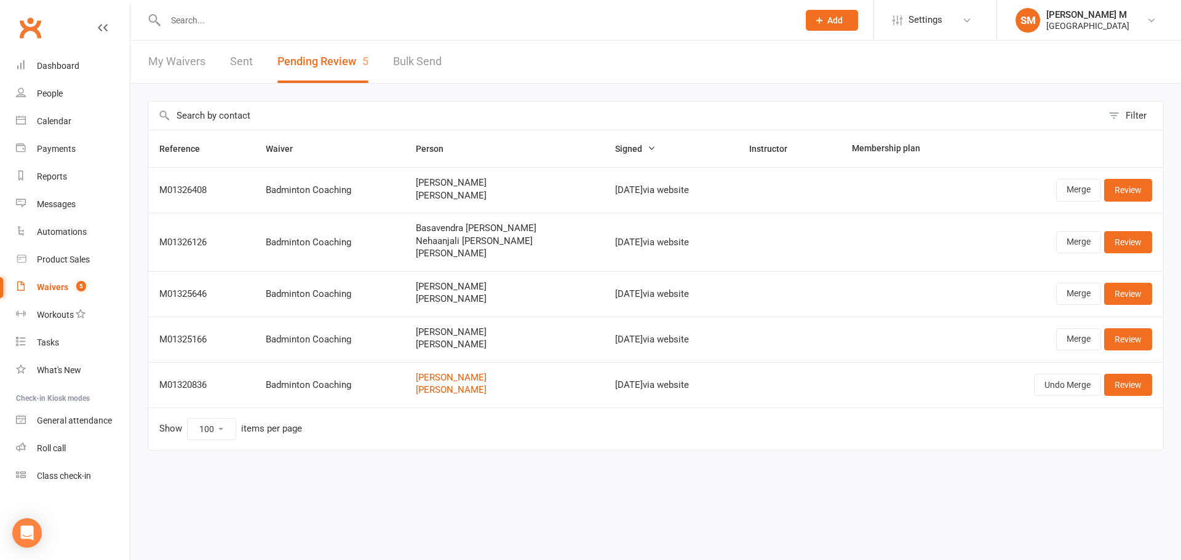
select select "100"
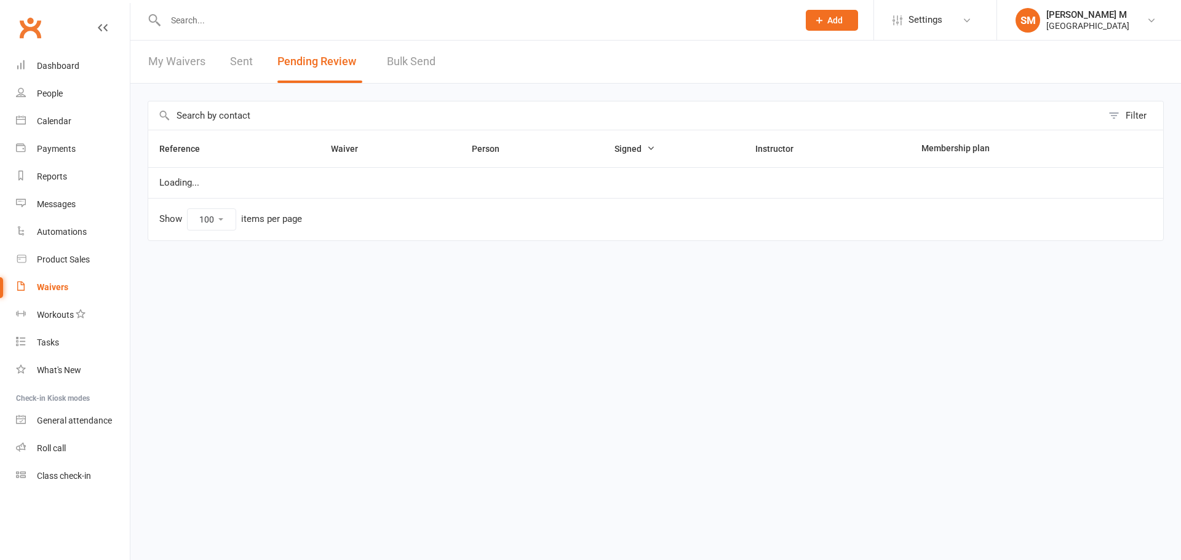
select select "100"
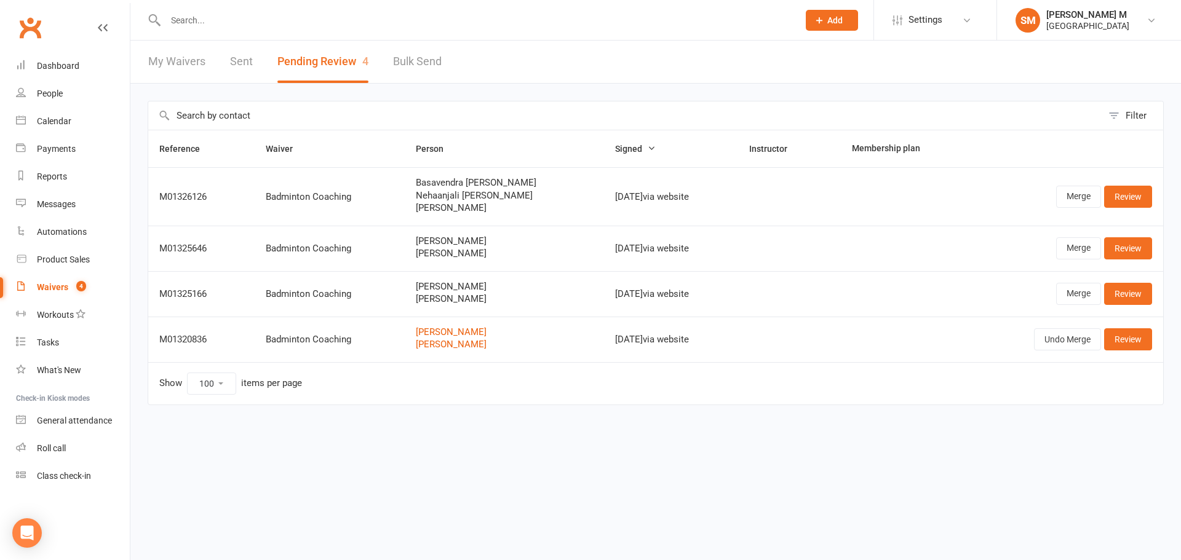
click at [247, 70] on link "Sent" at bounding box center [241, 62] width 23 height 42
select select "50"
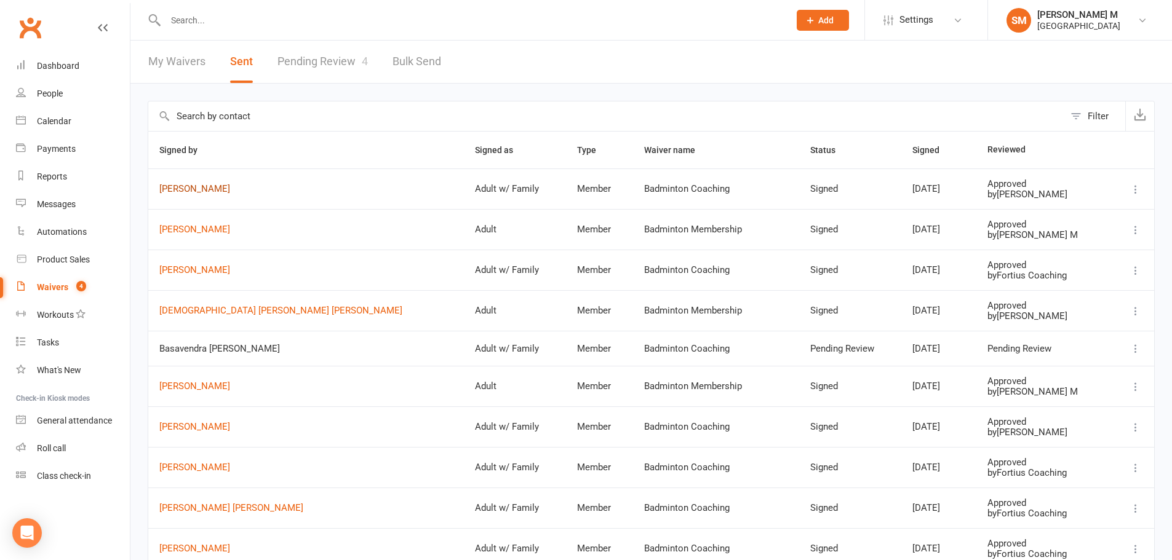
click at [197, 191] on link "[PERSON_NAME]" at bounding box center [305, 189] width 293 height 10
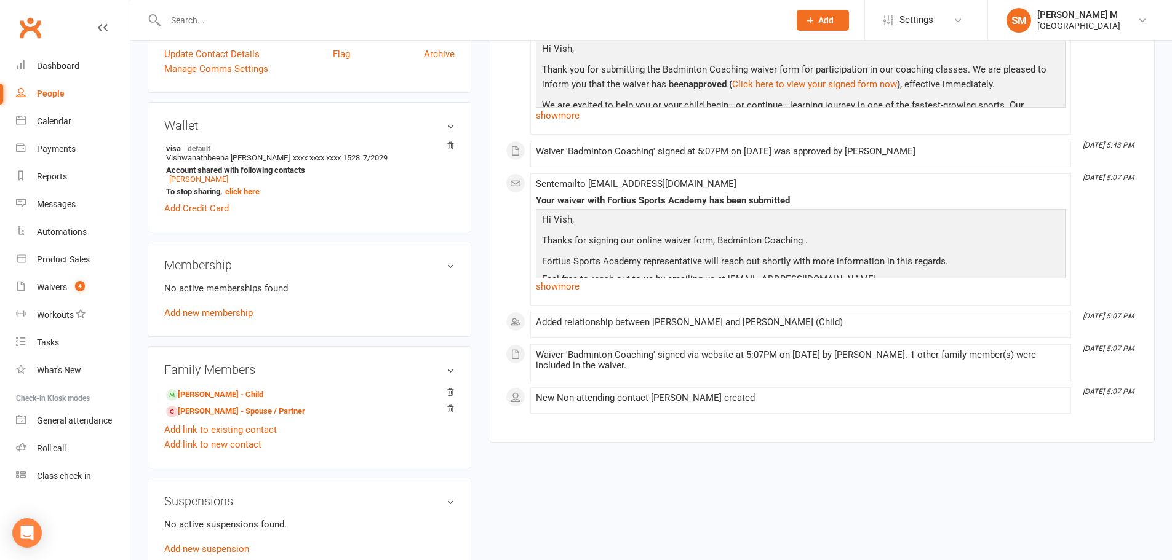
scroll to position [307, 0]
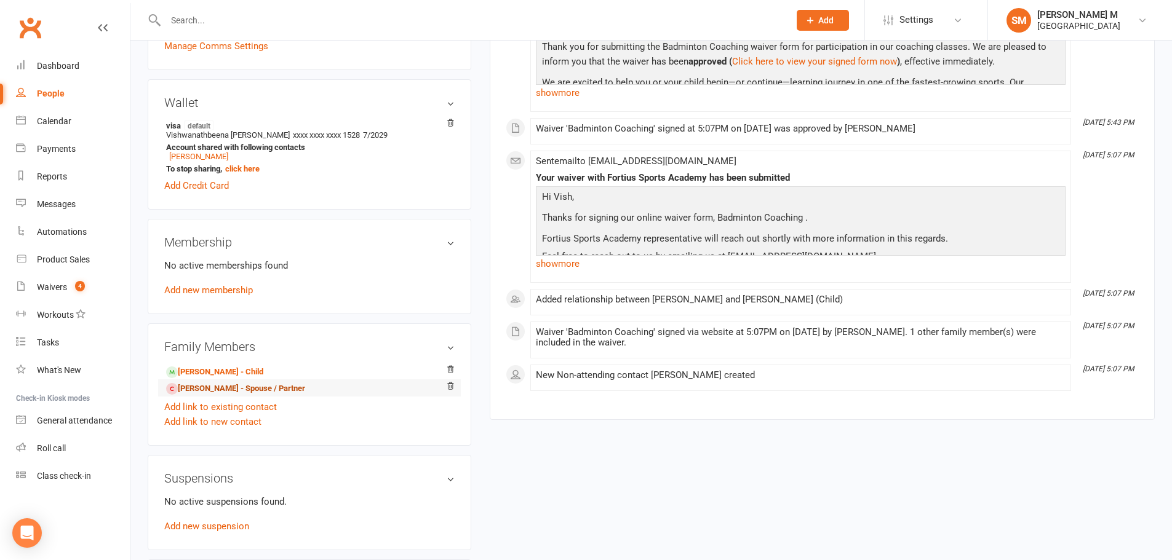
click at [249, 391] on link "[PERSON_NAME] - Spouse / Partner" at bounding box center [235, 389] width 139 height 13
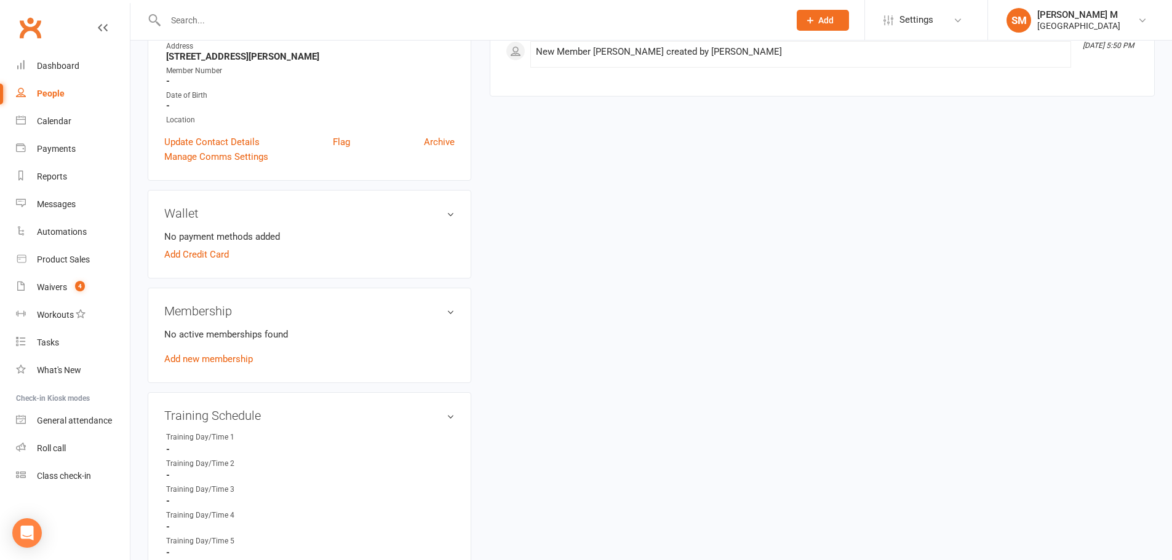
scroll to position [184, 0]
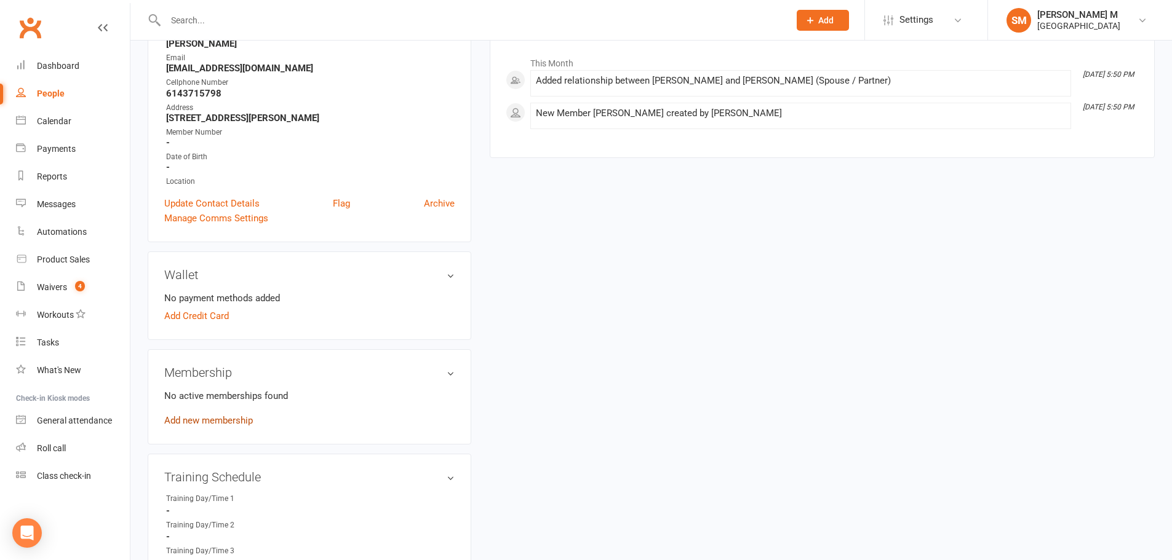
click at [223, 419] on link "Add new membership" at bounding box center [208, 420] width 89 height 11
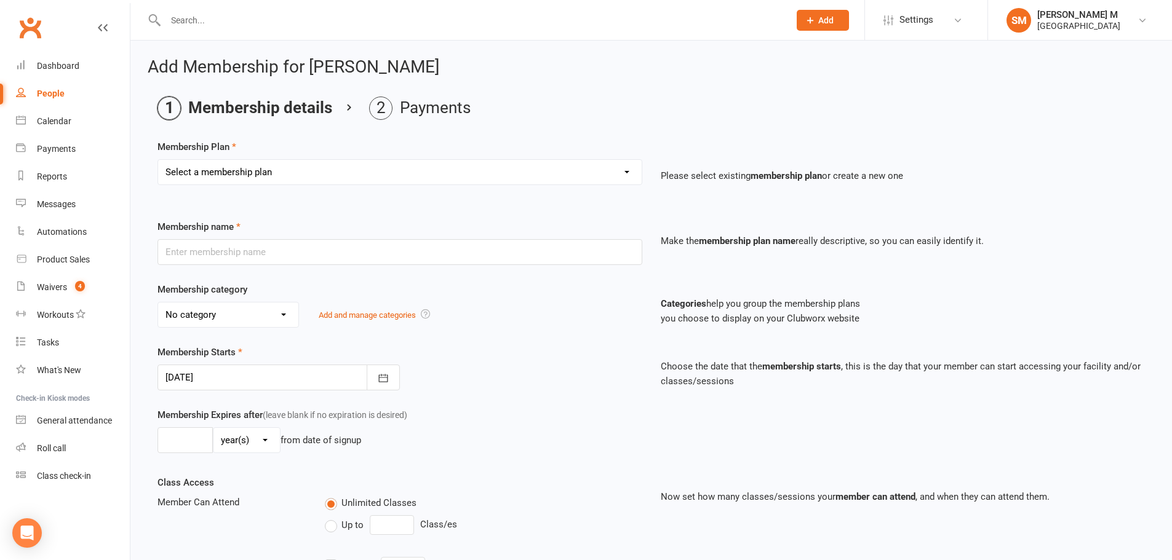
click at [333, 175] on select "Select a membership plan Badminton - Adult Annual Membership Badminton - Adult …" at bounding box center [399, 172] width 483 height 25
select select "33"
click at [158, 160] on select "Select a membership plan Badminton - Adult Annual Membership Badminton - Adult …" at bounding box center [399, 172] width 483 height 25
type input "2 Athlete Pickleball Coaching (Price Per athlete) -Private Beginner 1 Hour (Dup…"
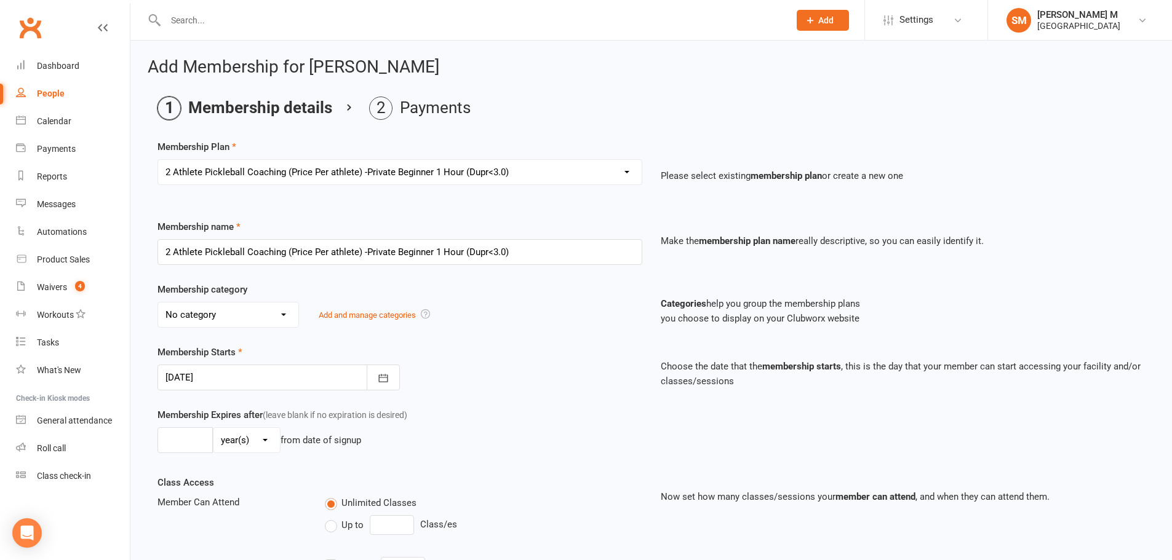
select select "7"
type input "0"
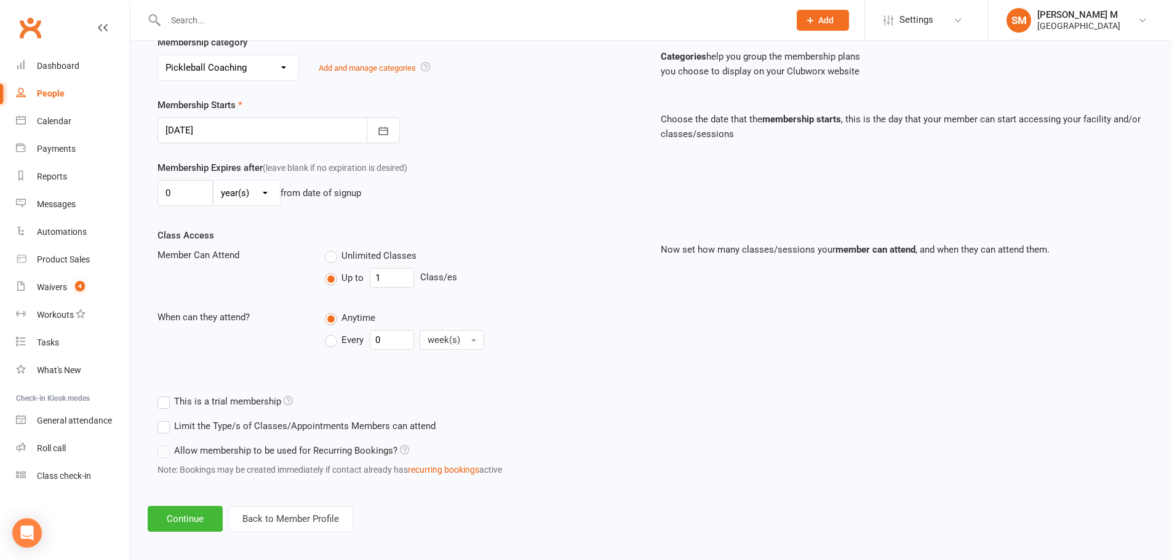
scroll to position [255, 0]
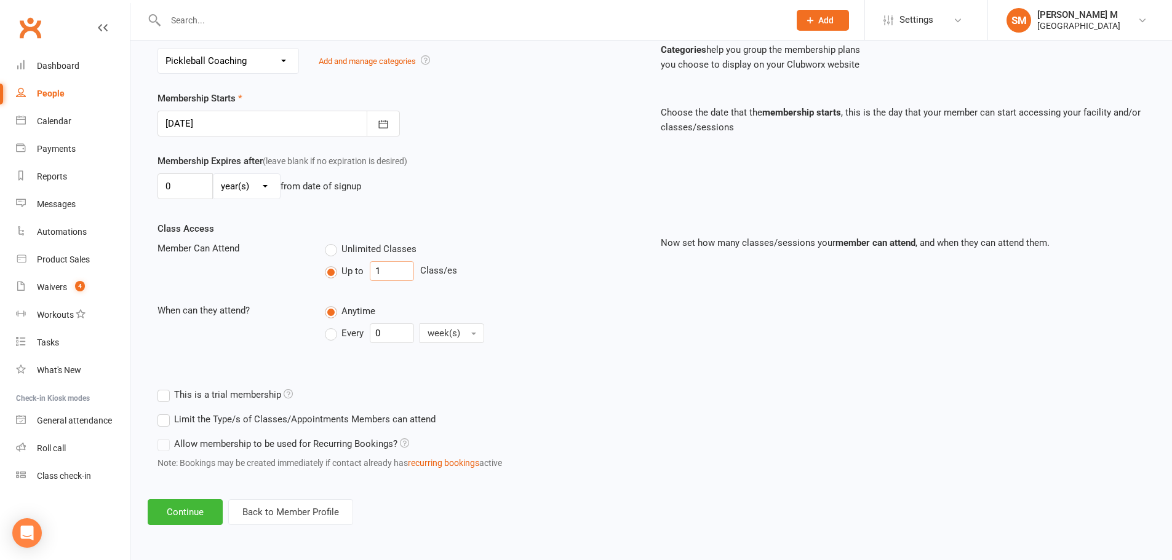
drag, startPoint x: 395, startPoint y: 269, endPoint x: 369, endPoint y: 265, distance: 26.2
click at [370, 265] on input "1" at bounding box center [392, 271] width 44 height 20
type input "4"
click at [376, 329] on input "0" at bounding box center [392, 333] width 44 height 20
click at [329, 331] on label "Every" at bounding box center [344, 333] width 39 height 15
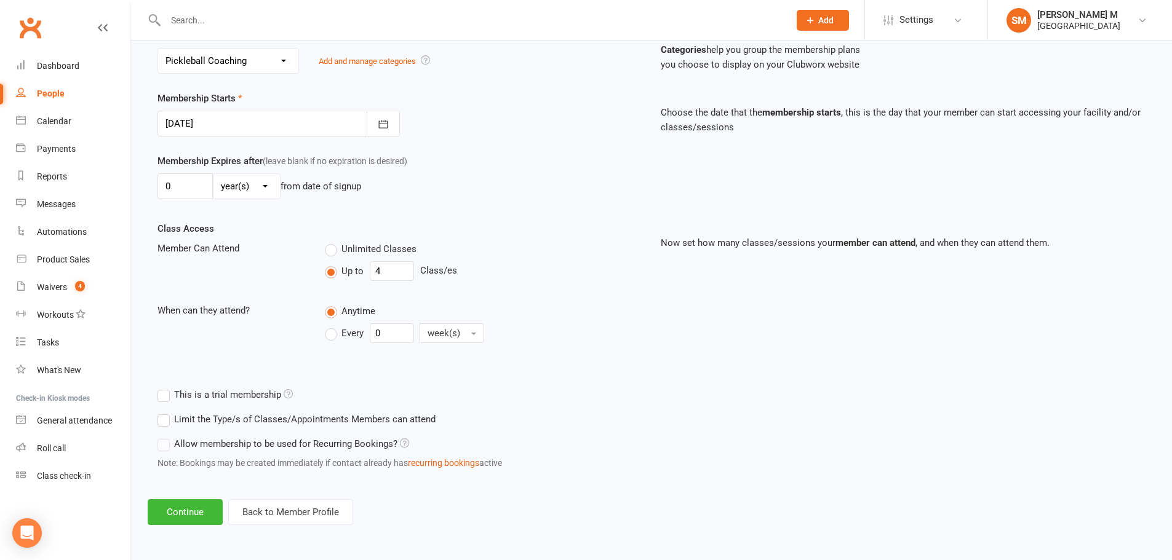
click at [329, 323] on input "Every" at bounding box center [329, 323] width 8 height 0
click at [381, 334] on input "0" at bounding box center [392, 333] width 44 height 20
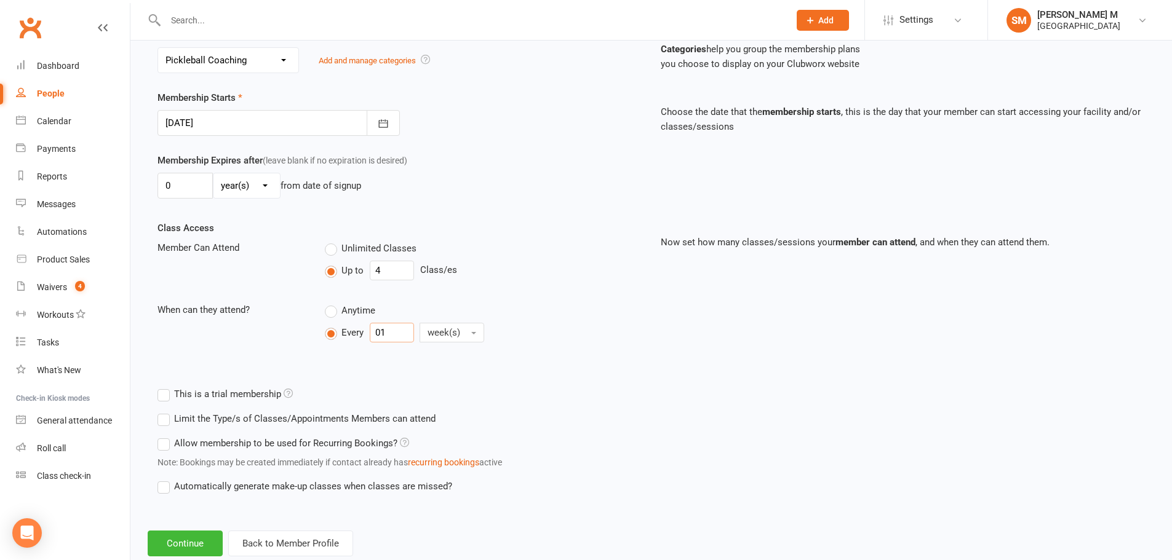
type input "0"
type input "1"
click at [444, 330] on span "week(s)" at bounding box center [443, 332] width 33 height 11
click at [507, 284] on div "Unlimited Classes Up to 4 Class/es" at bounding box center [482, 262] width 335 height 45
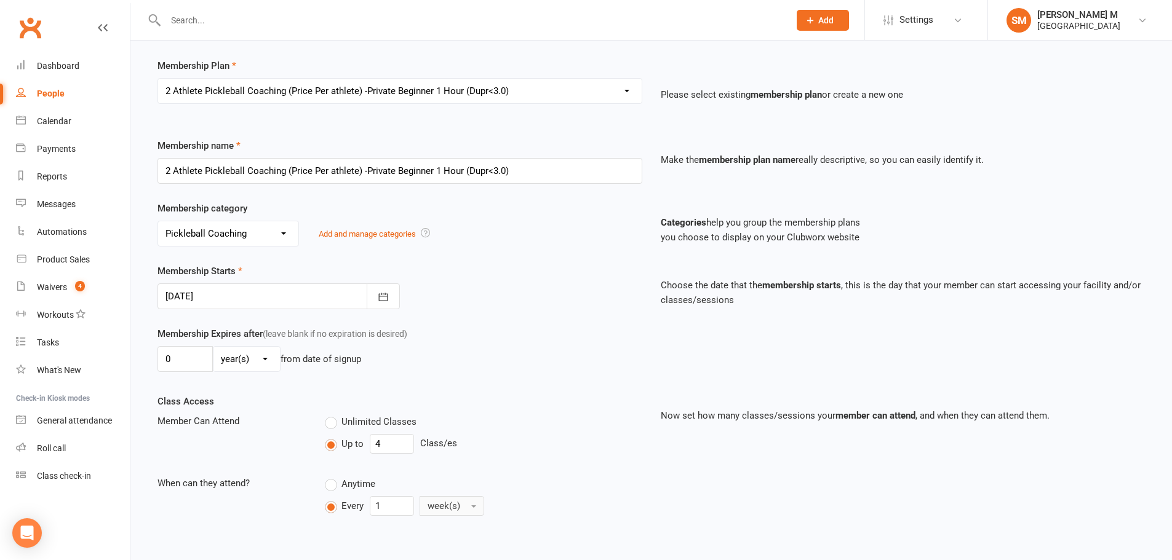
scroll to position [70, 0]
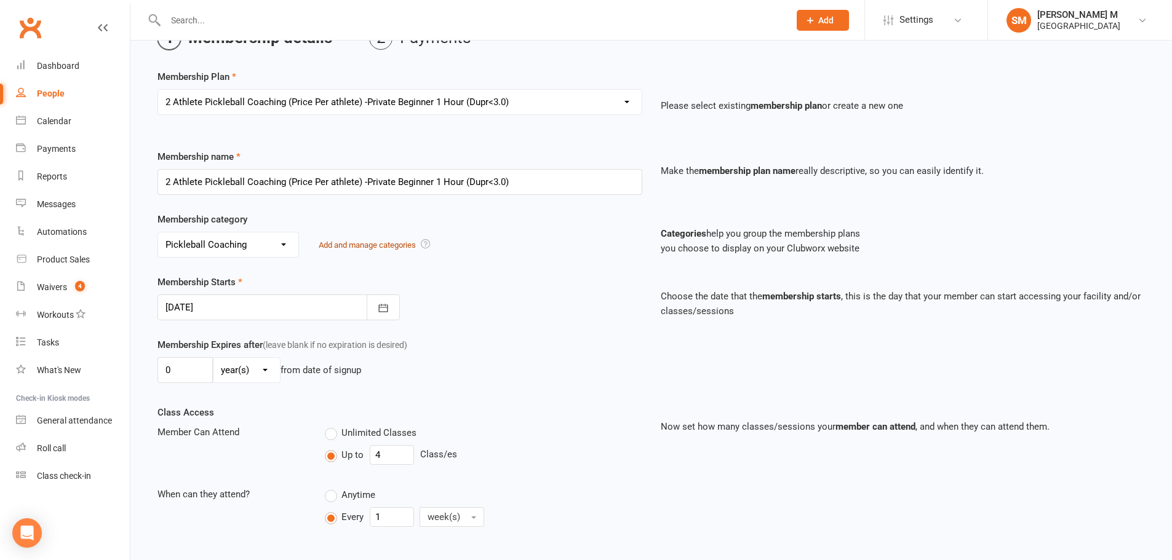
click at [366, 249] on link "Add and manage categories" at bounding box center [367, 244] width 97 height 9
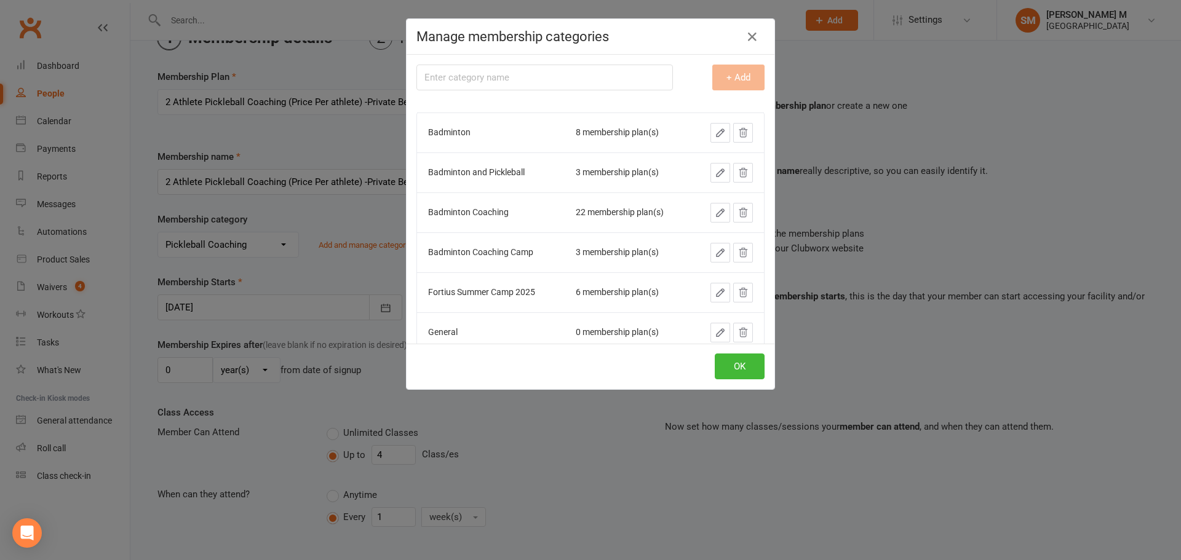
click at [584, 418] on div "Manage membership categories Membership category name + Add Badminton 8 members…" at bounding box center [590, 280] width 1181 height 560
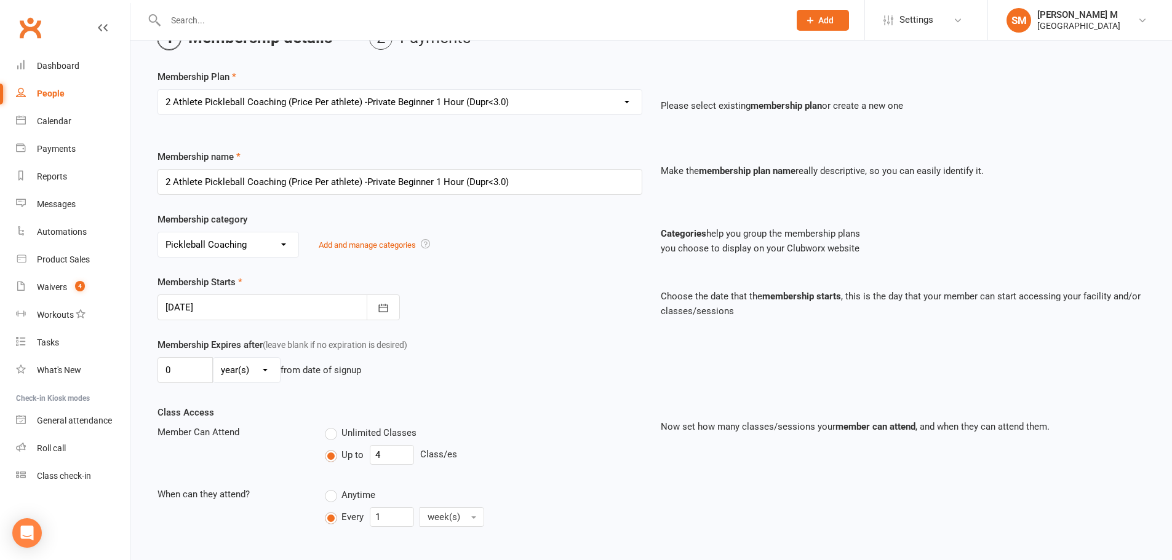
scroll to position [255, 0]
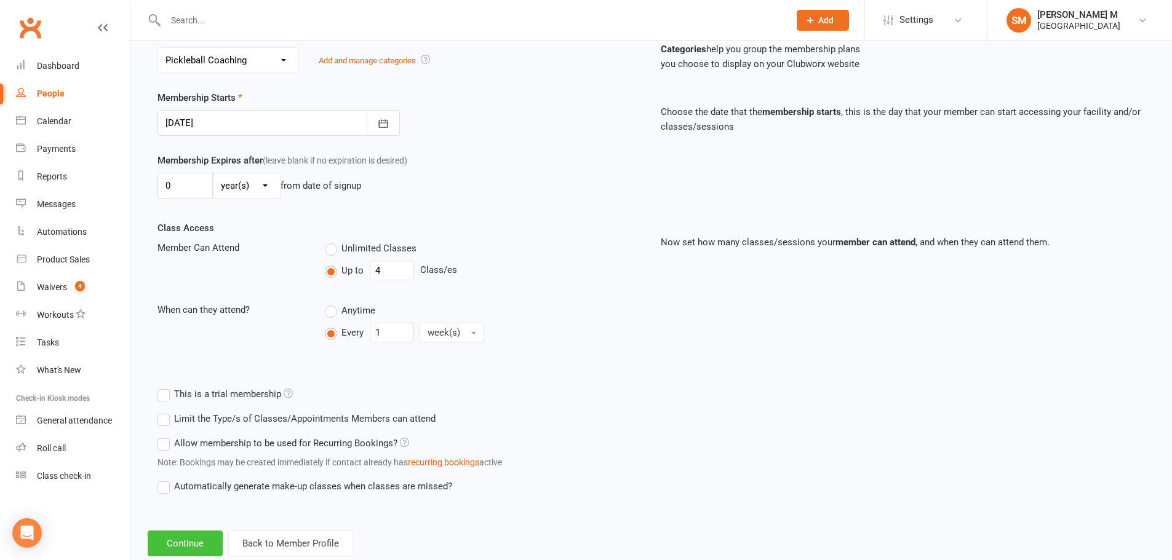
click at [205, 541] on button "Continue" at bounding box center [185, 544] width 75 height 26
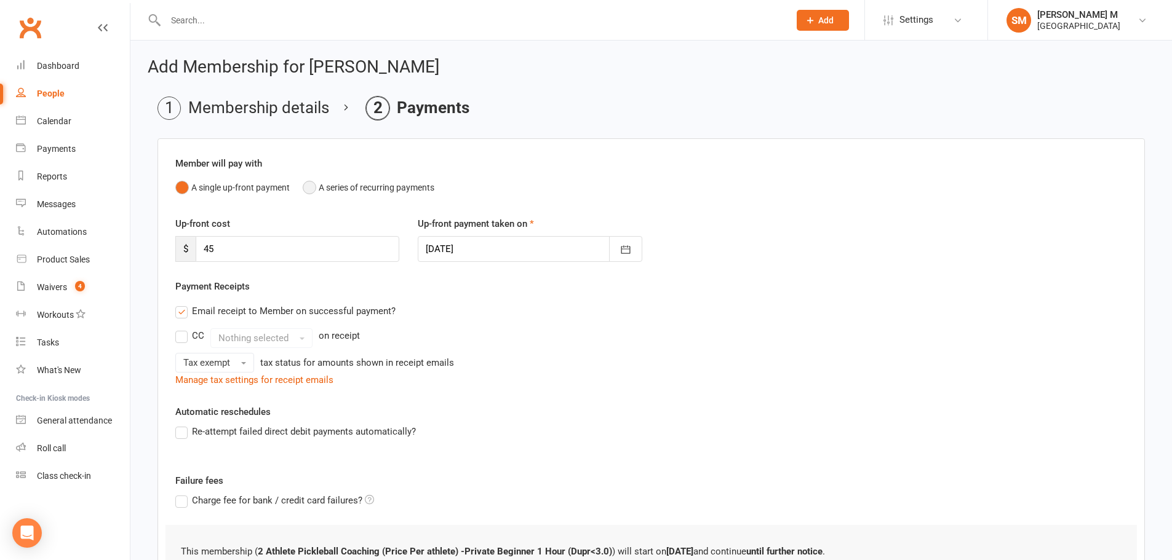
click at [311, 192] on button "A series of recurring payments" at bounding box center [369, 187] width 132 height 23
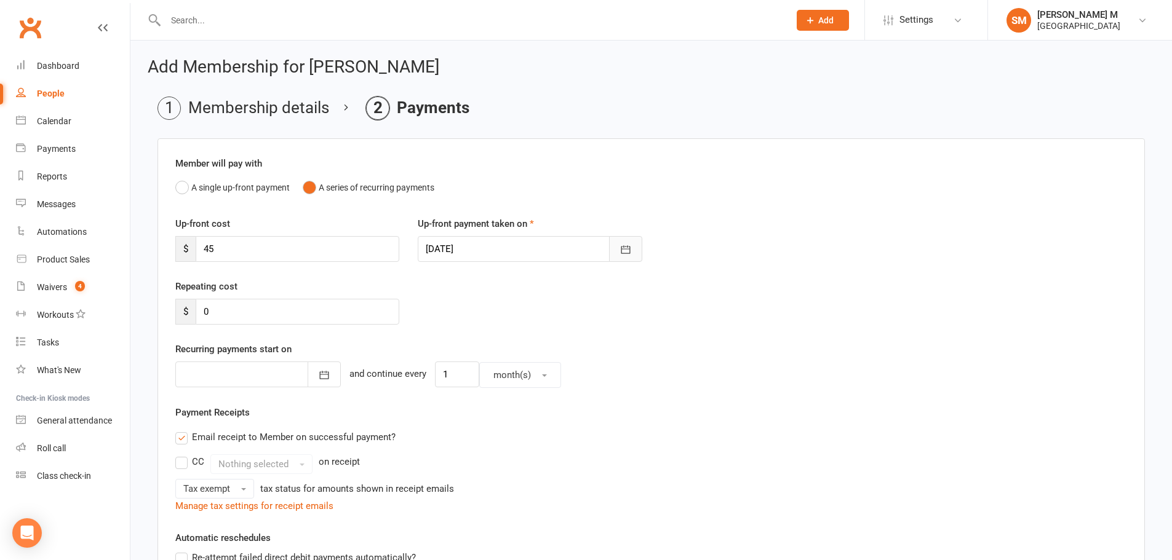
click at [635, 248] on button "button" at bounding box center [625, 249] width 33 height 26
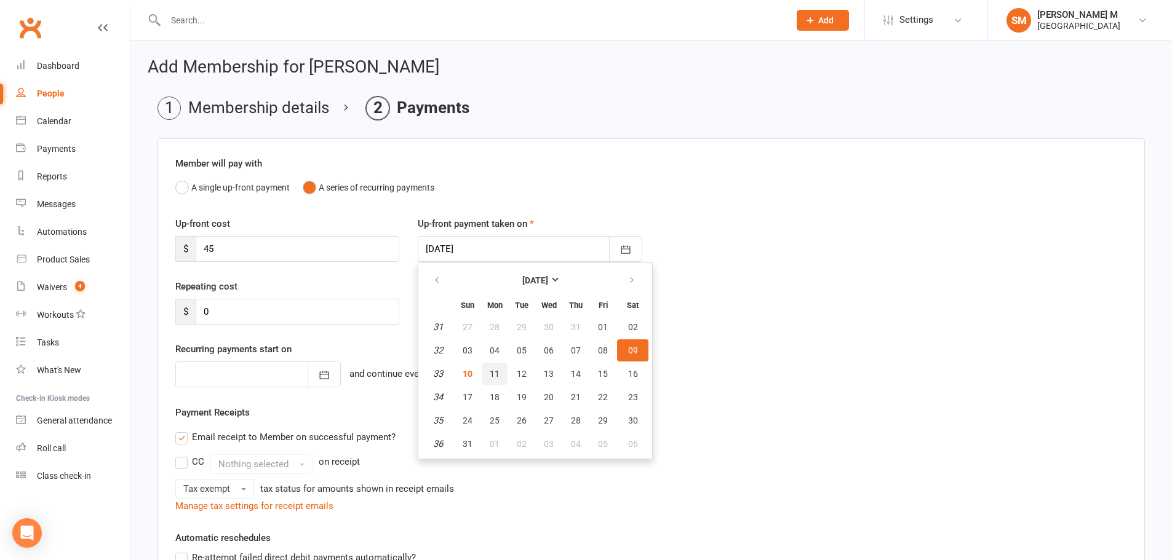
click at [493, 370] on span "11" at bounding box center [495, 374] width 10 height 10
type input "11 Aug 2025"
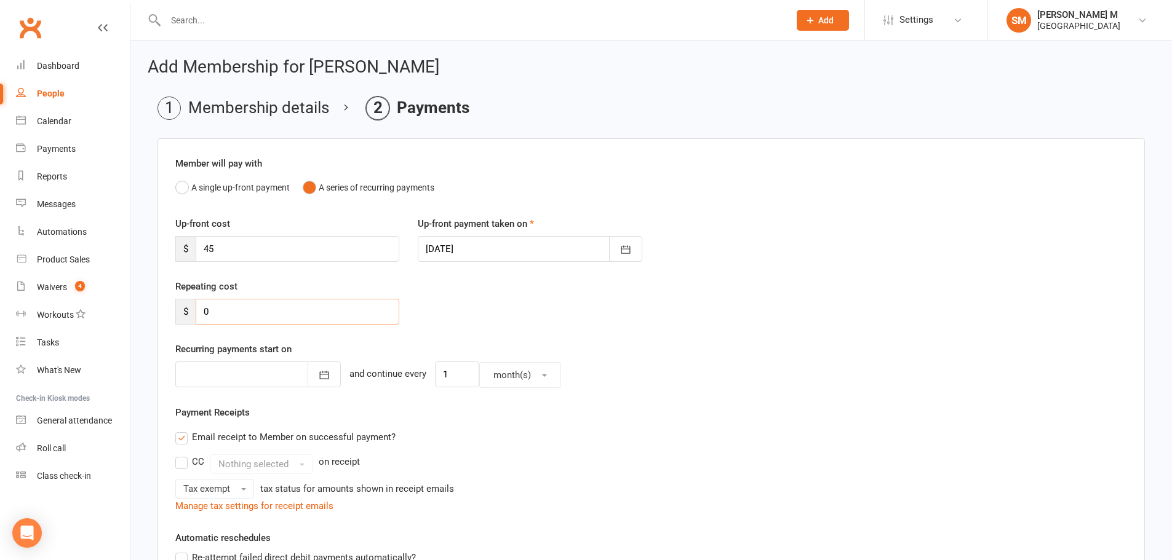
drag, startPoint x: 237, startPoint y: 308, endPoint x: 190, endPoint y: 312, distance: 47.5
click at [190, 312] on div "$ 0" at bounding box center [287, 312] width 224 height 26
type input "45"
click at [318, 379] on icon "button" at bounding box center [324, 375] width 12 height 12
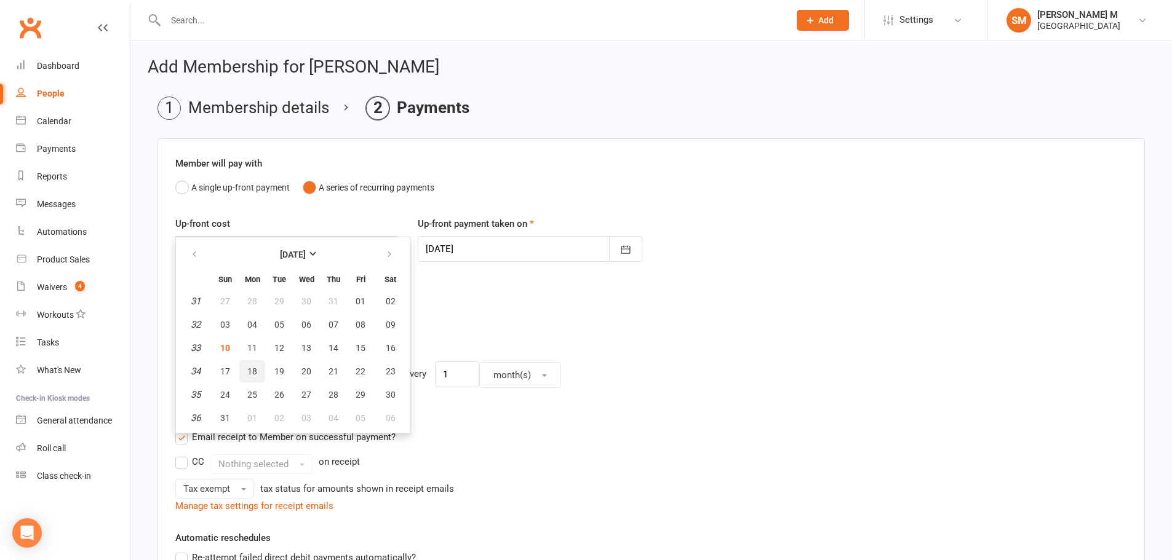
click at [250, 370] on span "18" at bounding box center [252, 372] width 10 height 10
type input "18 Aug 2025"
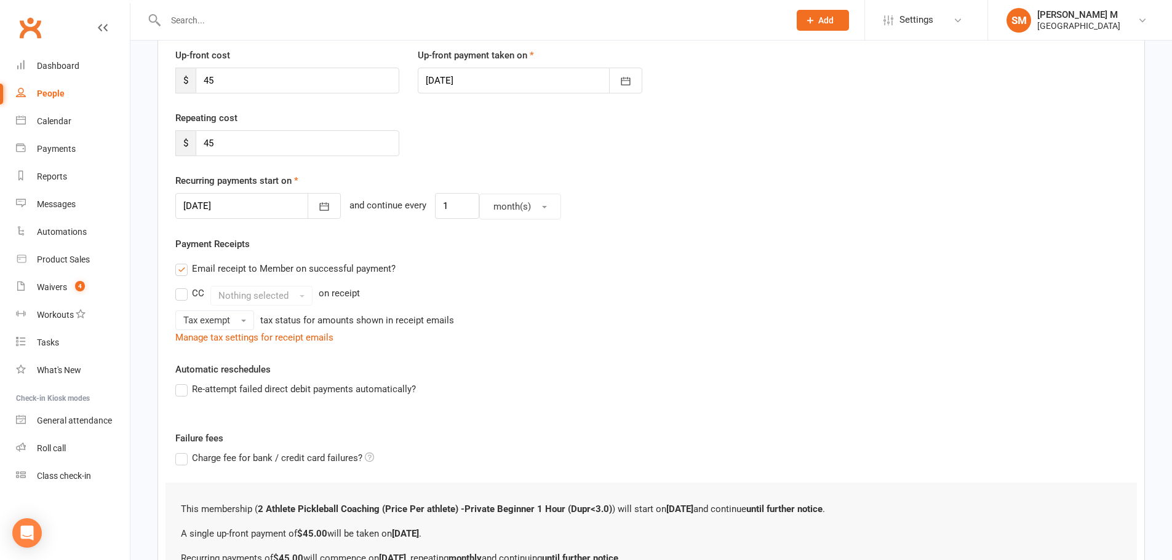
scroll to position [307, 0]
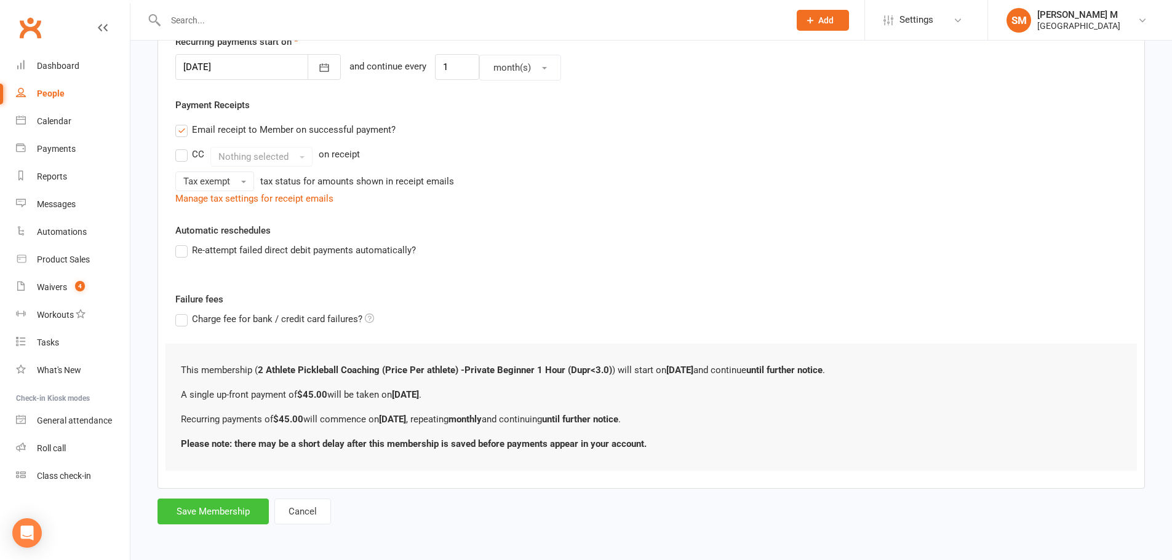
click at [229, 514] on button "Save Membership" at bounding box center [212, 512] width 111 height 26
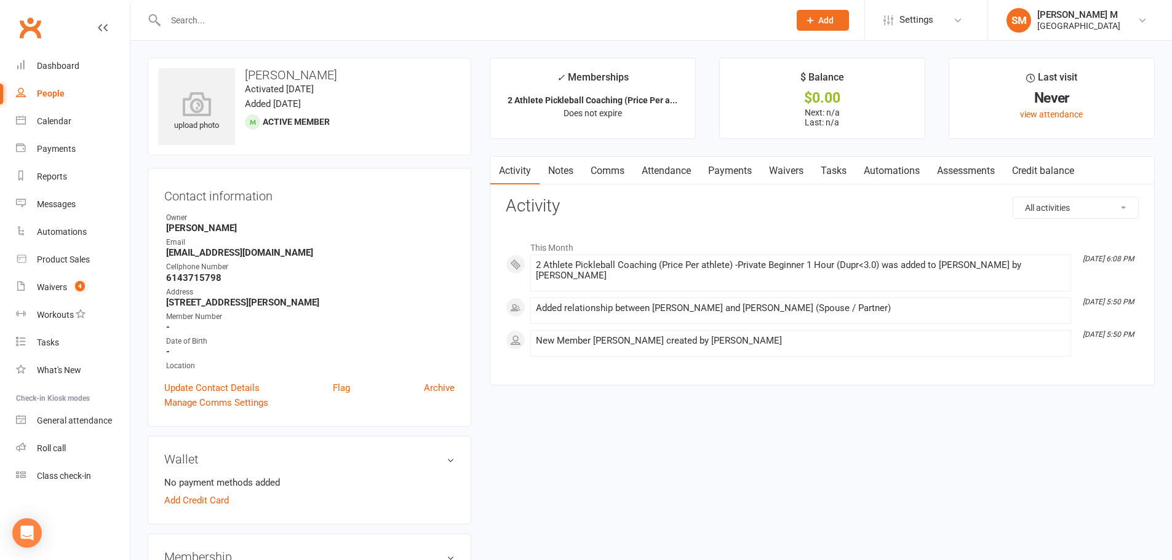
click at [730, 165] on link "Payments" at bounding box center [729, 171] width 61 height 28
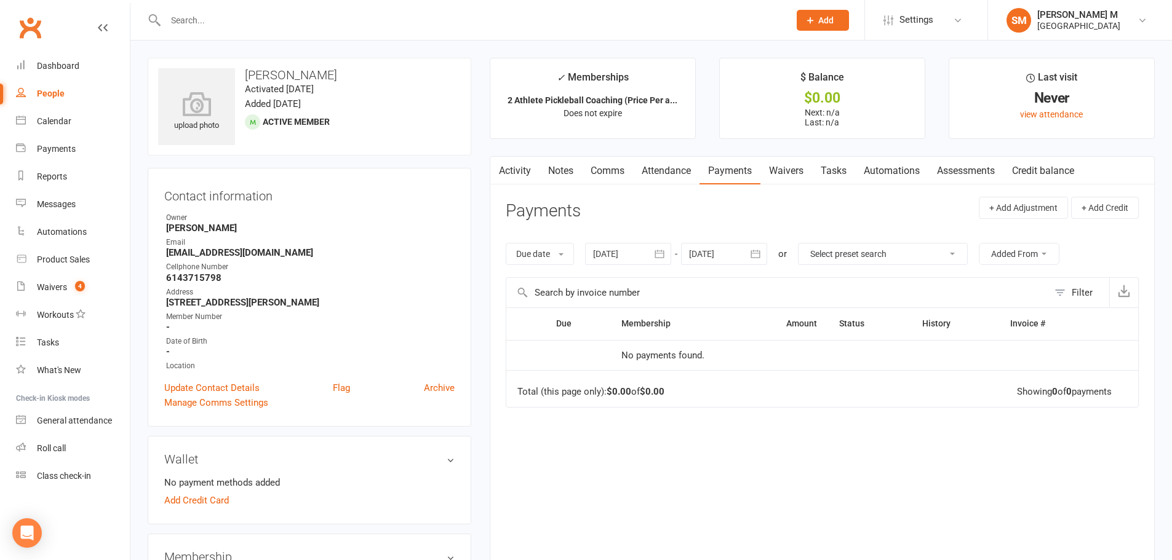
click at [659, 252] on icon "button" at bounding box center [659, 254] width 12 height 12
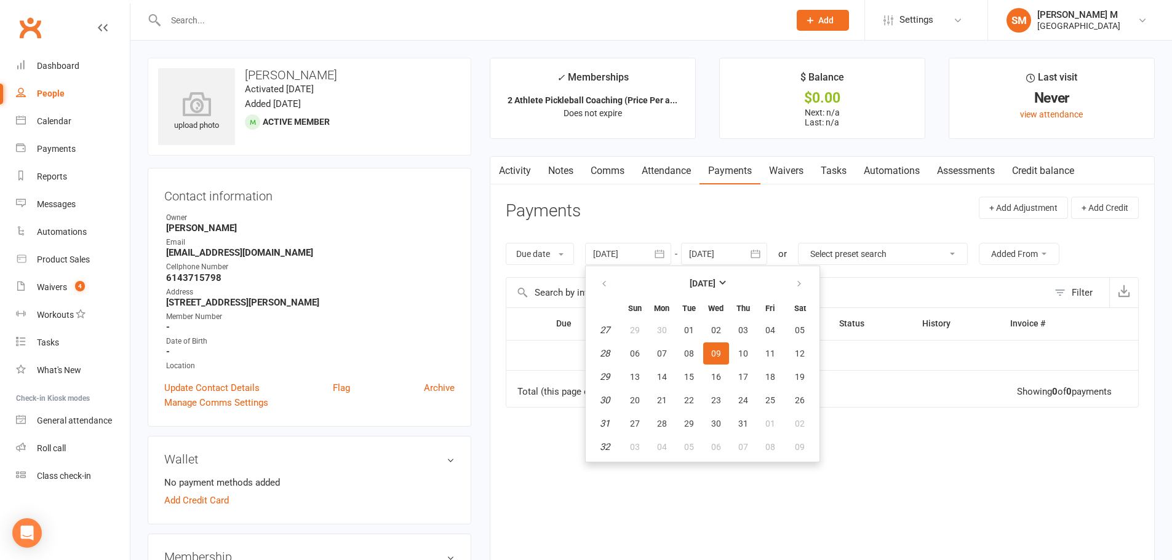
click at [756, 252] on icon "button" at bounding box center [755, 254] width 12 height 12
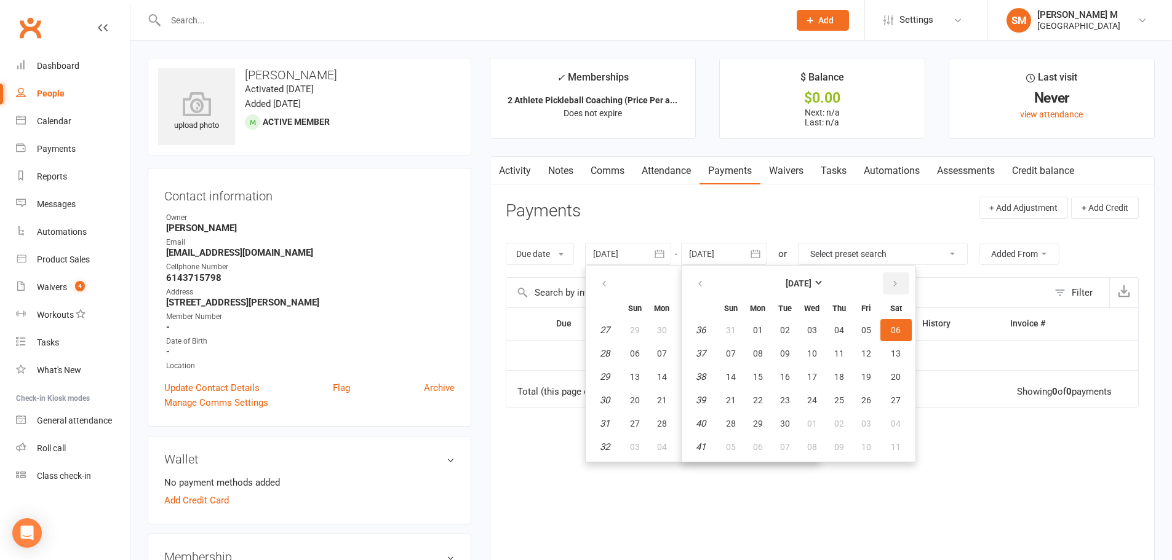
click at [900, 284] on button "button" at bounding box center [896, 283] width 26 height 22
click at [899, 284] on icon "button" at bounding box center [895, 284] width 9 height 10
click at [895, 285] on icon "button" at bounding box center [895, 284] width 9 height 10
click at [893, 343] on button "13" at bounding box center [895, 354] width 31 height 22
type input "13 Dec 2025"
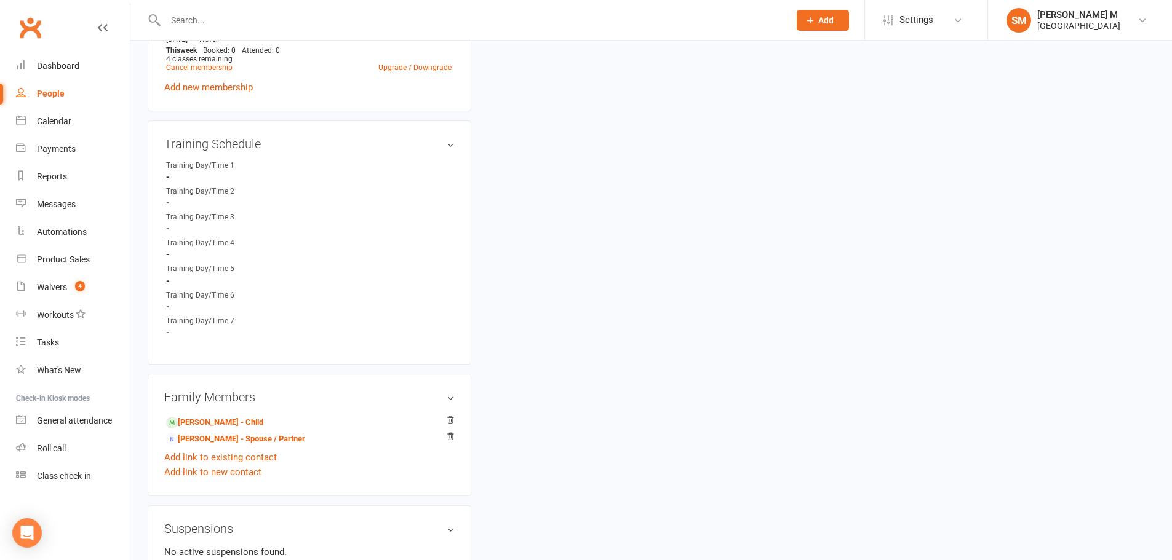
scroll to position [553, 0]
click at [228, 438] on link "[PERSON_NAME] - Spouse / Partner" at bounding box center [235, 438] width 139 height 13
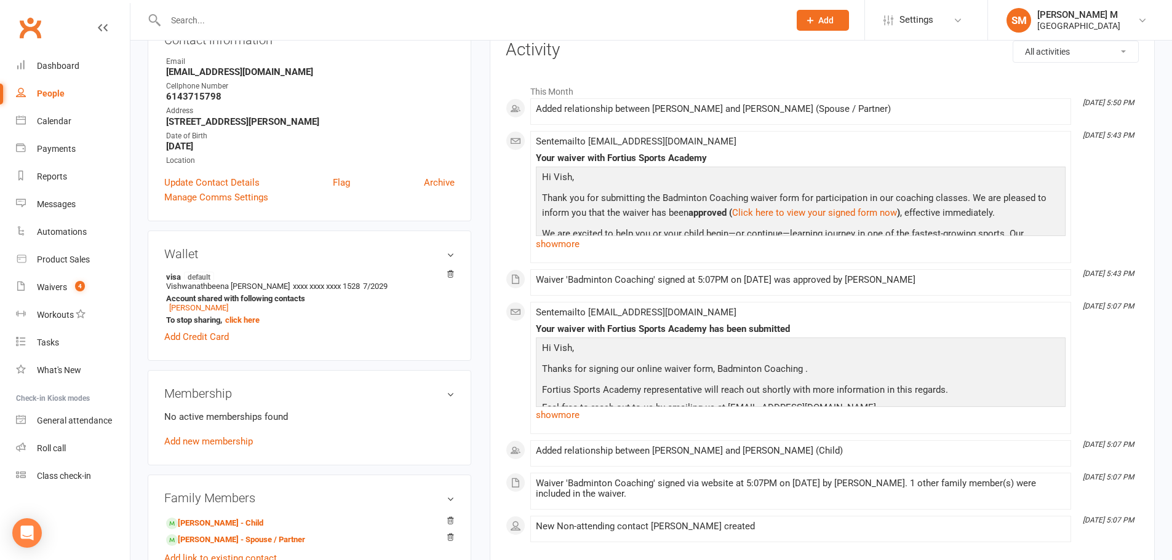
scroll to position [184, 0]
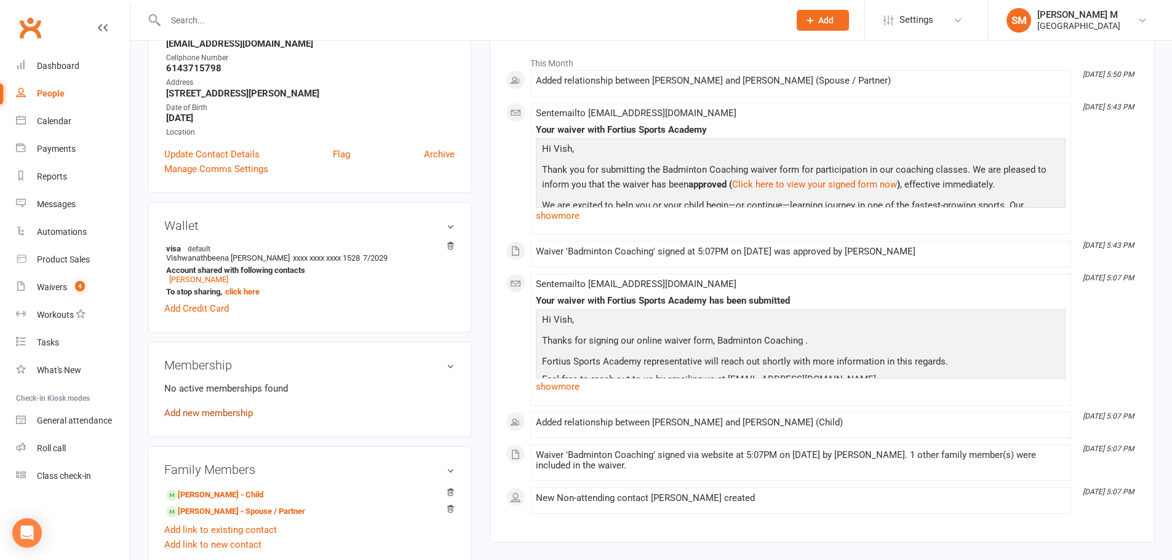
click at [224, 416] on link "Add new membership" at bounding box center [208, 413] width 89 height 11
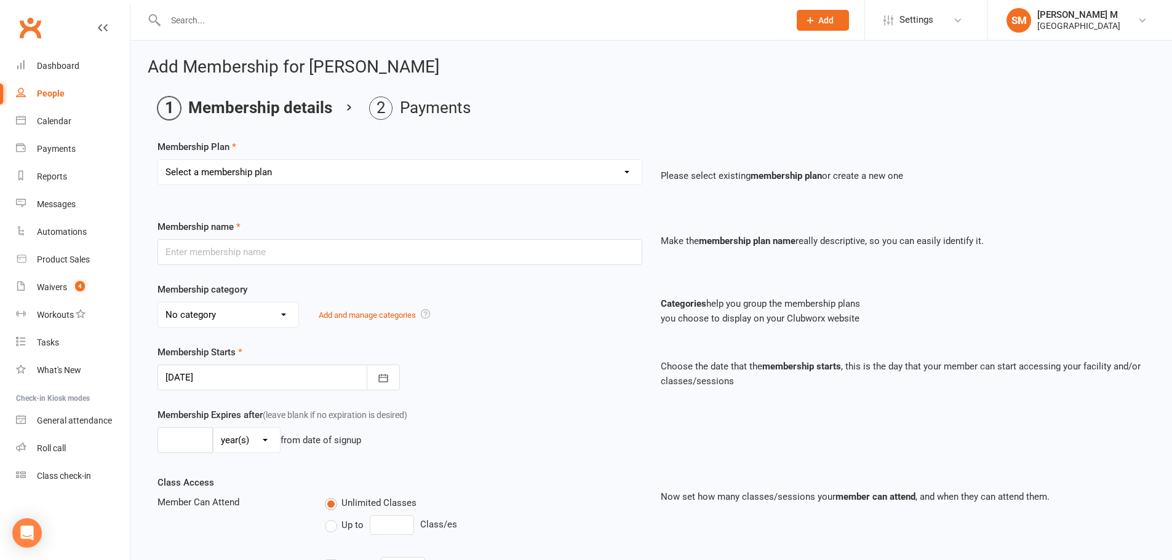
click at [383, 177] on select "Select a membership plan Badminton - Adult Annual Membership Badminton - Adult …" at bounding box center [399, 172] width 483 height 25
select select "33"
click at [158, 160] on select "Select a membership plan Badminton - Adult Annual Membership Badminton - Adult …" at bounding box center [399, 172] width 483 height 25
type input "2 Athlete Pickleball Coaching (Price Per athlete) -Private Beginner 1 Hour (Dup…"
select select "7"
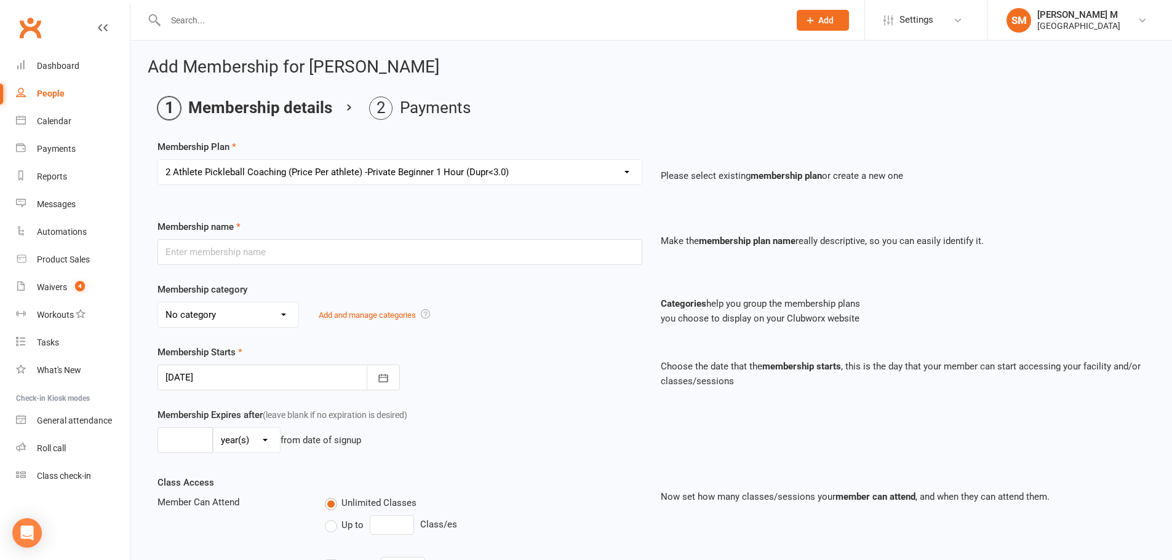
type input "0"
type input "1"
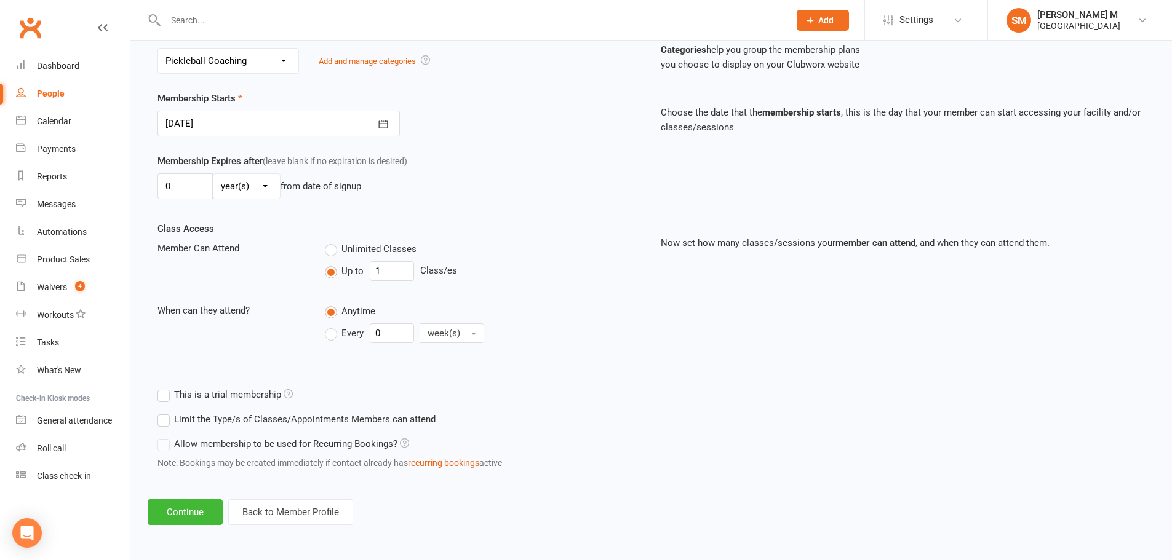
scroll to position [255, 0]
click at [196, 504] on button "Continue" at bounding box center [185, 512] width 75 height 26
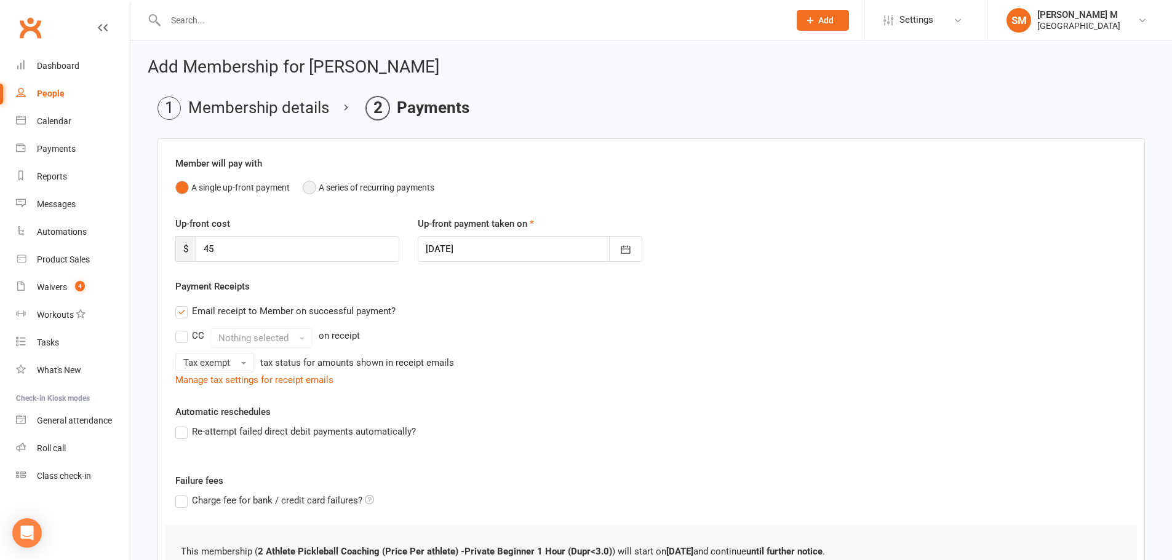
click at [311, 190] on button "A series of recurring payments" at bounding box center [369, 187] width 132 height 23
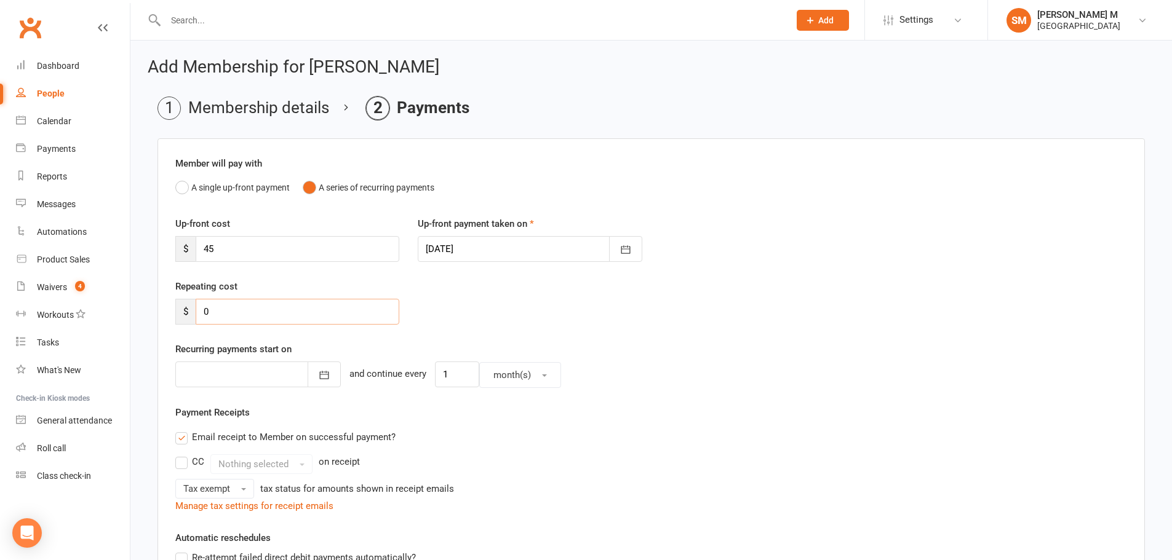
drag, startPoint x: 269, startPoint y: 320, endPoint x: 204, endPoint y: 315, distance: 64.8
click at [204, 315] on input "0" at bounding box center [298, 312] width 204 height 26
click at [425, 247] on div at bounding box center [530, 249] width 224 height 26
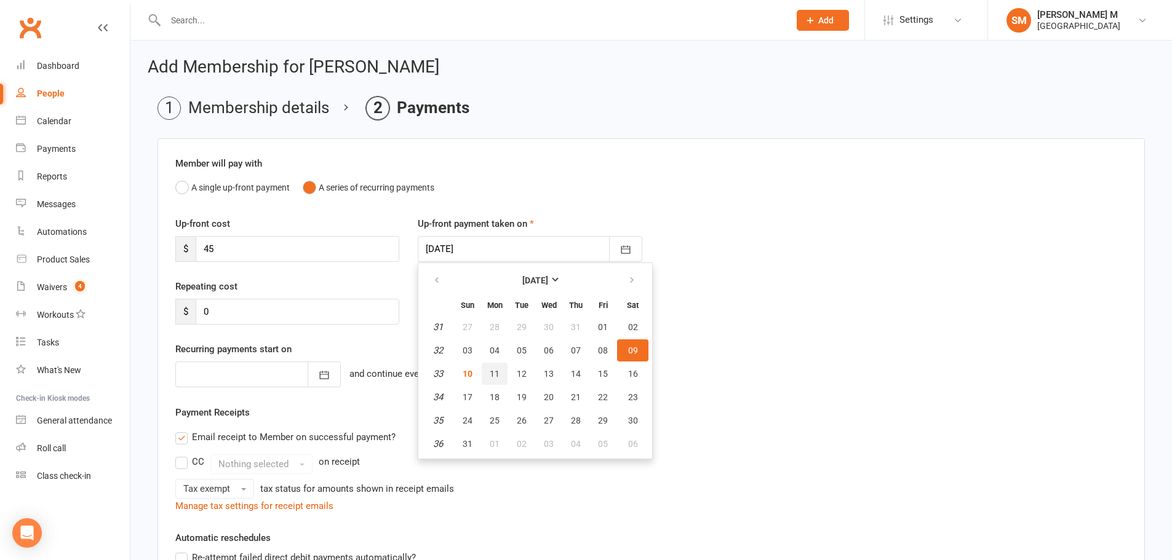
click at [503, 375] on button "11" at bounding box center [495, 374] width 26 height 22
type input "11 Aug 2025"
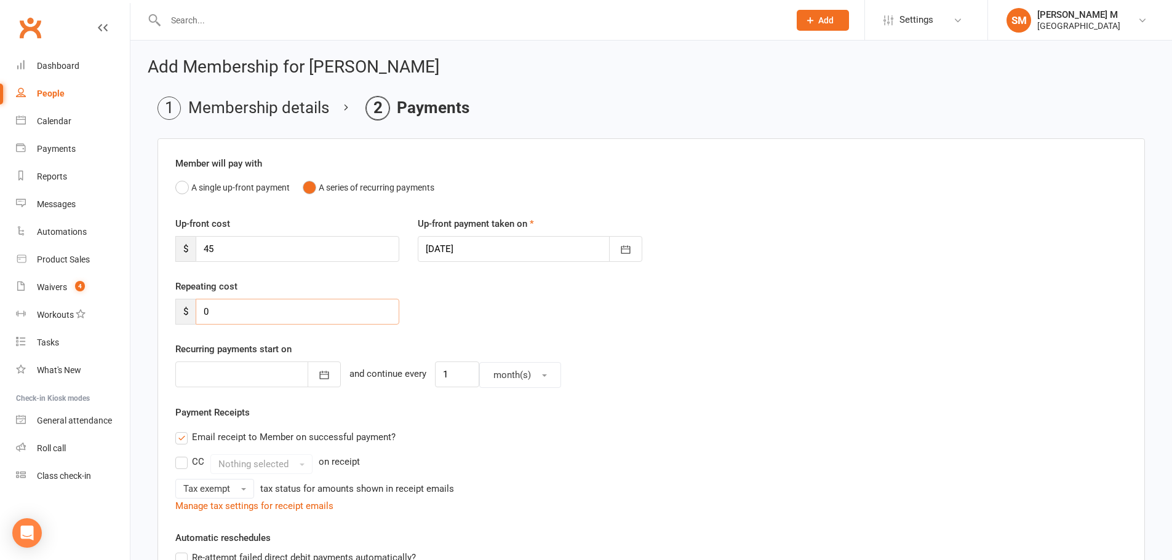
drag, startPoint x: 213, startPoint y: 309, endPoint x: 194, endPoint y: 309, distance: 19.1
click at [194, 309] on div "$ 0" at bounding box center [287, 312] width 224 height 26
type input "45"
click at [237, 385] on div at bounding box center [257, 375] width 165 height 26
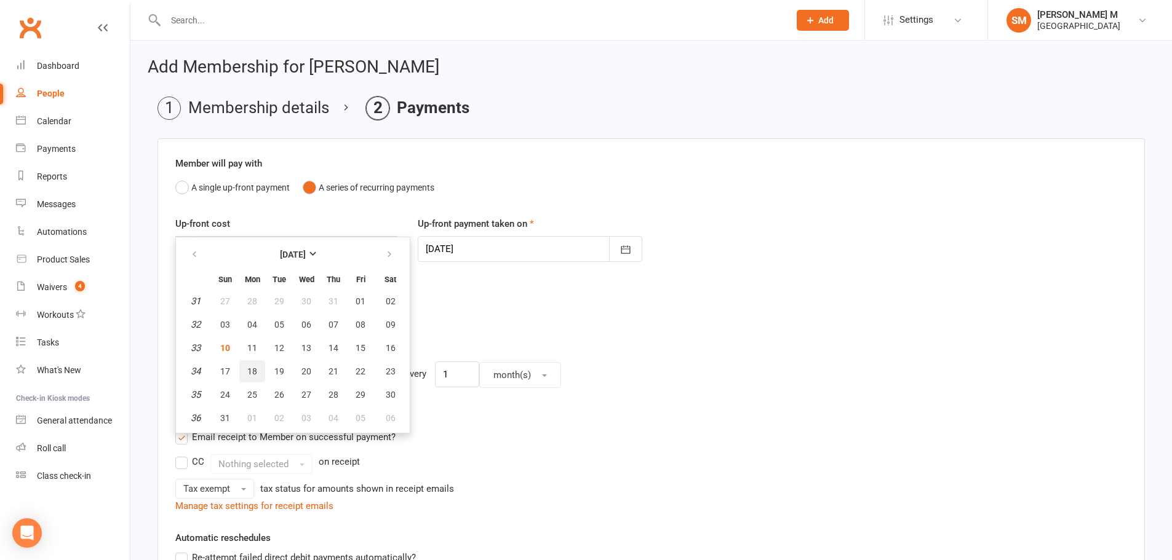
click at [258, 370] on button "18" at bounding box center [252, 371] width 26 height 22
type input "18 Aug 2025"
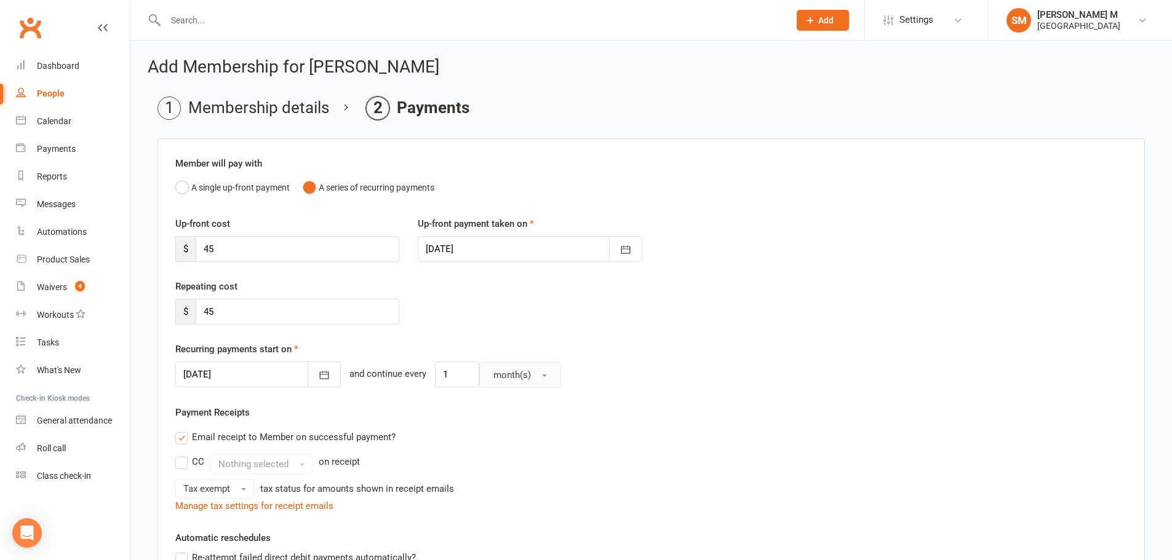
click at [493, 378] on span "month(s)" at bounding box center [512, 375] width 38 height 11
click at [509, 434] on link "week(s)" at bounding box center [541, 429] width 122 height 25
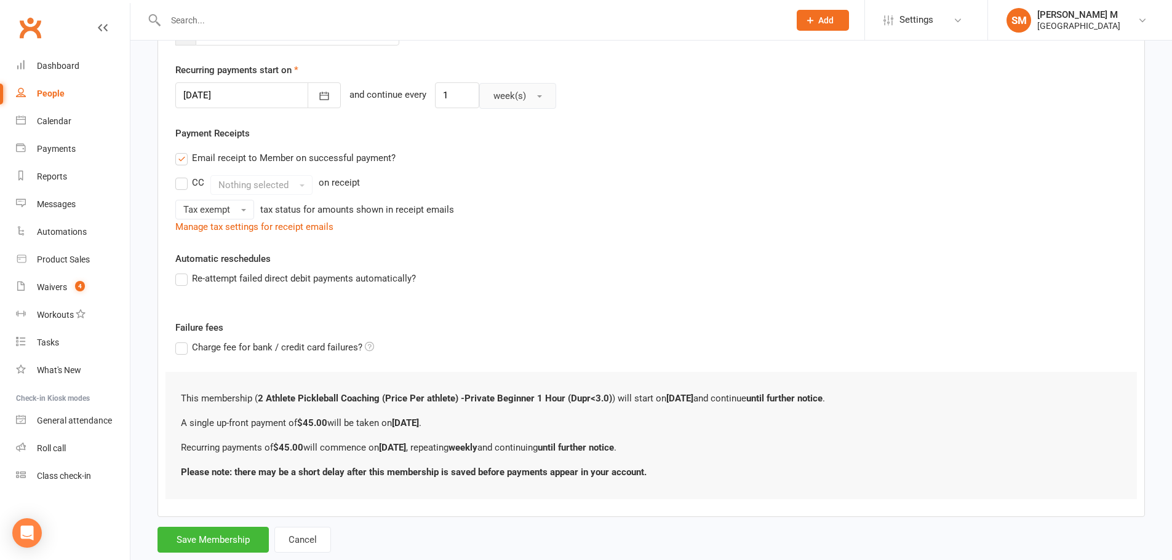
scroll to position [309, 0]
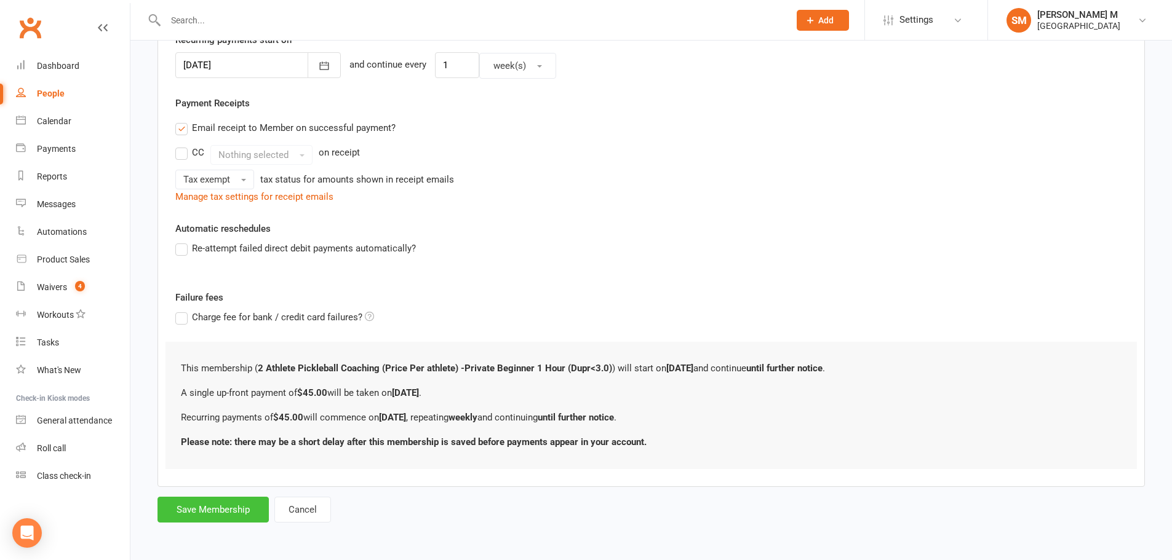
click at [220, 509] on button "Save Membership" at bounding box center [212, 510] width 111 height 26
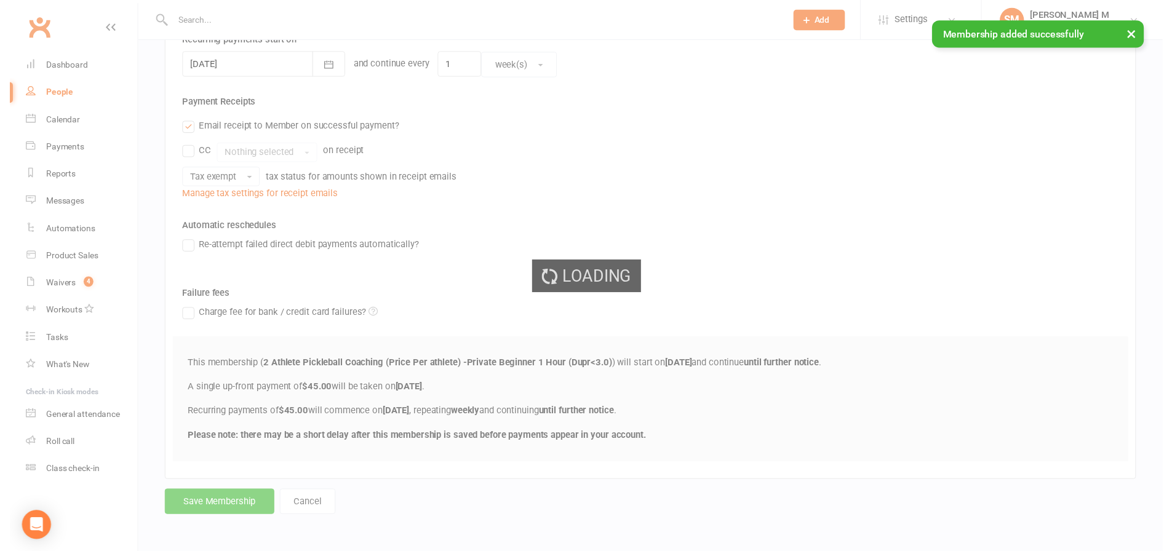
scroll to position [84, 0]
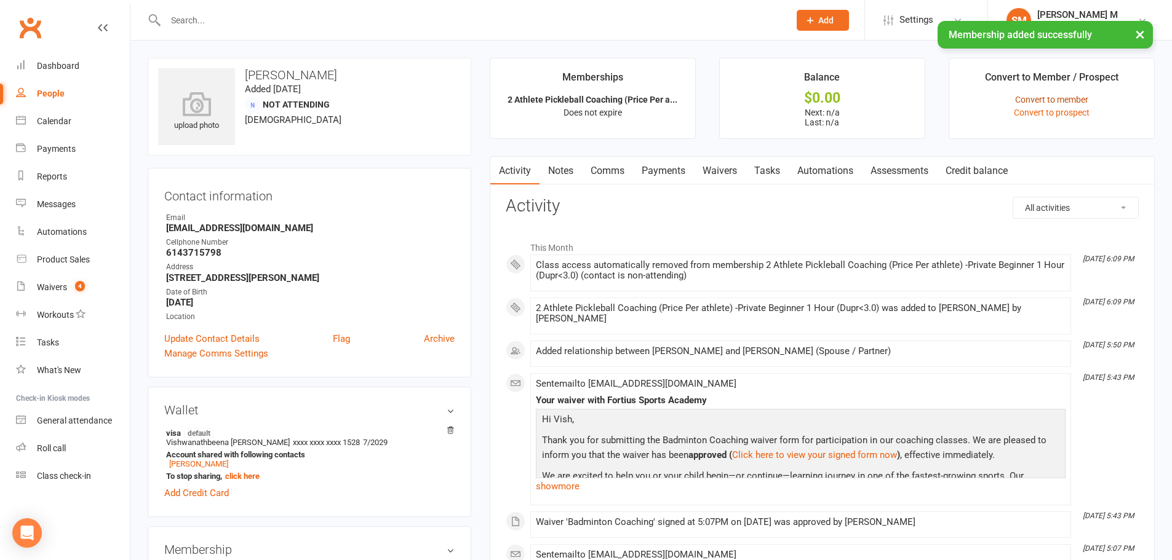
click at [1070, 98] on link "Convert to member" at bounding box center [1051, 100] width 73 height 10
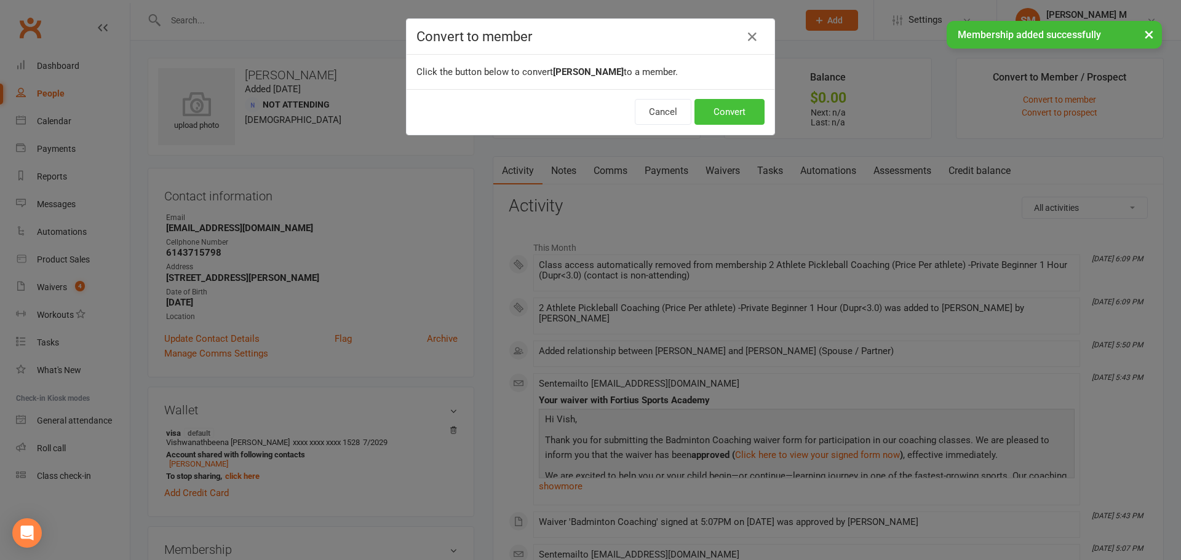
click at [736, 112] on button "Convert" at bounding box center [729, 112] width 70 height 26
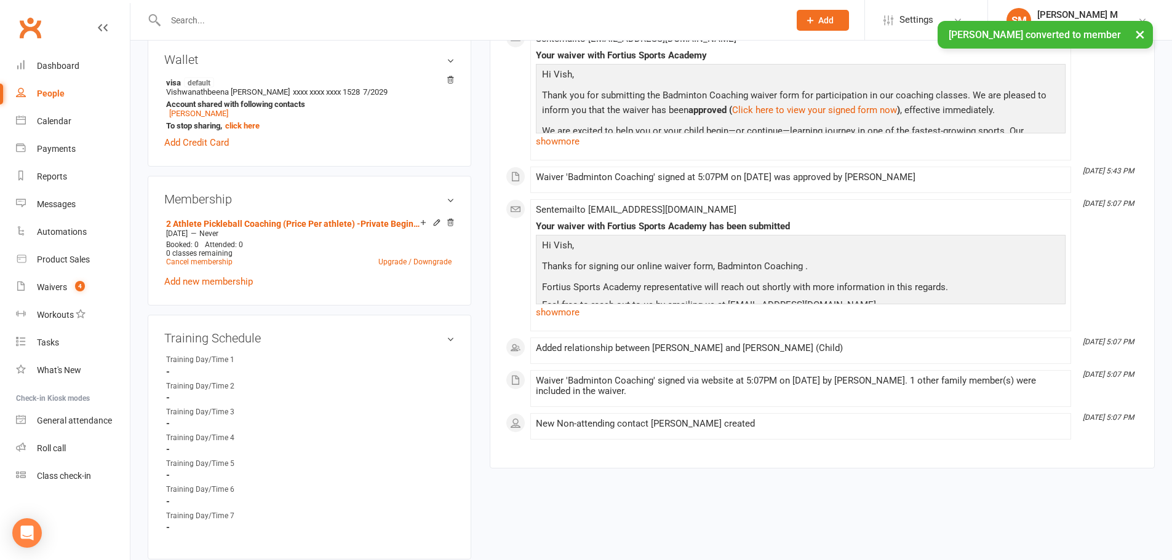
scroll to position [615, 0]
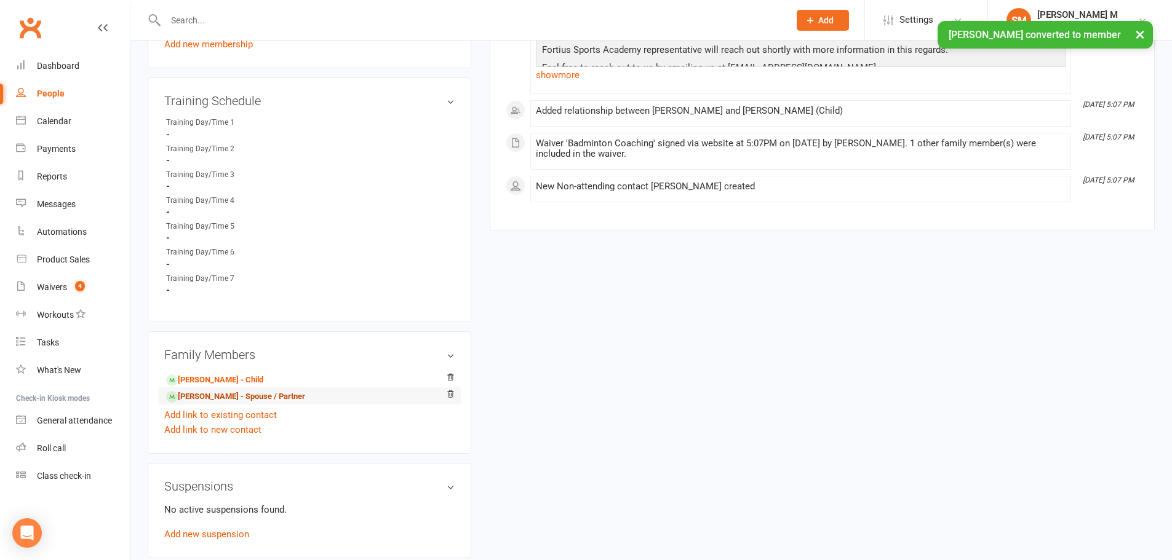
click at [232, 401] on link "Radhika Gabbeta - Spouse / Partner" at bounding box center [235, 397] width 139 height 13
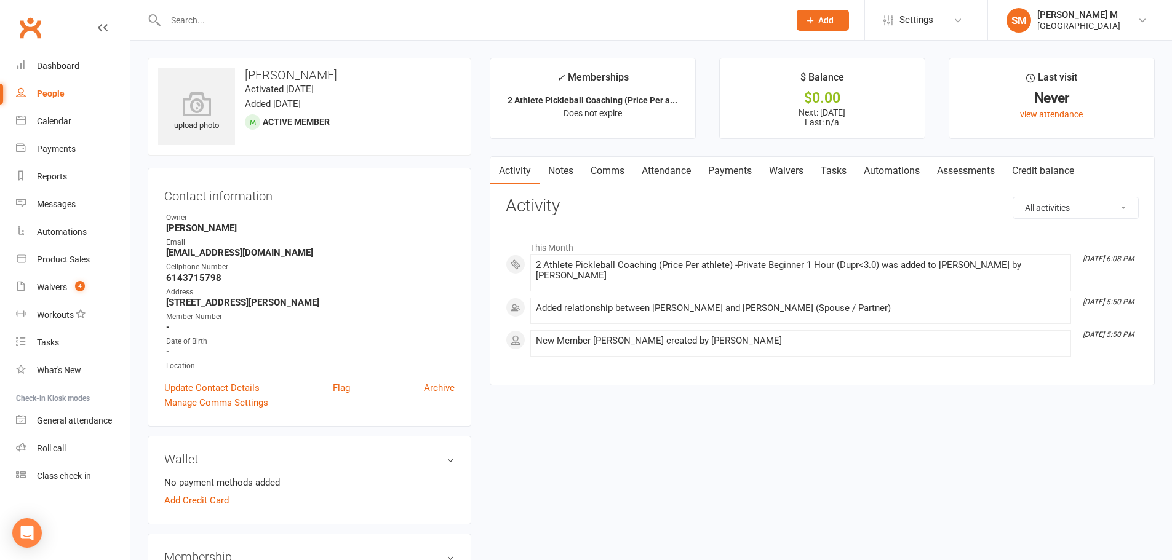
click at [720, 178] on link "Payments" at bounding box center [729, 171] width 61 height 28
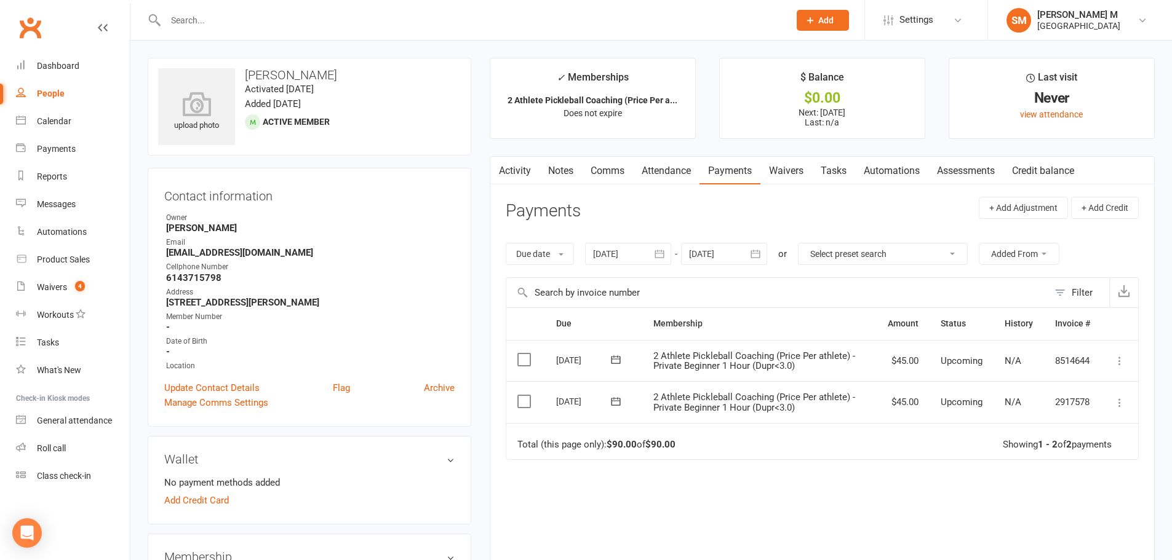
click at [764, 248] on button "button" at bounding box center [756, 254] width 22 height 22
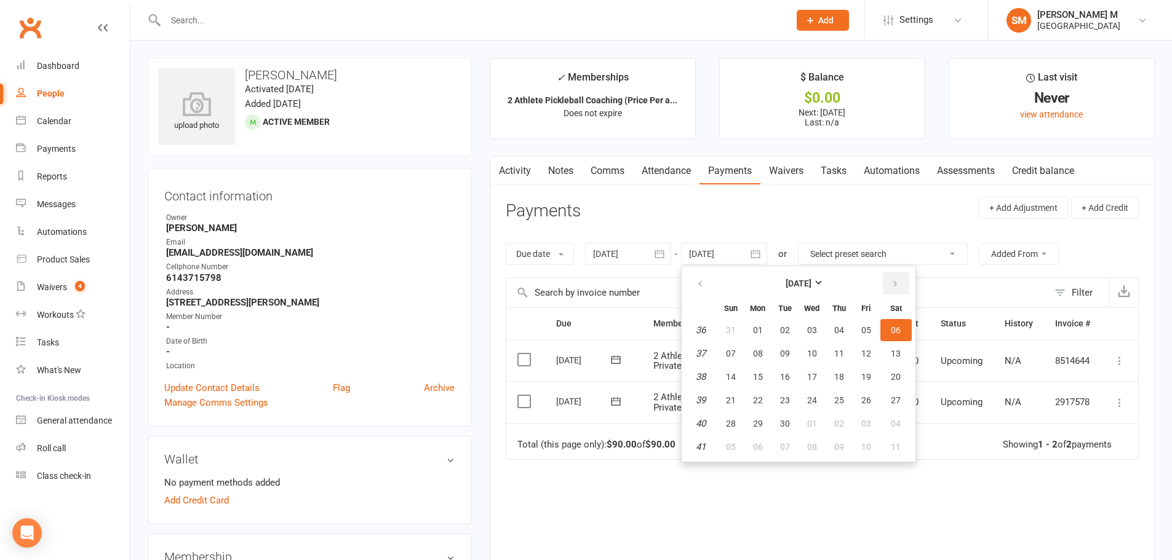
click at [909, 284] on button "button" at bounding box center [896, 283] width 26 height 22
click at [905, 330] on button "06" at bounding box center [895, 330] width 31 height 22
type input "06 Dec 2025"
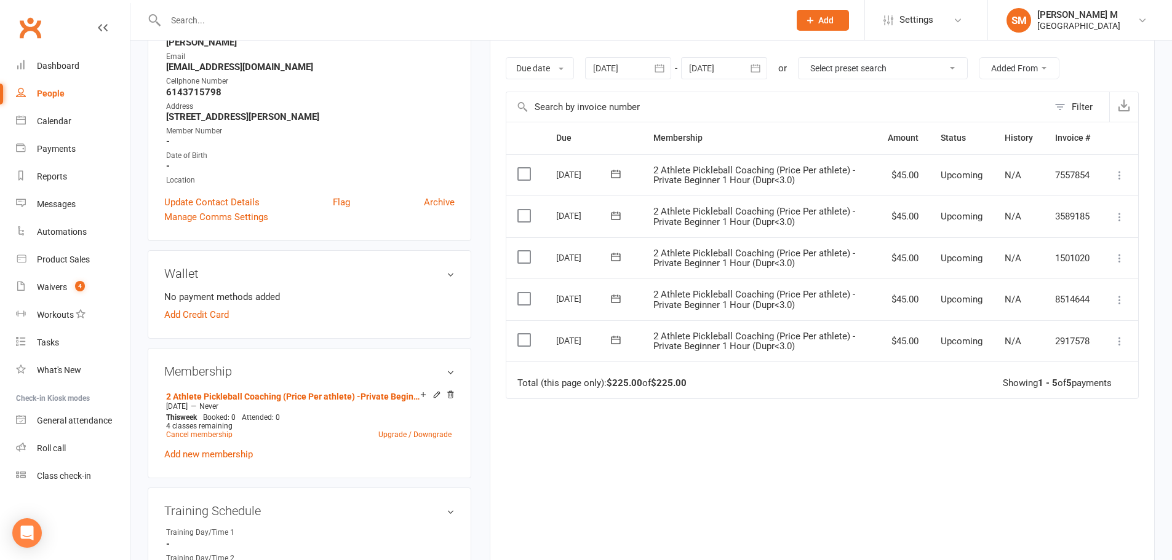
scroll to position [184, 0]
click at [437, 397] on icon at bounding box center [436, 396] width 9 height 9
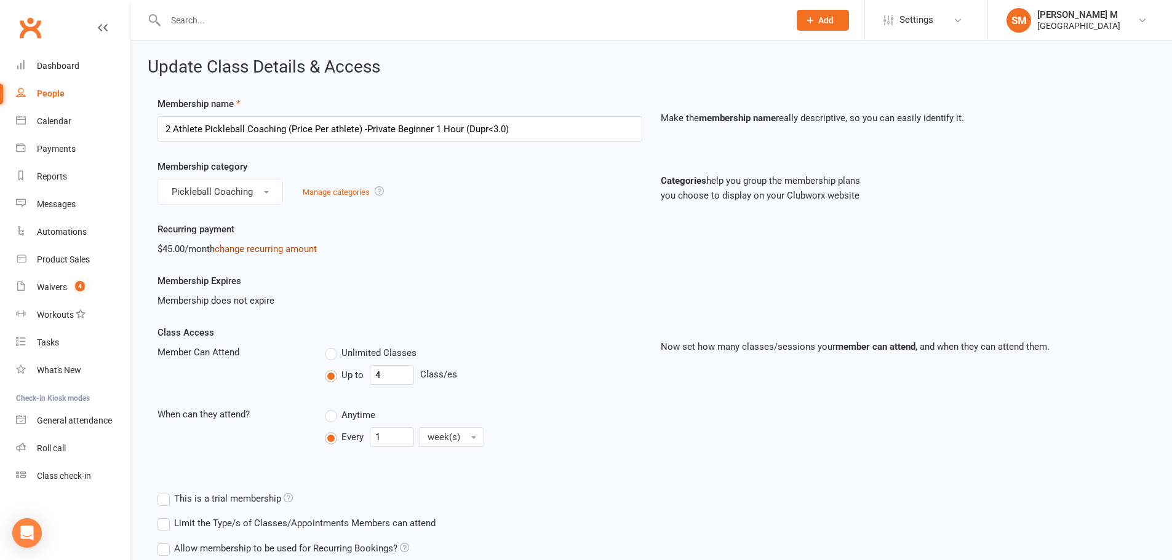
click at [295, 249] on link "change recurring amount" at bounding box center [266, 249] width 102 height 11
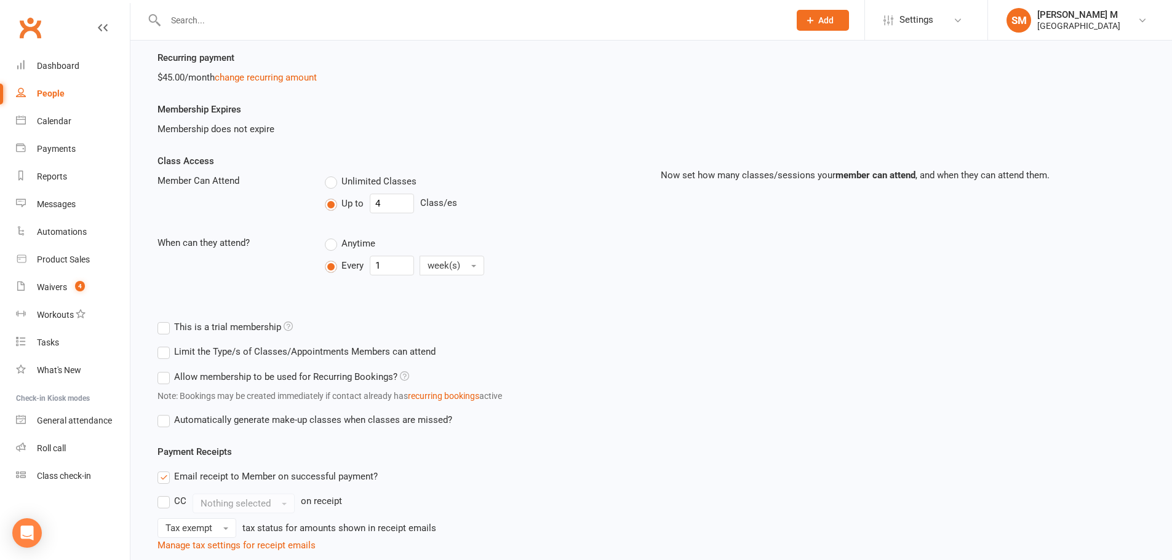
scroll to position [184, 0]
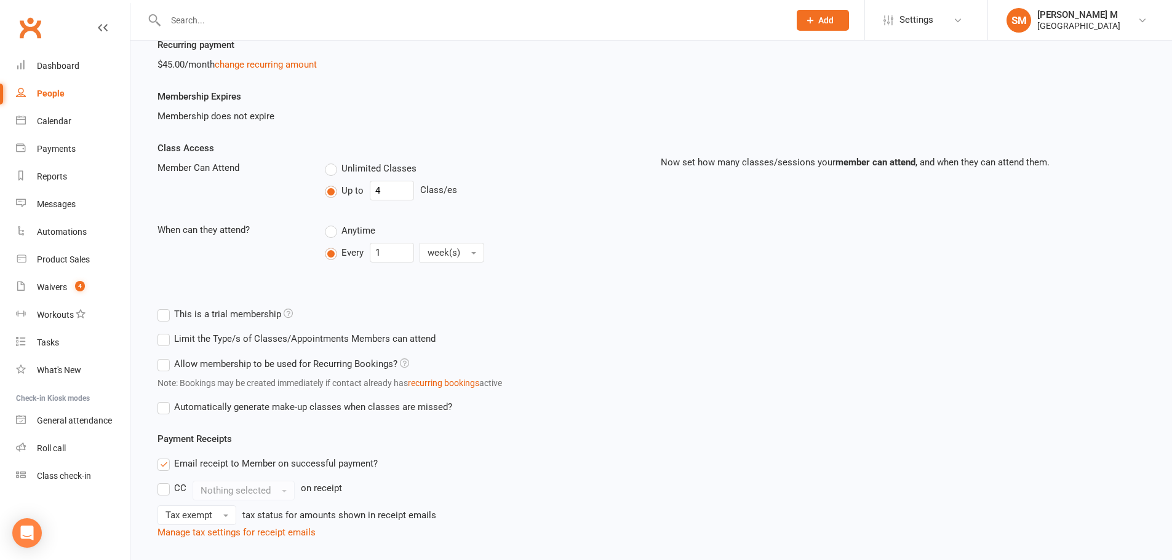
click at [328, 169] on label "Unlimited Classes" at bounding box center [371, 168] width 92 height 15
click at [328, 161] on input "Unlimited Classes" at bounding box center [329, 161] width 8 height 0
type input "0"
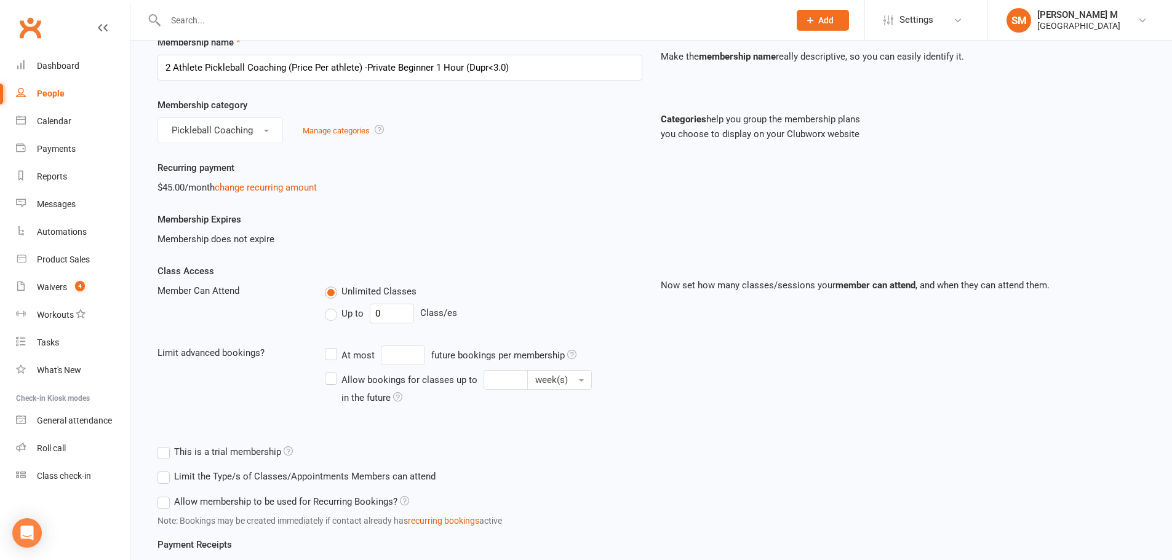
scroll to position [369, 0]
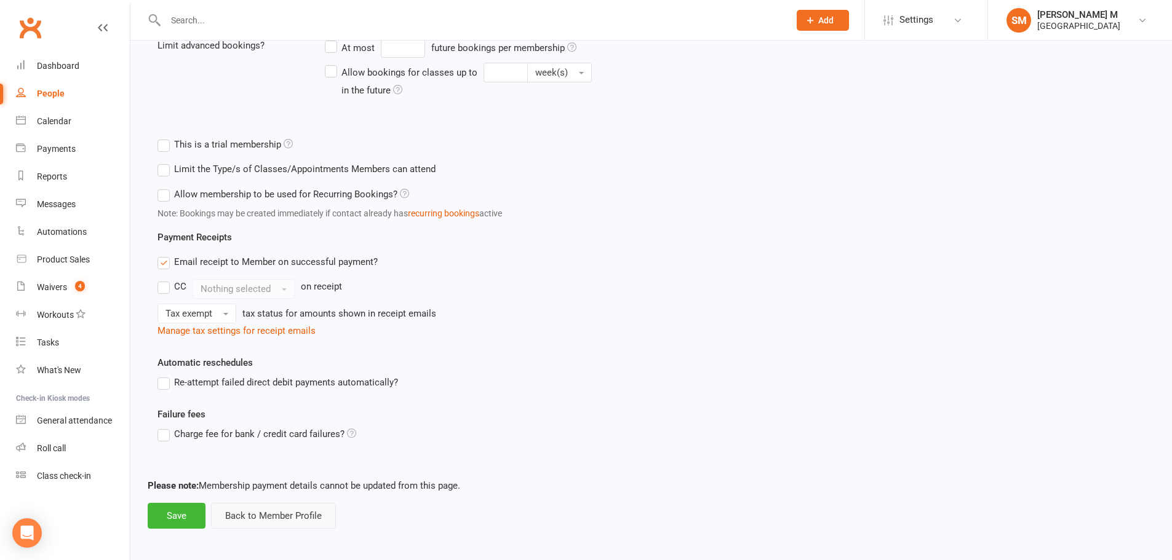
click at [256, 515] on button "Back to Member Profile" at bounding box center [273, 516] width 125 height 26
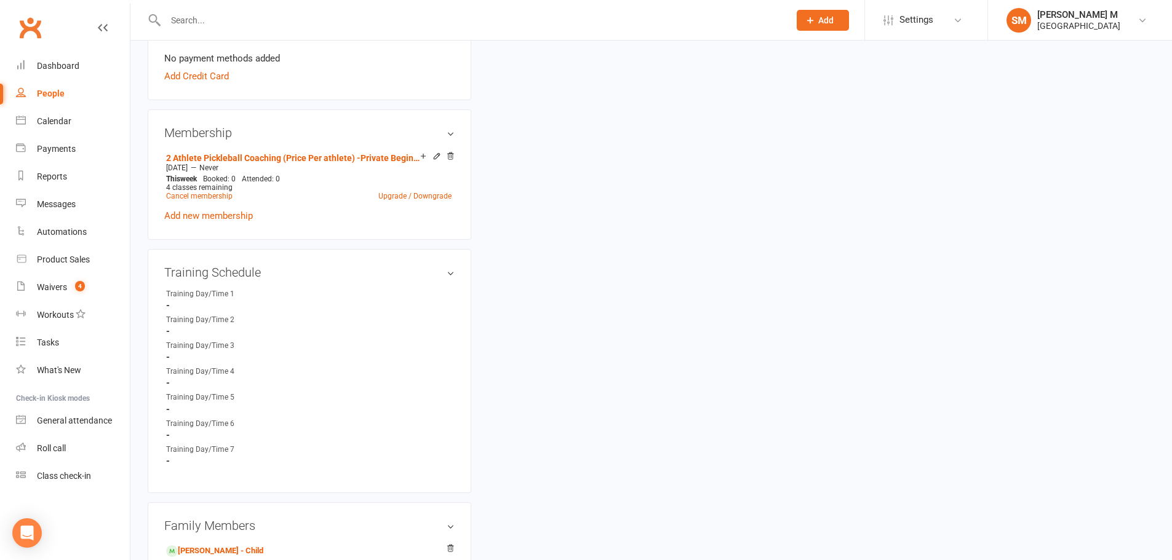
scroll to position [430, 0]
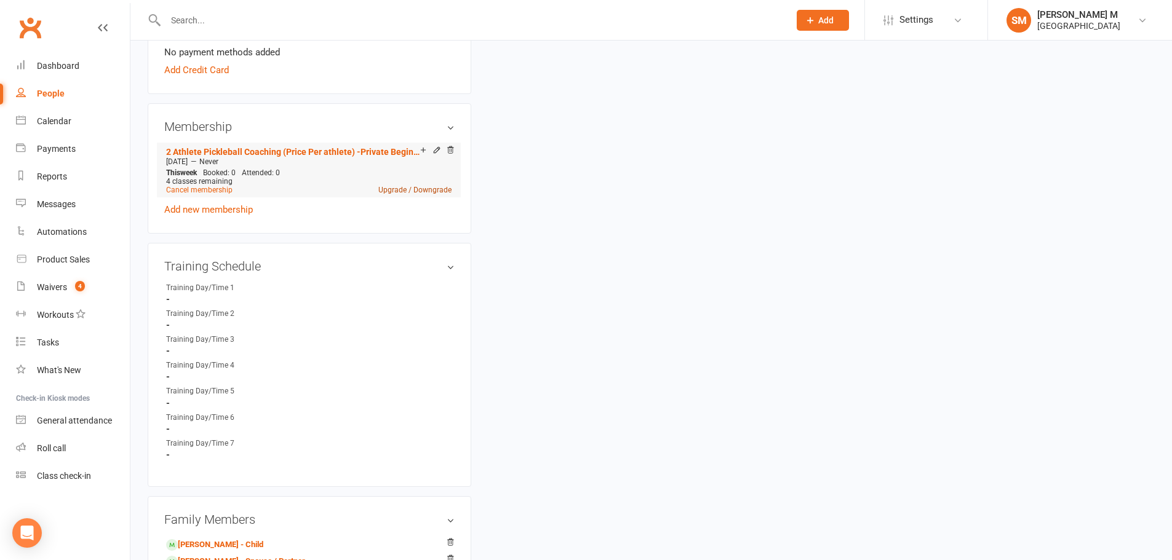
click at [413, 190] on link "Upgrade / Downgrade" at bounding box center [414, 190] width 73 height 9
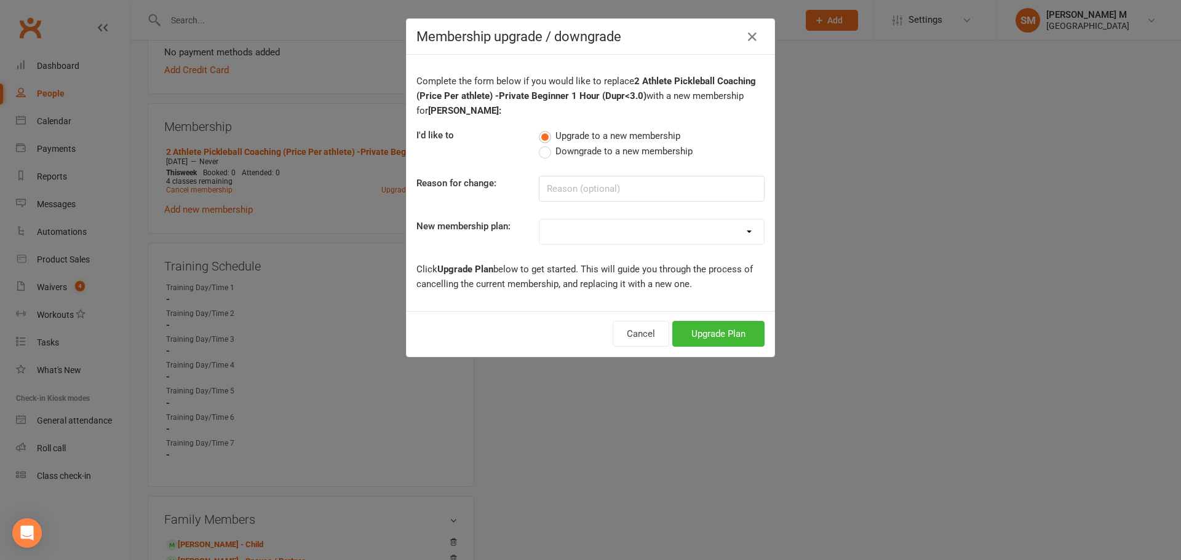
click at [359, 220] on div "Membership upgrade / downgrade Complete the form below if you would like to rep…" at bounding box center [590, 280] width 1181 height 560
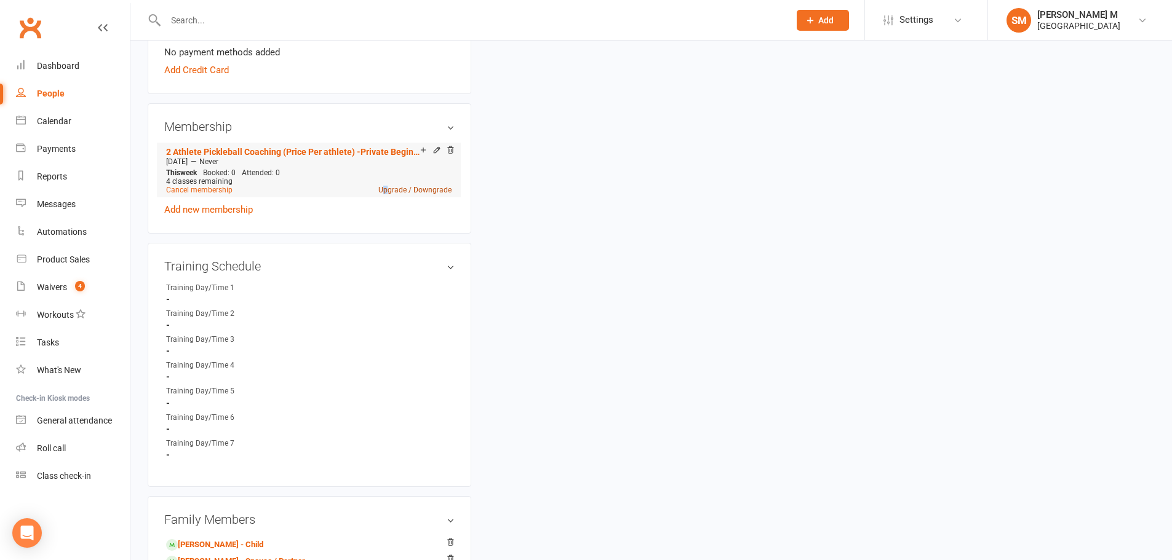
click at [387, 188] on link "Upgrade / Downgrade" at bounding box center [414, 190] width 73 height 9
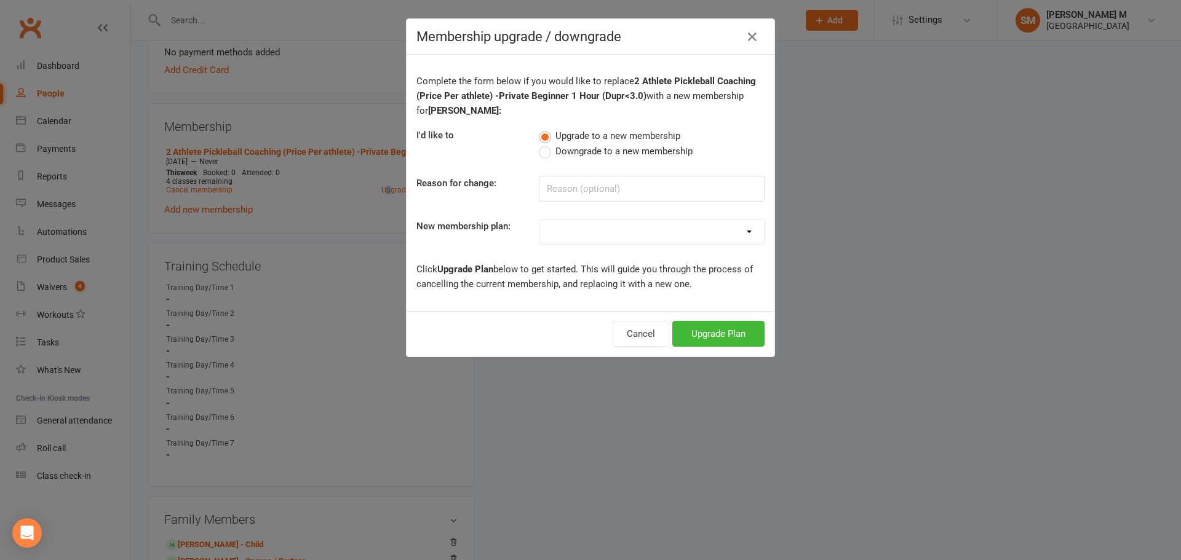
click at [673, 224] on select "Badminton - Adult Annual Membership Badminton - Adult Monthly Membership Badmin…" at bounding box center [651, 232] width 224 height 25
select select "33"
click at [539, 220] on select "Badminton - Adult Annual Membership Badminton - Adult Monthly Membership Badmin…" at bounding box center [651, 232] width 224 height 25
click at [710, 331] on button "Upgrade Plan" at bounding box center [718, 334] width 92 height 26
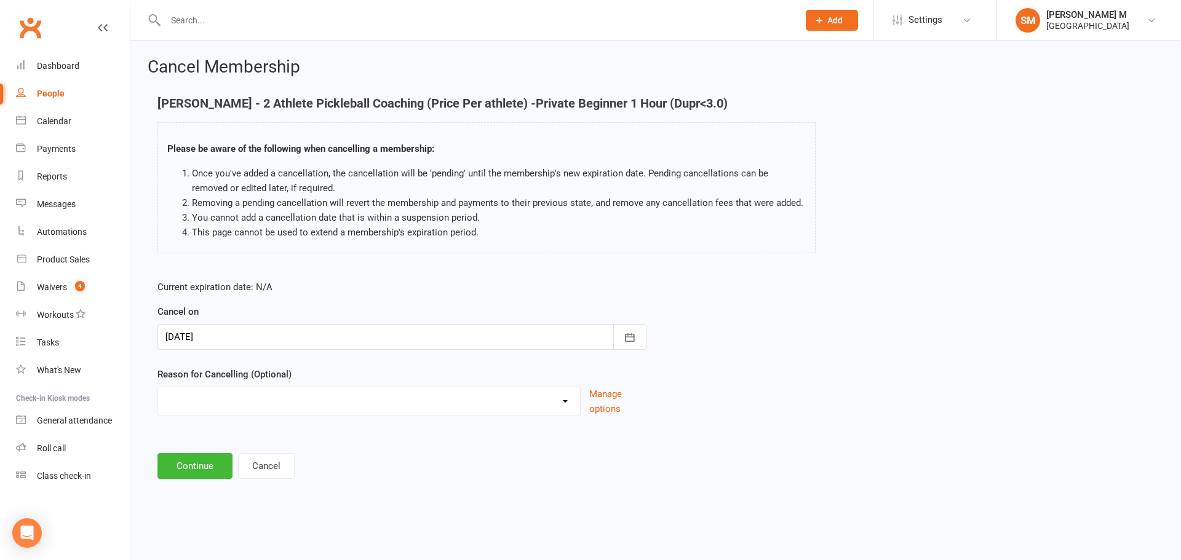
click at [317, 395] on select "Coaches Request Coach Request Customer requested via email to cancel End Of Sum…" at bounding box center [369, 399] width 422 height 25
select select "9"
click at [158, 387] on select "Coaches Request Coach Request Customer requested via email to cancel End Of Sum…" at bounding box center [369, 399] width 422 height 25
click at [199, 466] on button "Continue" at bounding box center [194, 466] width 75 height 26
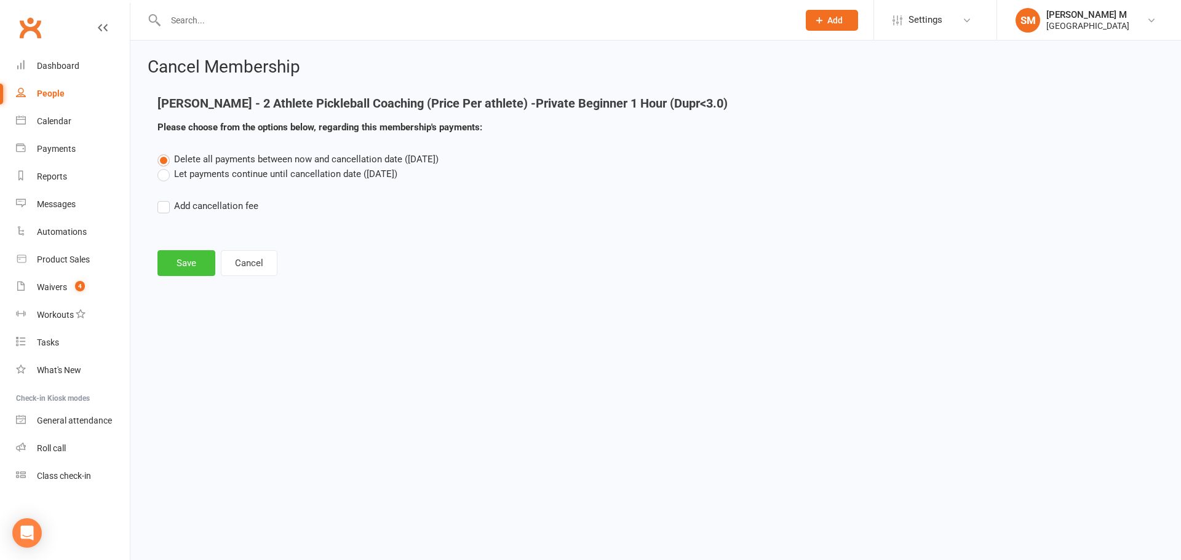
click at [190, 258] on button "Save" at bounding box center [186, 263] width 58 height 26
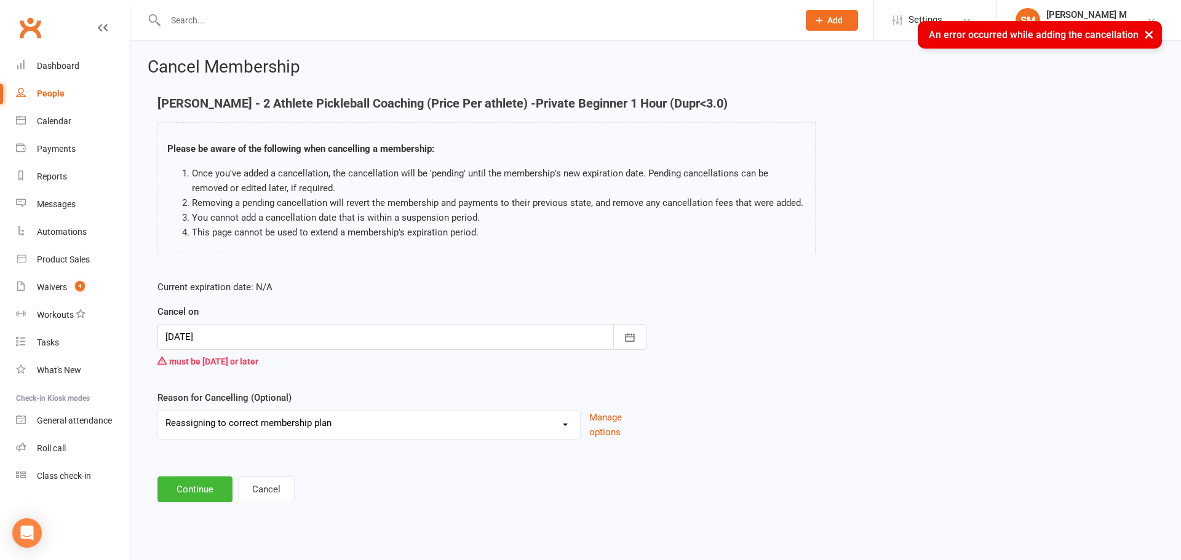
click at [281, 333] on div at bounding box center [401, 337] width 489 height 26
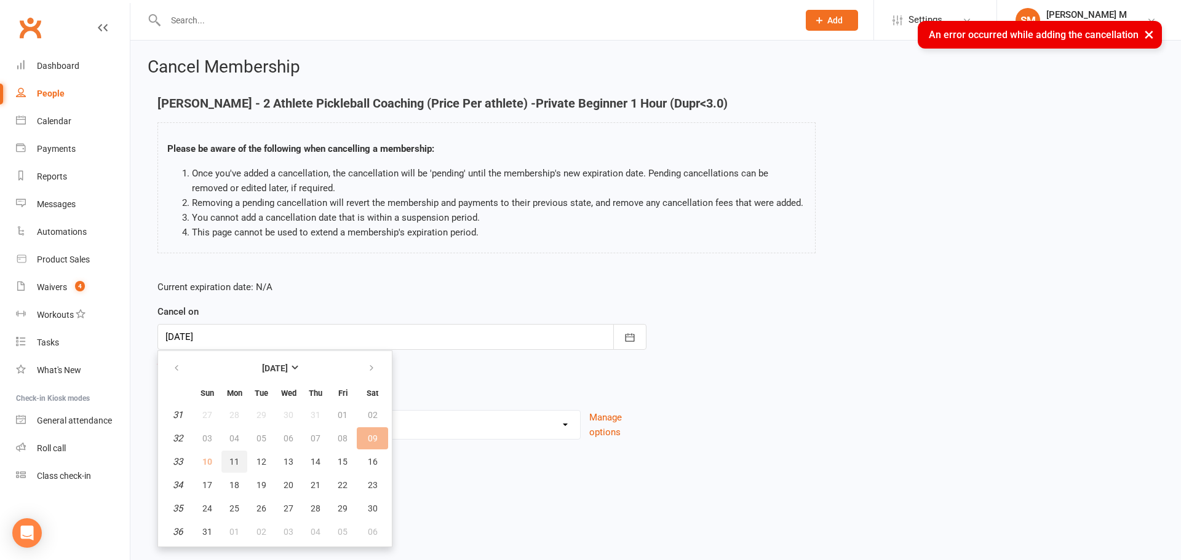
click at [231, 463] on span "11" at bounding box center [234, 462] width 10 height 10
type input "11 Aug 2025"
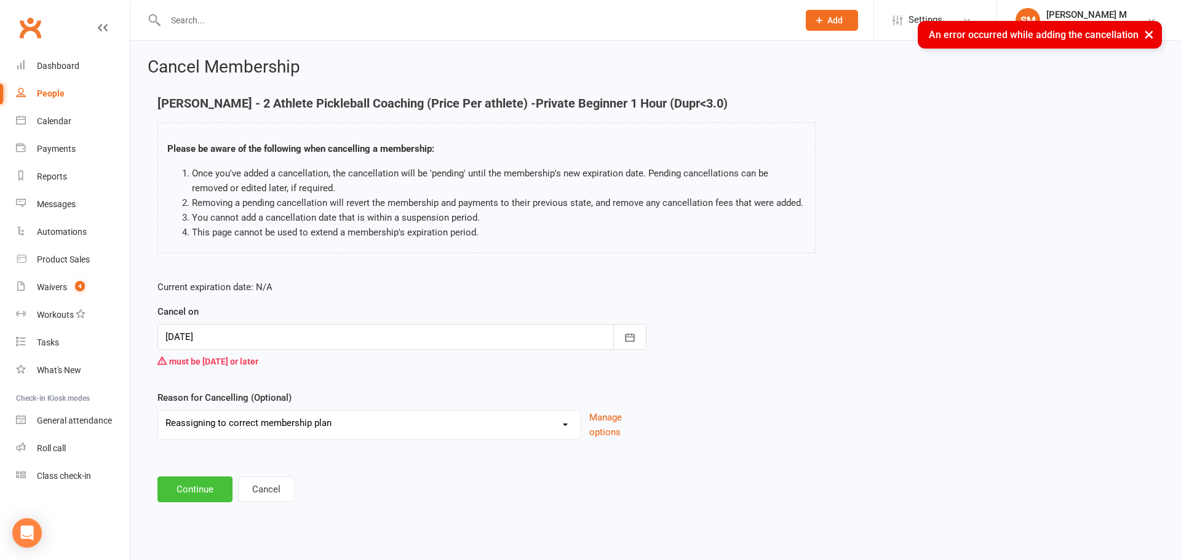
click at [190, 494] on button "Continue" at bounding box center [194, 490] width 75 height 26
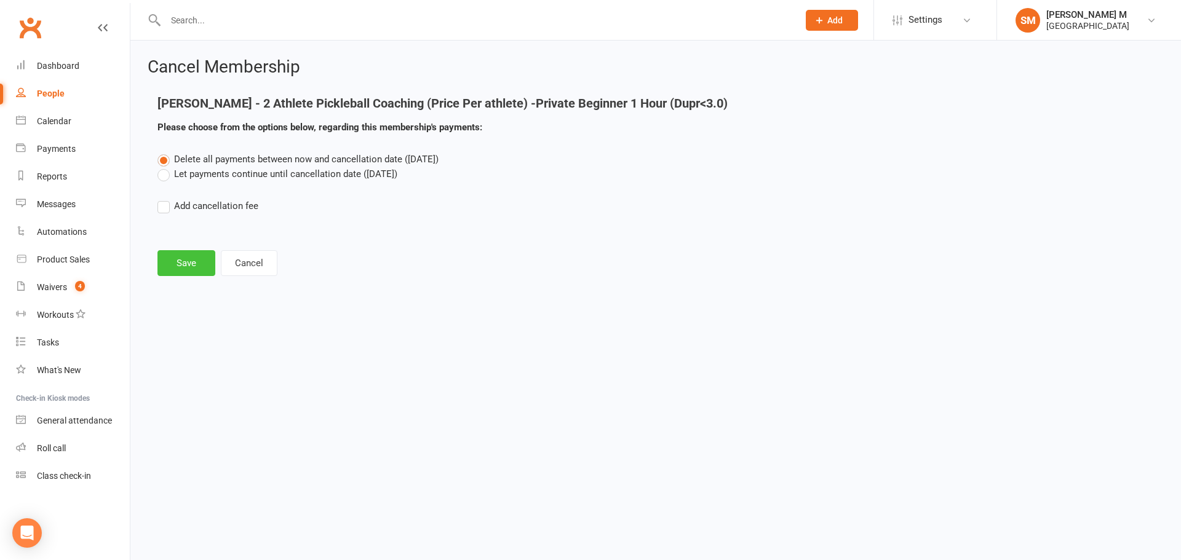
click at [182, 258] on button "Save" at bounding box center [186, 263] width 58 height 26
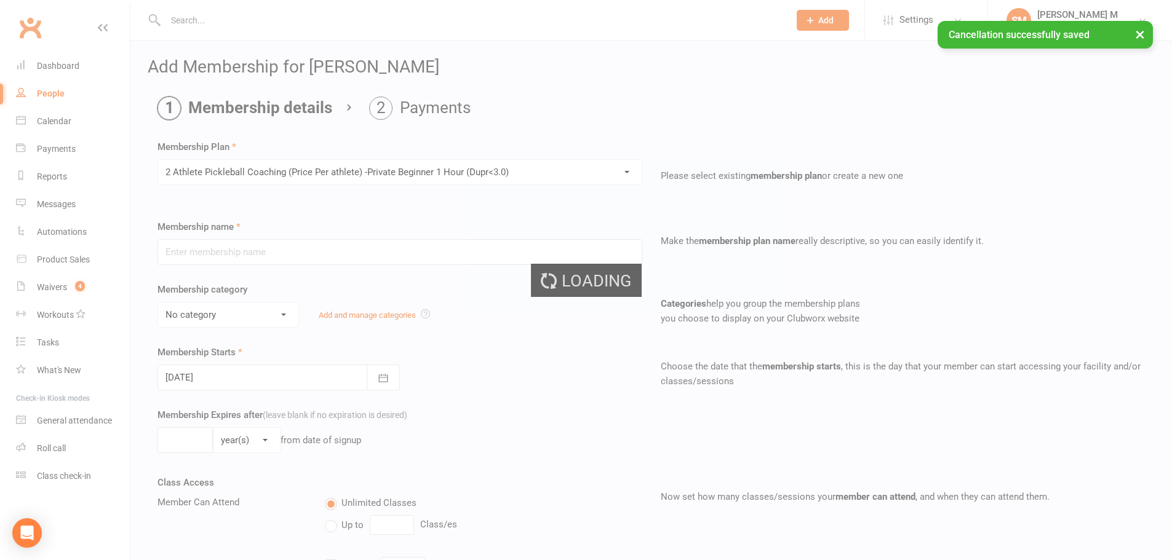
type input "2 Athlete Pickleball Coaching (Price Per athlete) -Private Beginner 1 Hour (Dup…"
select select "7"
type input "0"
type input "1"
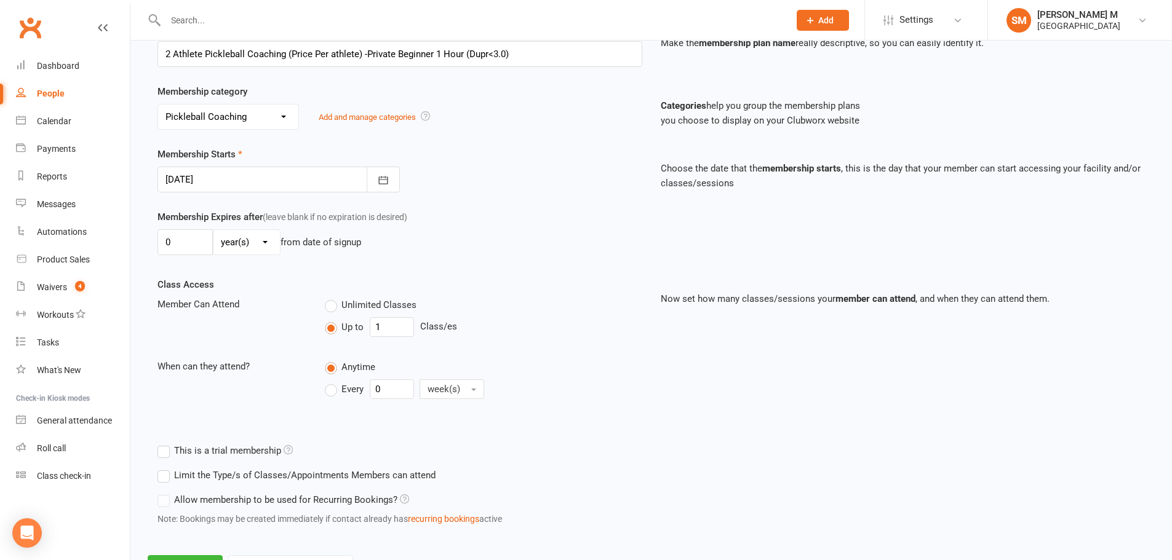
scroll to position [255, 0]
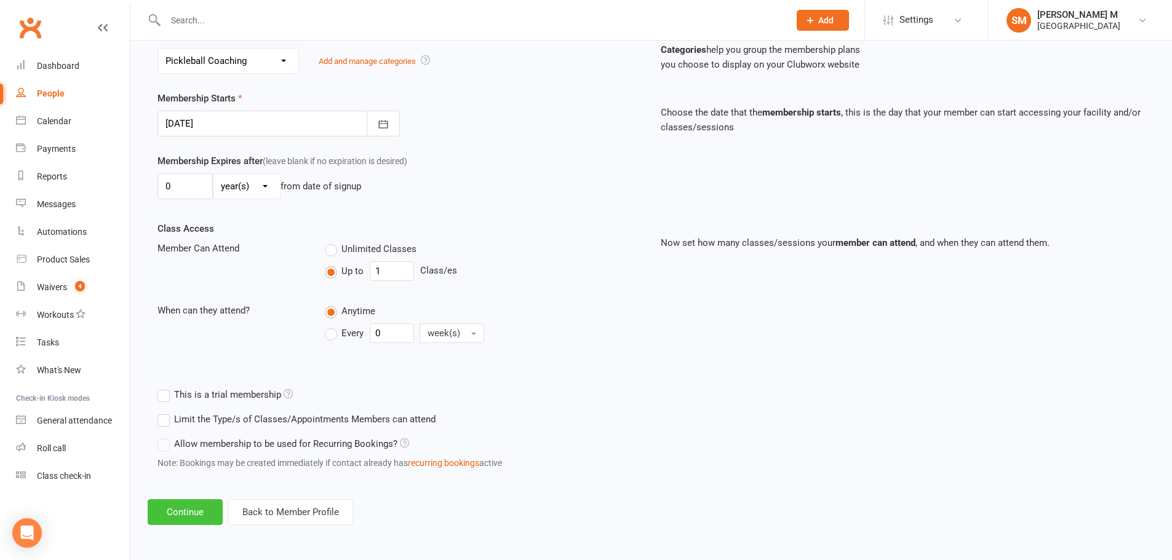
click at [177, 510] on button "Continue" at bounding box center [185, 512] width 75 height 26
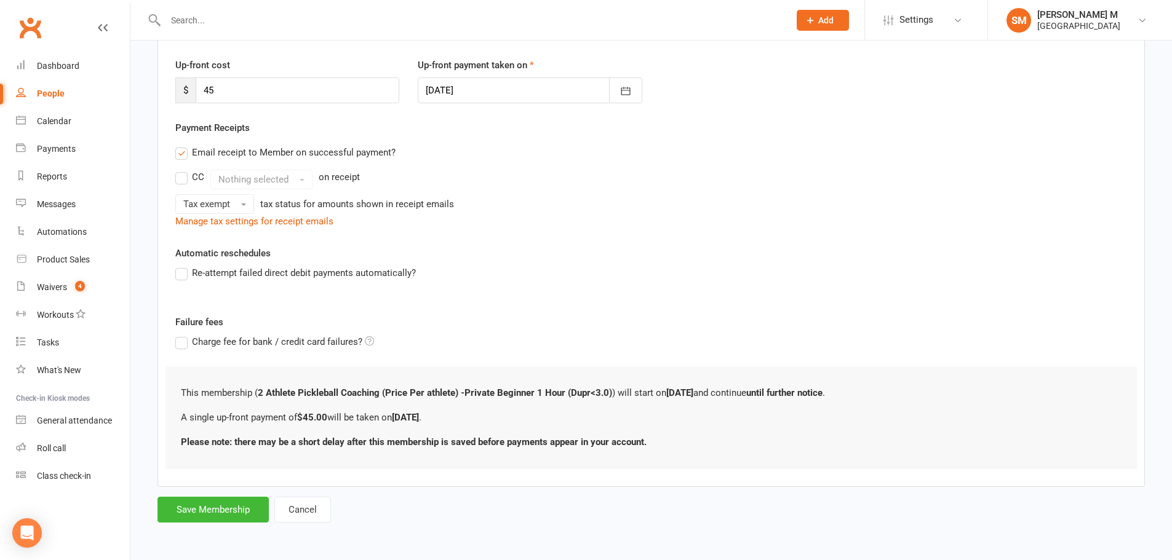
scroll to position [0, 0]
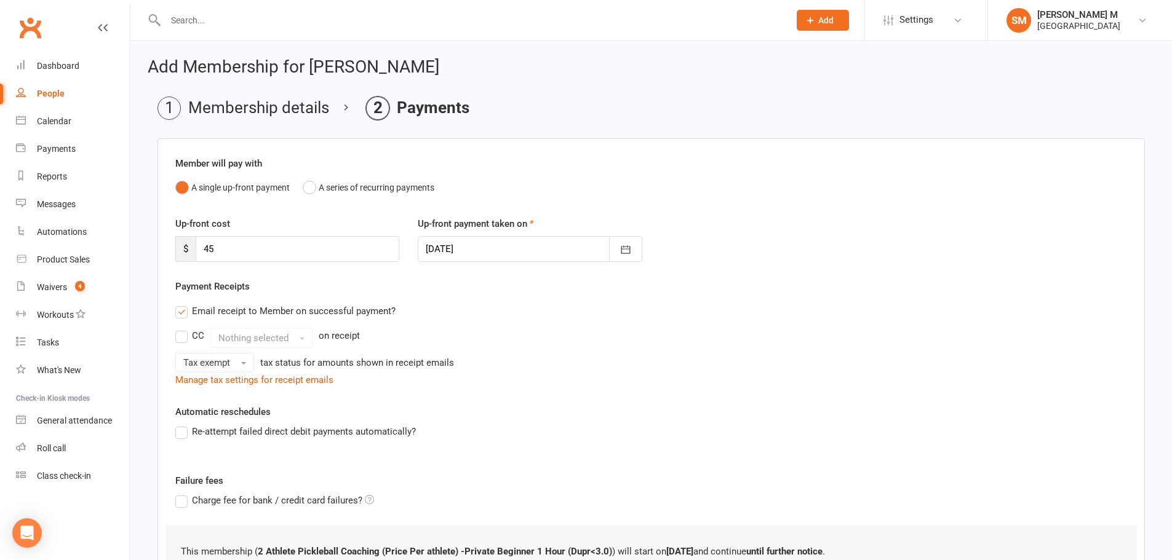
click at [483, 252] on div at bounding box center [530, 249] width 224 height 26
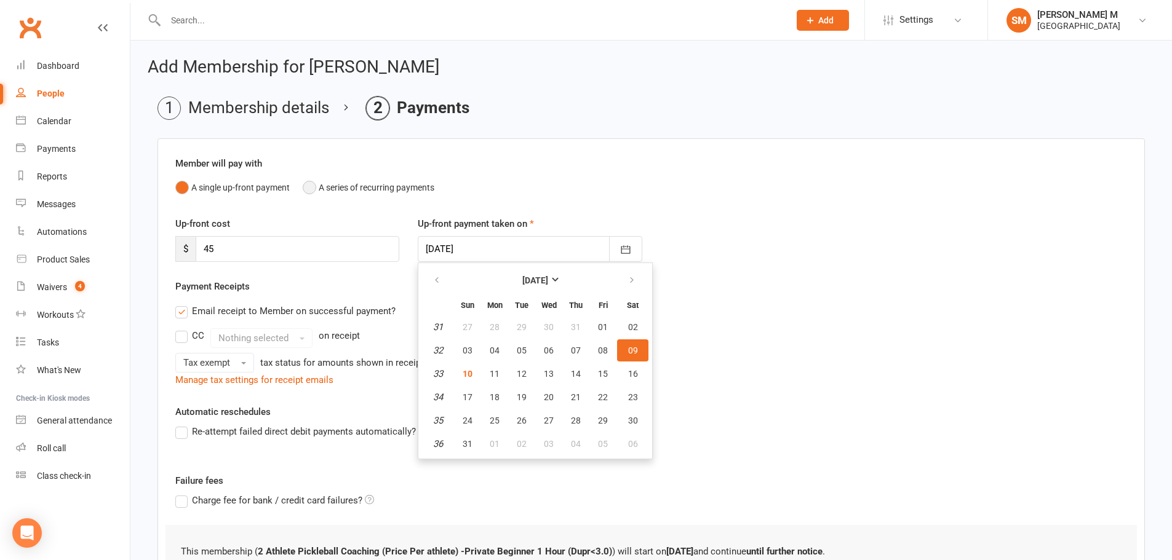
click at [308, 189] on button "A series of recurring payments" at bounding box center [369, 187] width 132 height 23
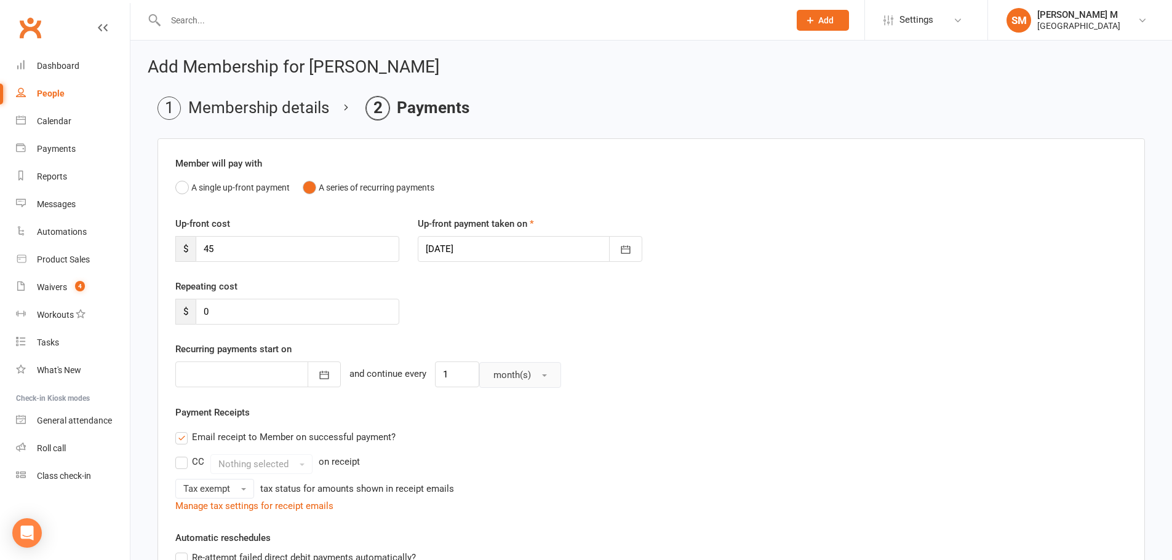
click at [493, 373] on span "month(s)" at bounding box center [512, 375] width 38 height 11
click at [490, 432] on span "week(s)" at bounding box center [506, 429] width 33 height 11
click at [449, 258] on div at bounding box center [530, 249] width 224 height 26
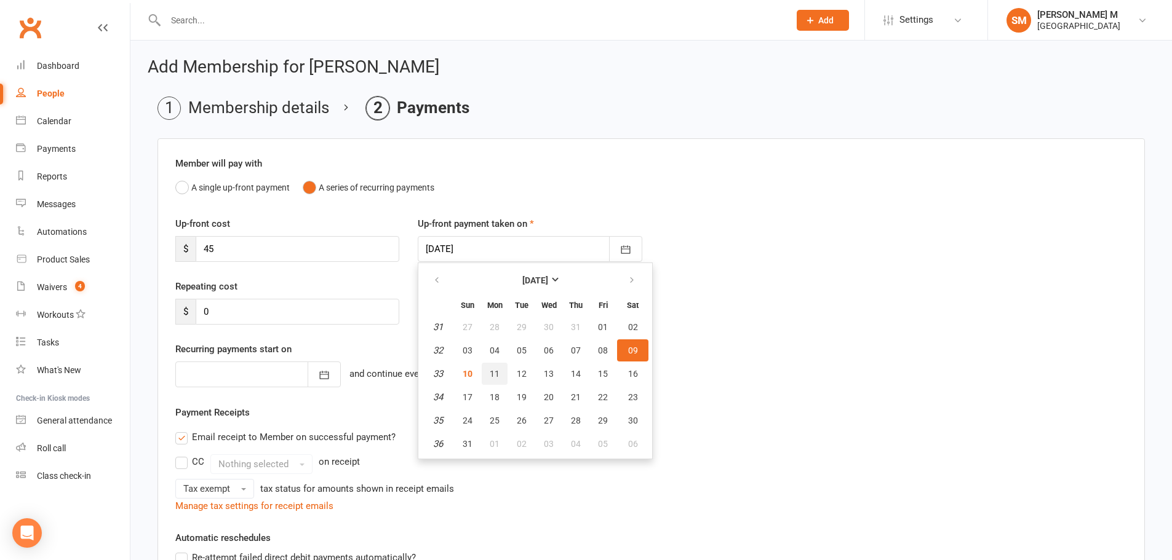
click at [493, 378] on span "11" at bounding box center [495, 374] width 10 height 10
type input "11 Aug 2025"
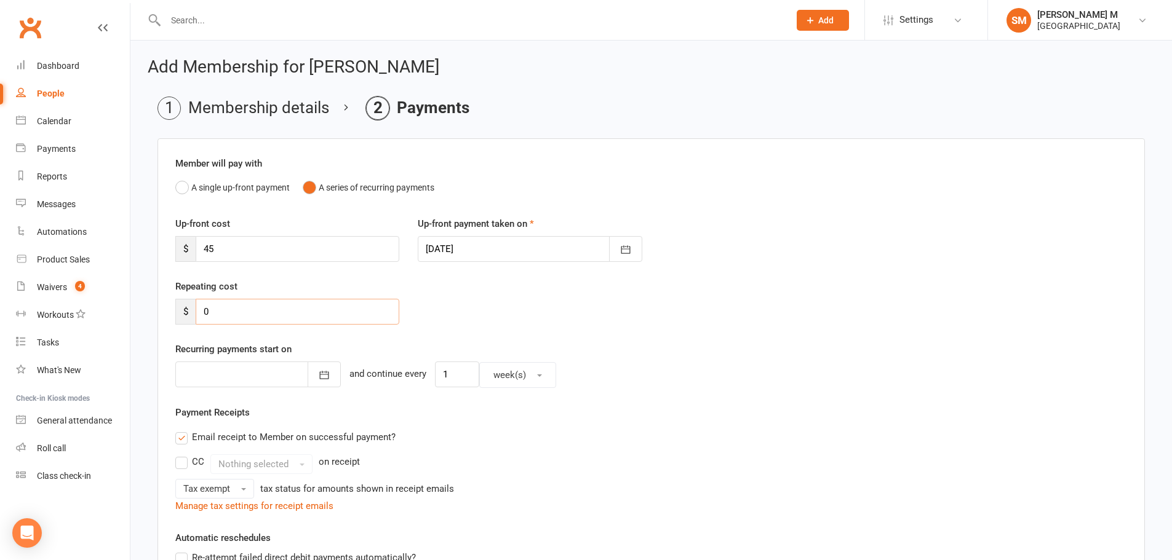
drag, startPoint x: 220, startPoint y: 304, endPoint x: 202, endPoint y: 305, distance: 17.9
click at [202, 305] on input "0" at bounding box center [298, 312] width 204 height 26
type input "45"
click at [188, 369] on div at bounding box center [257, 375] width 165 height 26
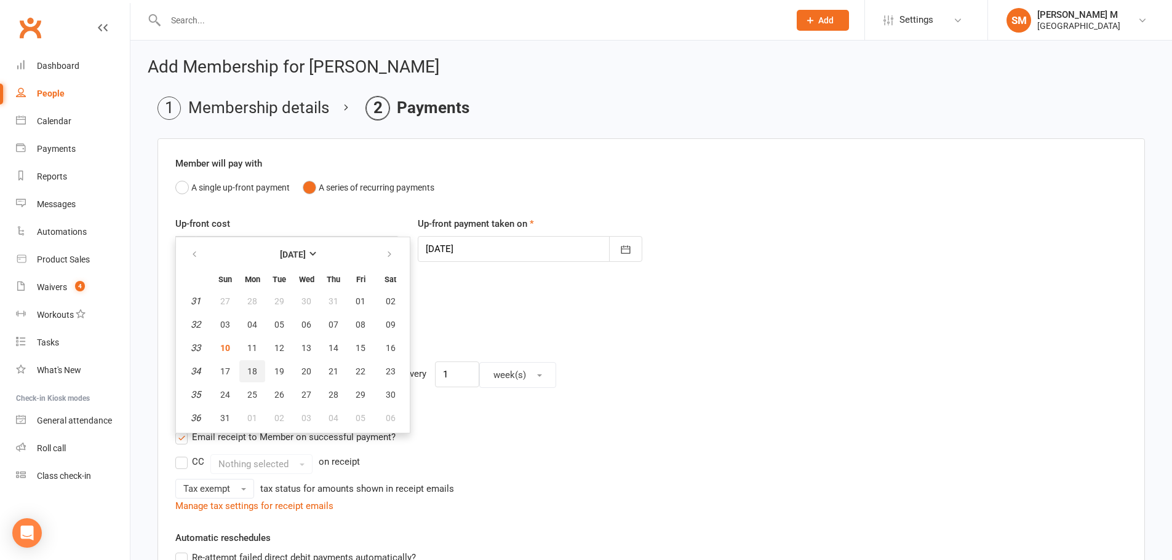
click at [249, 369] on span "18" at bounding box center [252, 372] width 10 height 10
type input "18 Aug 2025"
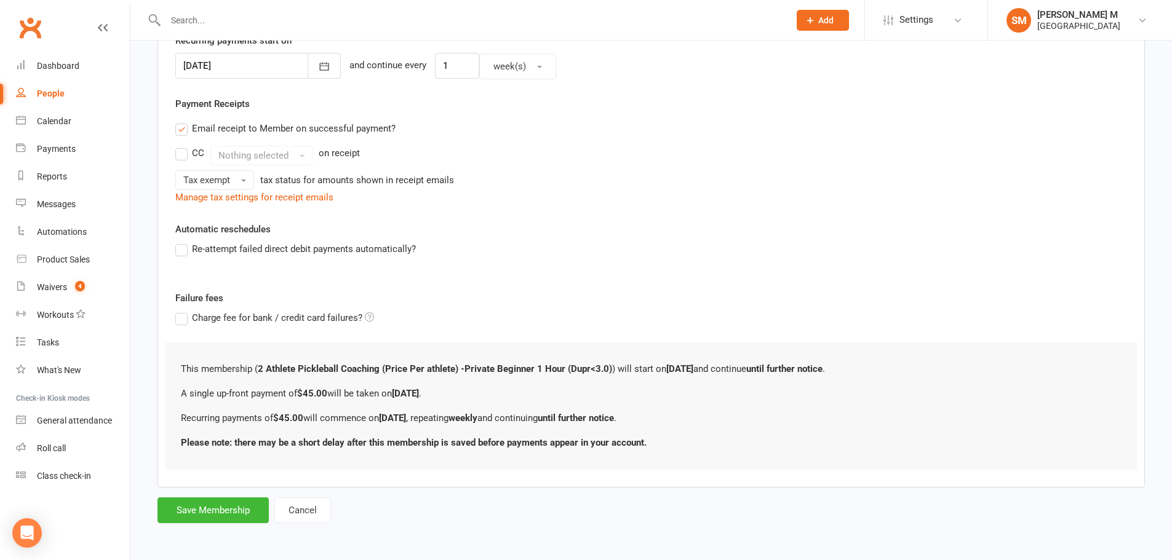
scroll to position [309, 0]
click at [203, 510] on button "Save Membership" at bounding box center [212, 510] width 111 height 26
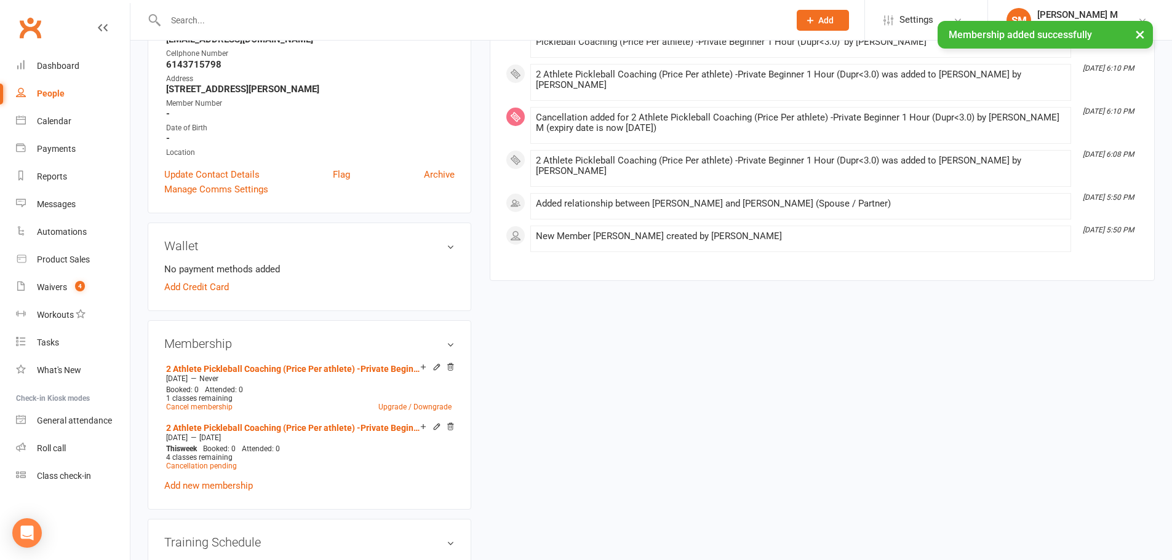
scroll to position [307, 0]
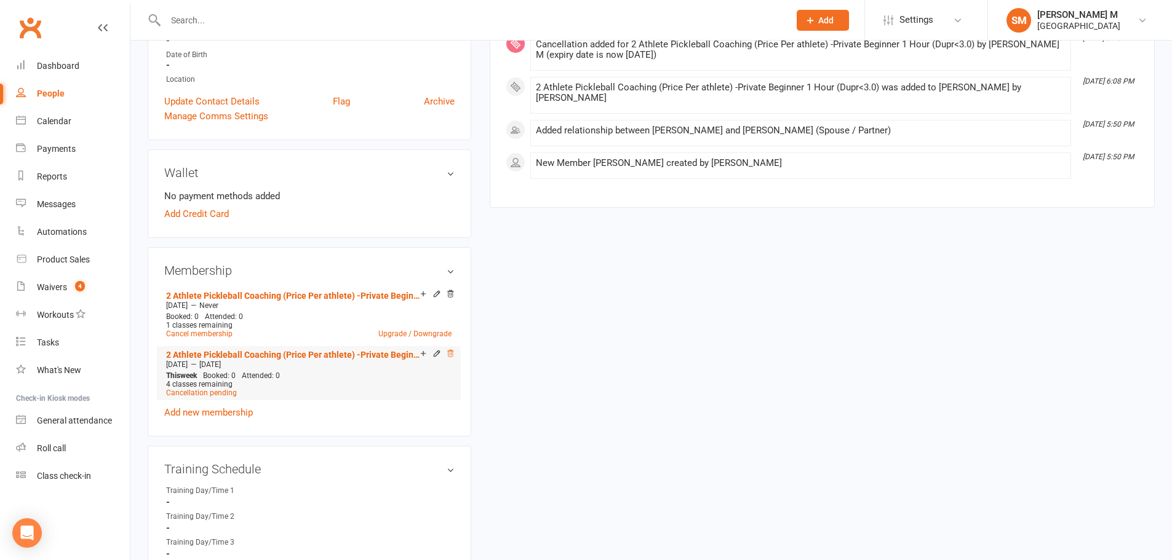
click at [447, 353] on icon at bounding box center [450, 353] width 9 height 9
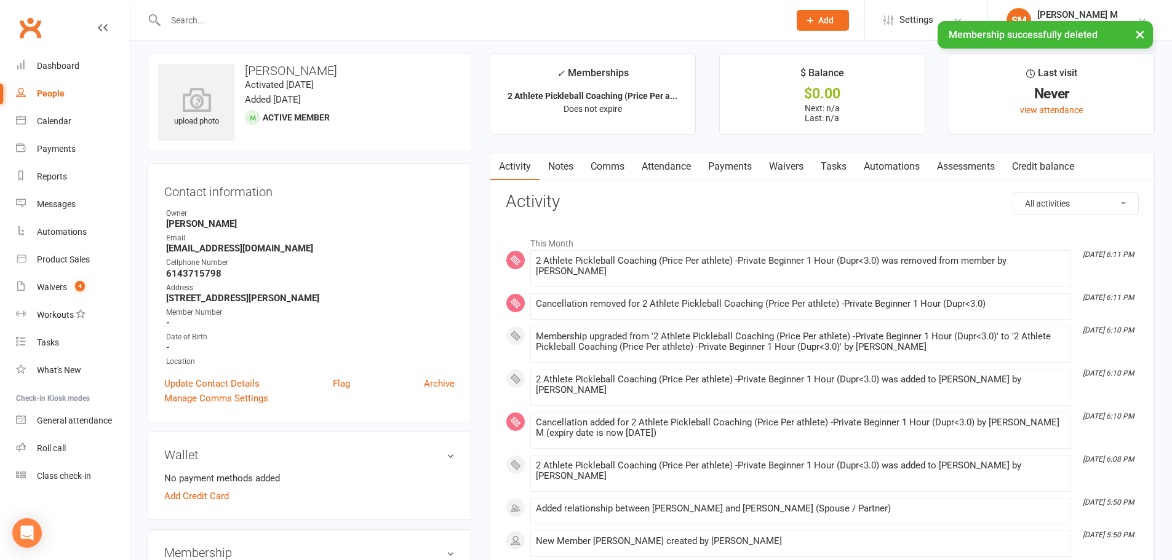
scroll to position [0, 0]
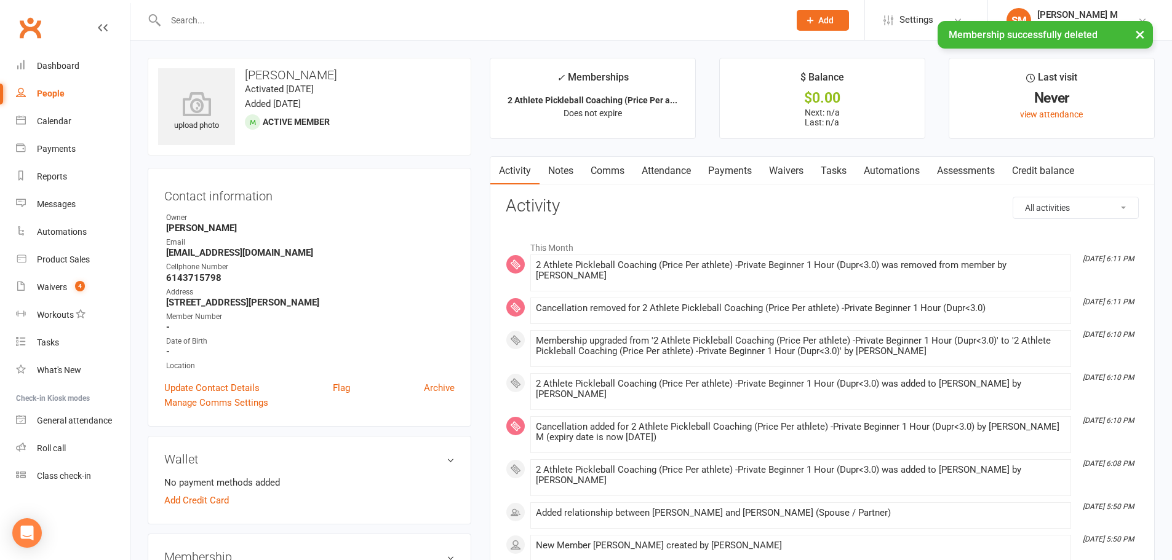
click at [742, 177] on link "Payments" at bounding box center [729, 171] width 61 height 28
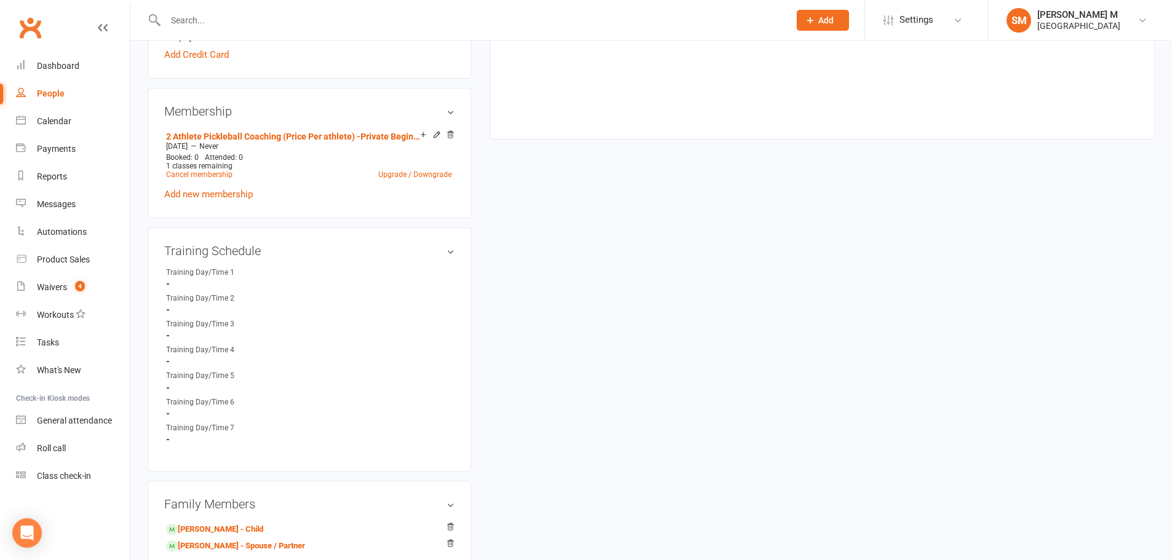
scroll to position [615, 0]
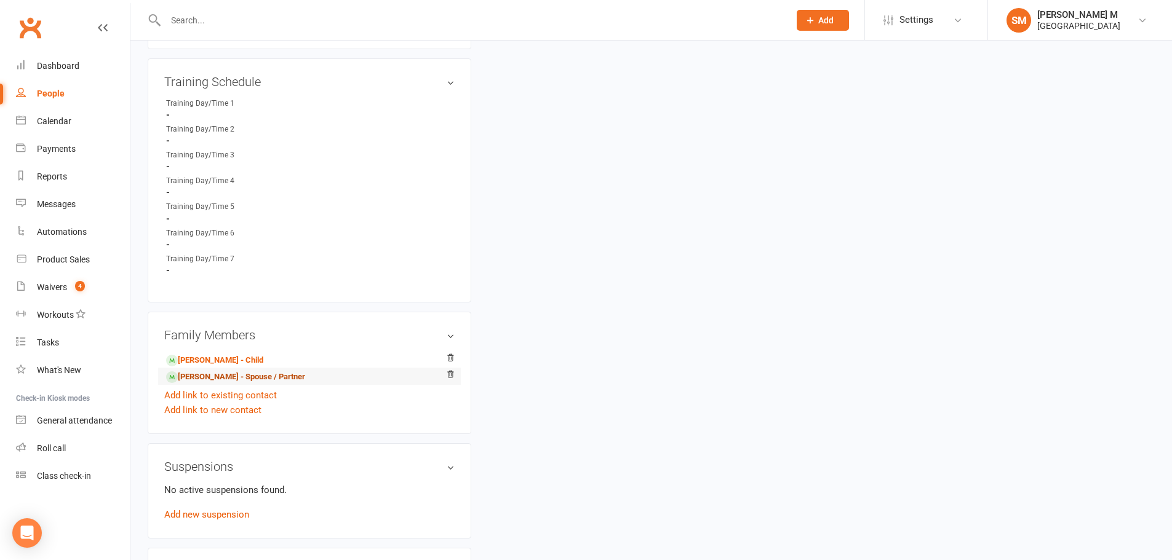
click at [239, 381] on link "Vish Jupudi - Spouse / Partner" at bounding box center [235, 377] width 139 height 13
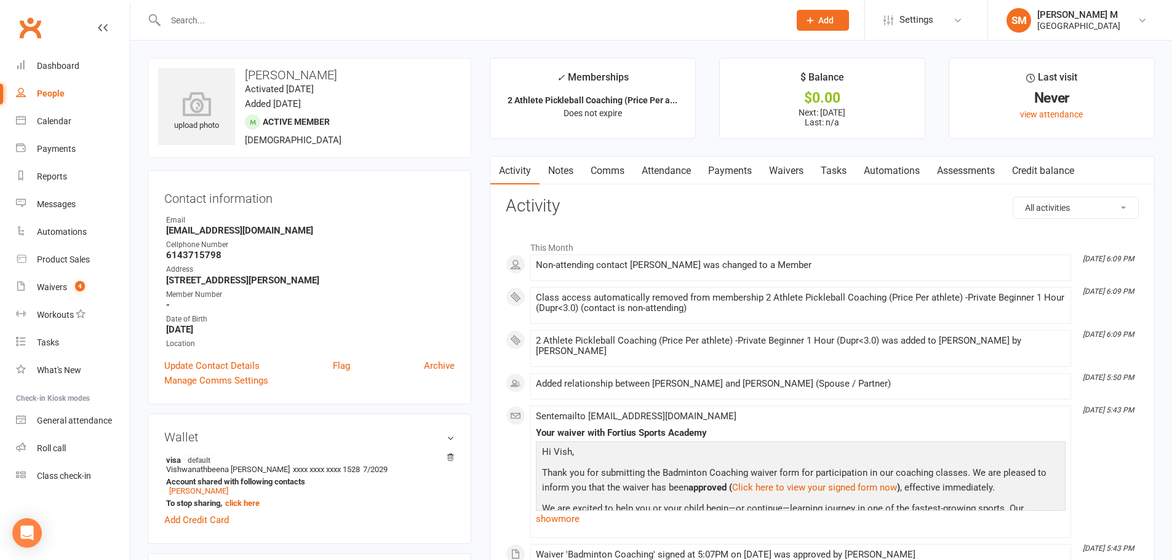
click at [734, 164] on link "Payments" at bounding box center [729, 171] width 61 height 28
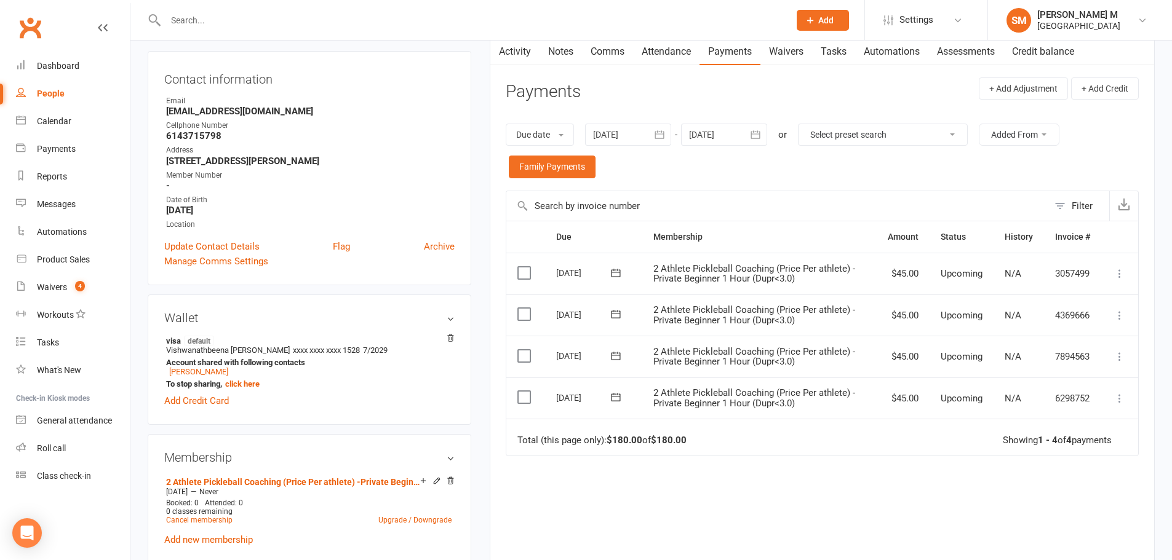
scroll to position [123, 0]
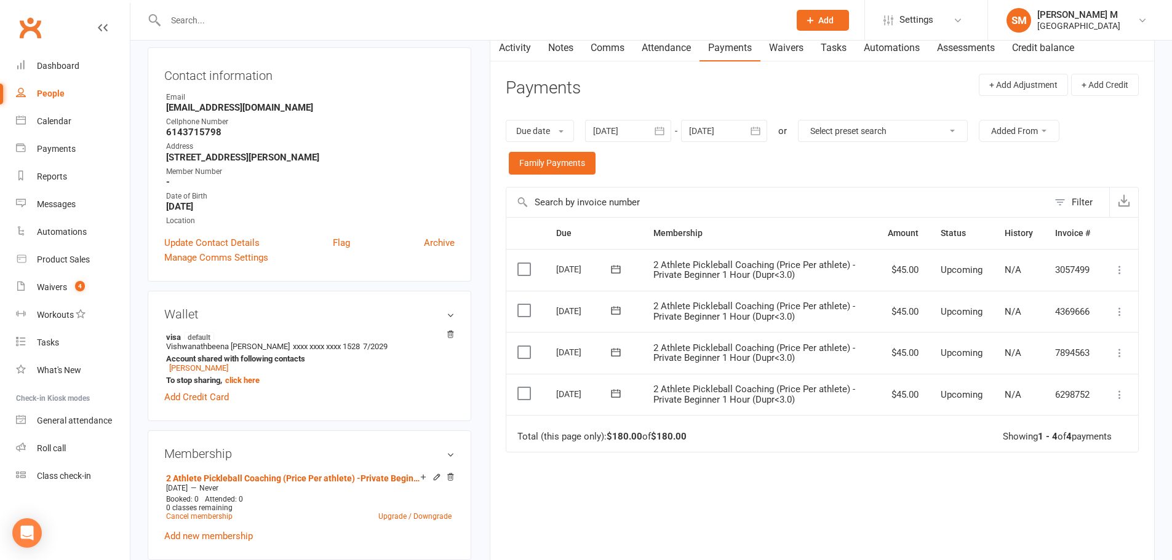
click at [749, 130] on button "button" at bounding box center [756, 131] width 22 height 22
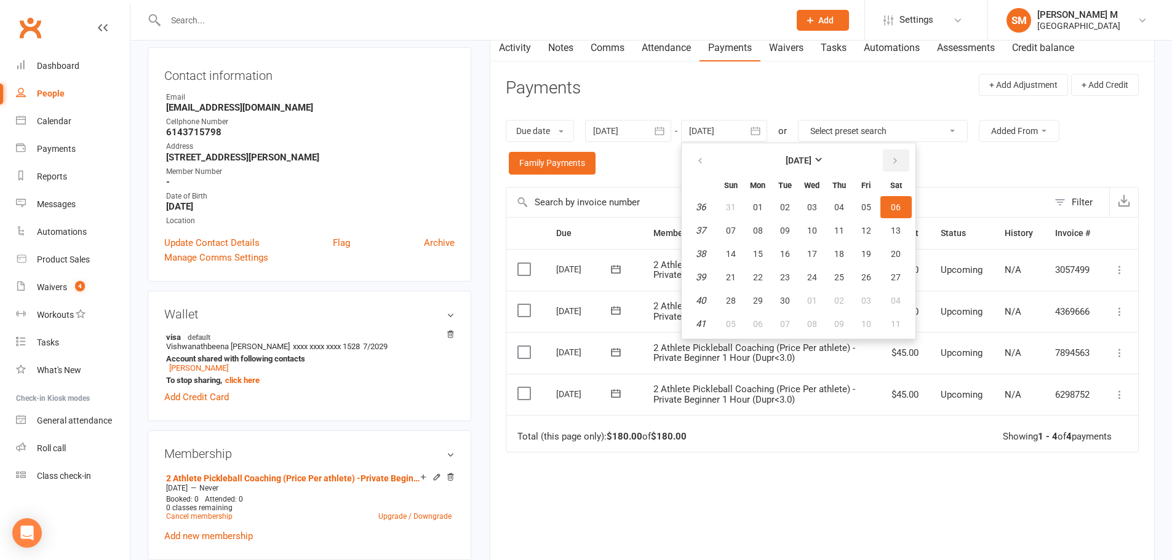
click at [900, 167] on button "button" at bounding box center [896, 160] width 26 height 22
click at [898, 208] on span "06" at bounding box center [896, 207] width 10 height 10
type input "06 Dec 2025"
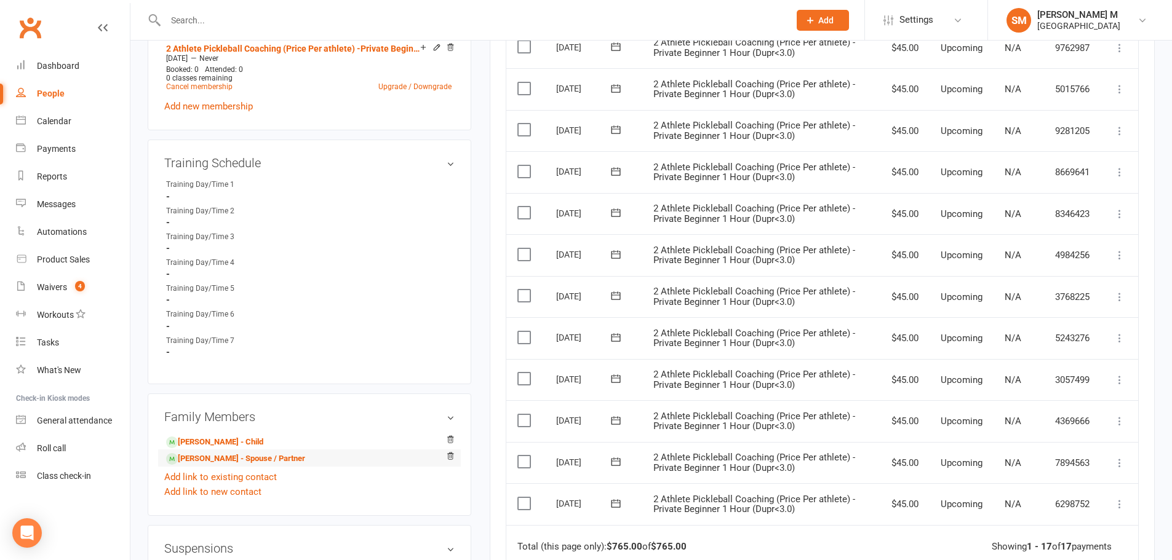
scroll to position [553, 0]
click at [236, 461] on link "Radhika Gabbeta - Spouse / Partner" at bounding box center [235, 458] width 139 height 13
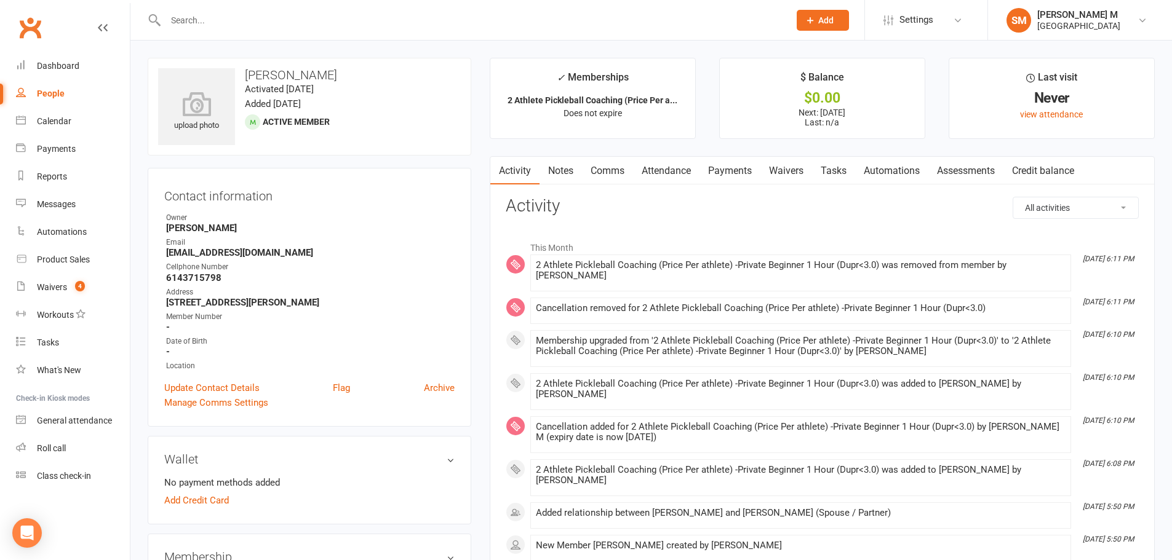
click at [740, 172] on link "Payments" at bounding box center [729, 171] width 61 height 28
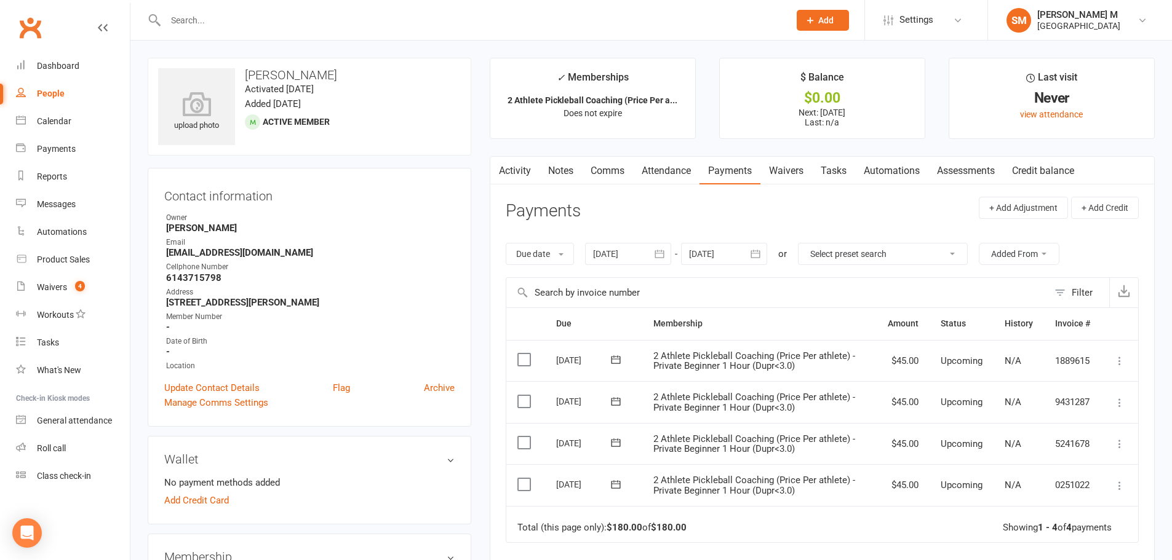
click at [761, 258] on icon "button" at bounding box center [755, 254] width 12 height 12
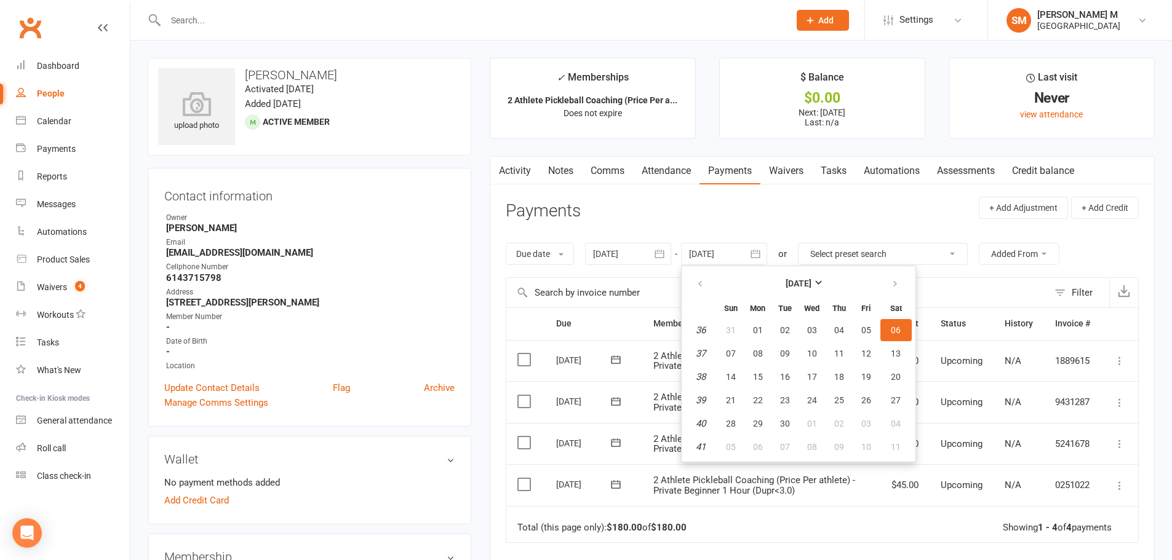
click at [902, 271] on th at bounding box center [895, 283] width 31 height 27
click at [894, 282] on icon "button" at bounding box center [895, 284] width 9 height 10
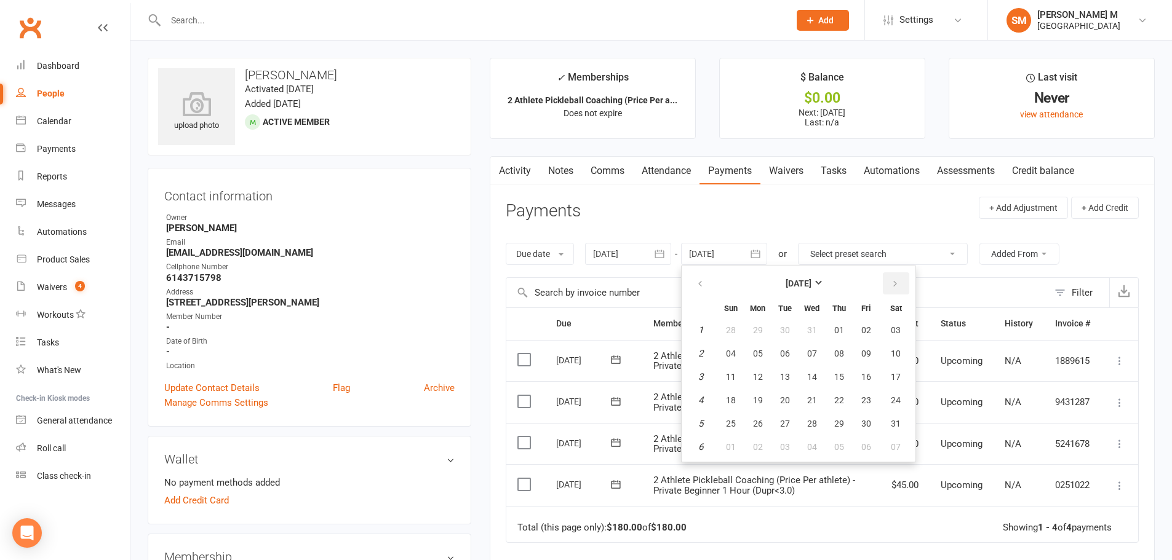
click at [894, 282] on icon "button" at bounding box center [895, 284] width 9 height 10
click at [896, 349] on span "14" at bounding box center [896, 354] width 10 height 10
type input "14 Mar 2026"
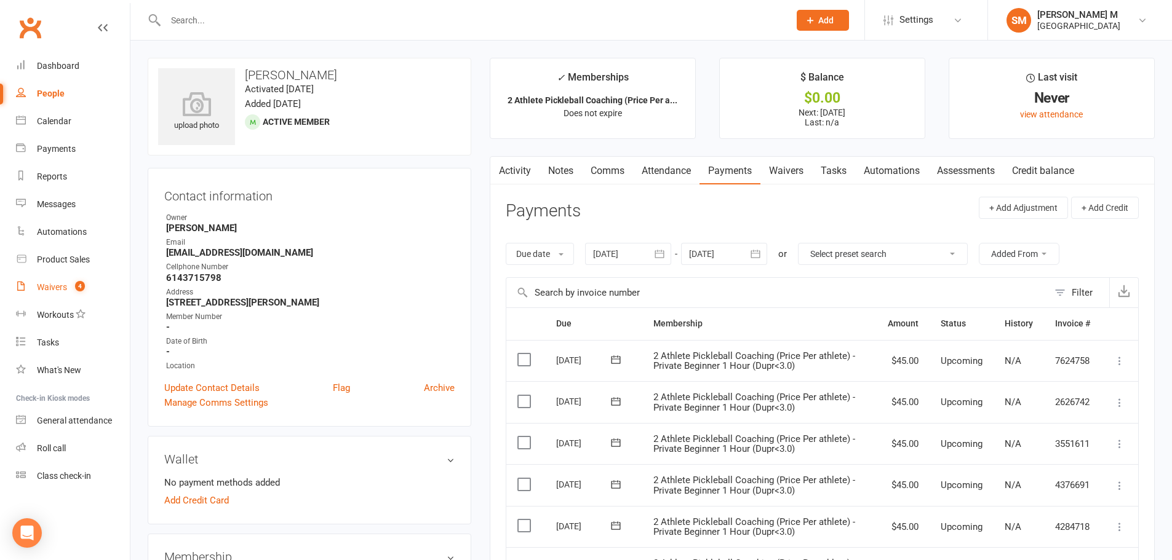
click at [42, 291] on div "Waivers" at bounding box center [52, 287] width 30 height 10
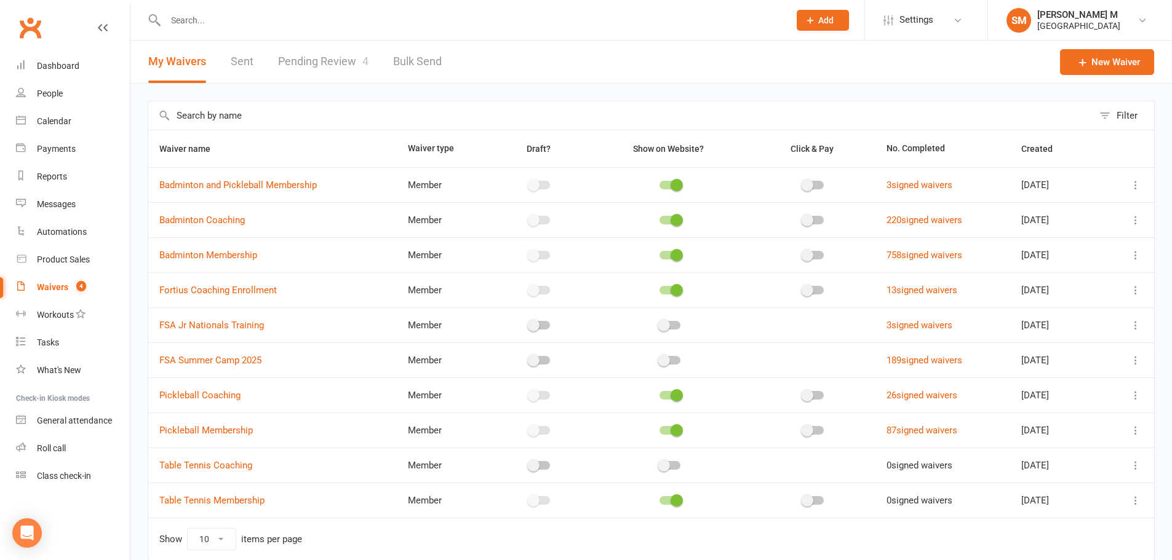
click at [332, 66] on link "Pending Review 4" at bounding box center [323, 62] width 90 height 42
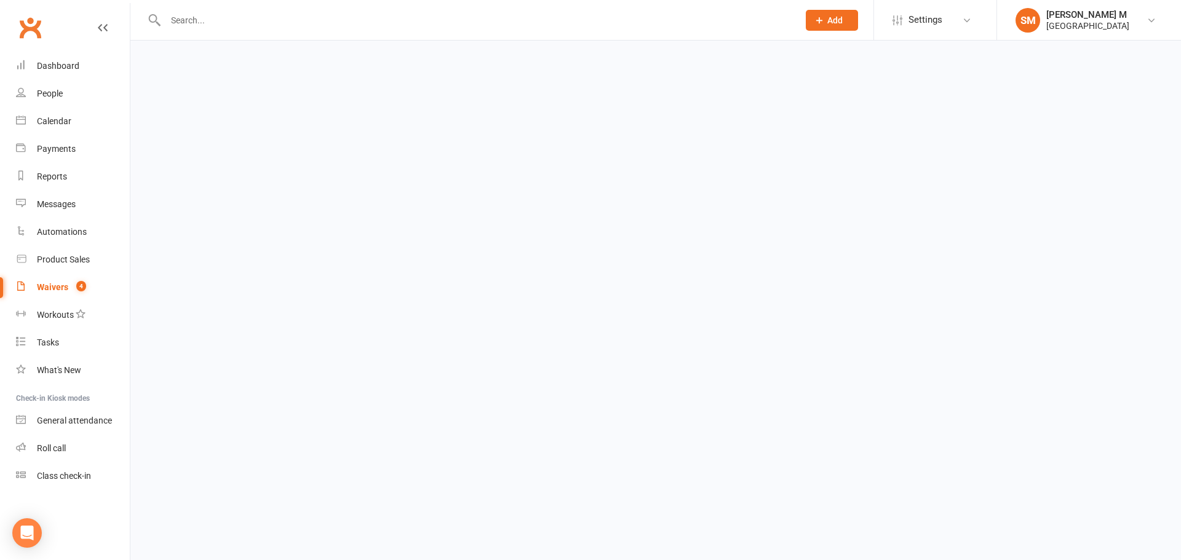
select select "100"
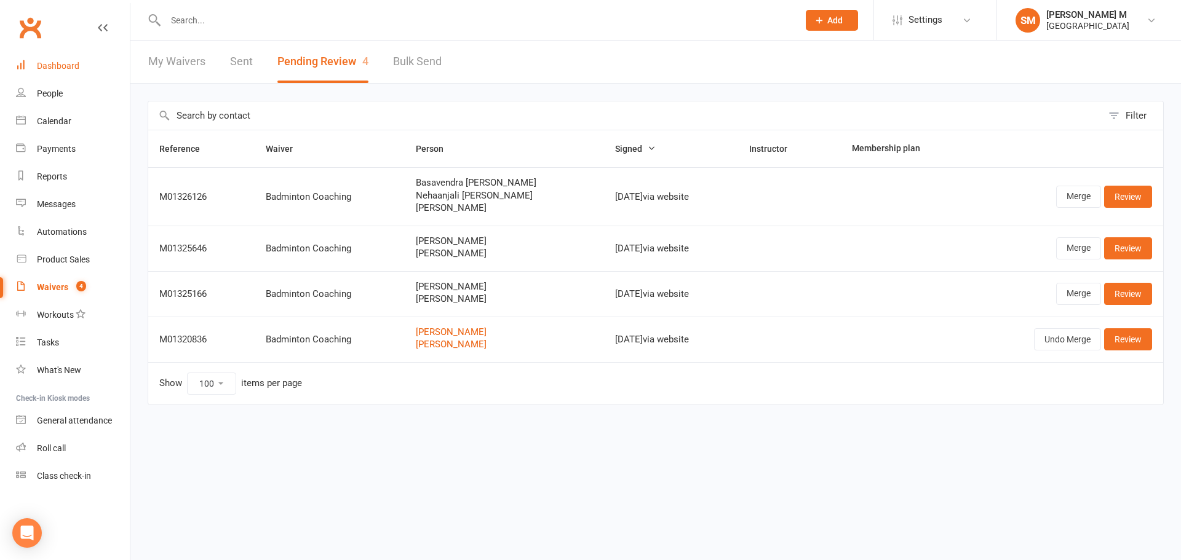
click at [56, 71] on div "Dashboard" at bounding box center [58, 66] width 42 height 10
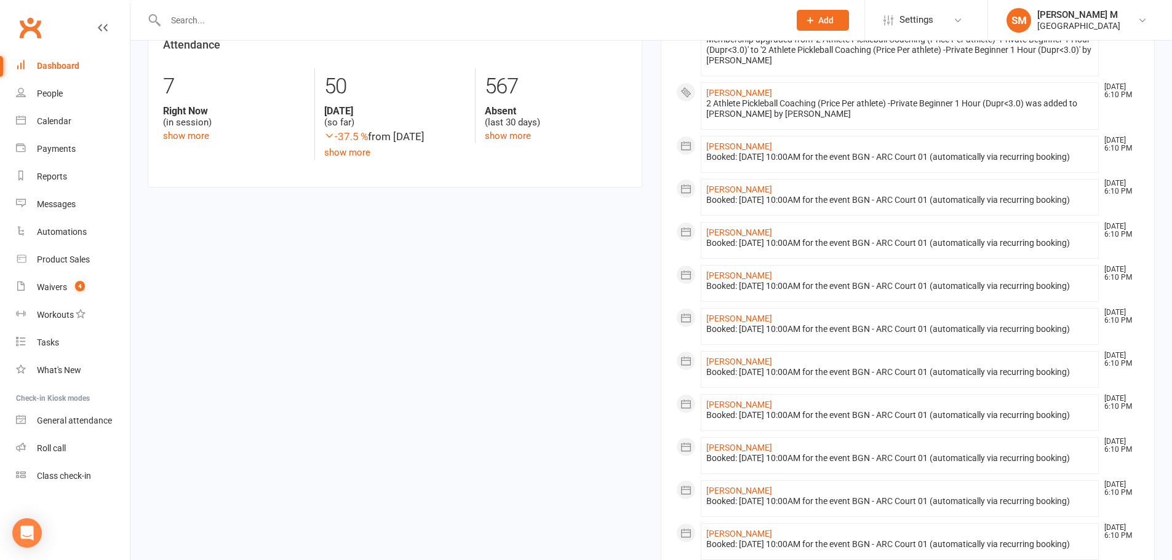
scroll to position [676, 0]
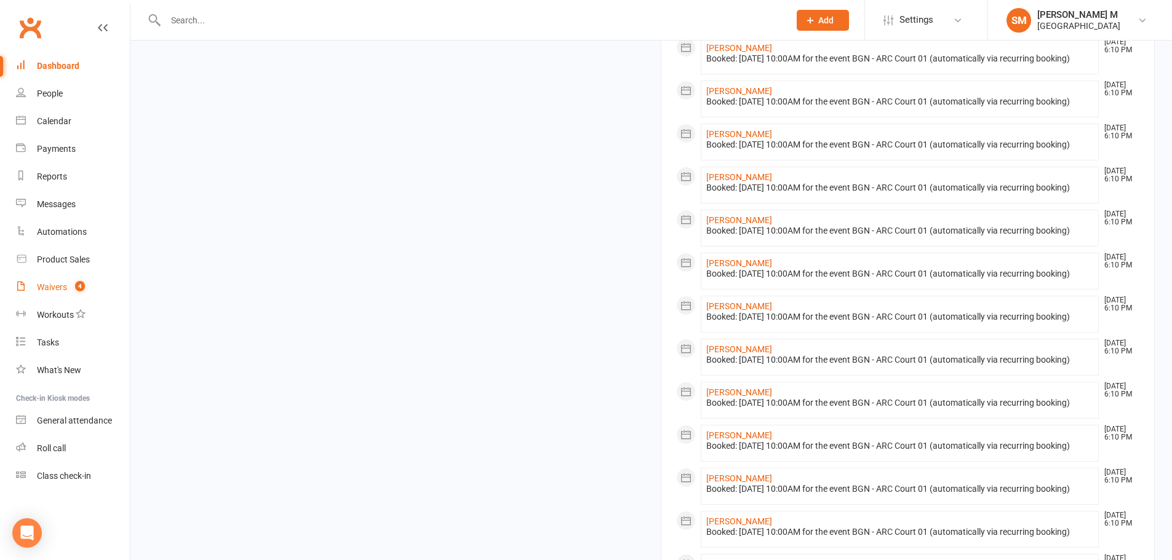
click at [79, 291] on span "4" at bounding box center [80, 286] width 10 height 10
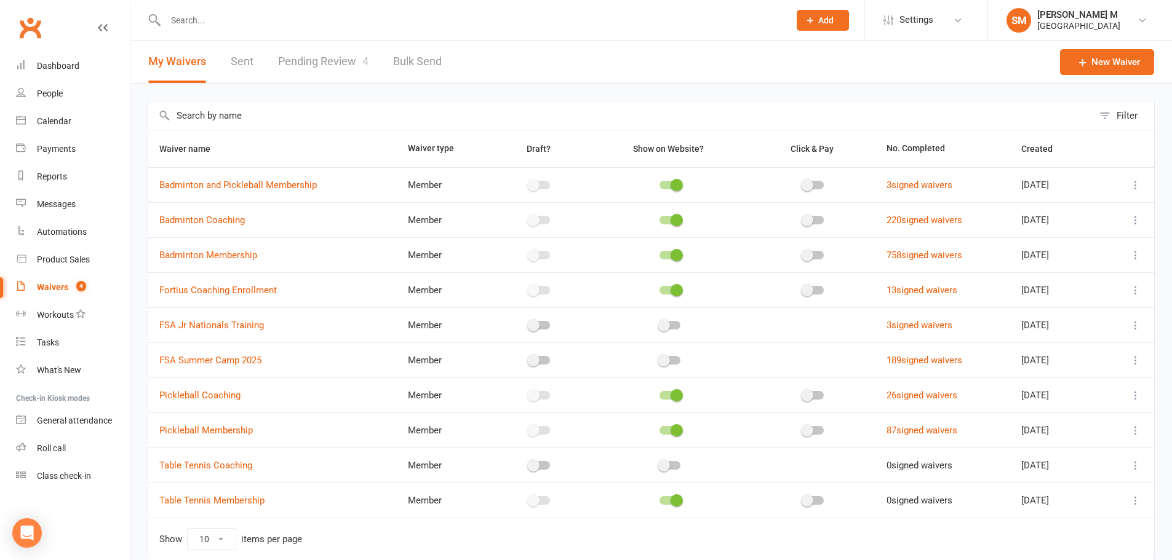
click at [282, 63] on link "Pending Review 4" at bounding box center [323, 62] width 90 height 42
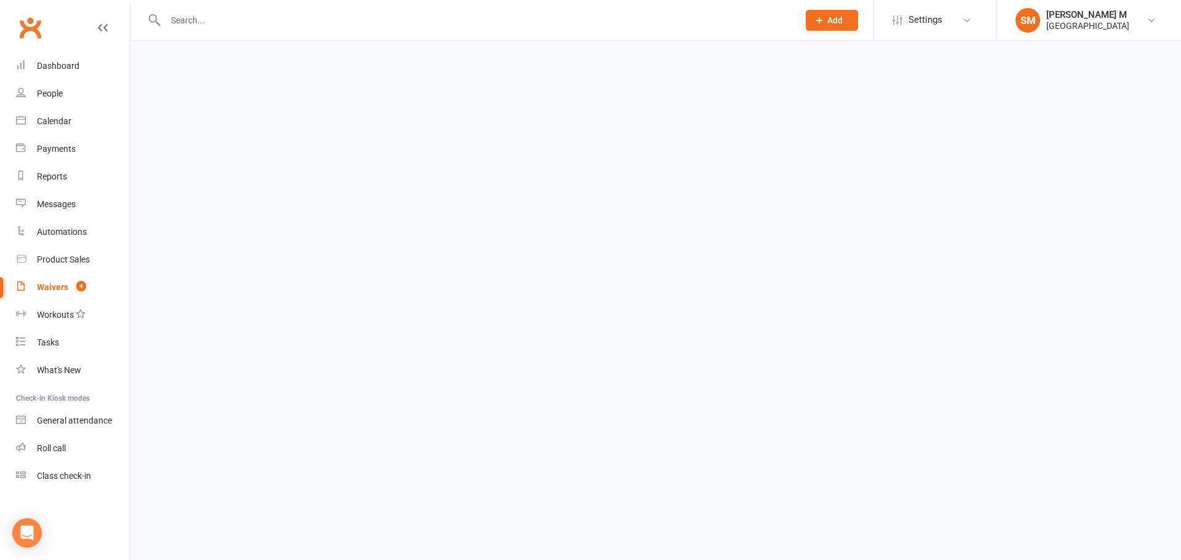
select select "100"
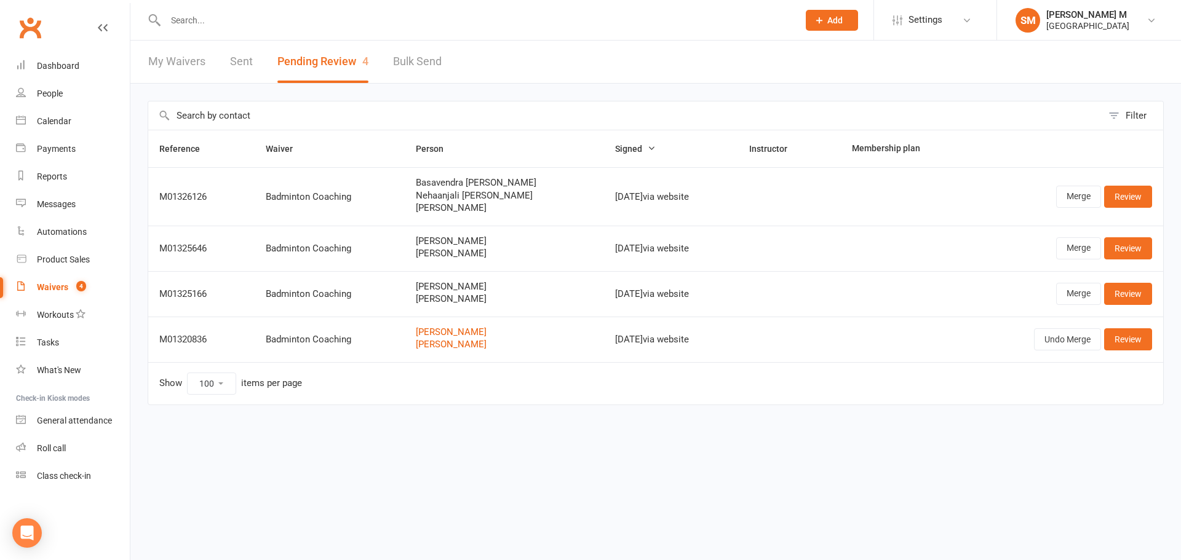
click at [173, 14] on input "text" at bounding box center [476, 20] width 628 height 17
paste input "Lakshmi Tulluri"
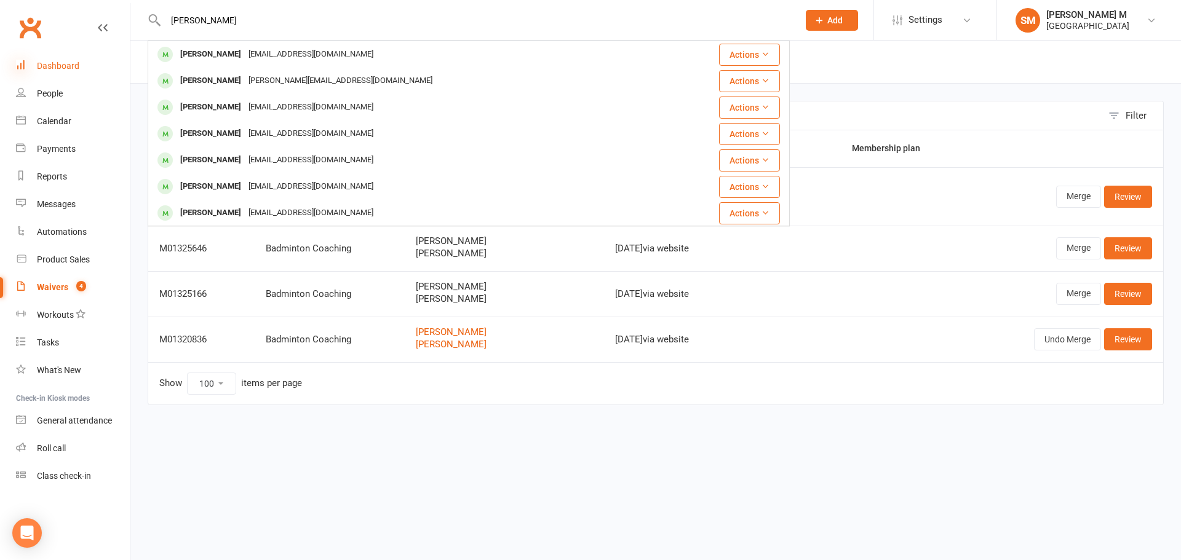
type input "Lakshmi Tulluri"
click at [24, 63] on icon at bounding box center [21, 65] width 10 height 10
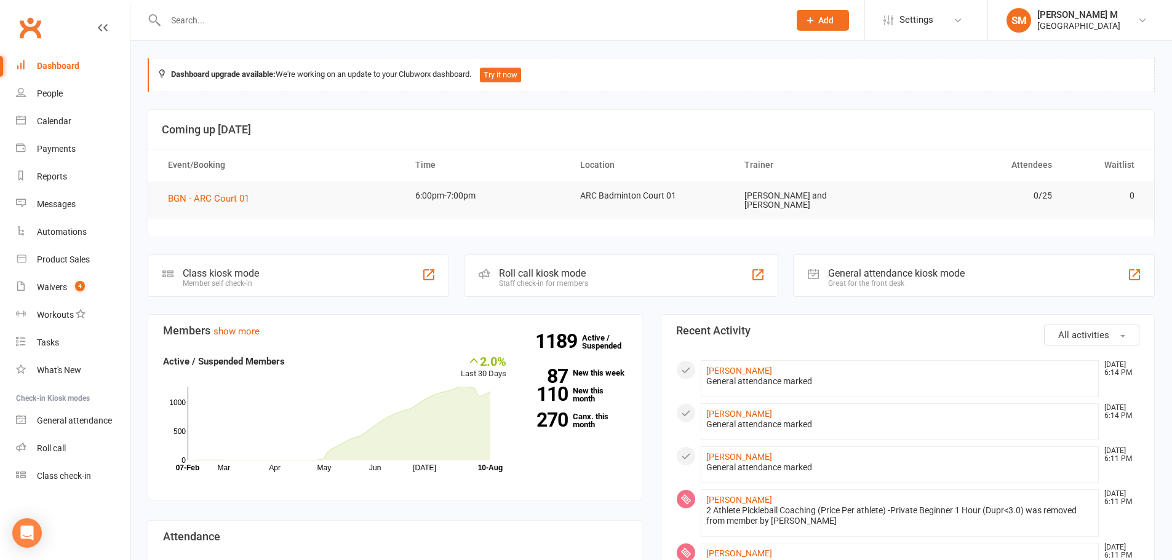
click at [53, 62] on div "Dashboard" at bounding box center [58, 66] width 42 height 10
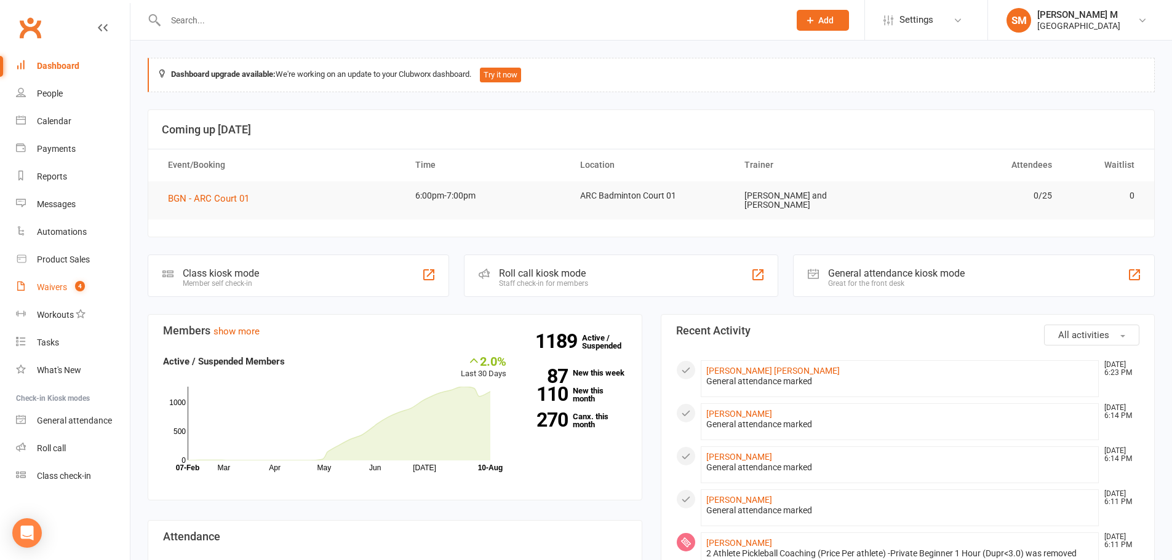
click at [57, 284] on div "Waivers" at bounding box center [52, 287] width 30 height 10
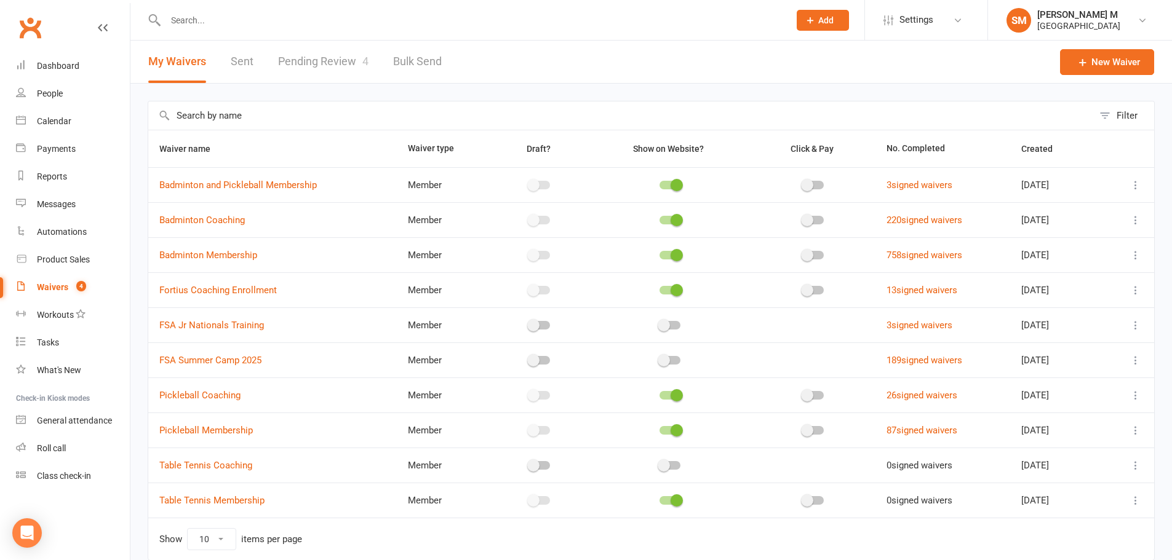
click at [308, 54] on link "Pending Review 4" at bounding box center [323, 62] width 90 height 42
select select "100"
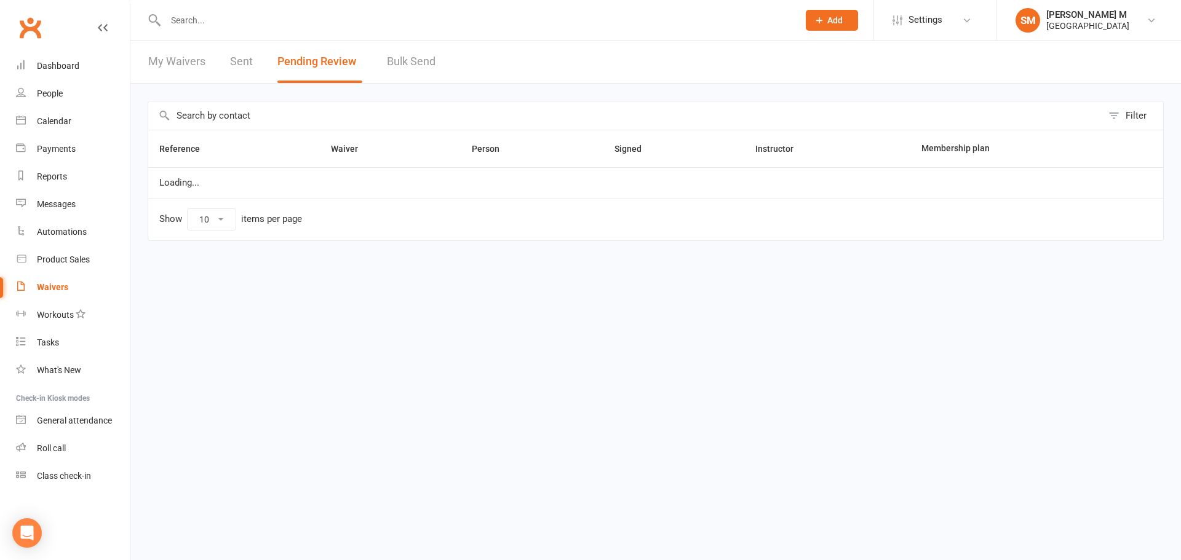
select select "100"
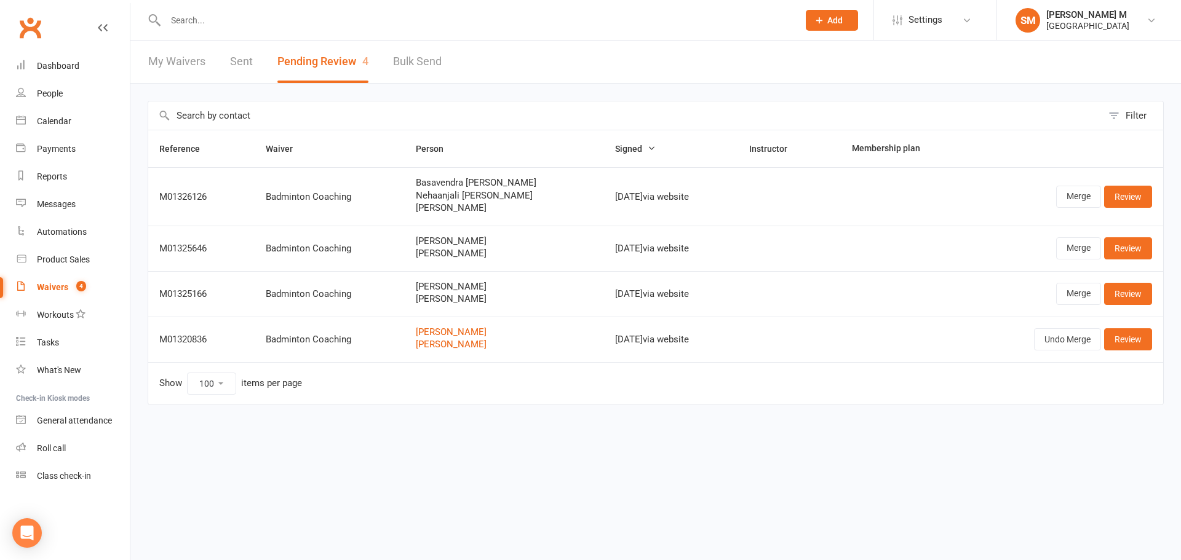
click at [215, 25] on input "text" at bounding box center [476, 20] width 628 height 17
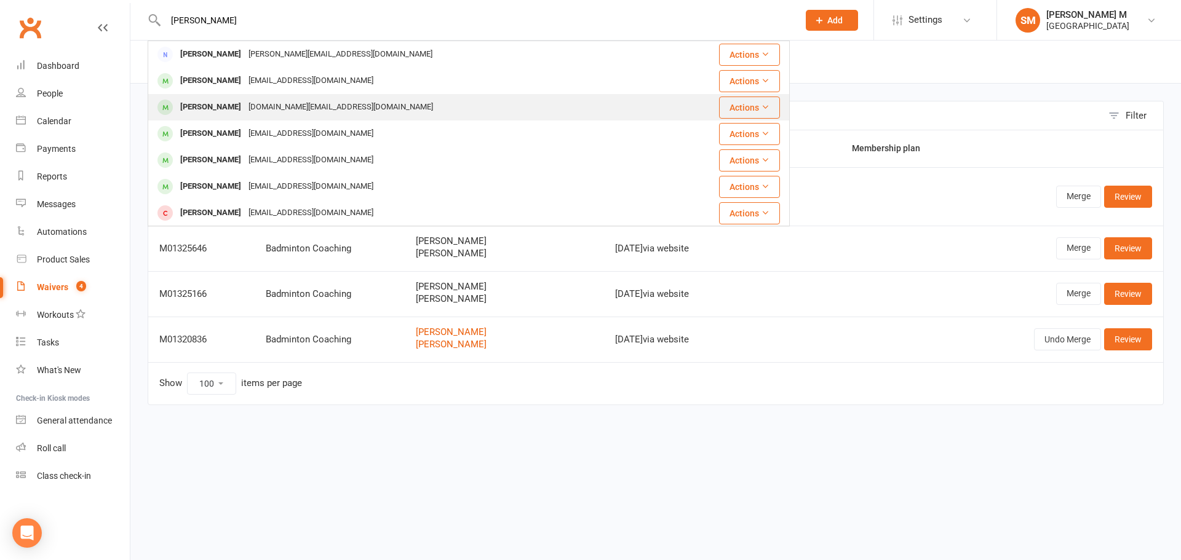
type input "[PERSON_NAME]"
click at [245, 98] on div "[DOMAIN_NAME][EMAIL_ADDRESS][DOMAIN_NAME]" at bounding box center [341, 107] width 192 height 18
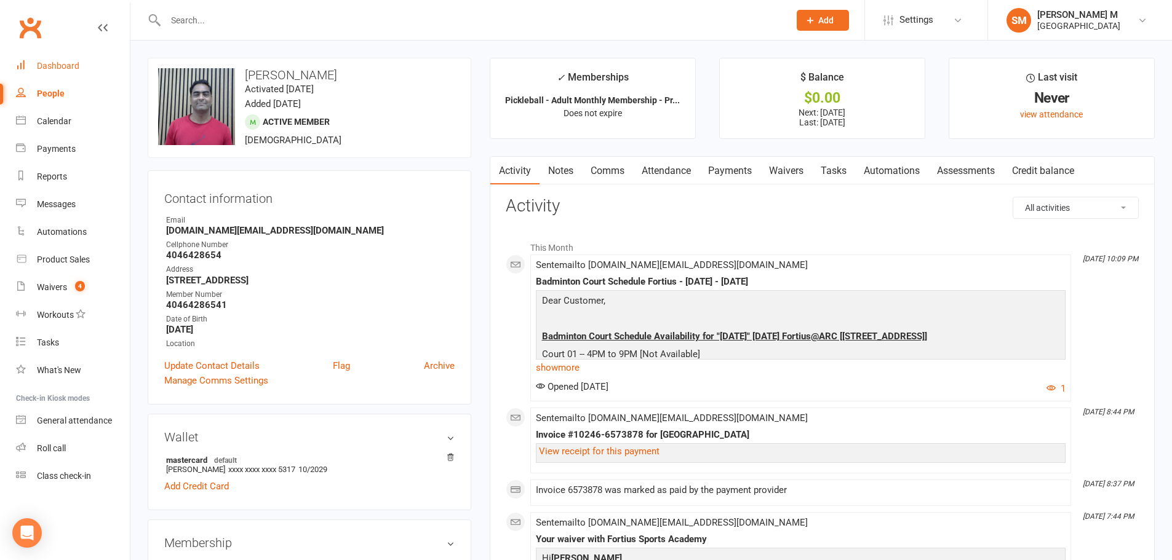
click at [56, 76] on link "Dashboard" at bounding box center [73, 66] width 114 height 28
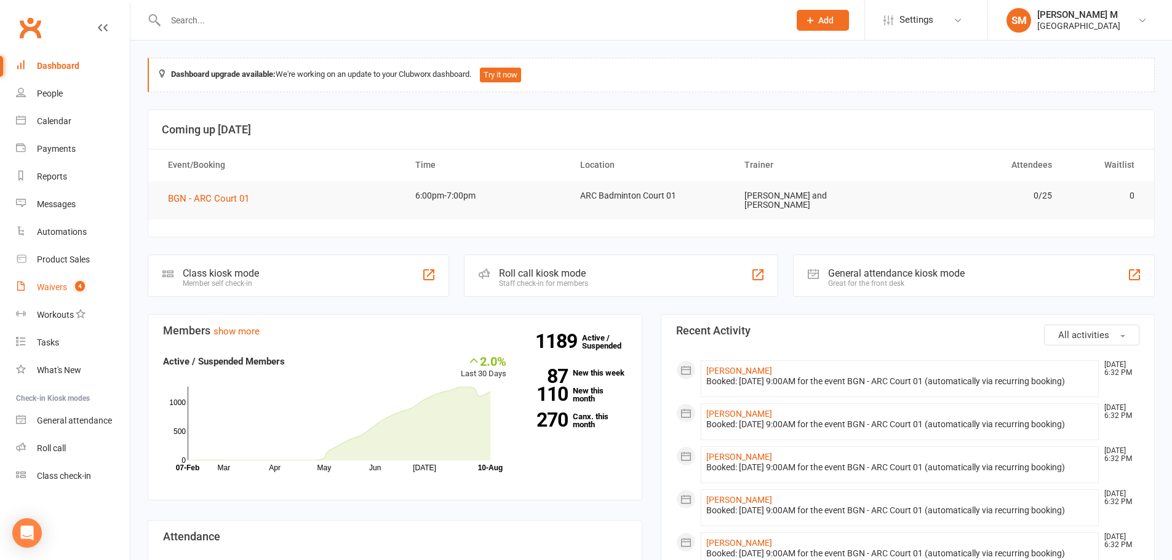
click at [68, 287] on link "Waivers 4" at bounding box center [73, 288] width 114 height 28
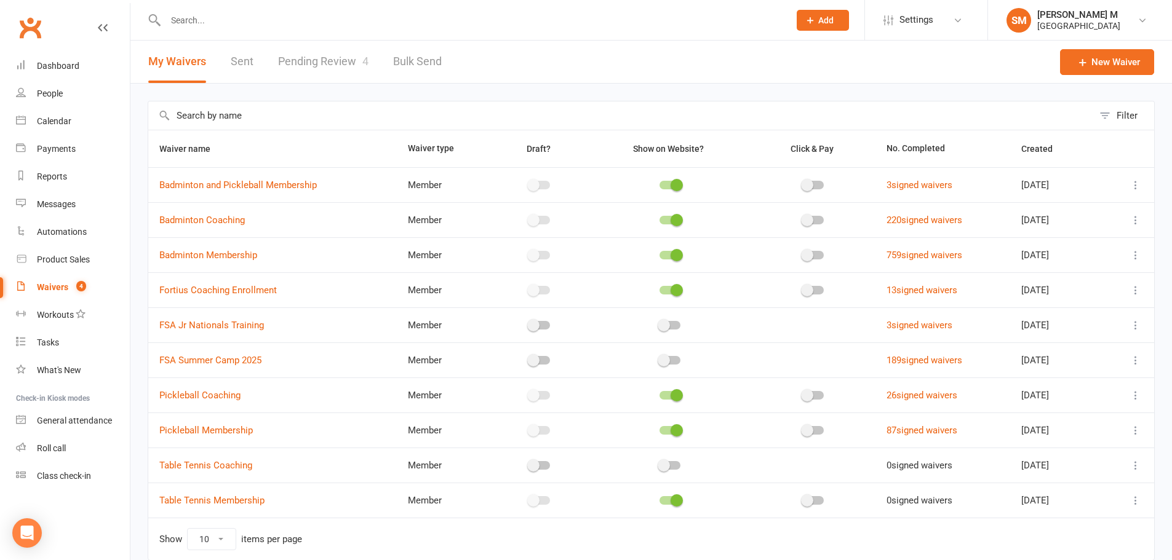
click at [292, 69] on link "Pending Review 4" at bounding box center [323, 62] width 90 height 42
select select "100"
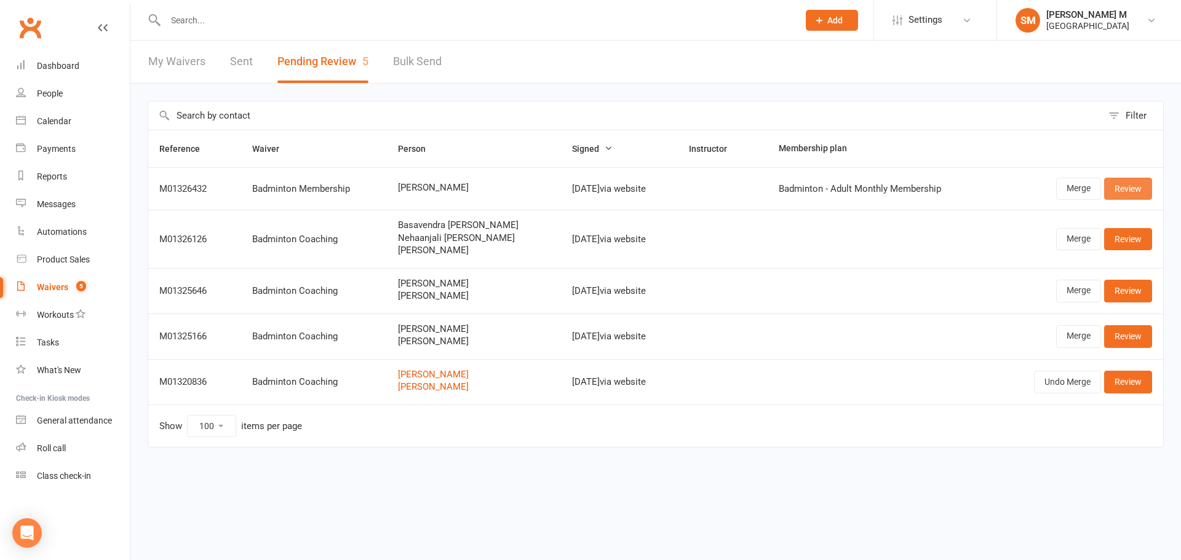
click at [1143, 192] on link "Review" at bounding box center [1128, 189] width 48 height 22
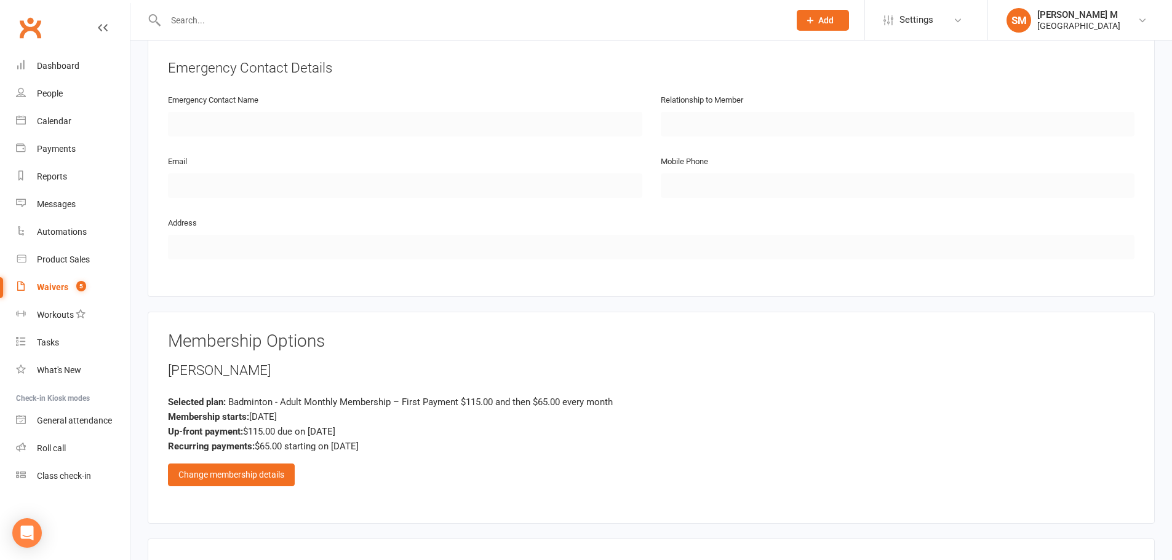
scroll to position [676, 0]
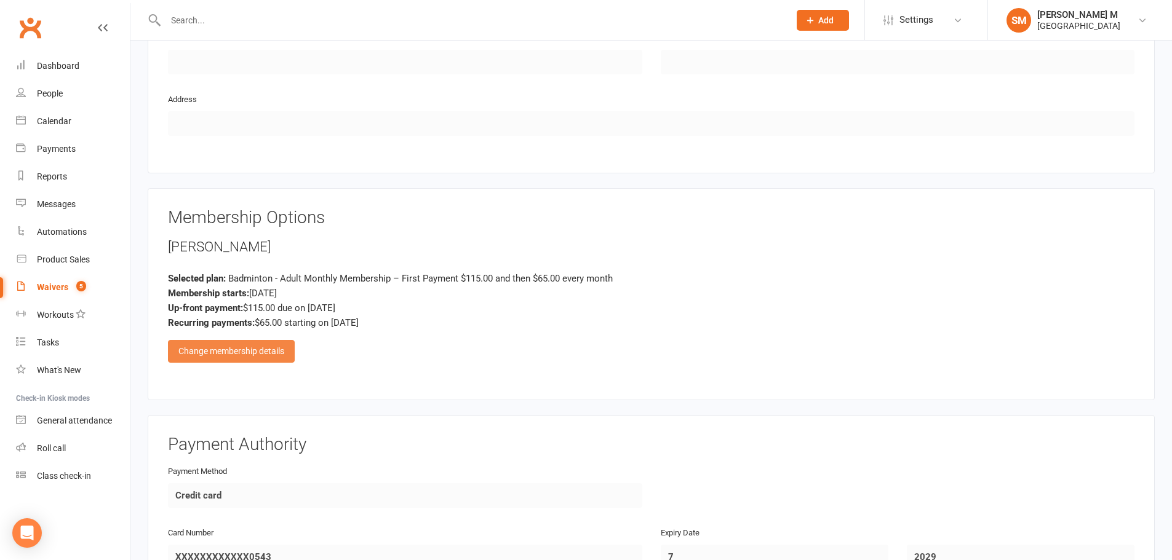
click at [254, 354] on div "Change membership details" at bounding box center [231, 351] width 127 height 22
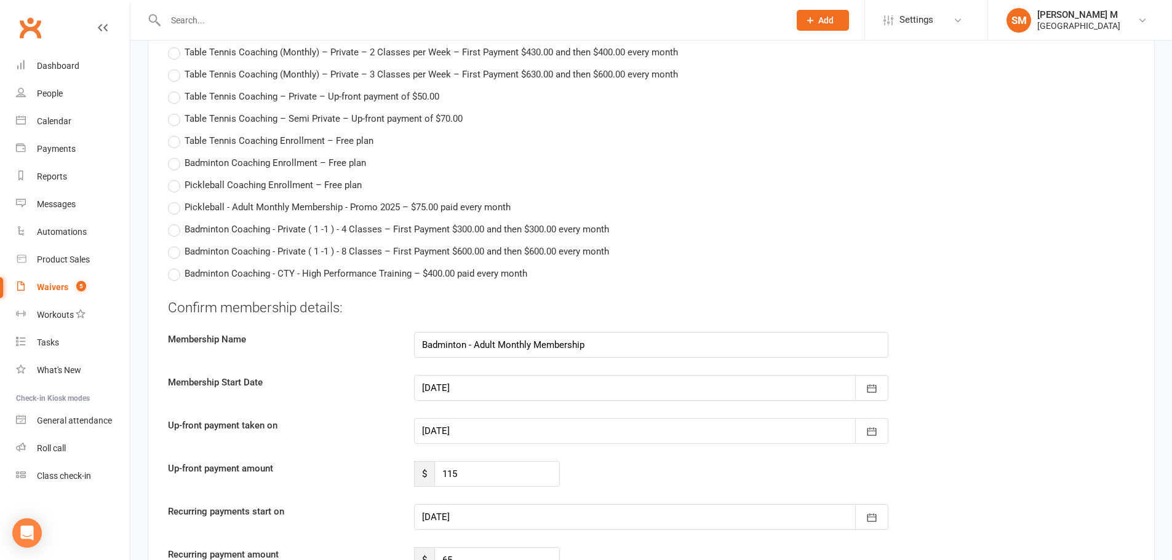
scroll to position [2214, 0]
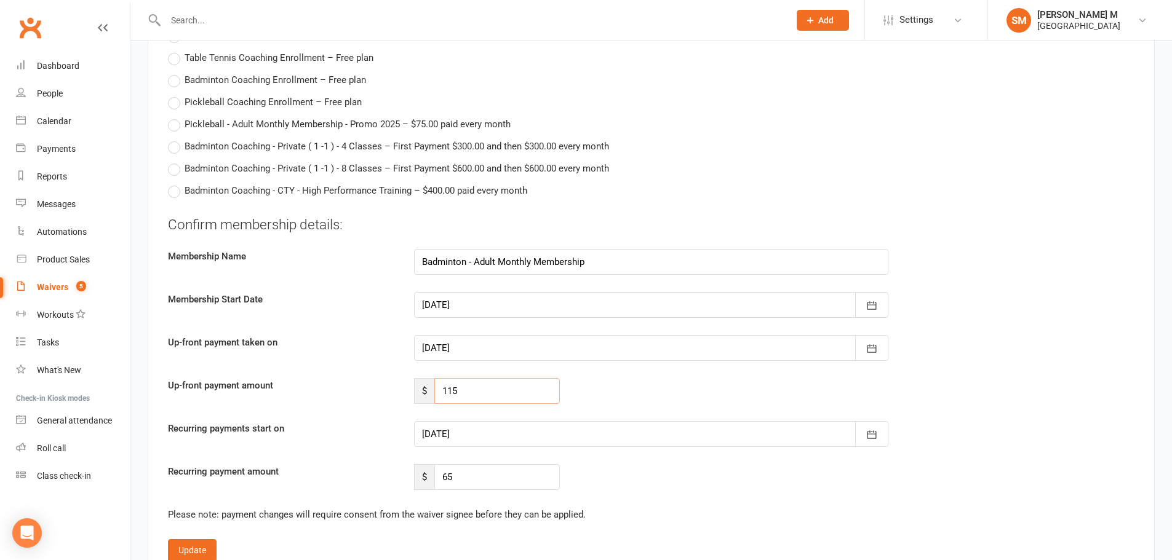
drag, startPoint x: 470, startPoint y: 390, endPoint x: 438, endPoint y: 393, distance: 32.1
click at [438, 393] on input "115" at bounding box center [496, 391] width 125 height 26
type input "0"
click at [462, 436] on div at bounding box center [651, 434] width 474 height 26
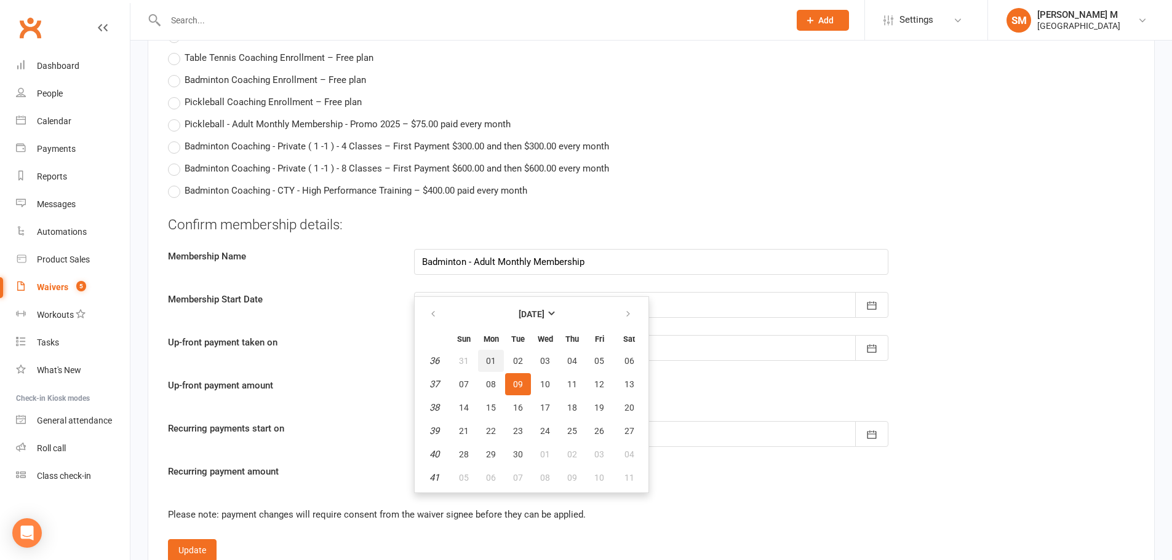
click at [494, 356] on span "01" at bounding box center [491, 361] width 10 height 10
type input "[DATE]"
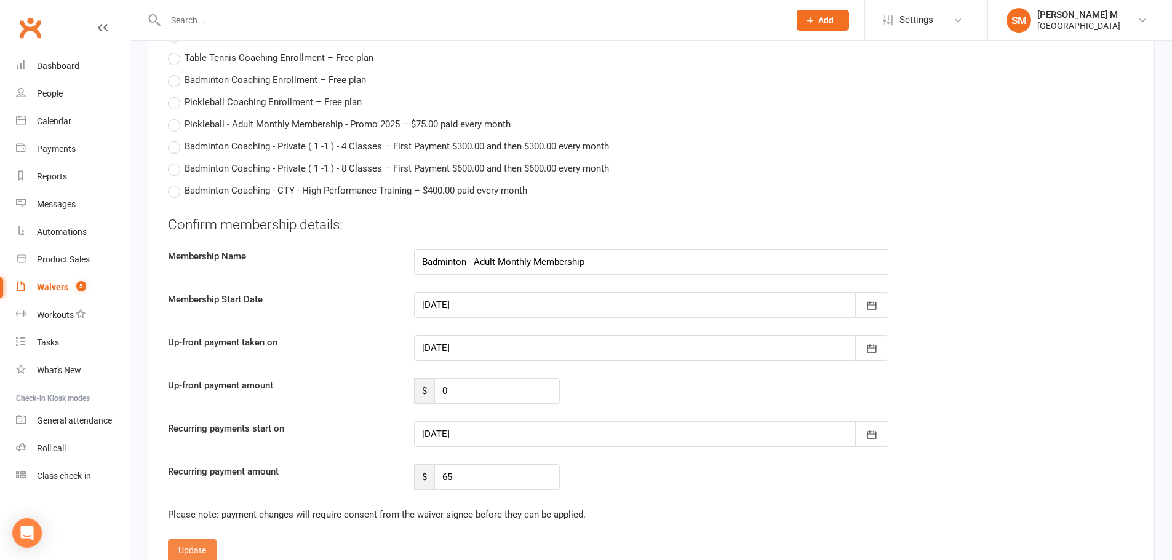
click at [191, 544] on button "Update" at bounding box center [192, 550] width 49 height 22
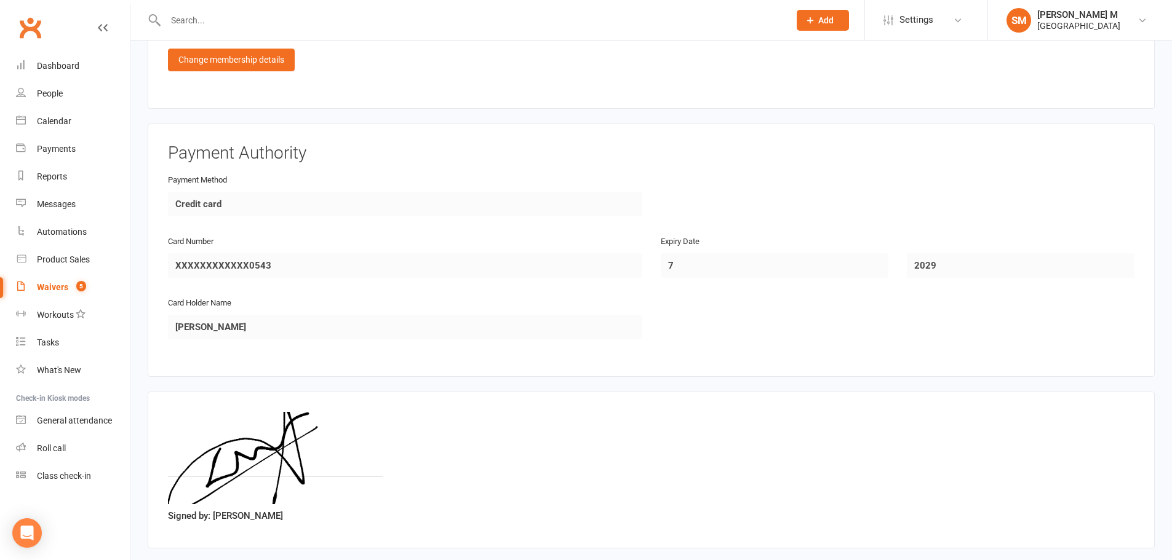
scroll to position [1032, 0]
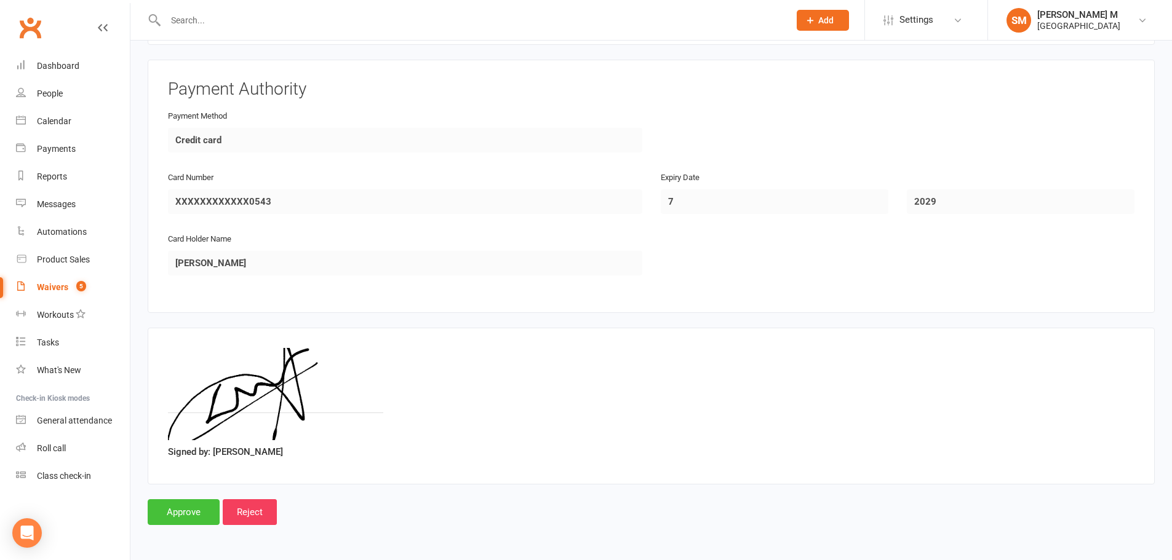
click at [190, 506] on input "Approve" at bounding box center [184, 512] width 72 height 26
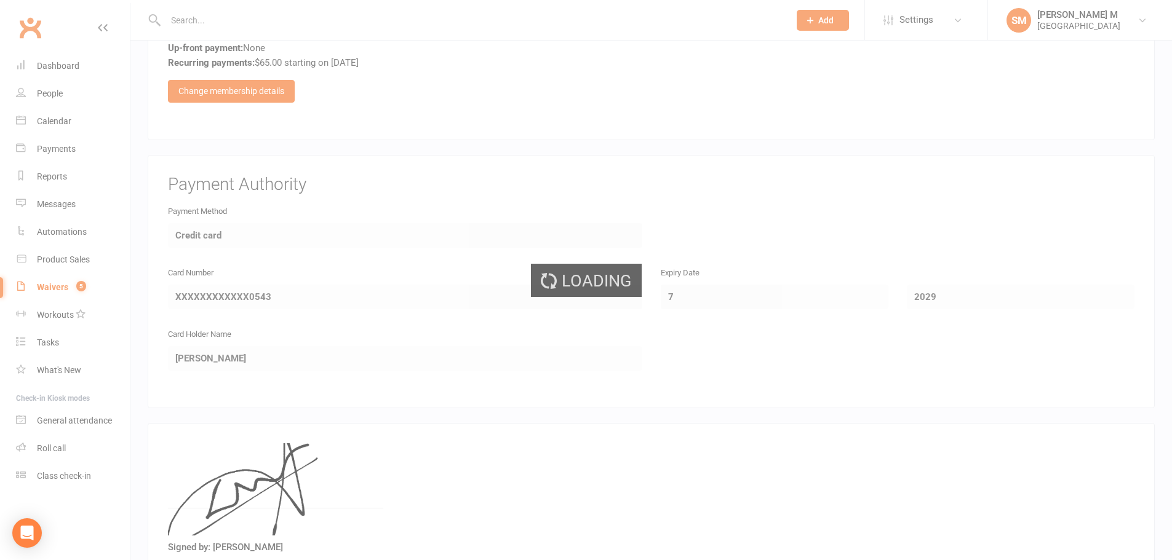
scroll to position [786, 0]
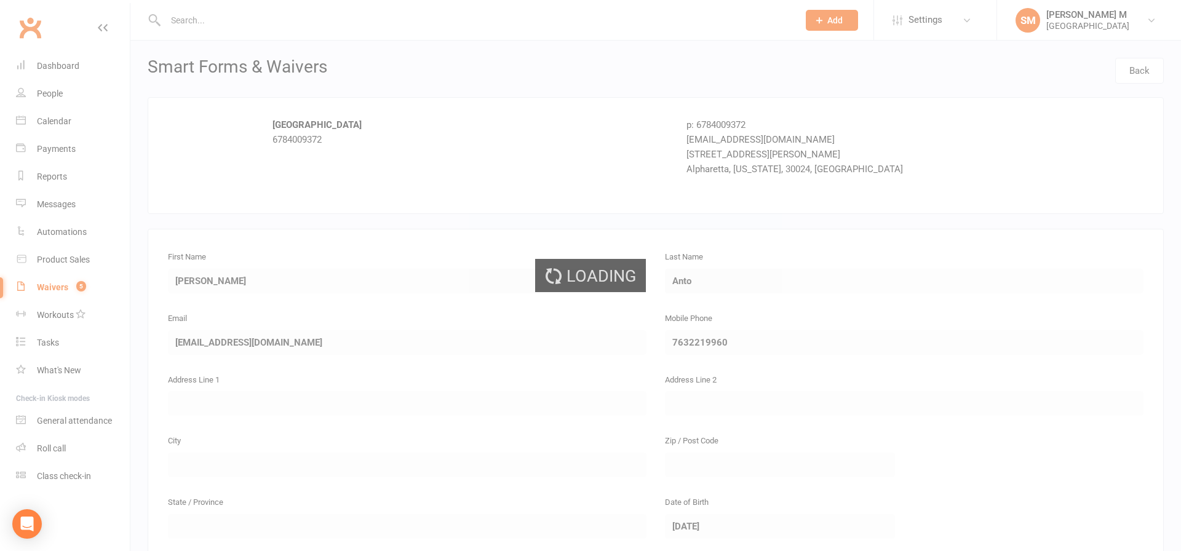
select select "100"
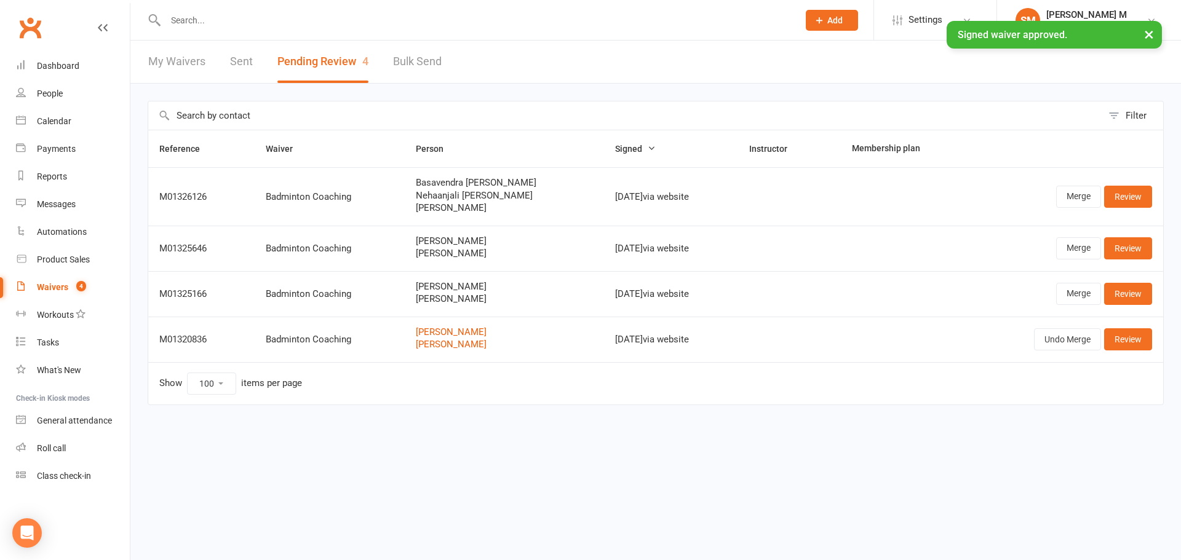
click at [237, 60] on link "Sent" at bounding box center [241, 62] width 23 height 42
select select "50"
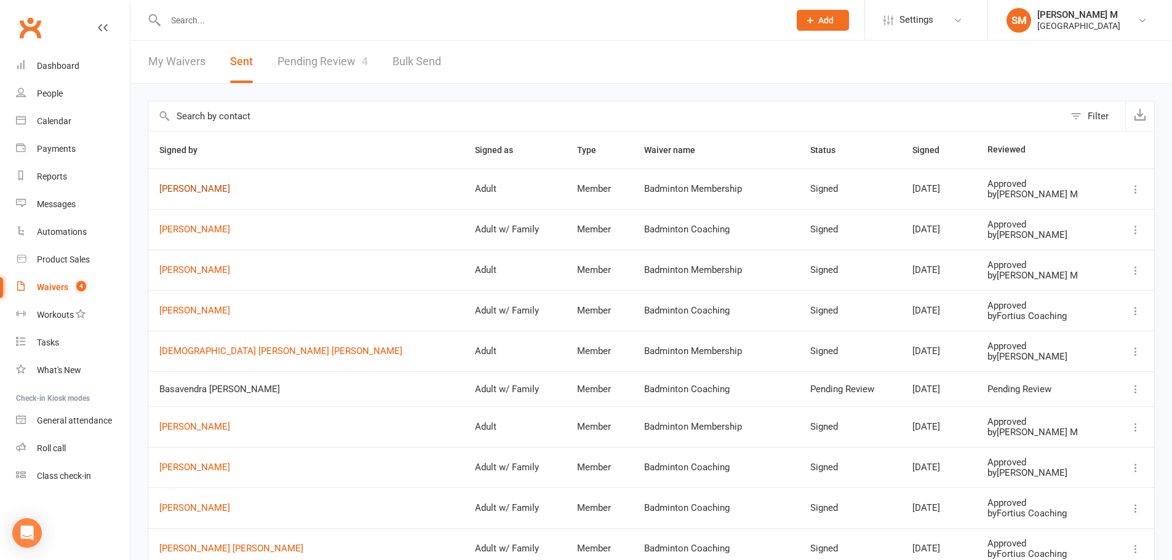
click at [178, 186] on link "[PERSON_NAME]" at bounding box center [305, 189] width 293 height 10
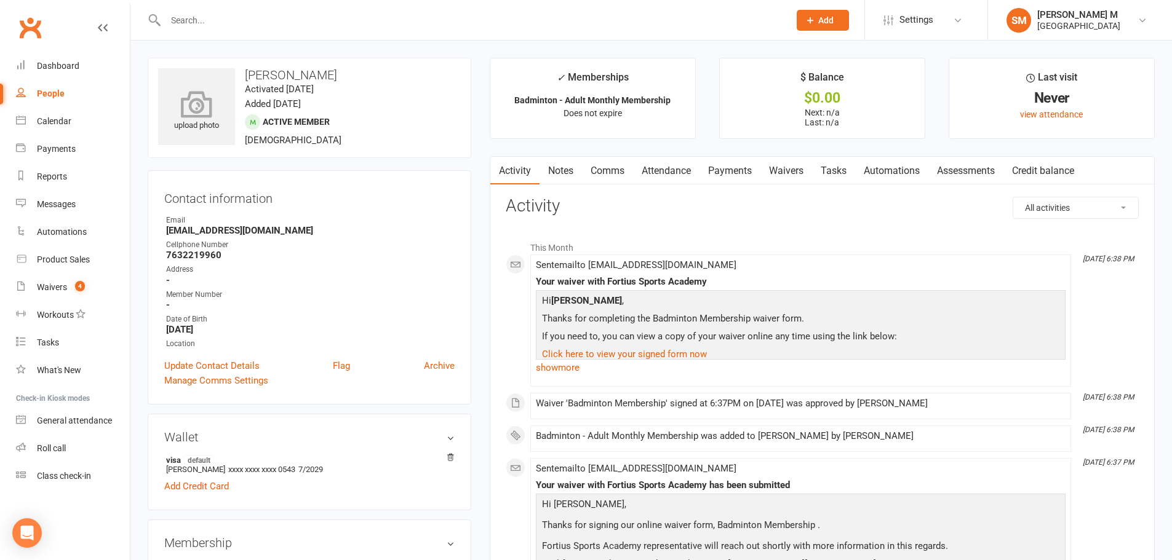
click at [218, 97] on icon at bounding box center [196, 103] width 85 height 27
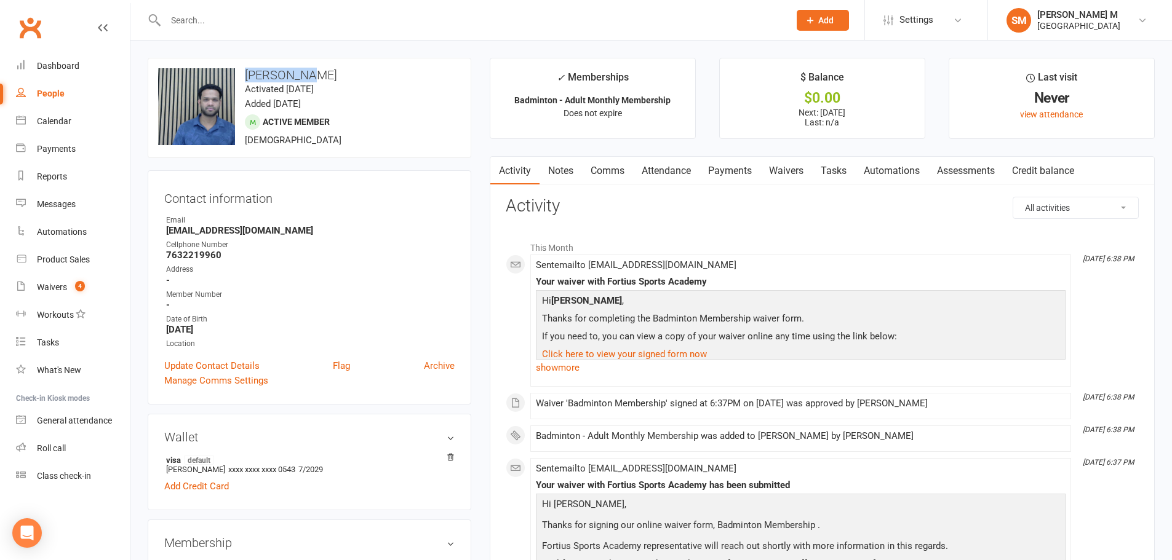
drag, startPoint x: 314, startPoint y: 72, endPoint x: 245, endPoint y: 74, distance: 69.5
click at [245, 74] on h3 "[PERSON_NAME]" at bounding box center [309, 75] width 303 height 14
copy h3 "[PERSON_NAME]"
click at [247, 365] on link "Update Contact Details" at bounding box center [211, 366] width 95 height 15
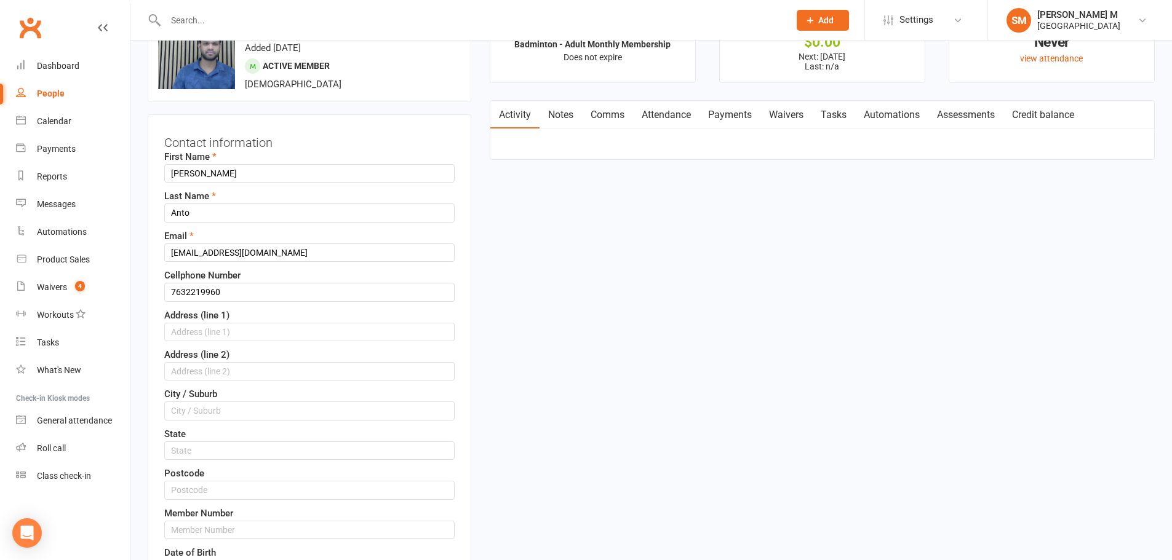
scroll to position [58, 0]
click at [221, 291] on input "7632219960" at bounding box center [309, 290] width 290 height 18
click at [208, 528] on input "text" at bounding box center [309, 528] width 290 height 18
paste input "7632219960"
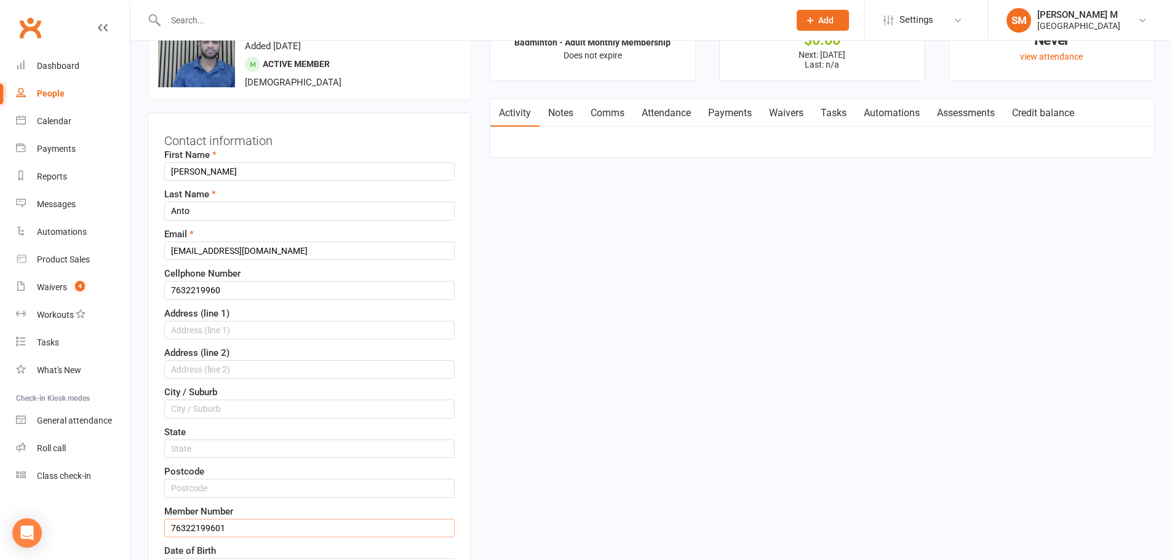
scroll to position [181, 0]
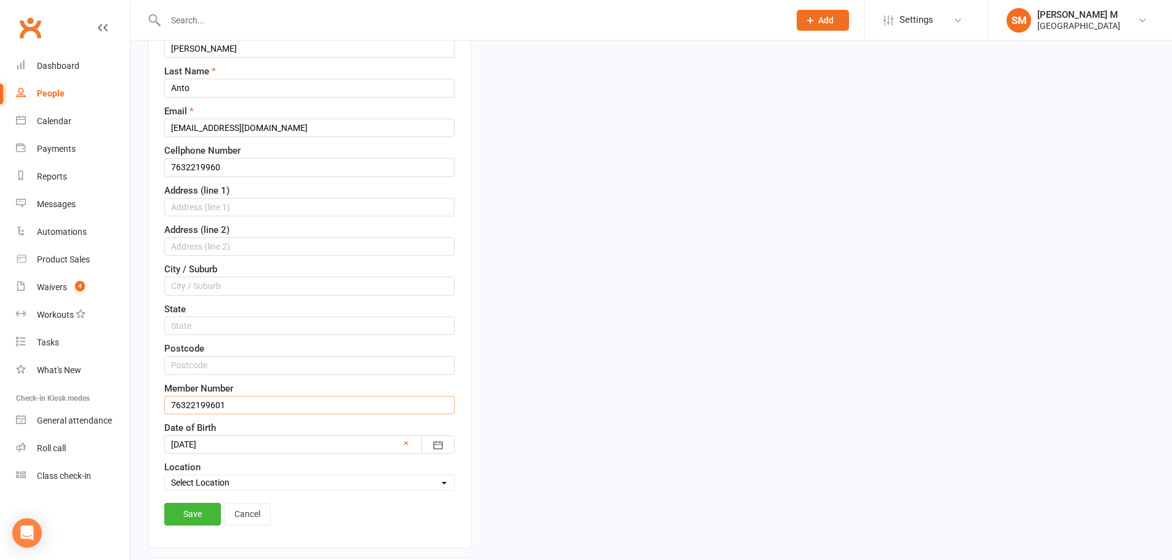
click at [225, 405] on input "76322199601" at bounding box center [309, 405] width 290 height 18
type input "76322199601"
click at [183, 510] on link "Save" at bounding box center [192, 514] width 57 height 22
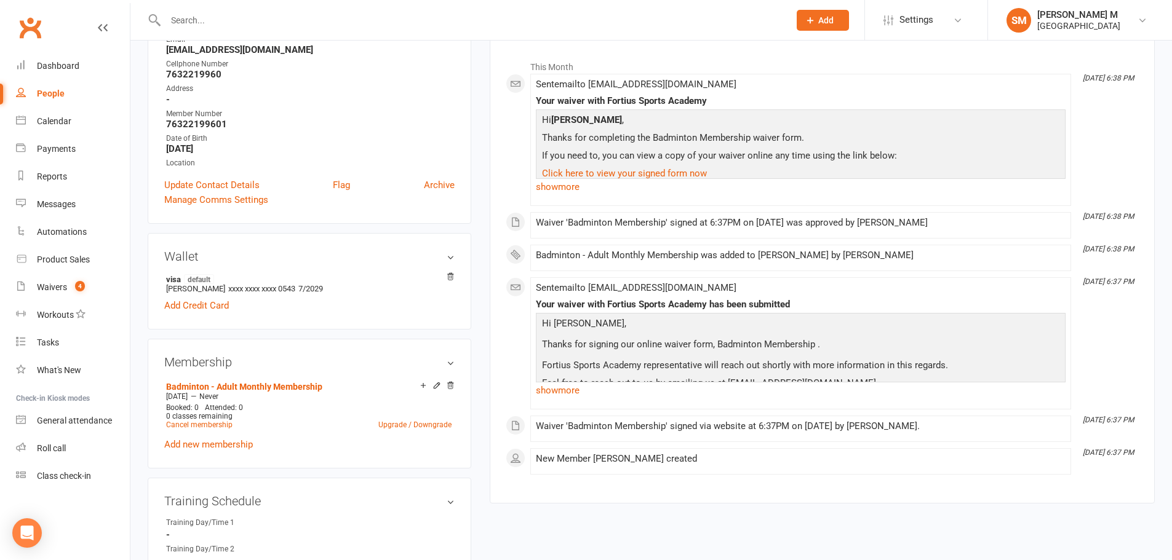
click at [215, 129] on strong "76322199601" at bounding box center [310, 124] width 288 height 11
copy strong "76322199601"
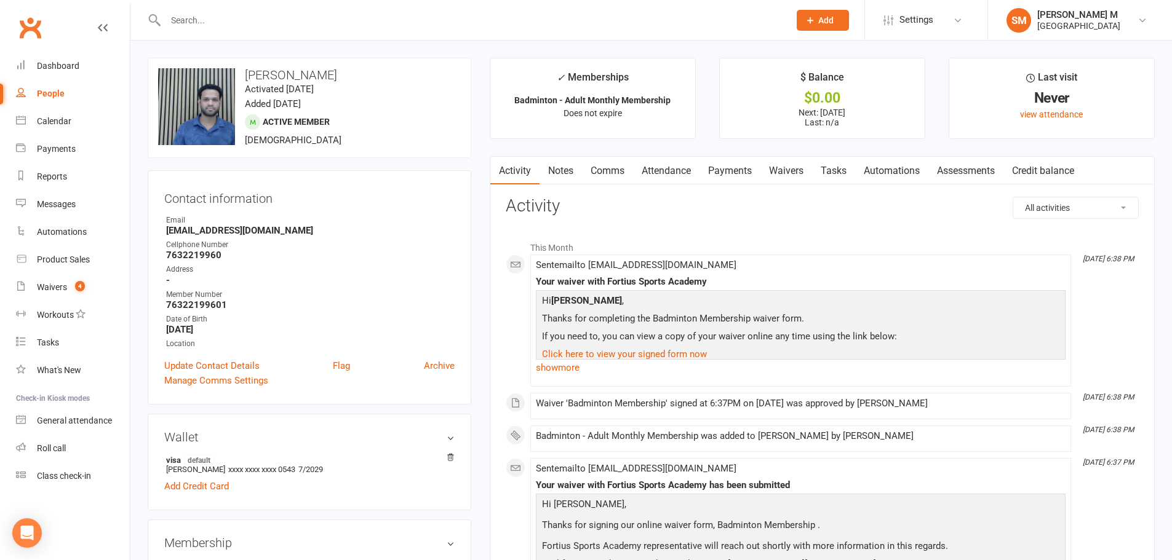
click at [225, 20] on input "text" at bounding box center [471, 20] width 619 height 17
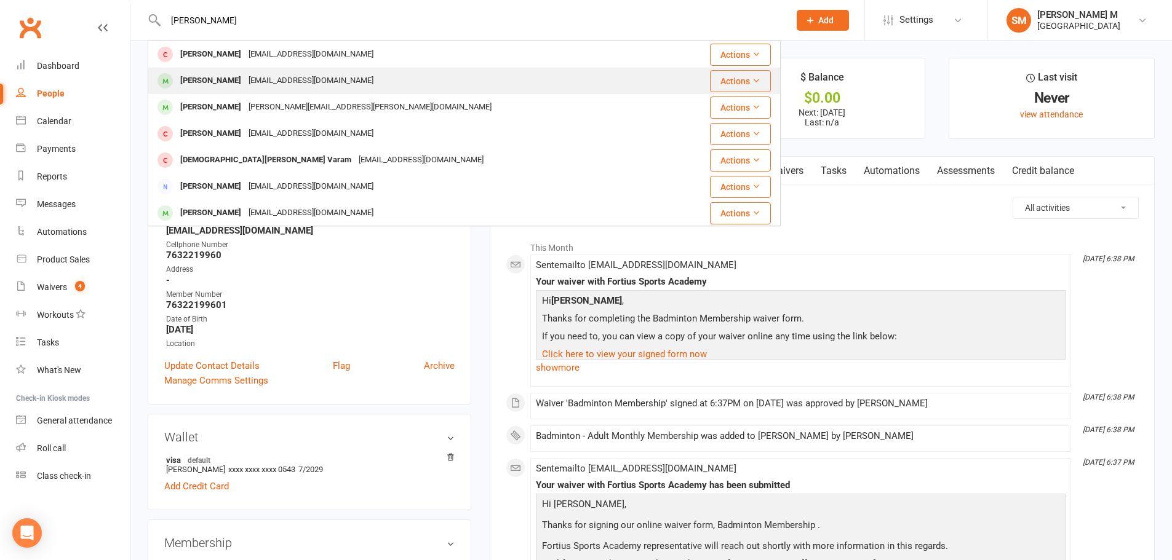
type input "reyansh"
click at [231, 69] on div "Reyansh Jupudi jvshop560@gmail.com" at bounding box center [411, 80] width 525 height 25
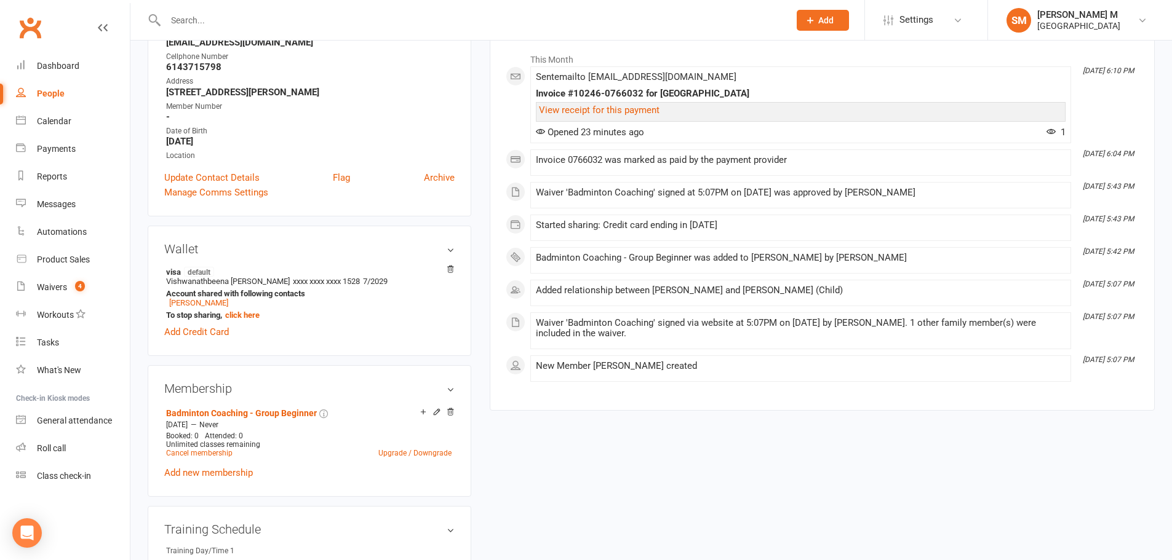
scroll to position [61, 0]
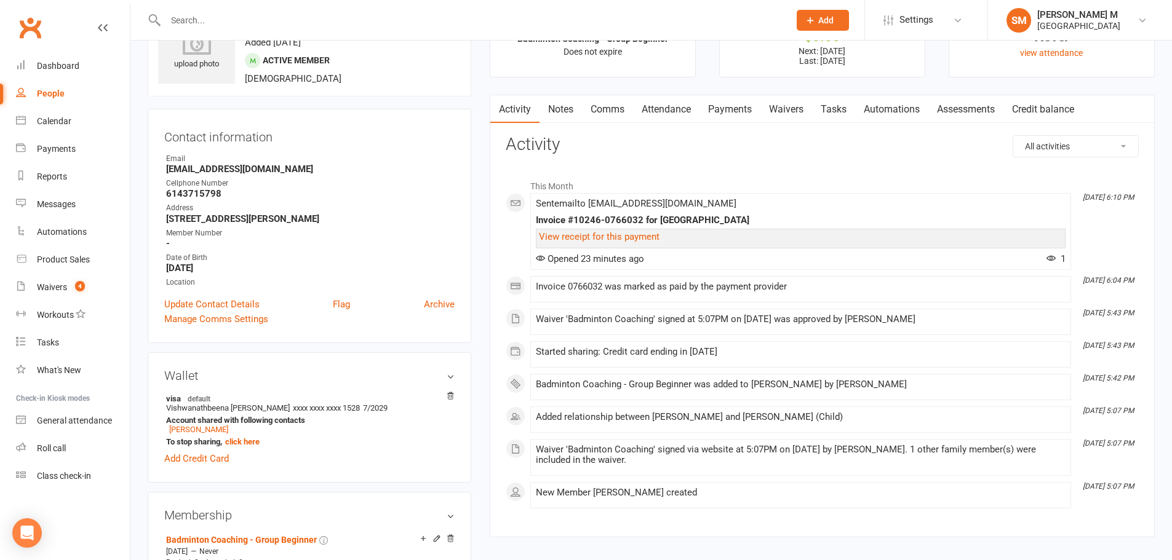
click at [601, 112] on link "Comms" at bounding box center [607, 109] width 51 height 28
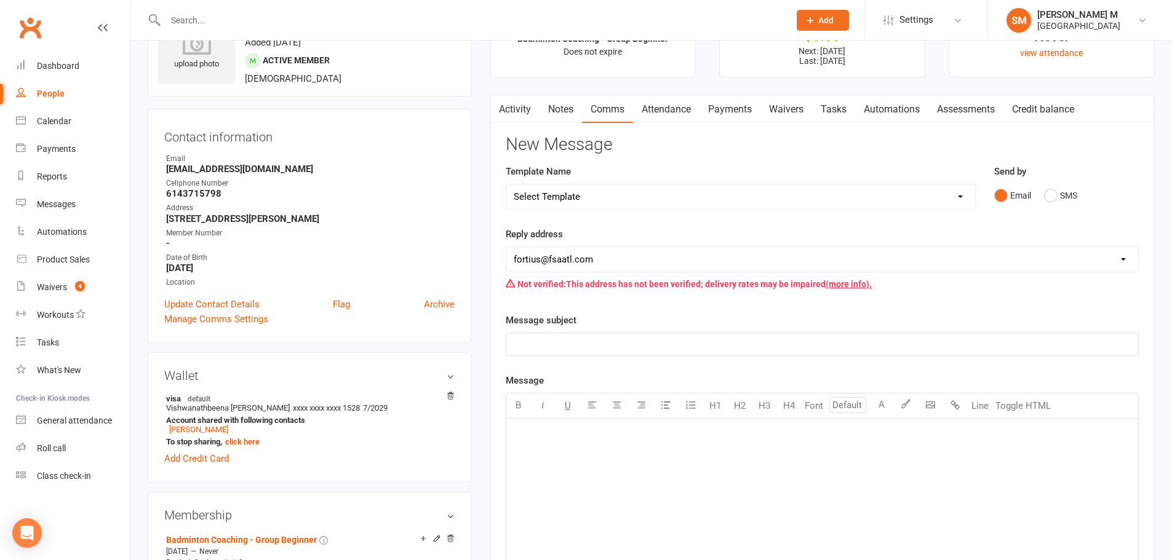
click at [603, 191] on select "Select Template [Email] Badminton Court Schedule [SMS] [Default template - revi…" at bounding box center [740, 196] width 469 height 25
select select "22"
click at [506, 184] on select "Select Template [Email] Badminton Court Schedule [SMS] [Default template - revi…" at bounding box center [740, 196] width 469 height 25
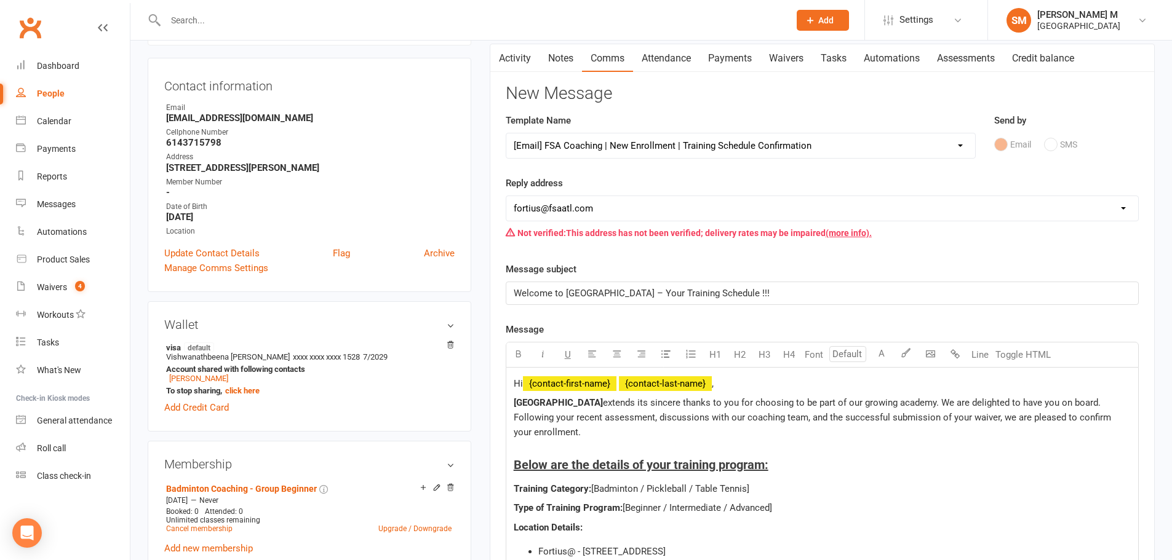
scroll to position [307, 0]
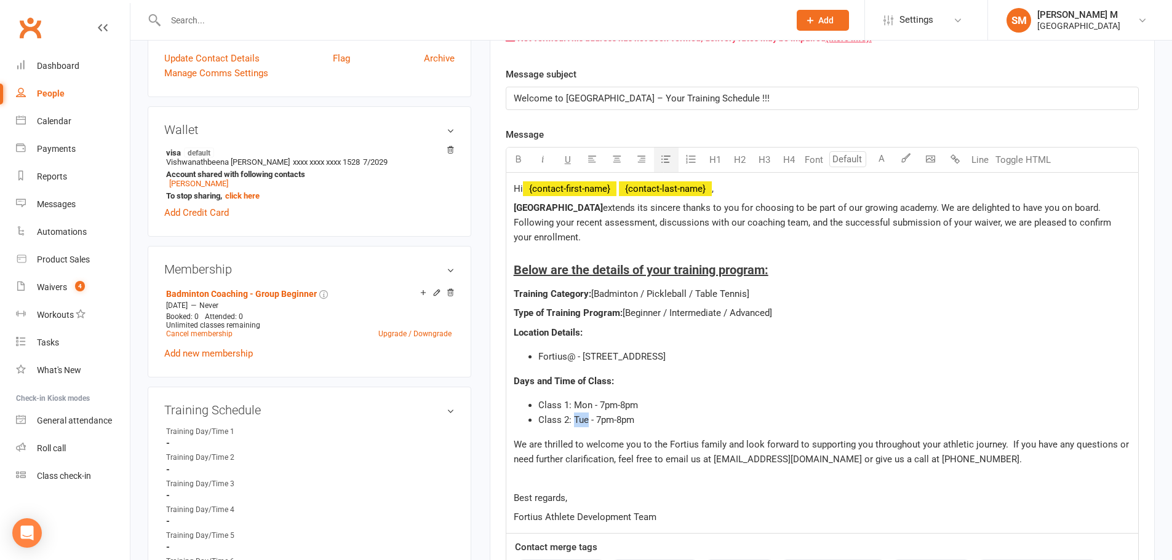
drag, startPoint x: 587, startPoint y: 421, endPoint x: 574, endPoint y: 419, distance: 13.7
click at [574, 419] on span "Class 2: Tue - 7pm-8pm" at bounding box center [586, 420] width 96 height 11
click at [594, 415] on span "Class 2: Fri - 7pm-8pm" at bounding box center [584, 420] width 92 height 11
drag, startPoint x: 771, startPoint y: 313, endPoint x: 662, endPoint y: 309, distance: 108.3
click at [662, 309] on span "[Beginner / Intermediate / Advanced]" at bounding box center [696, 312] width 149 height 11
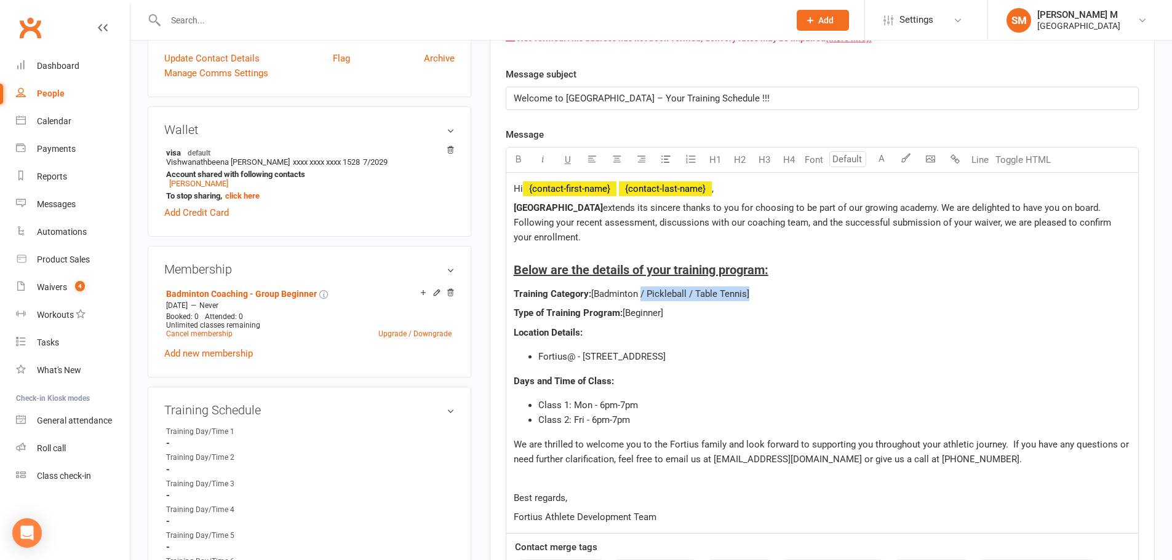
drag, startPoint x: 745, startPoint y: 292, endPoint x: 638, endPoint y: 292, distance: 107.0
click at [638, 292] on span "[Badminton / Pickleball / Table Tennis]" at bounding box center [670, 293] width 158 height 11
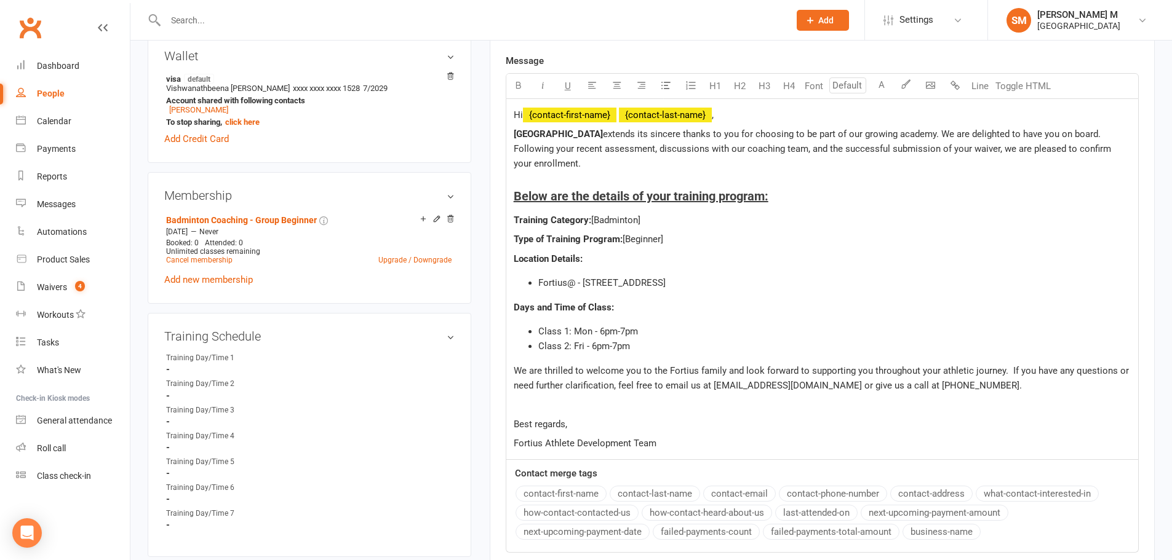
scroll to position [492, 0]
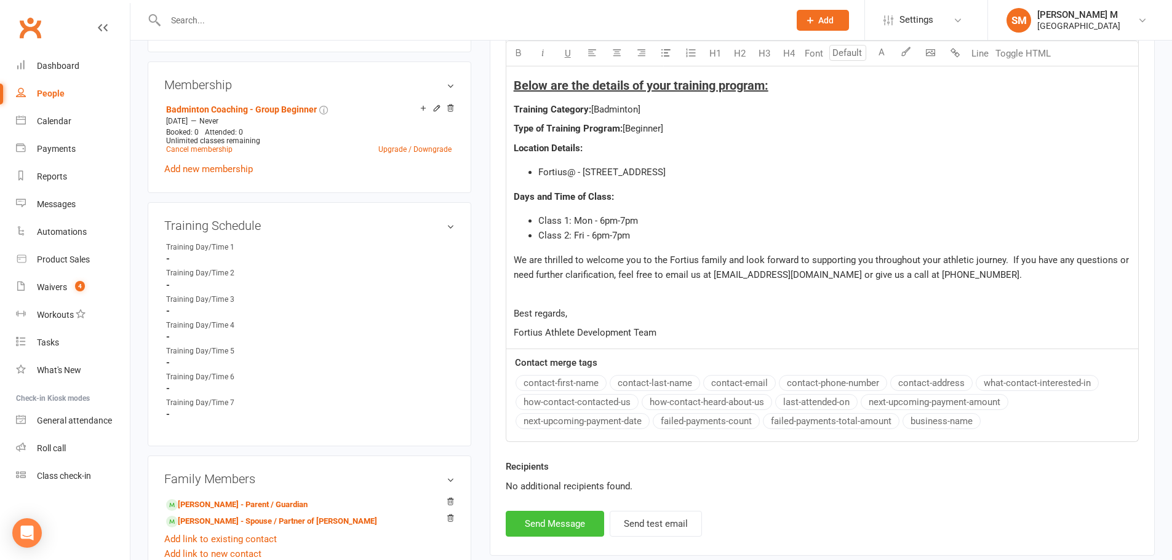
click at [570, 514] on button "Send Message" at bounding box center [555, 524] width 98 height 26
select select
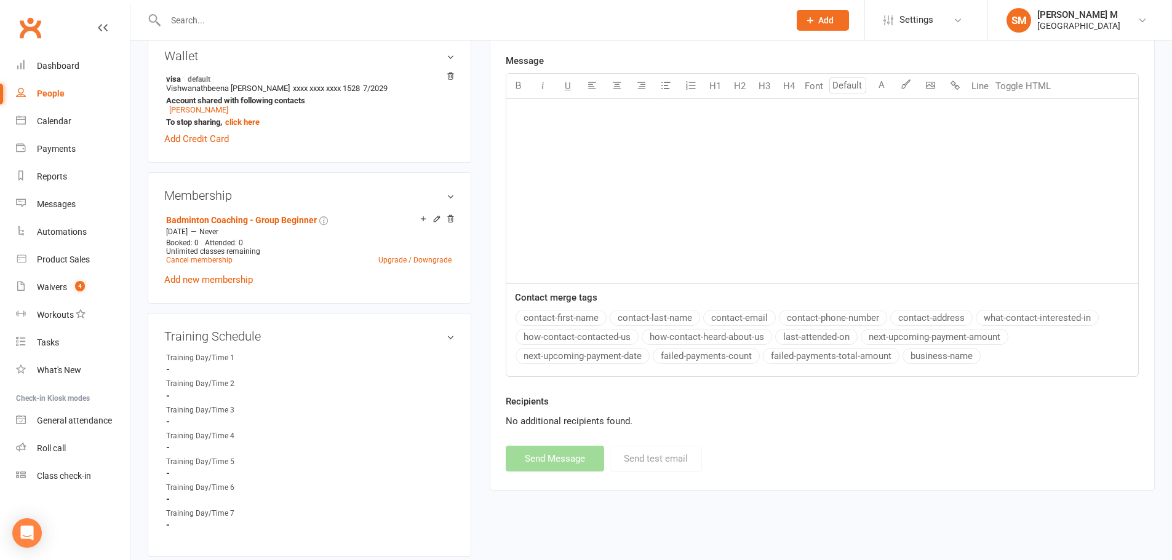
scroll to position [369, 0]
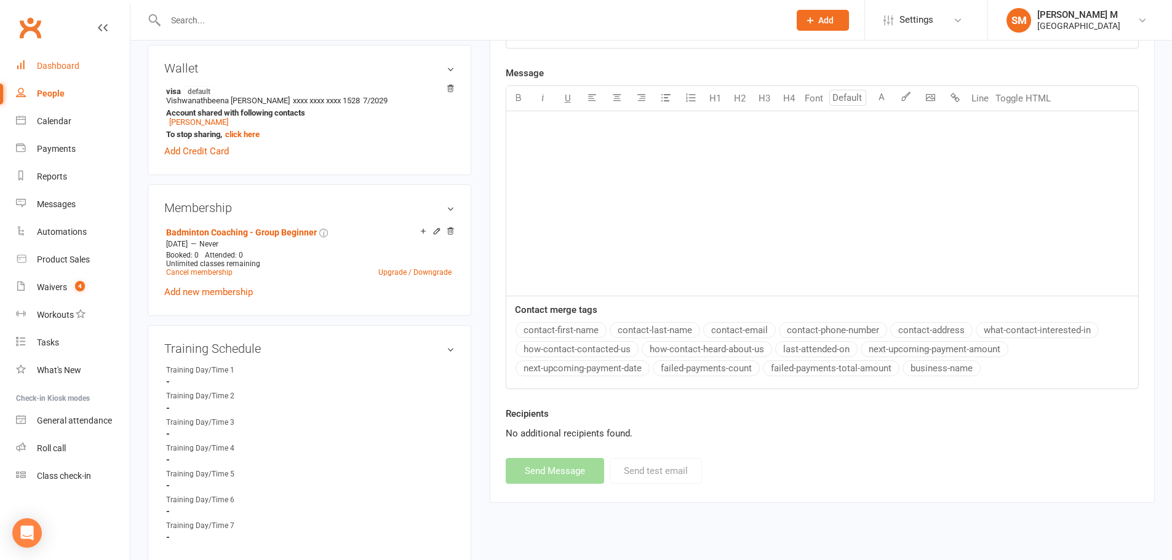
click at [56, 59] on link "Dashboard" at bounding box center [73, 66] width 114 height 28
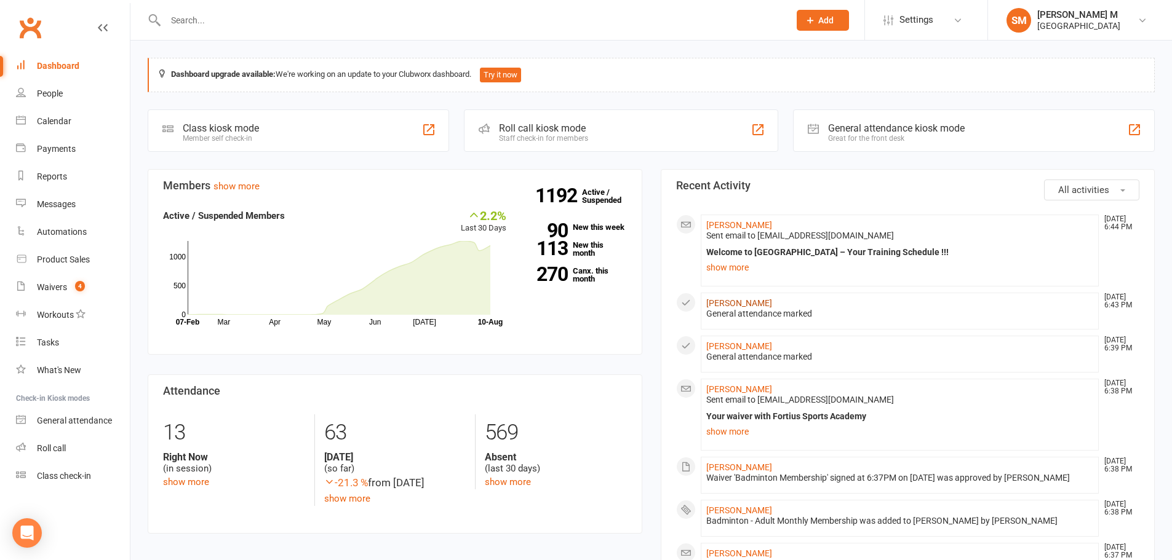
click at [764, 301] on link "[PERSON_NAME]" at bounding box center [739, 303] width 66 height 10
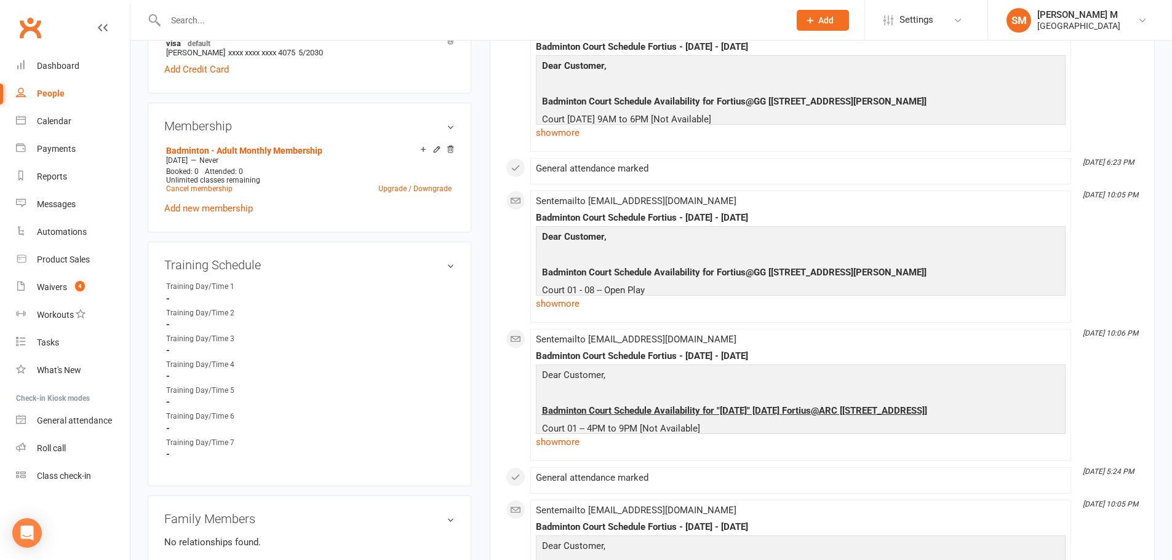
scroll to position [492, 0]
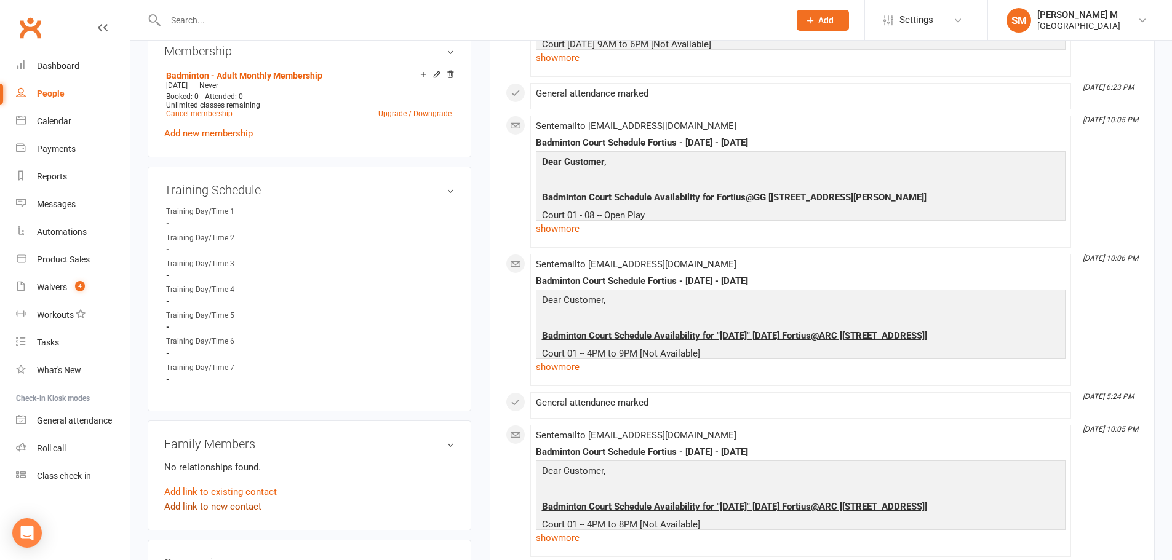
click at [216, 506] on link "Add link to new contact" at bounding box center [212, 506] width 97 height 15
click at [337, 489] on span "Child" at bounding box center [327, 493] width 21 height 11
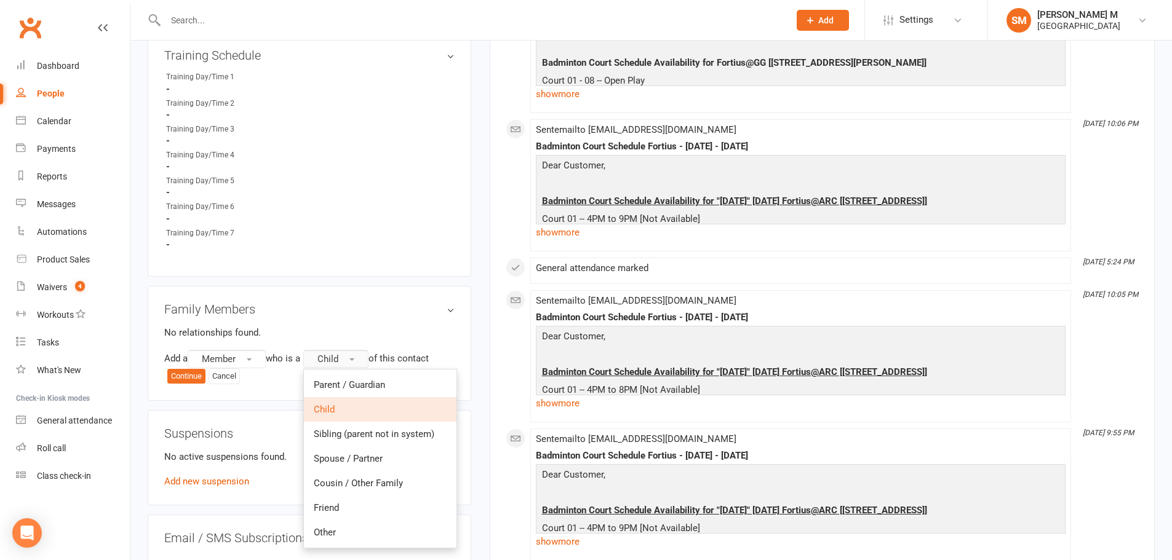
scroll to position [676, 0]
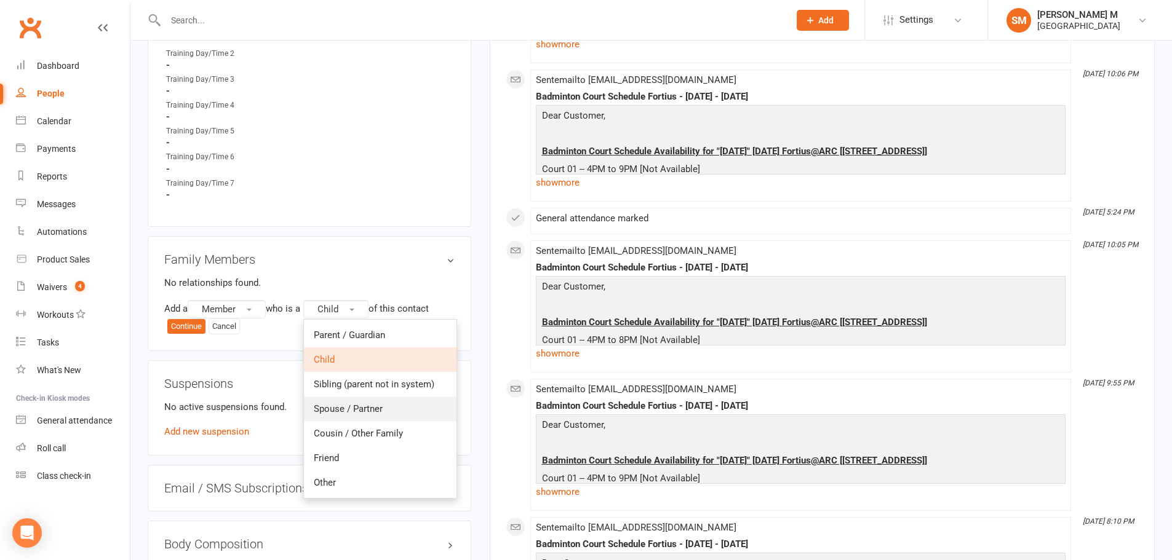
click at [364, 408] on span "Spouse / Partner" at bounding box center [348, 408] width 69 height 11
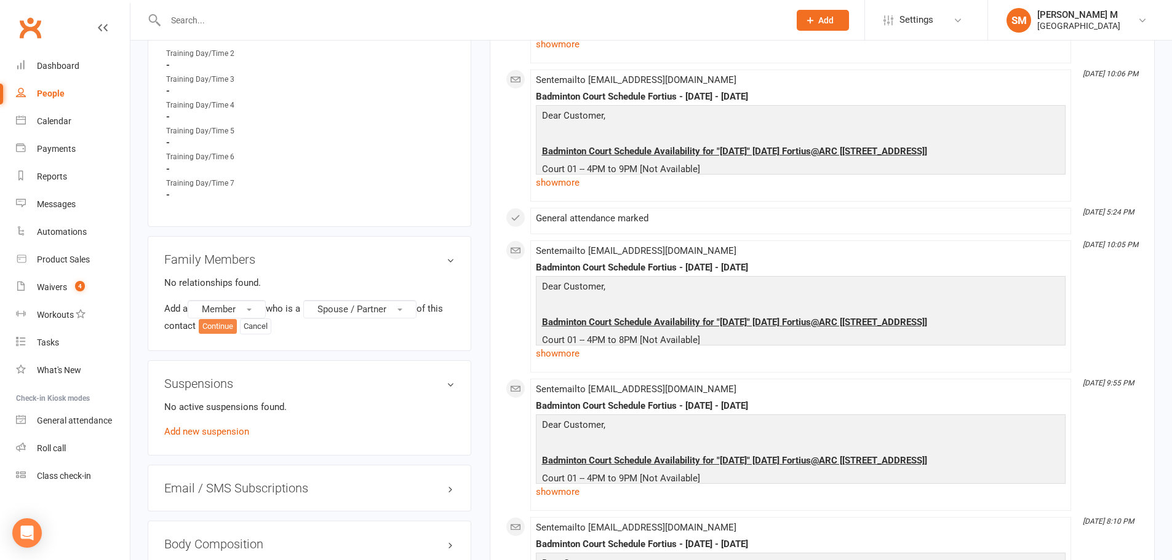
click at [226, 327] on button "Continue" at bounding box center [218, 326] width 38 height 15
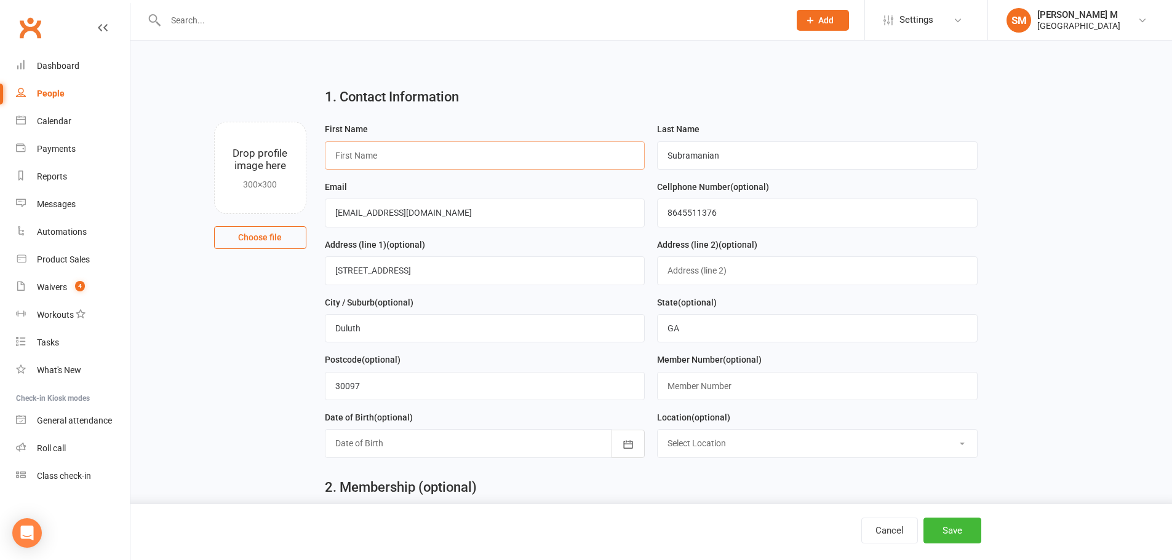
click at [453, 162] on input "text" at bounding box center [485, 155] width 320 height 28
type input "Aeesh"
drag, startPoint x: 727, startPoint y: 160, endPoint x: 661, endPoint y: 149, distance: 66.6
click at [661, 149] on input "Subramanian" at bounding box center [817, 155] width 320 height 28
click at [672, 158] on input "[PERSON_NAME]" at bounding box center [817, 155] width 320 height 28
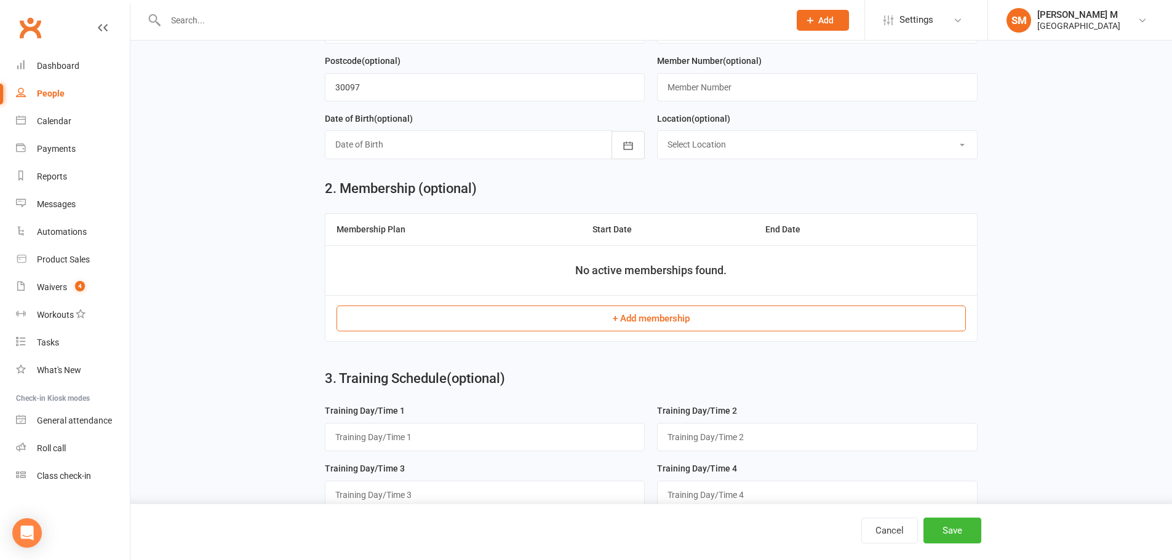
scroll to position [307, 0]
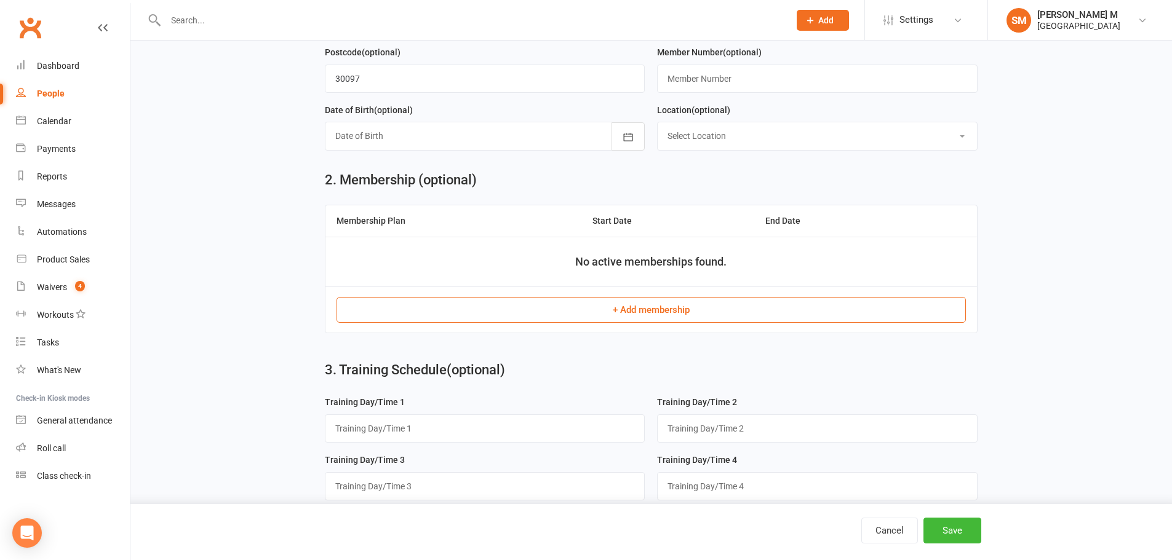
type input "[PERSON_NAME]"
click at [470, 310] on button "+ Add membership" at bounding box center [650, 310] width 629 height 26
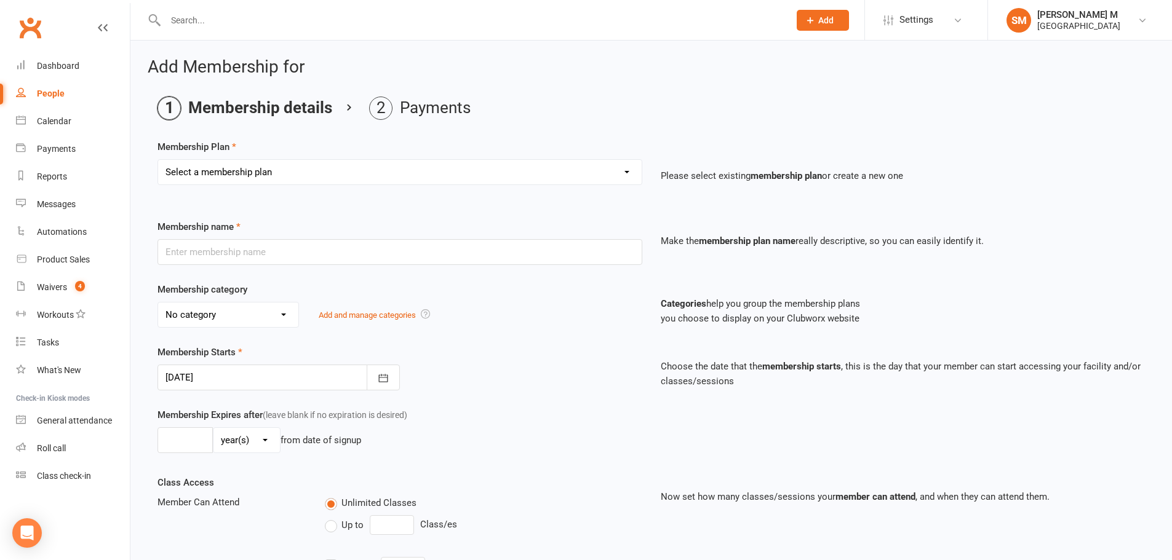
click at [352, 170] on select "Select a membership plan Badminton - Adult Annual Membership Badminton - Adult …" at bounding box center [399, 172] width 483 height 25
select select "7"
click at [158, 160] on select "Select a membership plan Badminton - Adult Annual Membership Badminton - Adult …" at bounding box center [399, 172] width 483 height 25
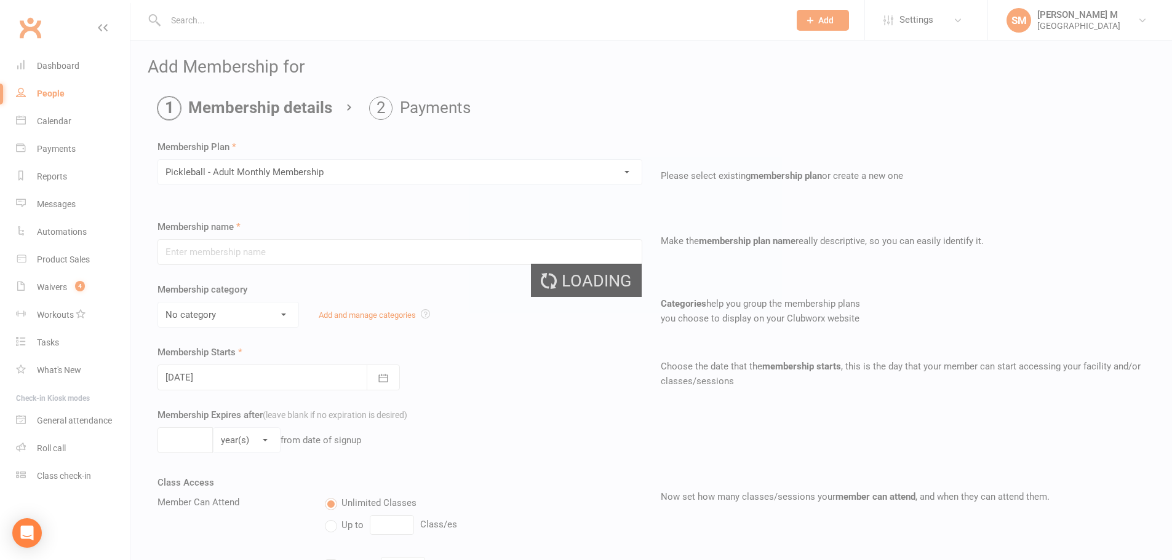
type input "Pickleball - Adult Monthly Membership"
select select "6"
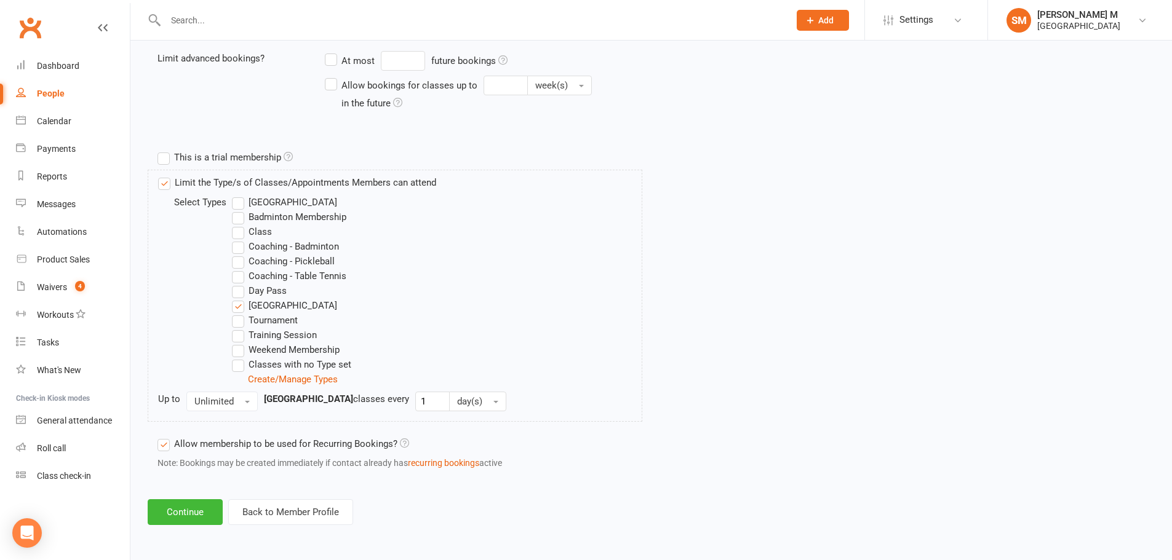
scroll to position [507, 0]
click at [178, 511] on button "Continue" at bounding box center [185, 512] width 75 height 26
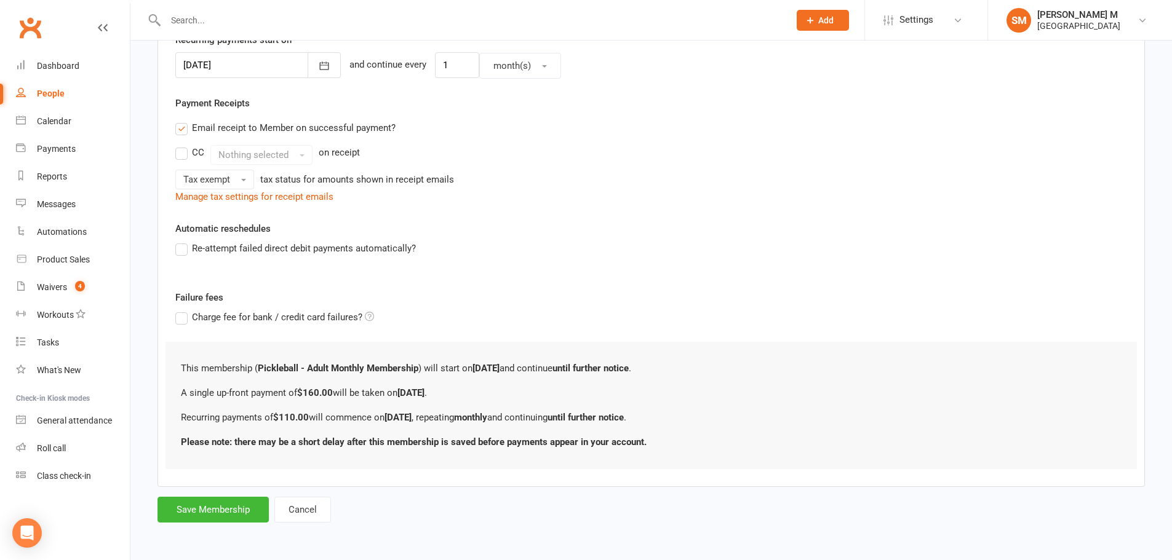
scroll to position [0, 0]
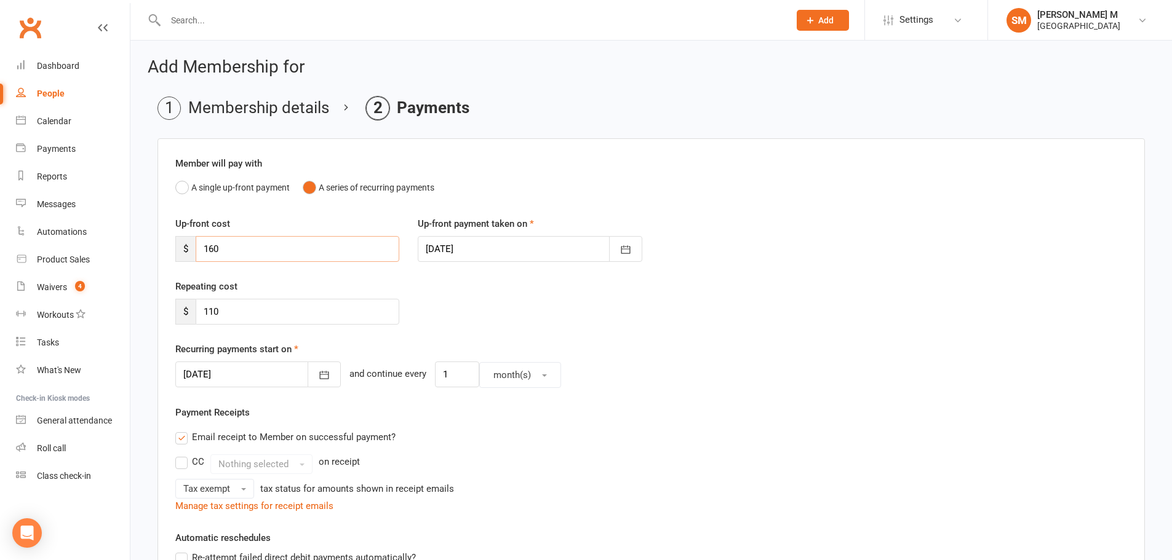
drag, startPoint x: 197, startPoint y: 248, endPoint x: 178, endPoint y: 246, distance: 19.8
click at [178, 246] on div "$ 160" at bounding box center [287, 249] width 224 height 26
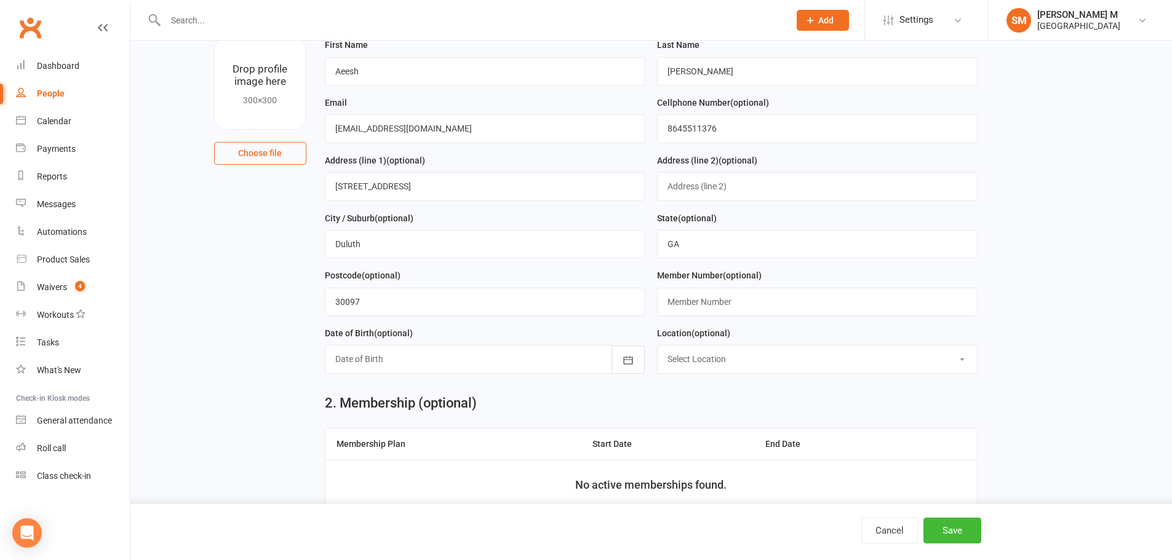
scroll to position [246, 0]
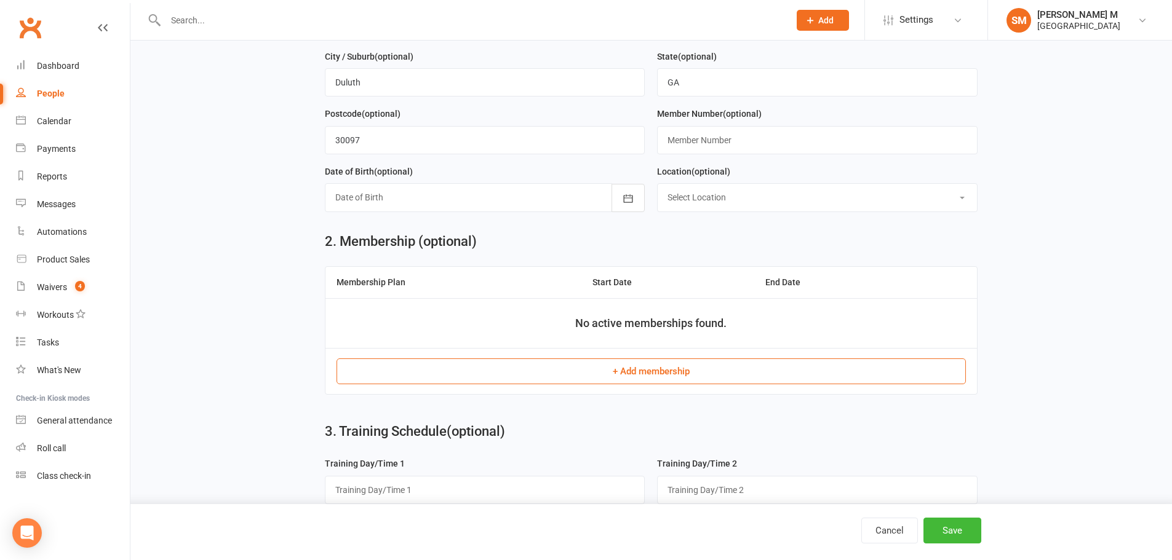
click at [466, 373] on button "+ Add membership" at bounding box center [650, 372] width 629 height 26
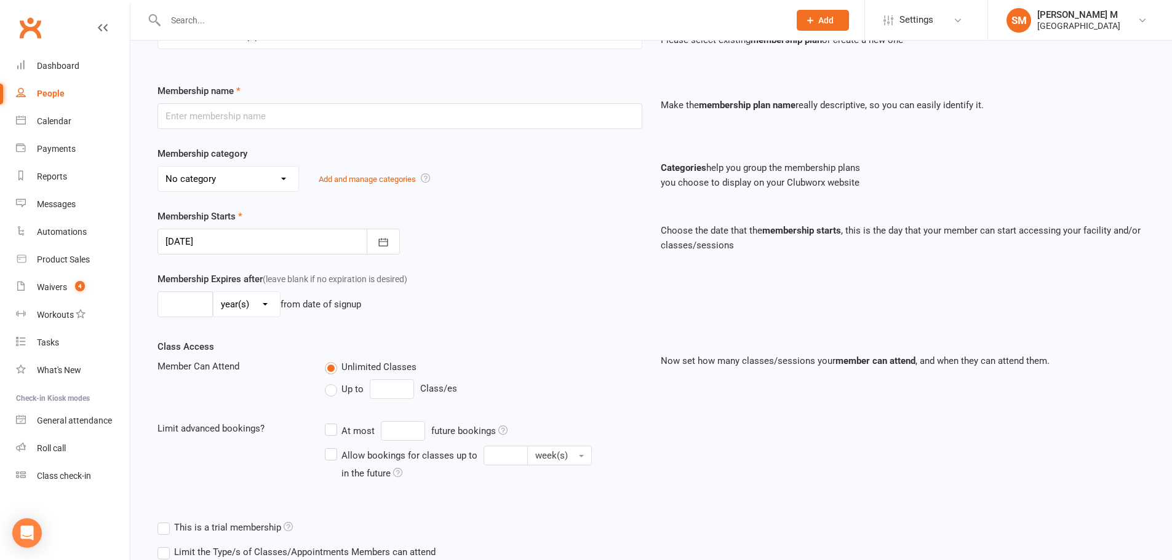
scroll to position [23, 0]
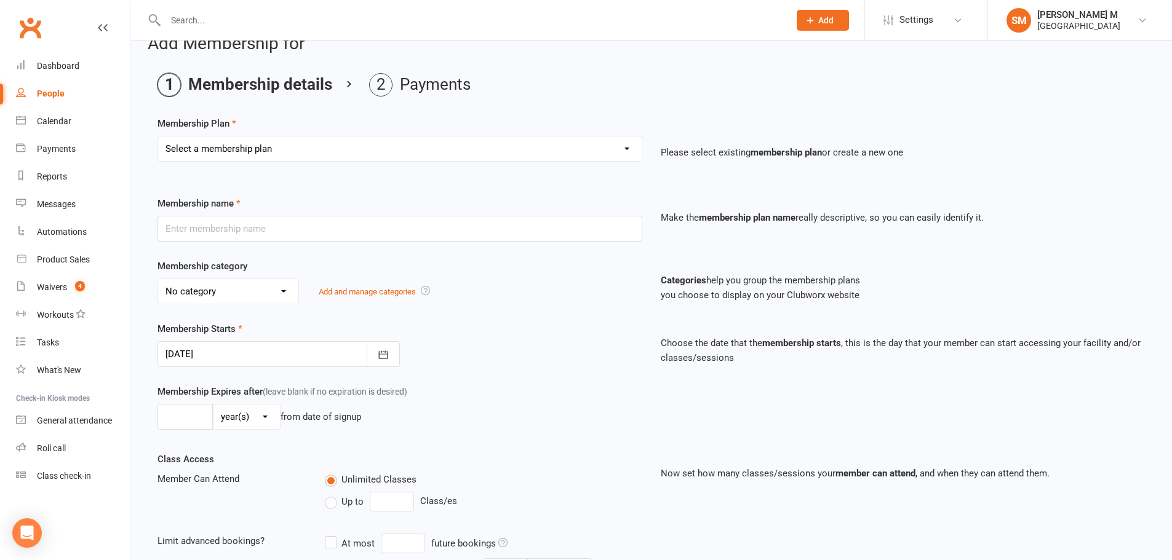
click at [450, 152] on select "Select a membership plan Badminton - Adult Annual Membership Badminton - Adult …" at bounding box center [399, 149] width 483 height 25
click at [403, 145] on select "Select a membership plan Badminton - Adult Annual Membership Badminton - Adult …" at bounding box center [399, 149] width 483 height 25
select select "30"
click at [158, 137] on select "Select a membership plan Badminton - Adult Annual Membership Badminton - Adult …" at bounding box center [399, 149] width 483 height 25
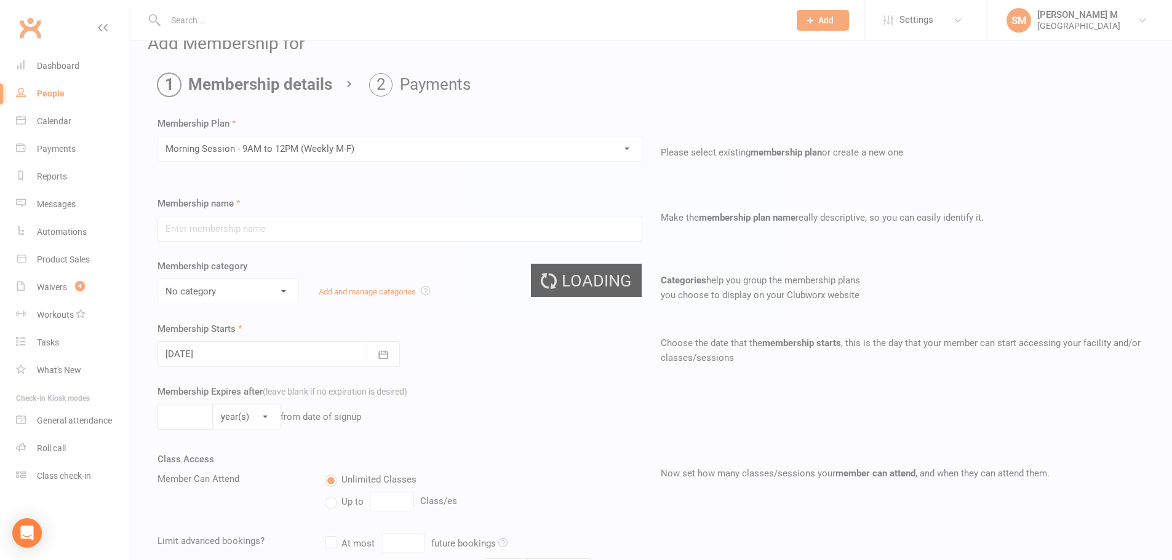
type input "Morning Session - 9AM to 12PM (Weekly M-F)"
select select "4"
type input "0"
select select "1"
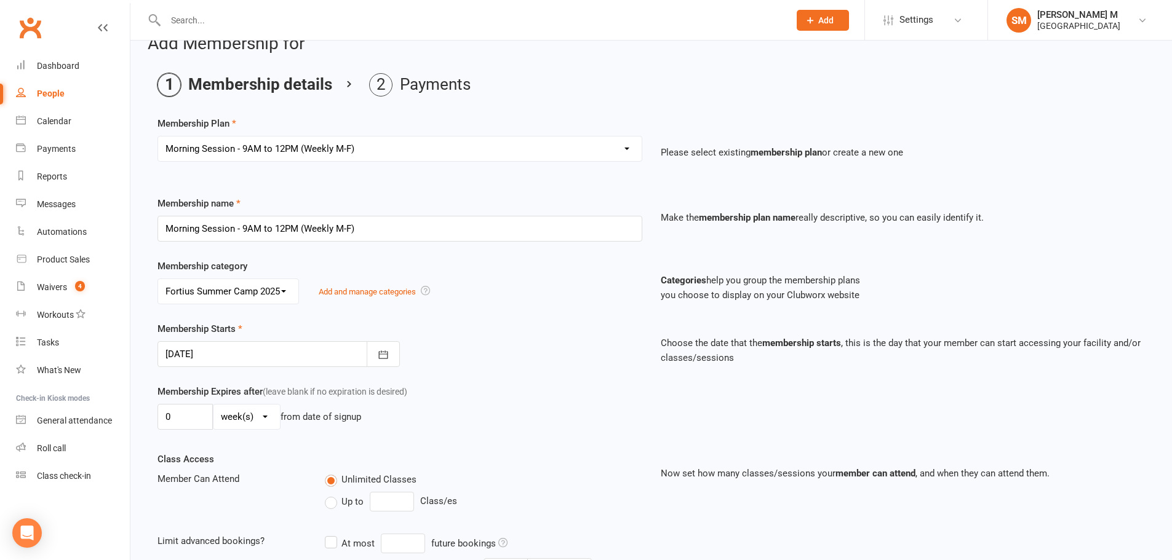
click at [403, 145] on select "Select a membership plan Badminton - Adult Annual Membership Badminton - Adult …" at bounding box center [399, 149] width 483 height 25
select select "7"
click at [158, 137] on select "Select a membership plan Badminton - Adult Annual Membership Badminton - Adult …" at bounding box center [399, 149] width 483 height 25
type input "Pickleball - Adult Monthly Membership"
select select "6"
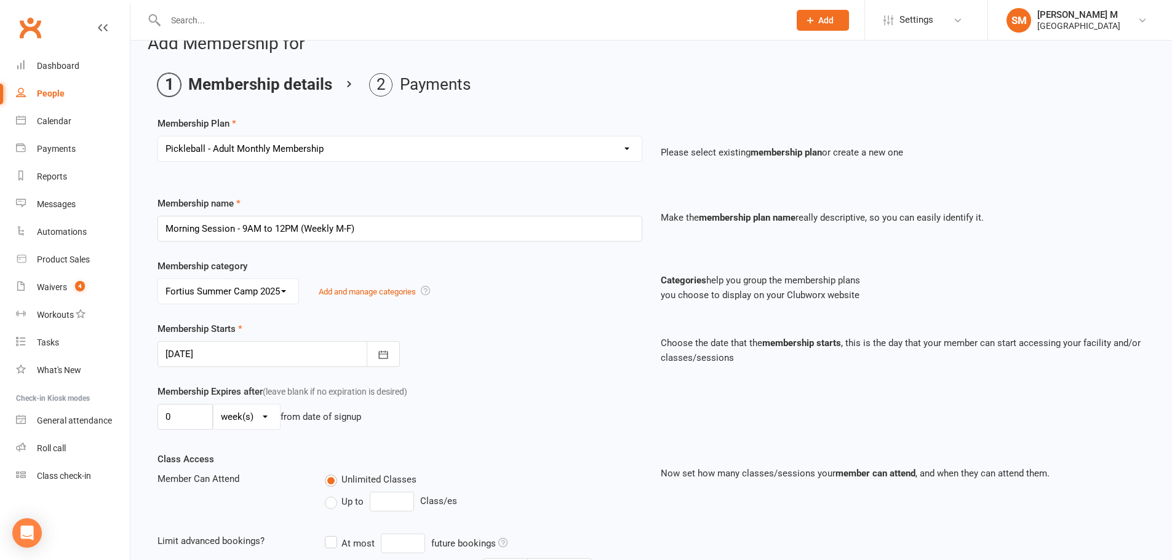
select select "3"
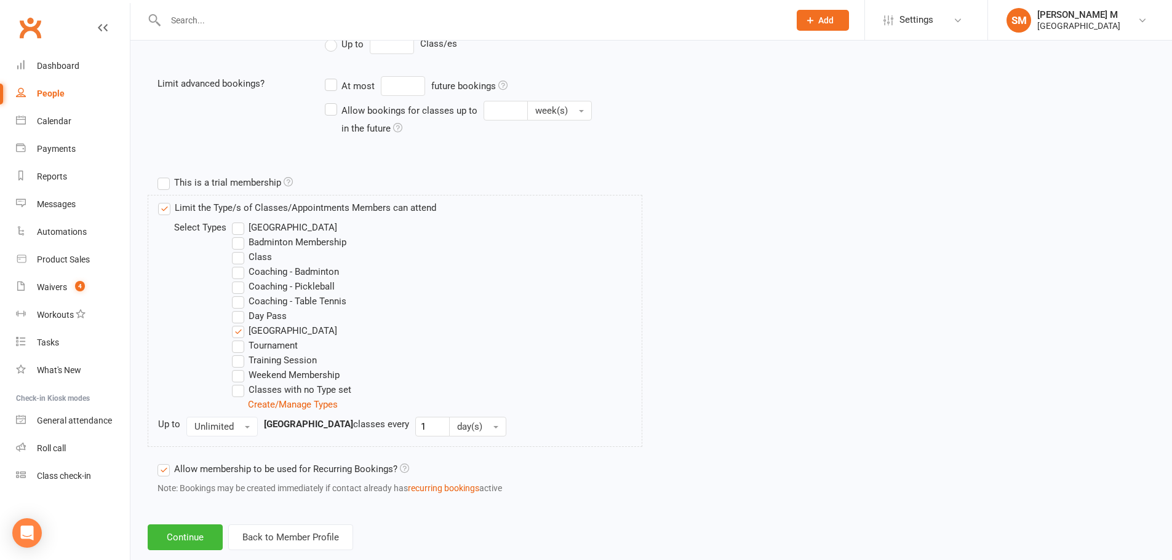
scroll to position [507, 0]
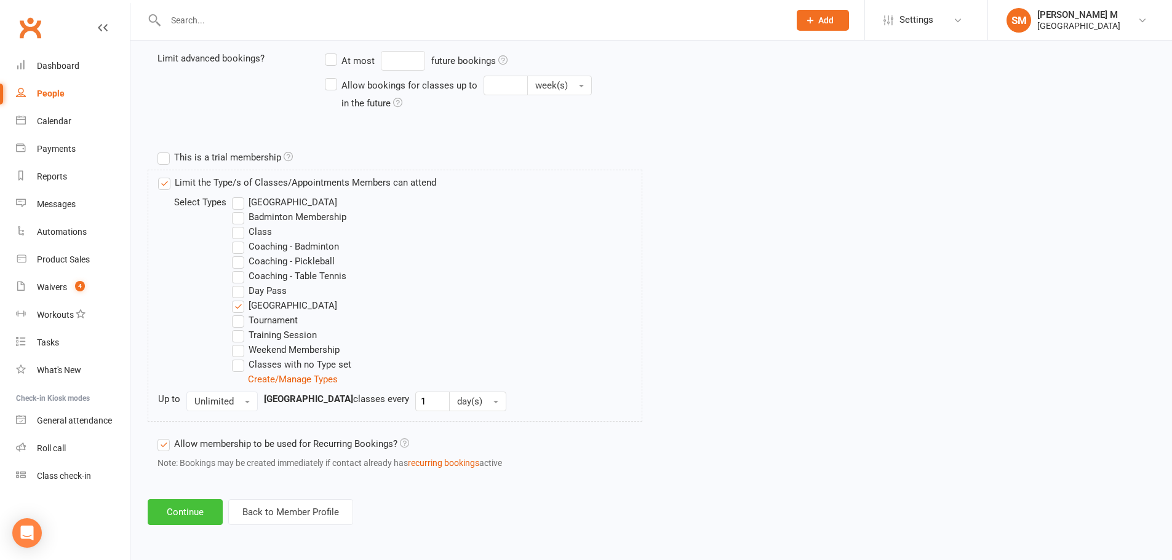
click at [170, 516] on button "Continue" at bounding box center [185, 512] width 75 height 26
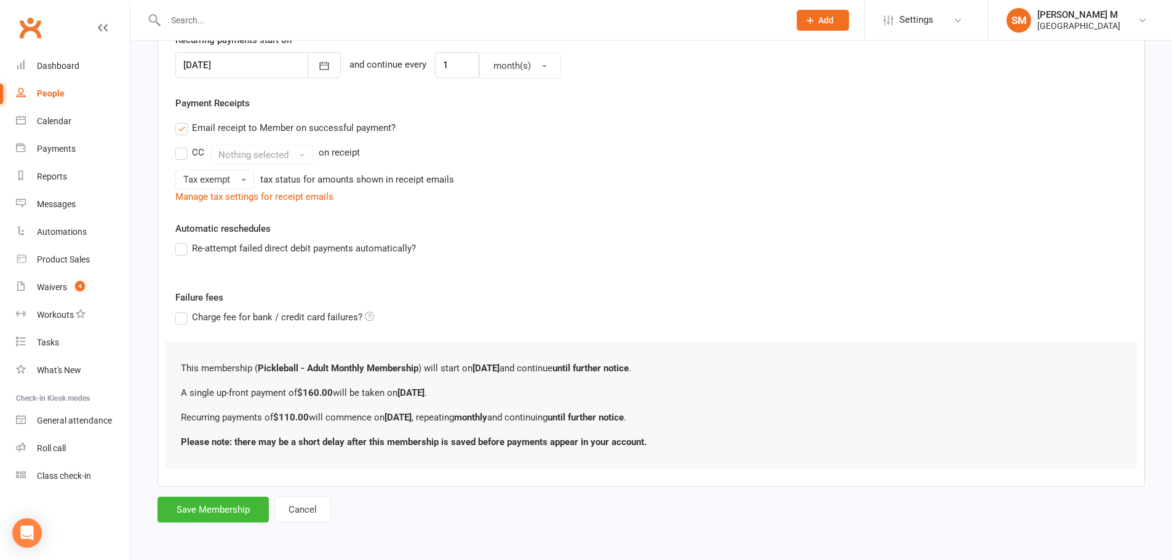
scroll to position [0, 0]
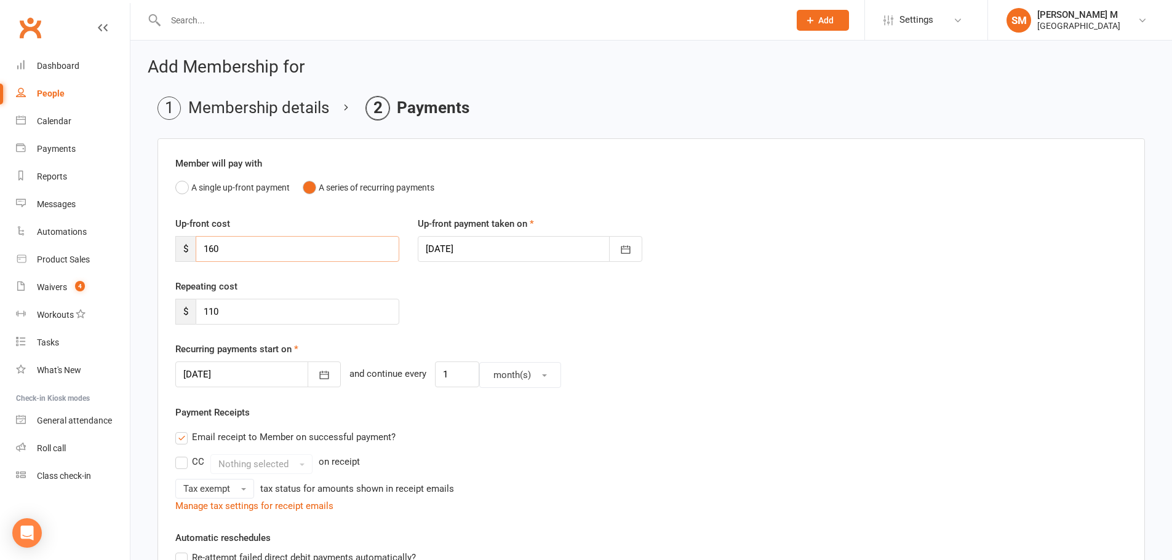
drag, startPoint x: 214, startPoint y: 250, endPoint x: 197, endPoint y: 252, distance: 16.8
click at [197, 252] on input "160" at bounding box center [298, 249] width 204 height 26
click at [258, 253] on input "160" at bounding box center [298, 249] width 204 height 26
type input "1"
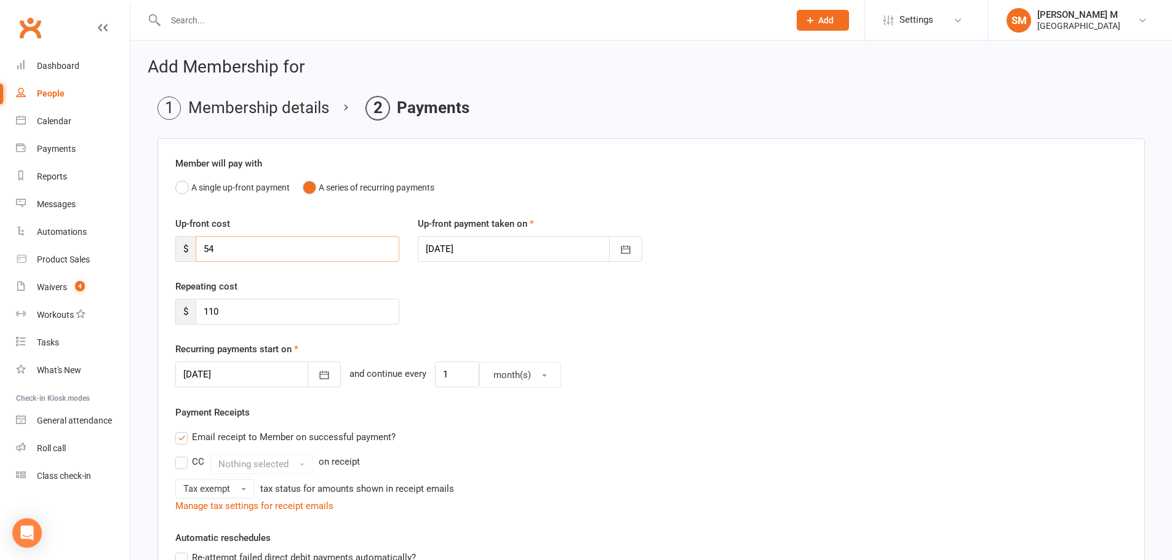
type input "54"
drag, startPoint x: 220, startPoint y: 310, endPoint x: 190, endPoint y: 316, distance: 30.8
click at [190, 316] on div "$ 110" at bounding box center [287, 312] width 224 height 26
type input "75"
click at [318, 378] on icon "button" at bounding box center [324, 375] width 12 height 12
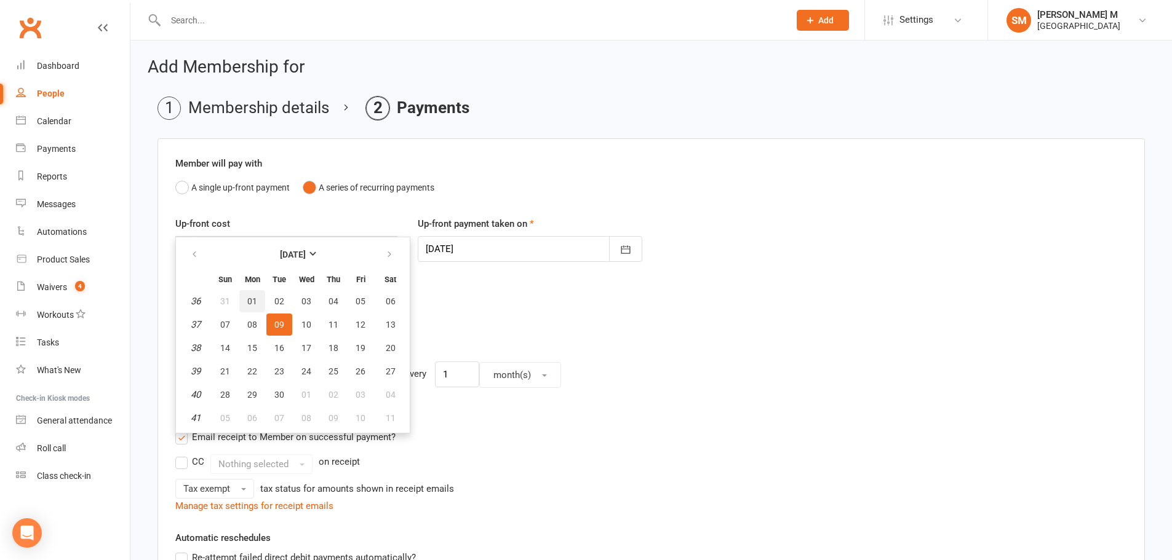
click at [246, 296] on button "01" at bounding box center [252, 301] width 26 height 22
type input "[DATE]"
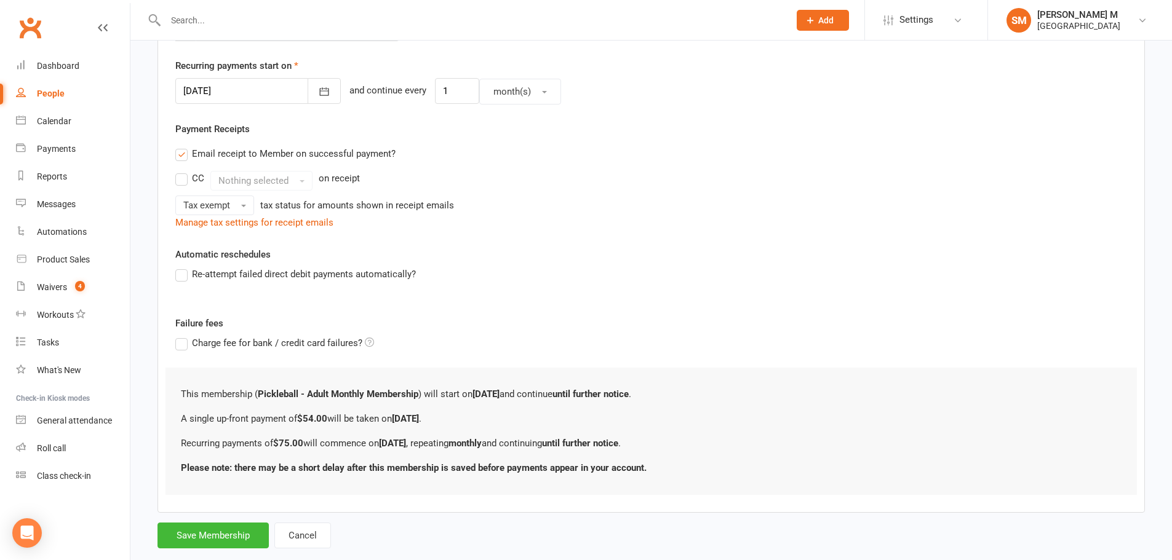
scroll to position [309, 0]
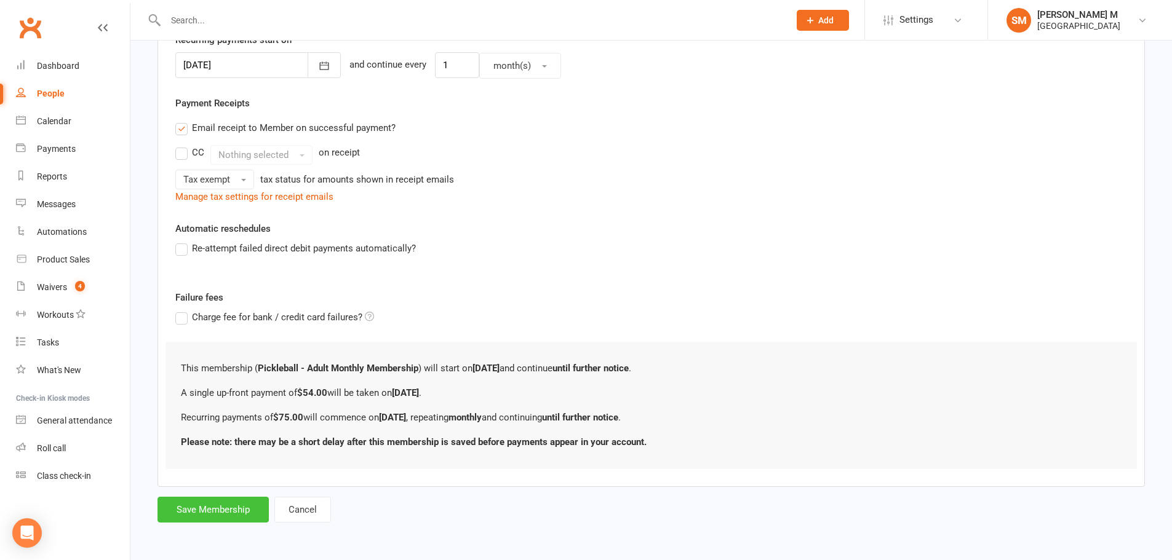
click at [220, 509] on button "Save Membership" at bounding box center [212, 510] width 111 height 26
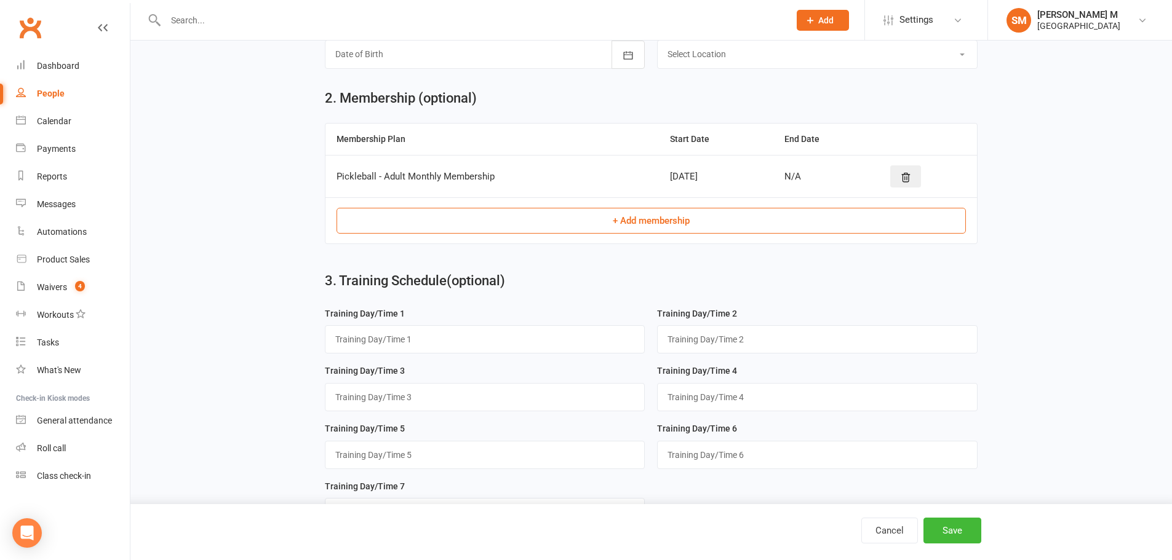
scroll to position [349, 0]
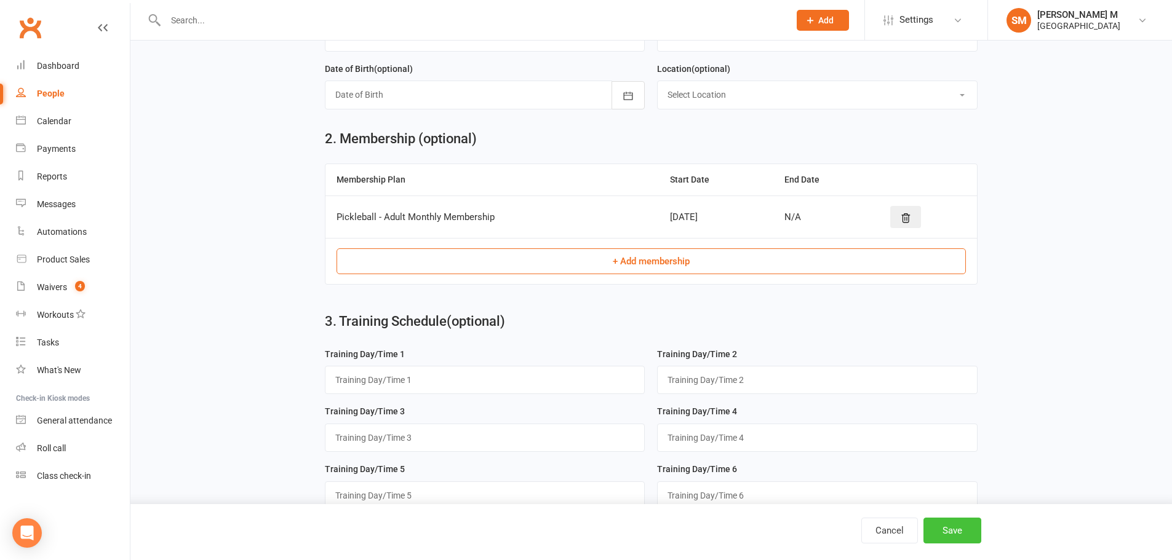
click at [964, 528] on button "Save" at bounding box center [952, 531] width 58 height 26
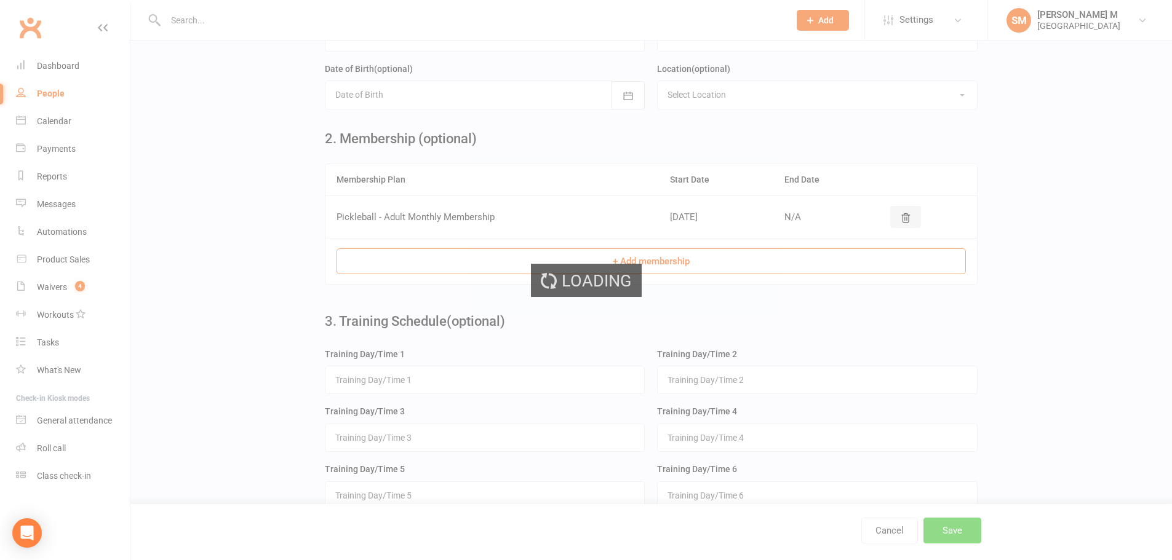
scroll to position [0, 0]
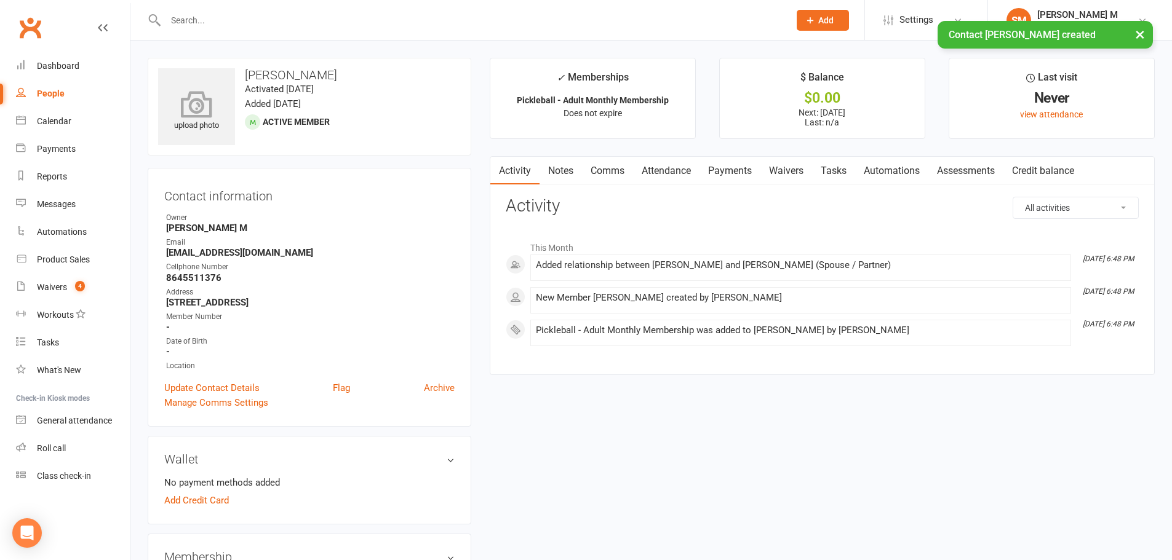
click at [191, 143] on div "upload photo" at bounding box center [196, 106] width 77 height 77
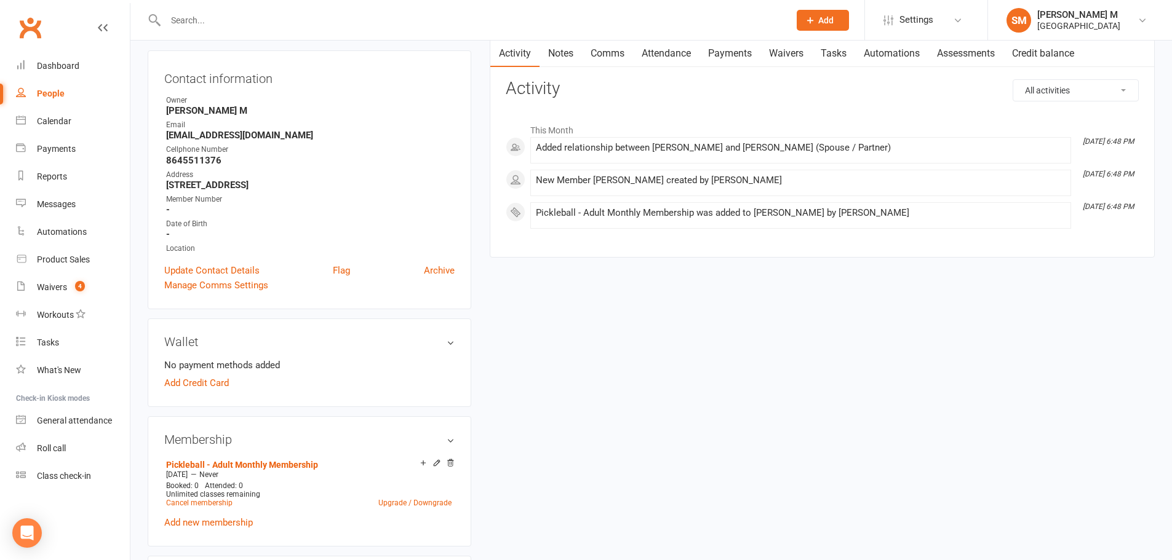
scroll to position [123, 0]
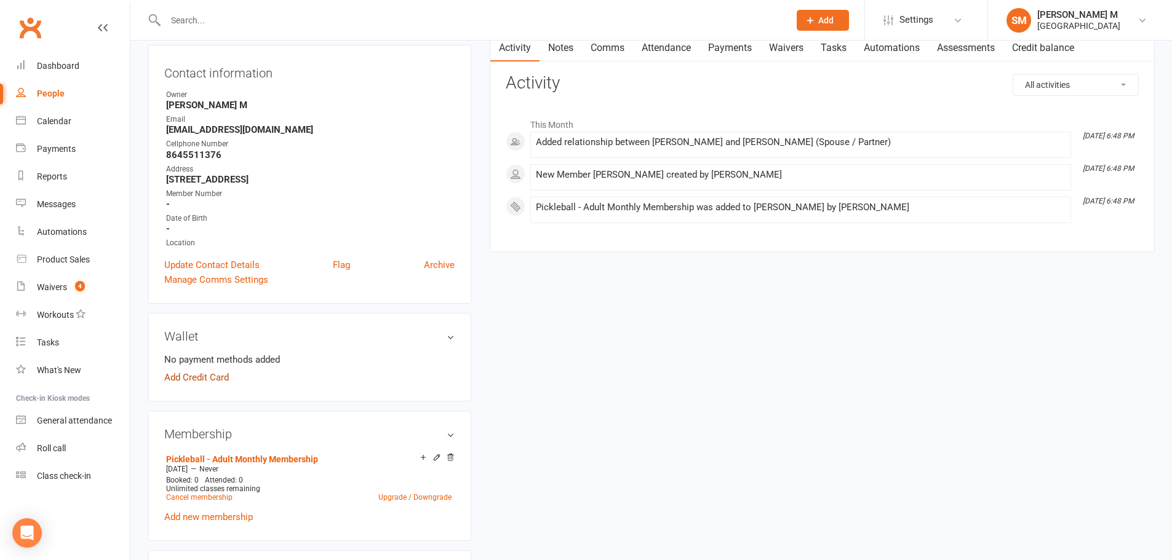
click at [205, 377] on link "Add Credit Card" at bounding box center [196, 377] width 65 height 15
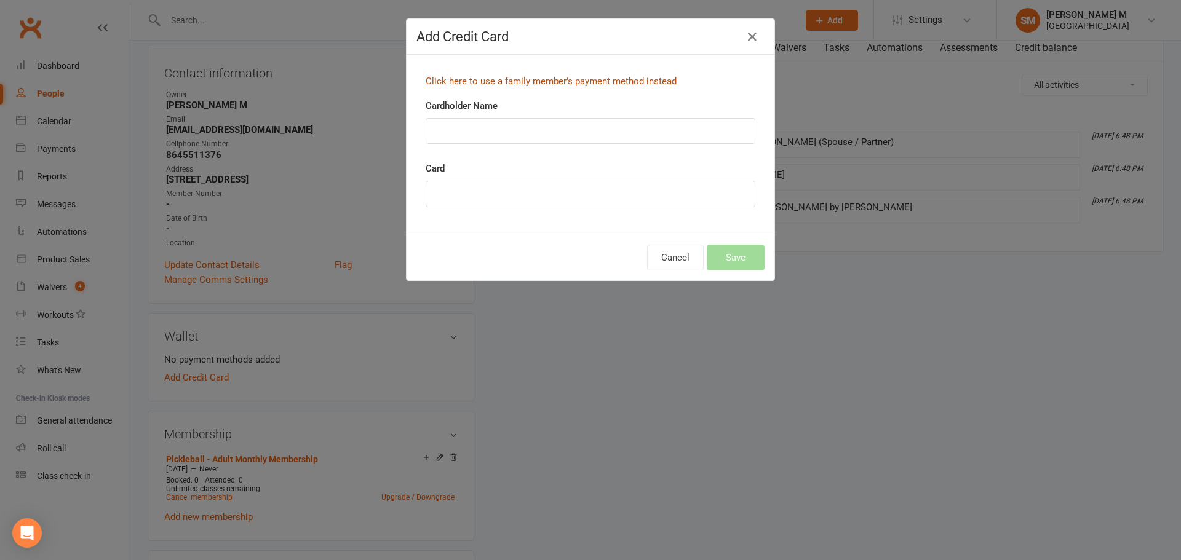
click at [487, 80] on link "Click here to use a family member's payment method instead" at bounding box center [551, 81] width 251 height 11
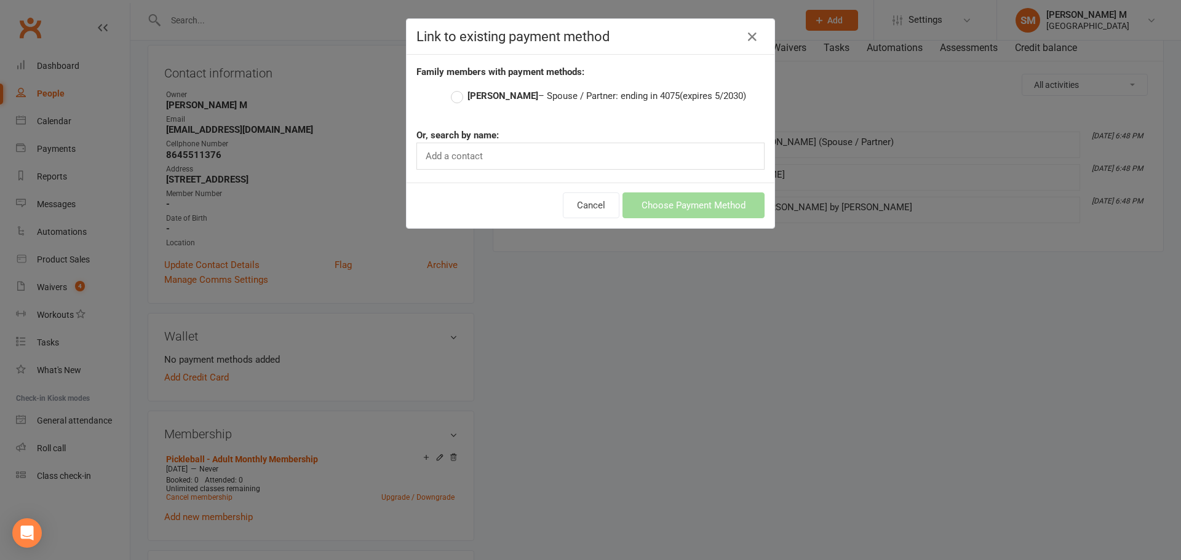
click at [501, 91] on strong "Santhiya Subramanian" at bounding box center [502, 95] width 71 height 11
click at [459, 89] on input "Santhiya Subramanian – Spouse / Partner: ending in 4075 (expires 5/2030)" at bounding box center [455, 89] width 8 height 0
click at [658, 218] on button "Choose Payment Method" at bounding box center [693, 205] width 142 height 26
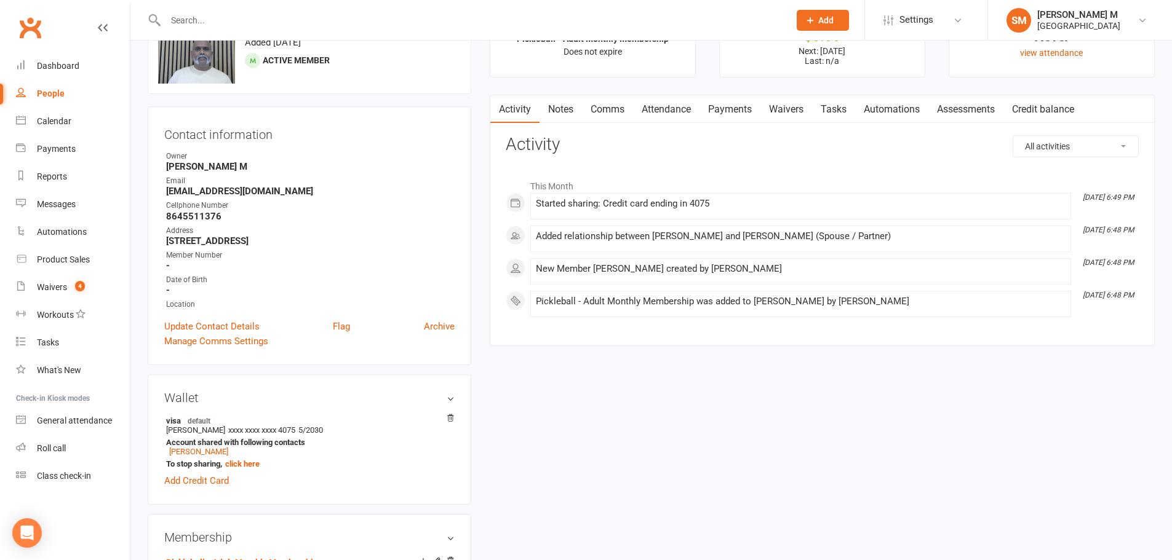
scroll to position [0, 0]
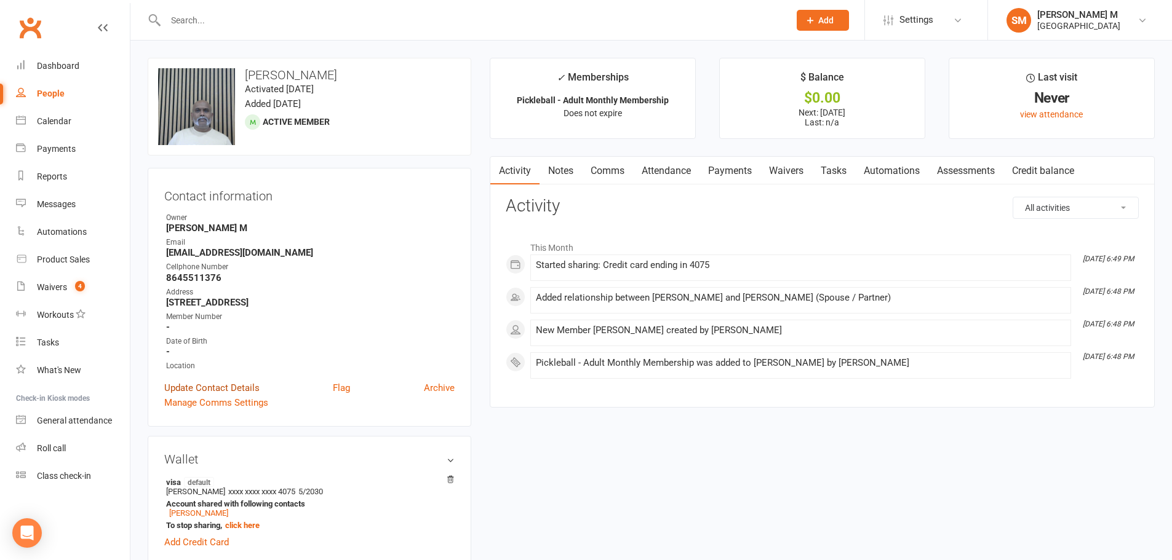
click at [241, 389] on link "Update Contact Details" at bounding box center [211, 388] width 95 height 15
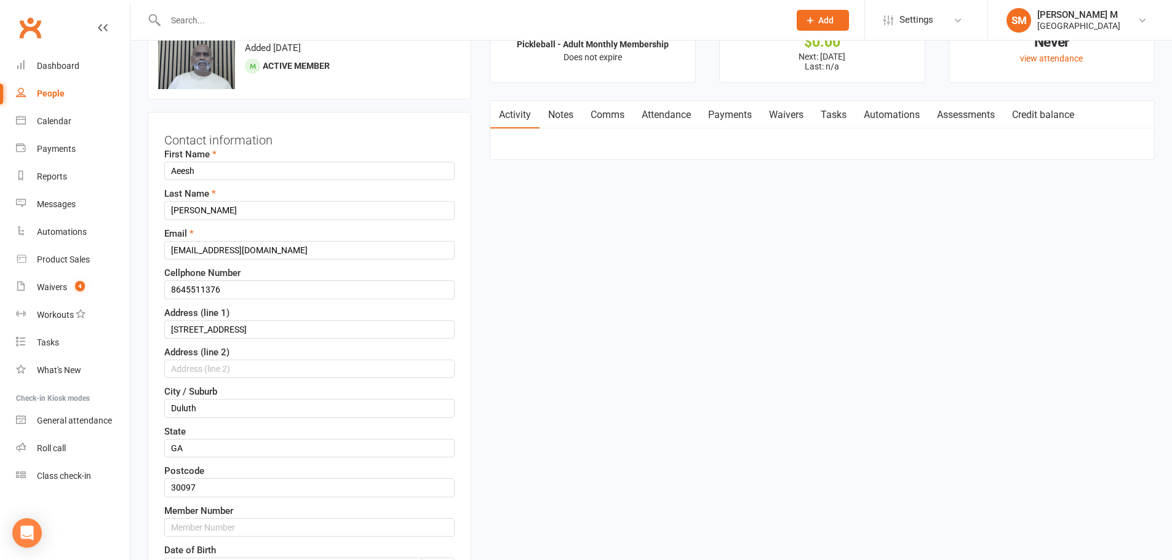
scroll to position [58, 0]
click at [227, 295] on input "8645511376" at bounding box center [309, 288] width 290 height 18
click at [261, 527] on input "text" at bounding box center [309, 526] width 290 height 18
paste input "8645511376"
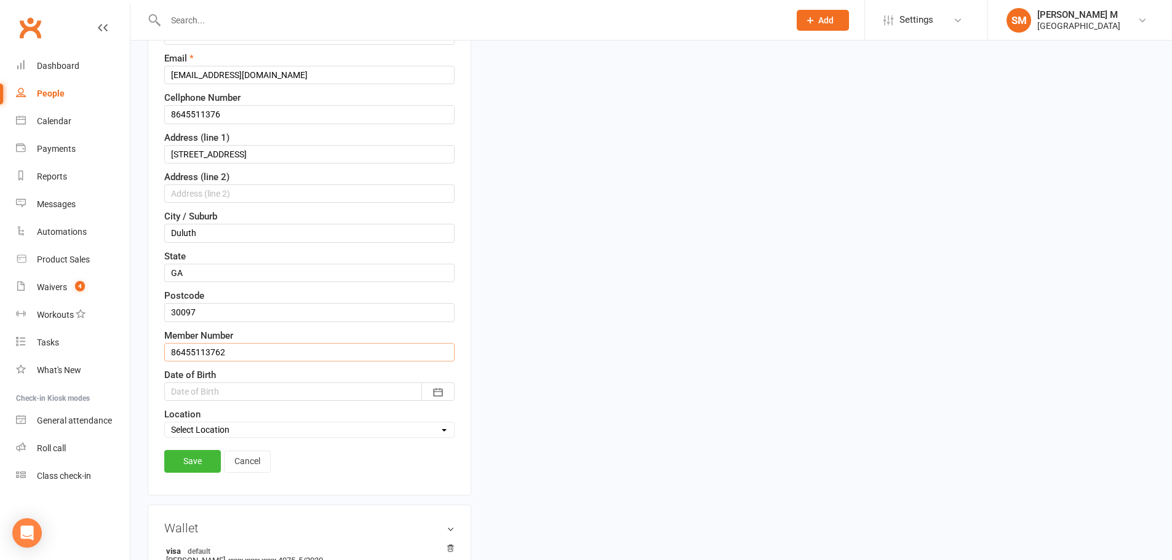
scroll to position [242, 0]
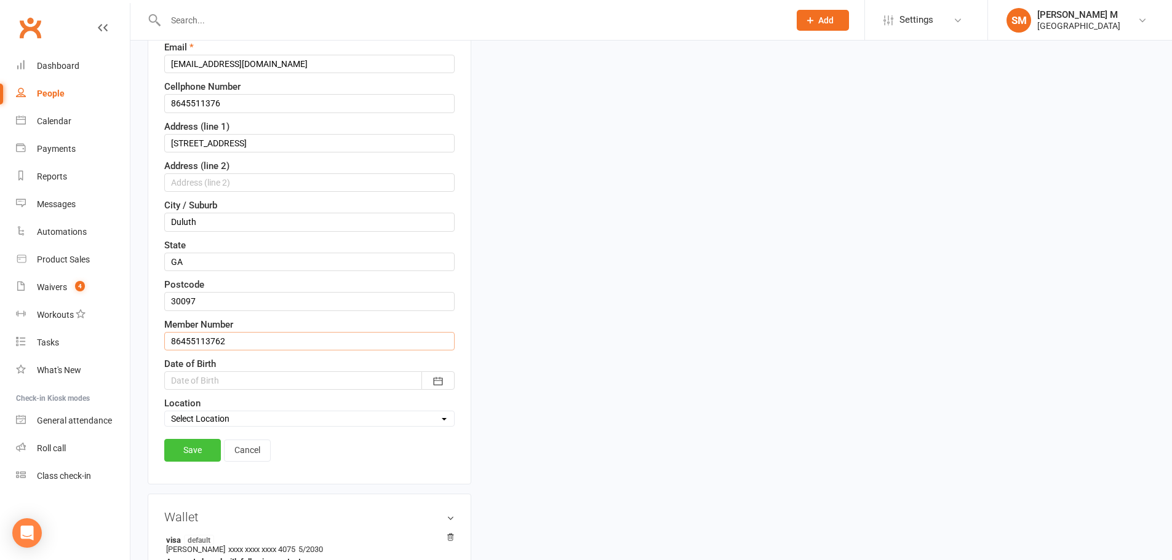
type input "86455113762"
click at [189, 444] on link "Save" at bounding box center [192, 450] width 57 height 22
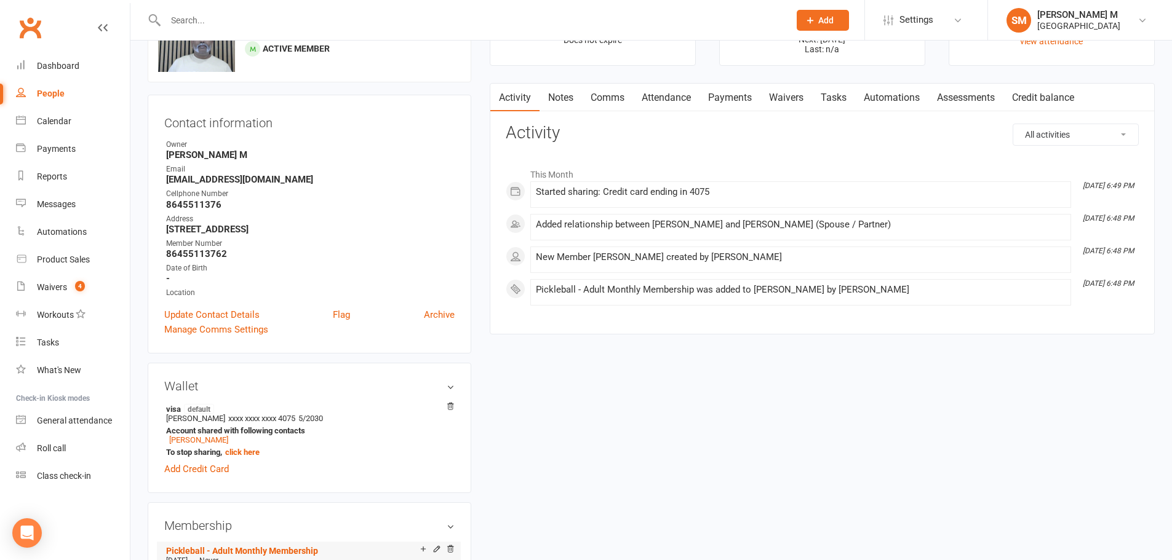
scroll to position [0, 0]
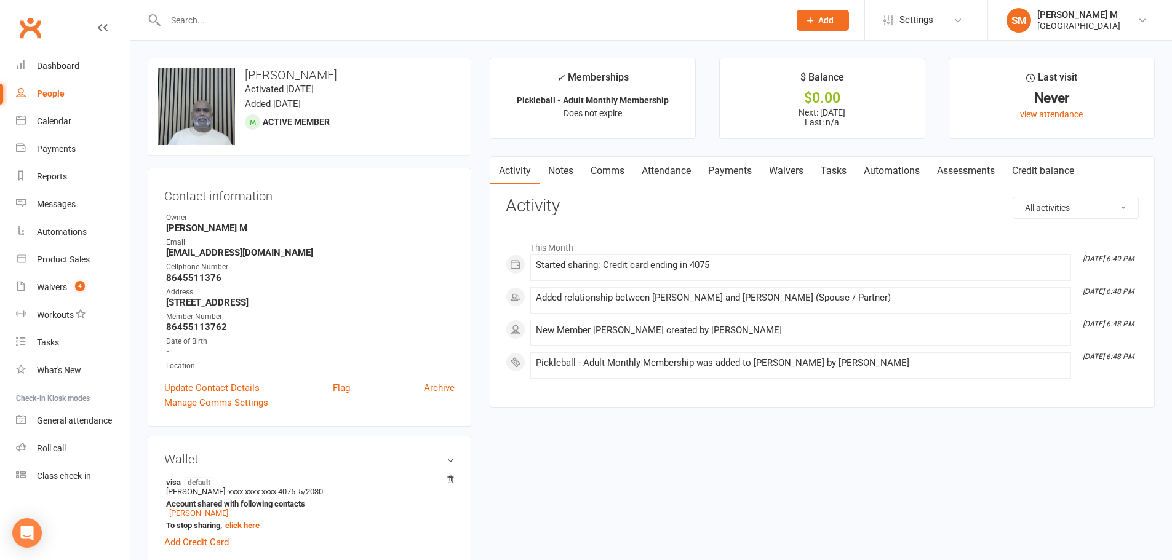
drag, startPoint x: 360, startPoint y: 68, endPoint x: 245, endPoint y: 69, distance: 115.6
click at [245, 69] on h3 "Aeesh manoharan" at bounding box center [309, 75] width 303 height 14
copy h3 "Aeesh manoharan"
click at [228, 325] on strong "86455113762" at bounding box center [310, 327] width 288 height 11
click at [227, 325] on strong "86455113762" at bounding box center [310, 327] width 288 height 11
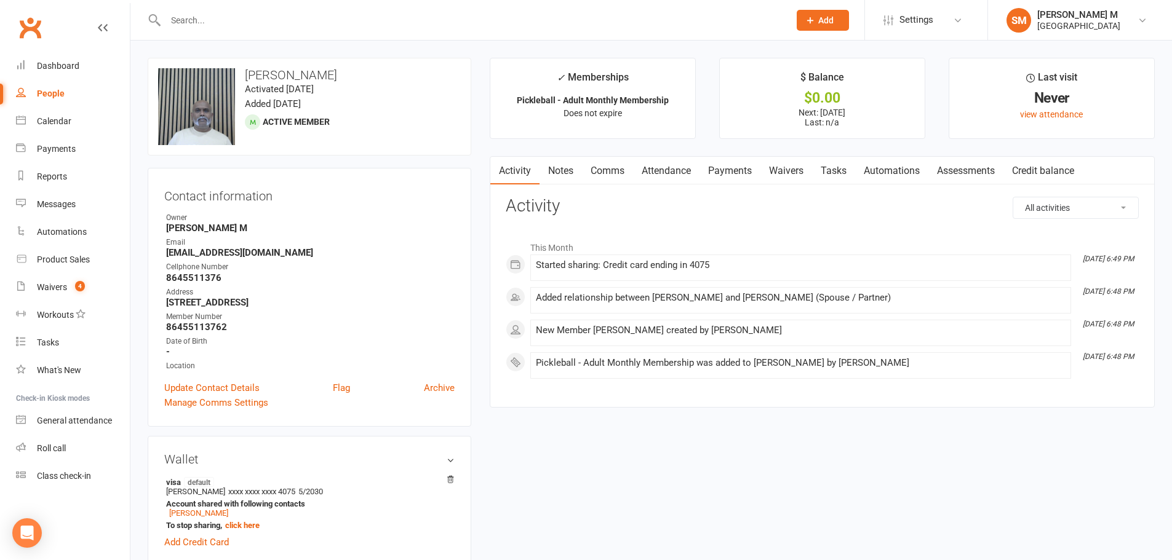
click at [225, 325] on strong "86455113762" at bounding box center [310, 327] width 288 height 11
click at [224, 325] on strong "86455113762" at bounding box center [310, 327] width 288 height 11
copy render-form-field "86455113762"
click at [240, 28] on input "text" at bounding box center [471, 20] width 619 height 17
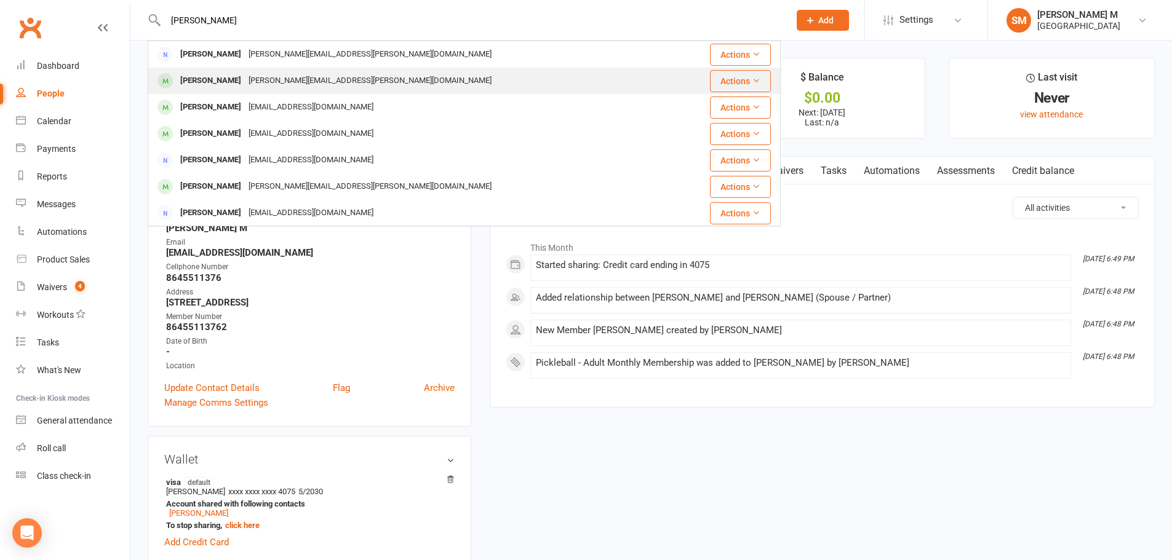
type input "palan"
click at [223, 85] on div "Tanvi Palan" at bounding box center [211, 81] width 68 height 18
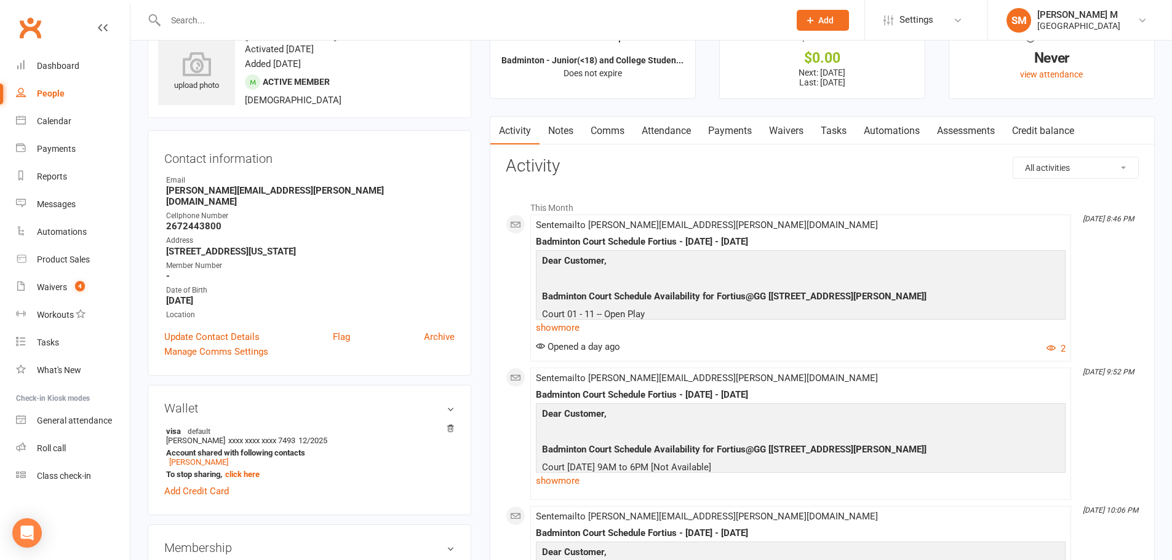
scroll to position [61, 0]
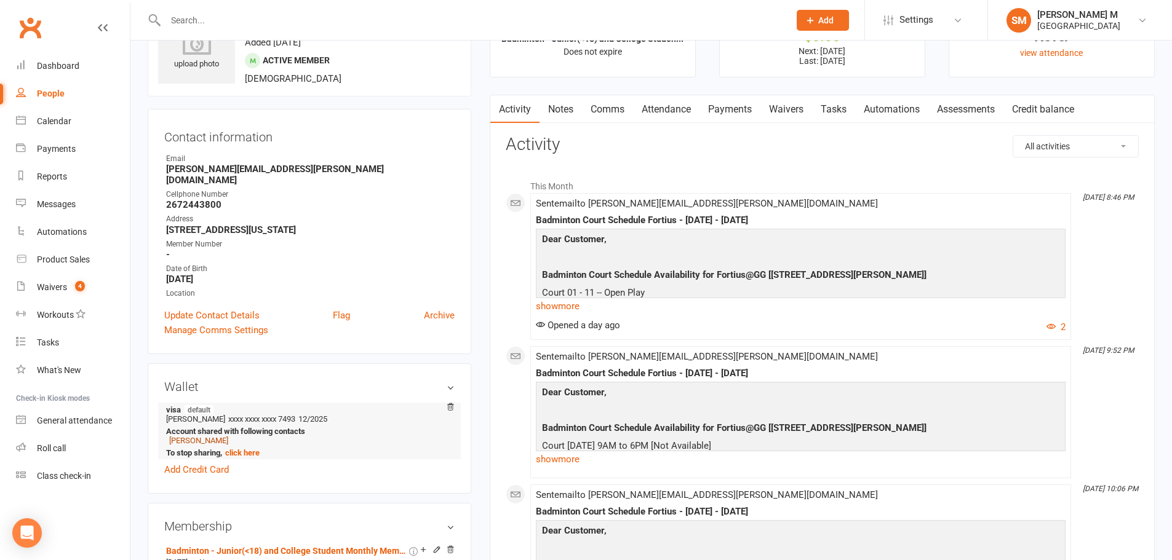
click at [209, 436] on link "Shridhara Palan" at bounding box center [198, 440] width 59 height 9
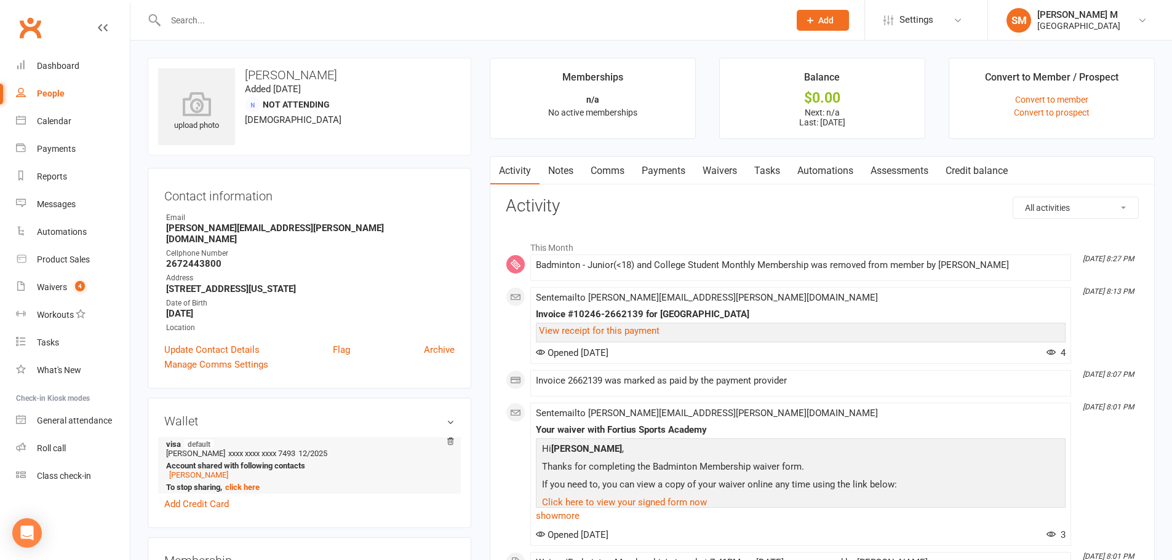
scroll to position [61, 0]
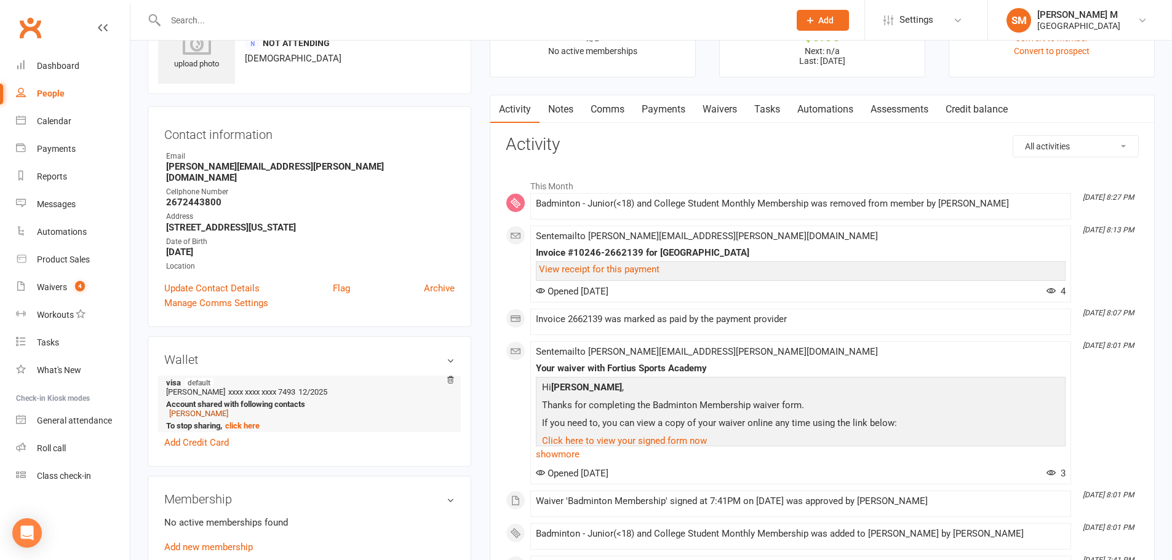
click at [195, 409] on link "Tanvi Palan" at bounding box center [198, 413] width 59 height 9
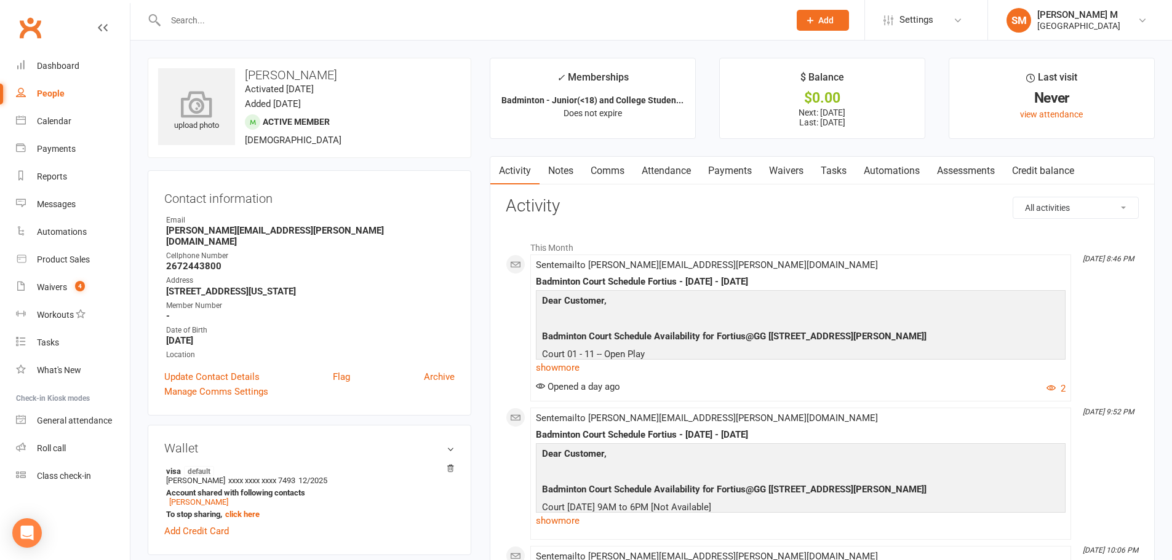
click at [207, 100] on icon at bounding box center [196, 103] width 85 height 27
drag, startPoint x: 314, startPoint y: 76, endPoint x: 231, endPoint y: 69, distance: 83.3
click at [231, 69] on div "upload photo change photo Tanvi Palan Activated 2 August, 2025 Added 2 August, …" at bounding box center [309, 108] width 323 height 100
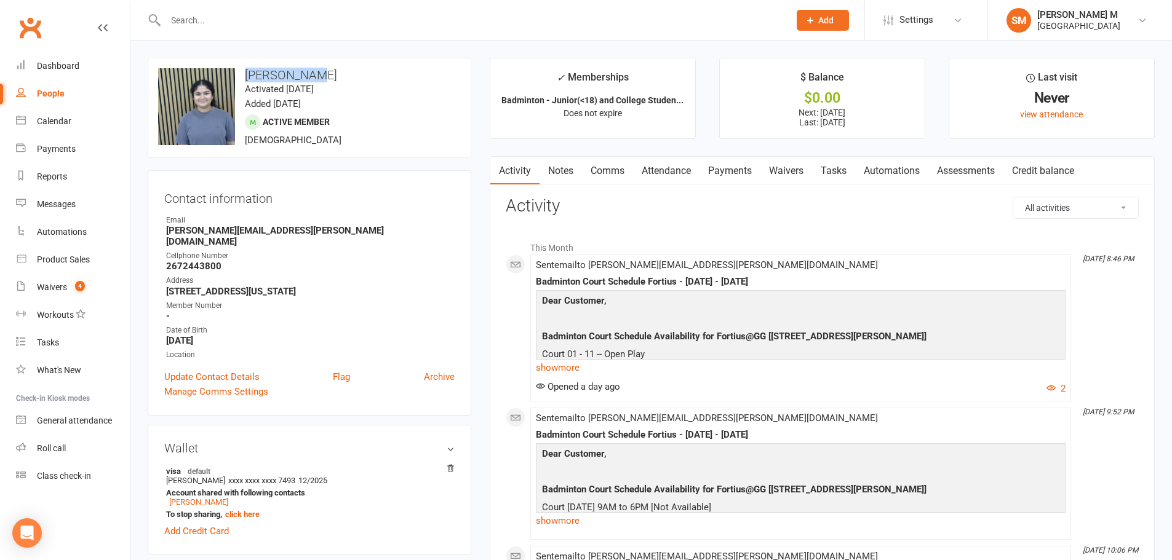
copy div "change photo Tanvi Palan"
click at [253, 370] on link "Update Contact Details" at bounding box center [211, 377] width 95 height 15
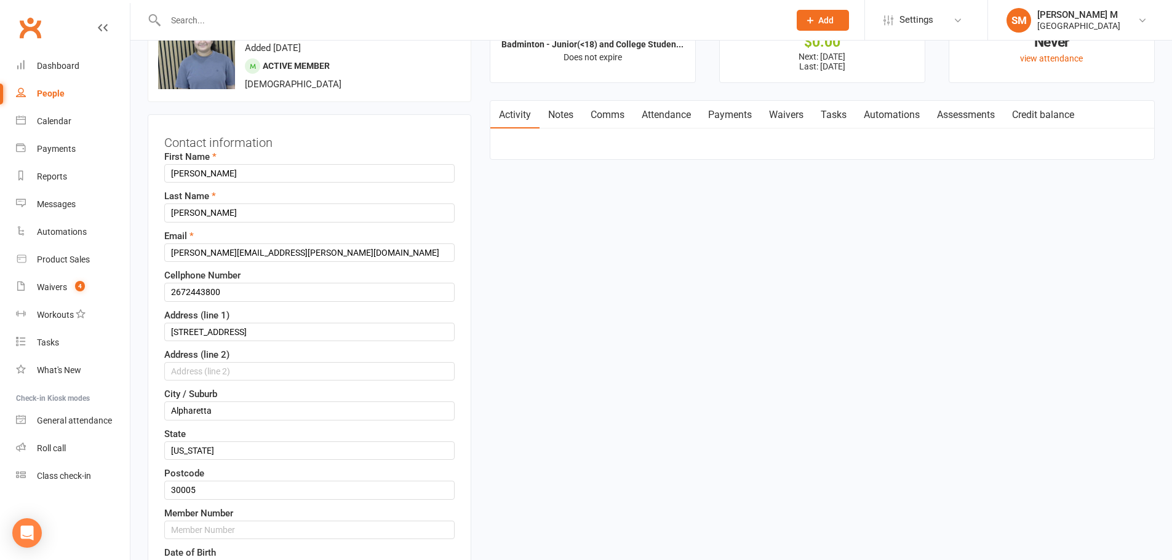
scroll to position [58, 0]
click at [224, 295] on input "2672443800" at bounding box center [309, 290] width 290 height 18
click at [223, 526] on input "text" at bounding box center [309, 528] width 290 height 18
paste input "2672443800"
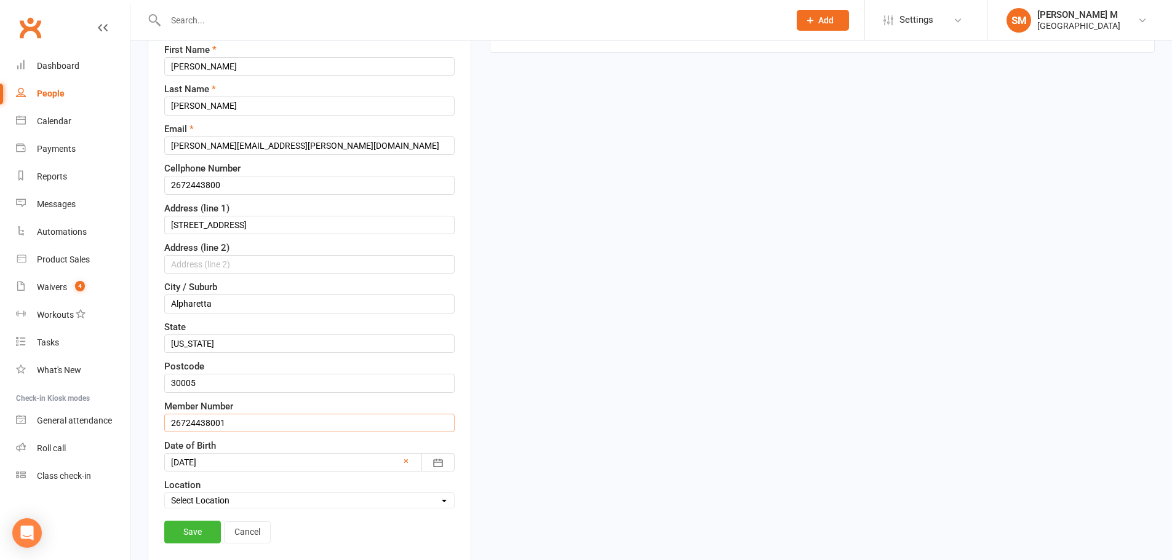
scroll to position [181, 0]
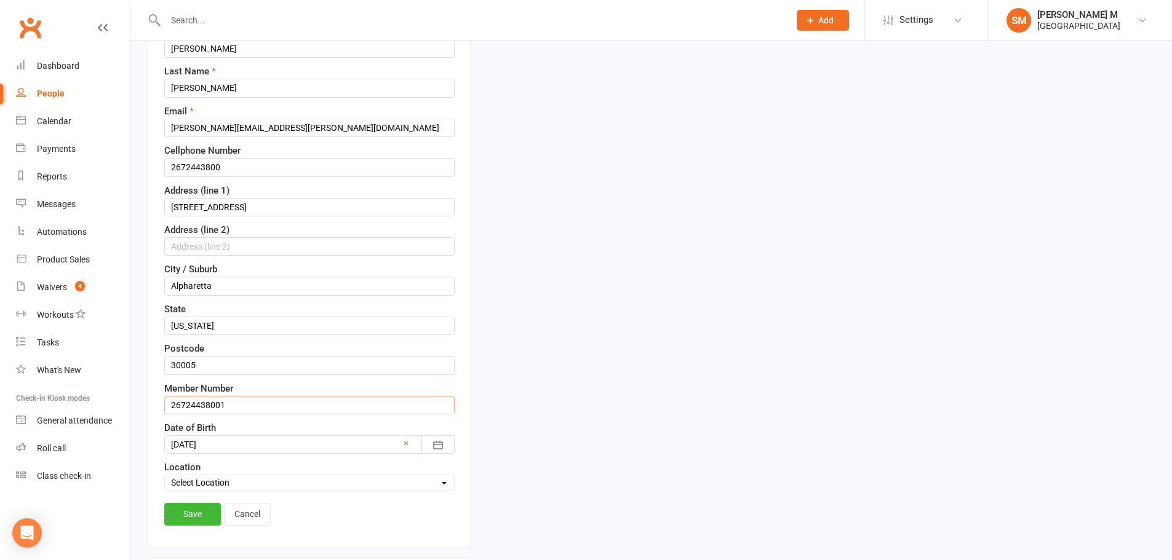
drag, startPoint x: 233, startPoint y: 404, endPoint x: 165, endPoint y: 404, distance: 68.3
click at [165, 404] on input "26724438001" at bounding box center [309, 405] width 290 height 18
type input "26724438001"
click at [179, 521] on link "Save" at bounding box center [192, 514] width 57 height 22
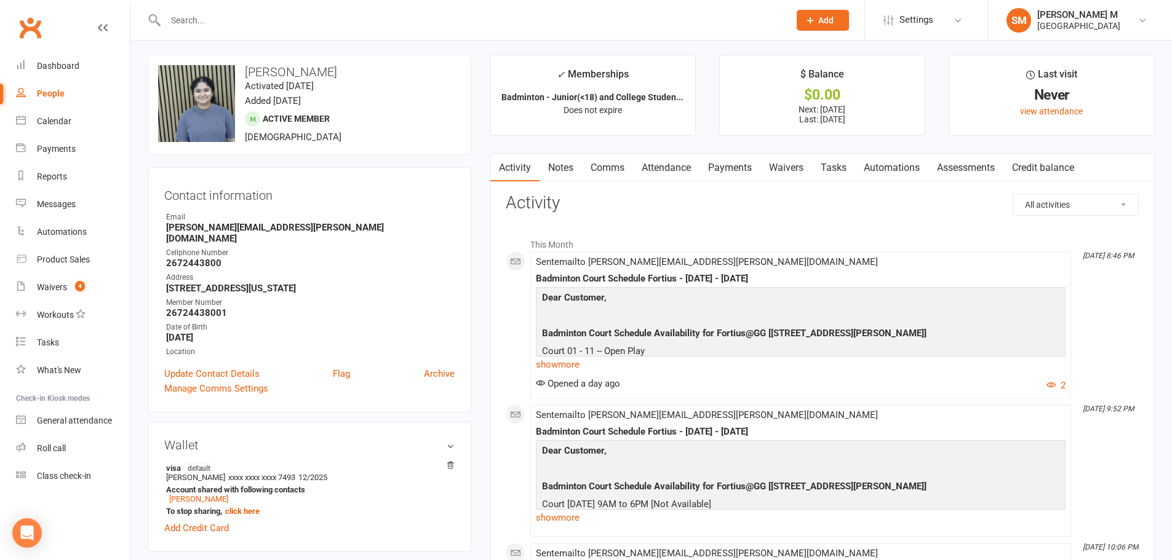
scroll to position [0, 0]
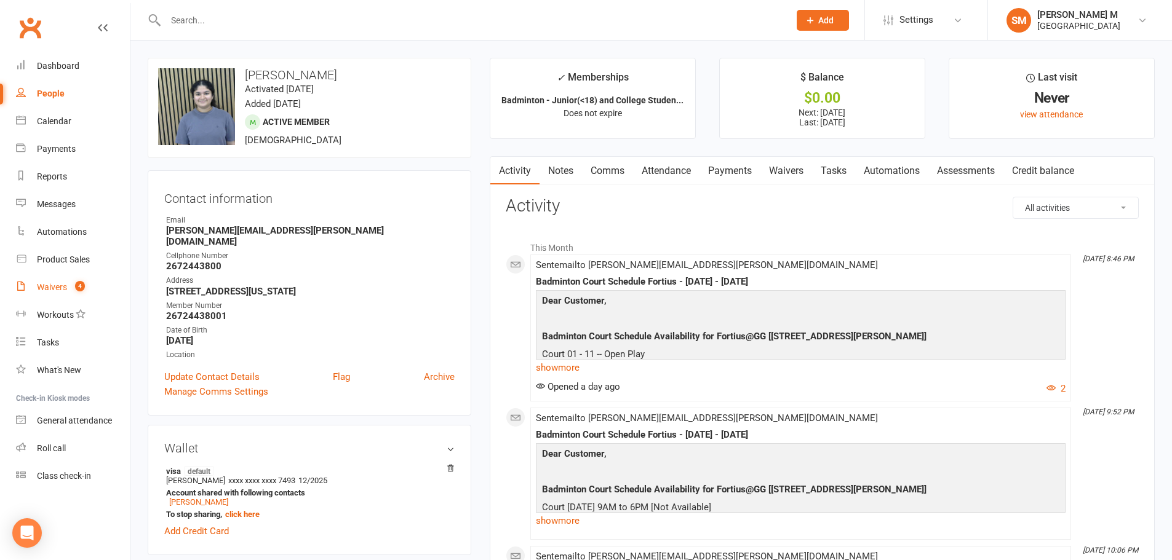
click at [63, 298] on link "Waivers 4" at bounding box center [73, 288] width 114 height 28
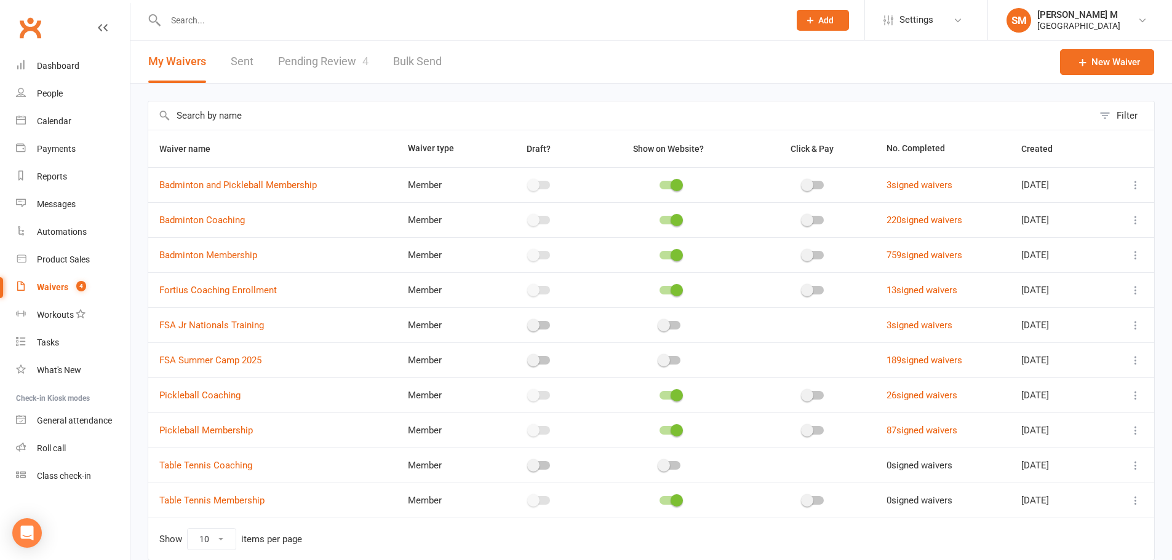
click at [336, 58] on link "Pending Review 4" at bounding box center [323, 62] width 90 height 42
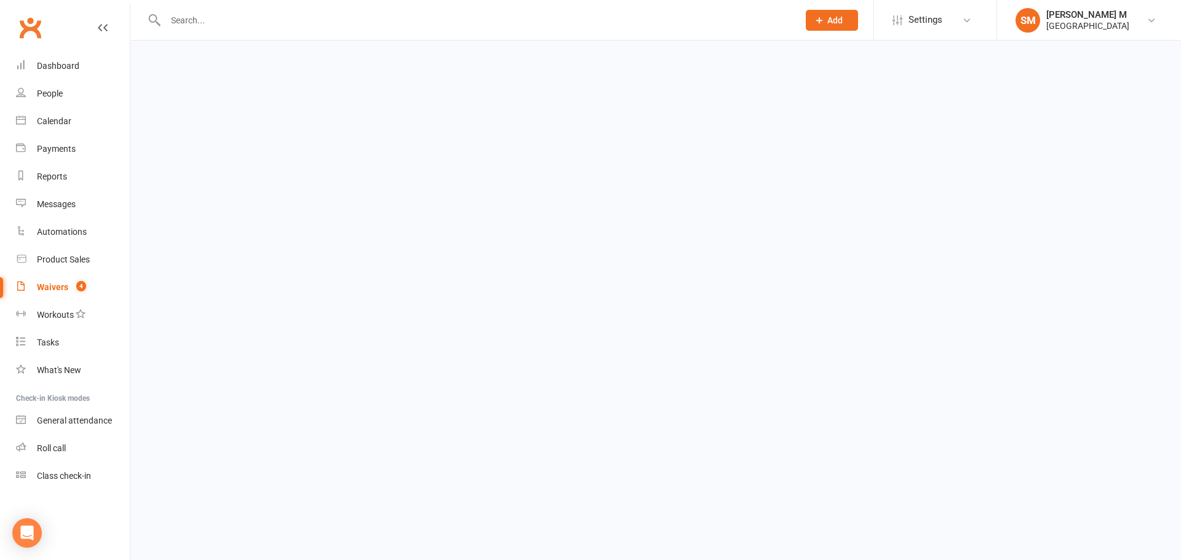
select select "100"
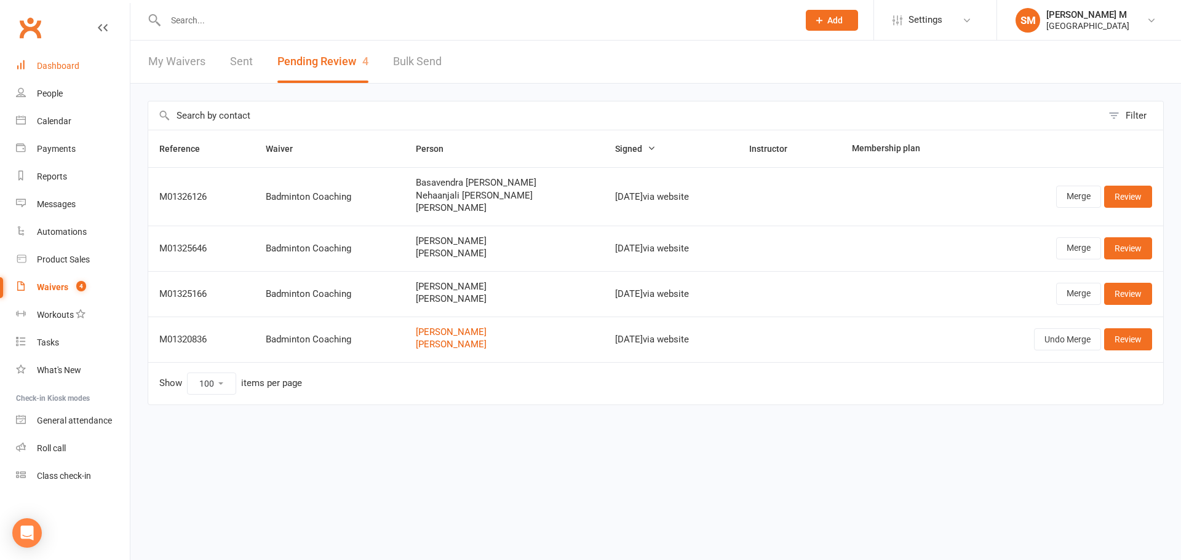
click at [47, 59] on link "Dashboard" at bounding box center [73, 66] width 114 height 28
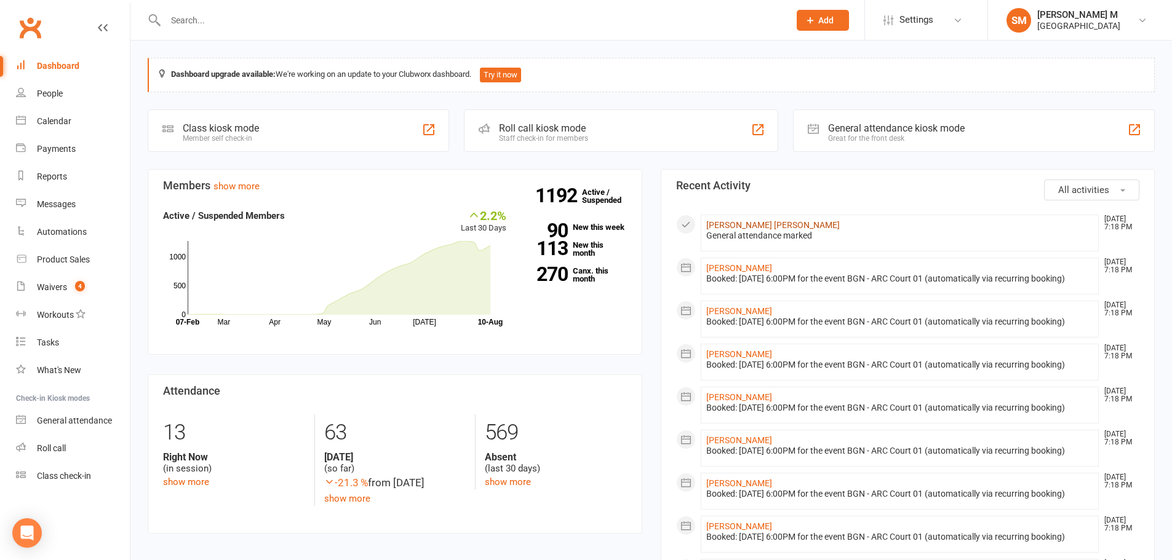
click at [745, 224] on link "[PERSON_NAME] [PERSON_NAME]" at bounding box center [772, 225] width 133 height 10
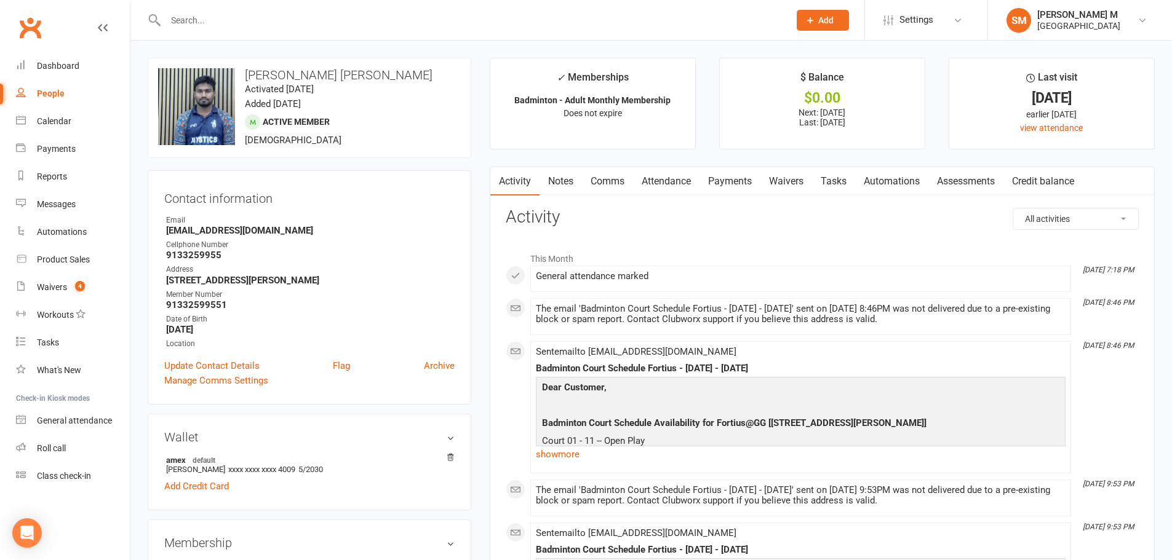
click at [734, 182] on link "Payments" at bounding box center [729, 181] width 61 height 28
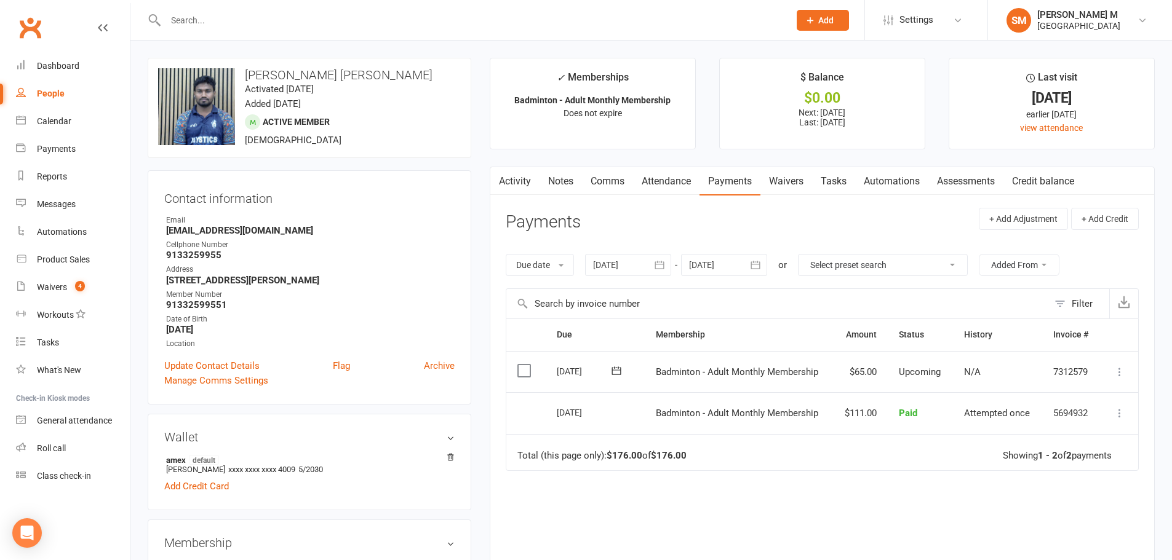
click at [1119, 374] on icon at bounding box center [1119, 372] width 12 height 12
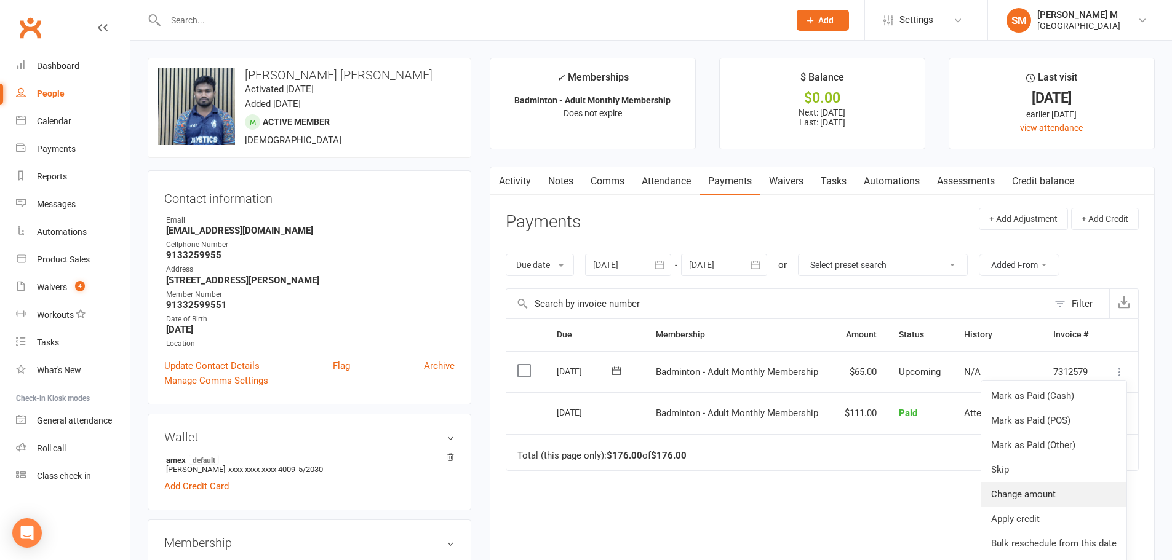
click at [1031, 490] on link "Change amount" at bounding box center [1053, 494] width 145 height 25
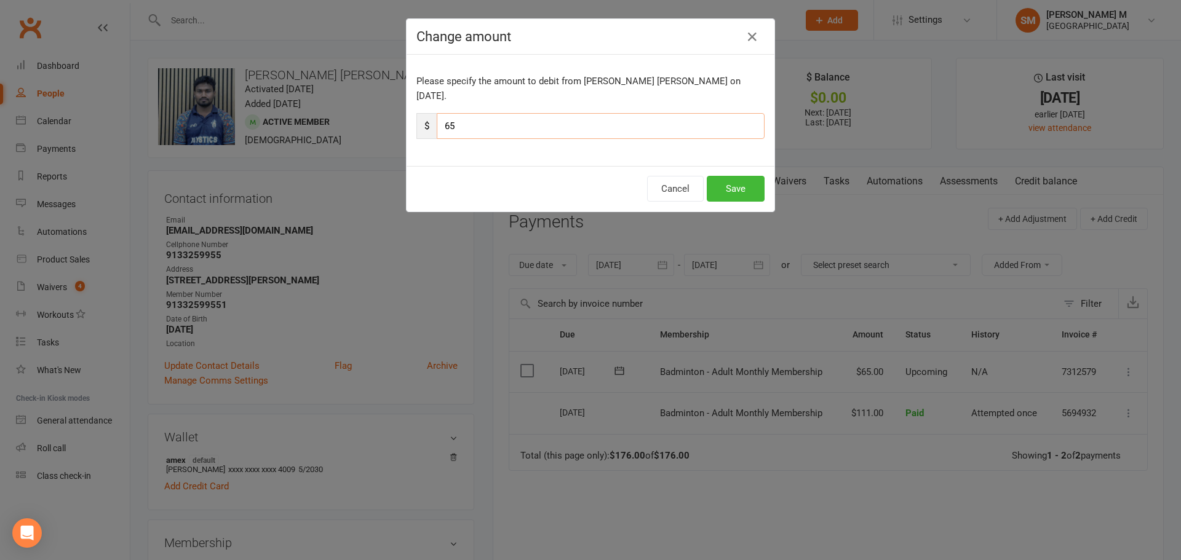
drag, startPoint x: 485, startPoint y: 120, endPoint x: 441, endPoint y: 121, distance: 44.3
click at [441, 121] on input "65" at bounding box center [601, 126] width 328 height 26
type input "53"
click at [740, 177] on button "Save" at bounding box center [736, 189] width 58 height 26
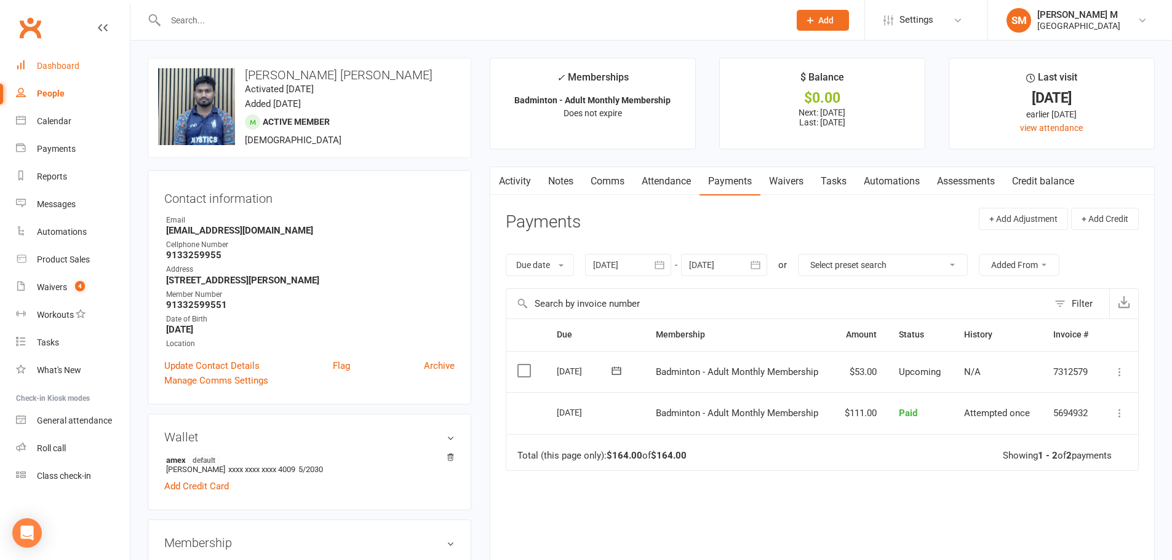
click at [37, 61] on div "Dashboard" at bounding box center [58, 66] width 42 height 10
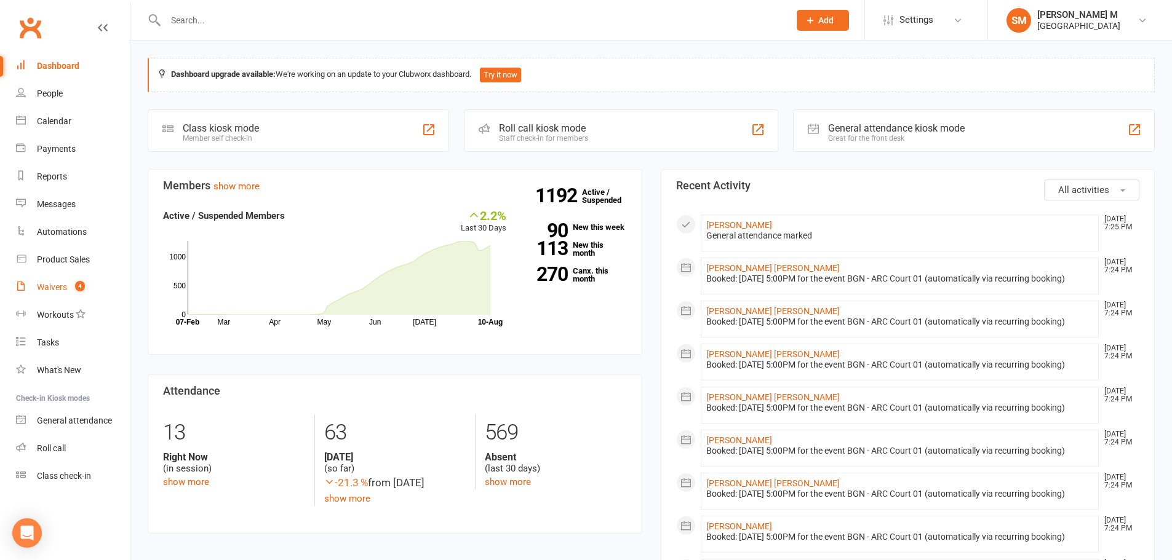
click at [35, 284] on link "Waivers 4" at bounding box center [73, 288] width 114 height 28
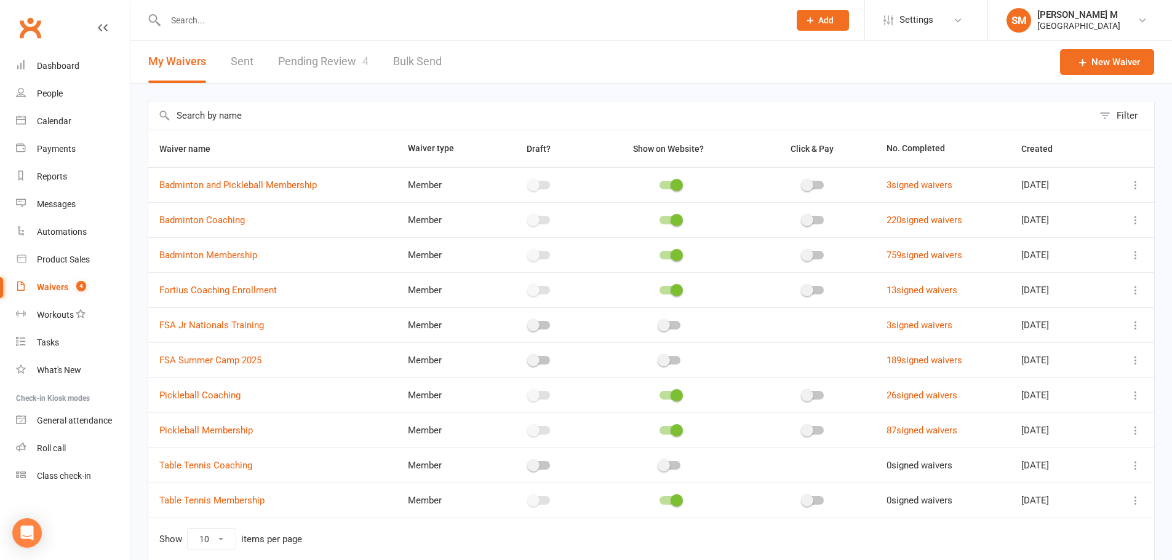
click at [322, 74] on link "Pending Review 4" at bounding box center [323, 62] width 90 height 42
select select "100"
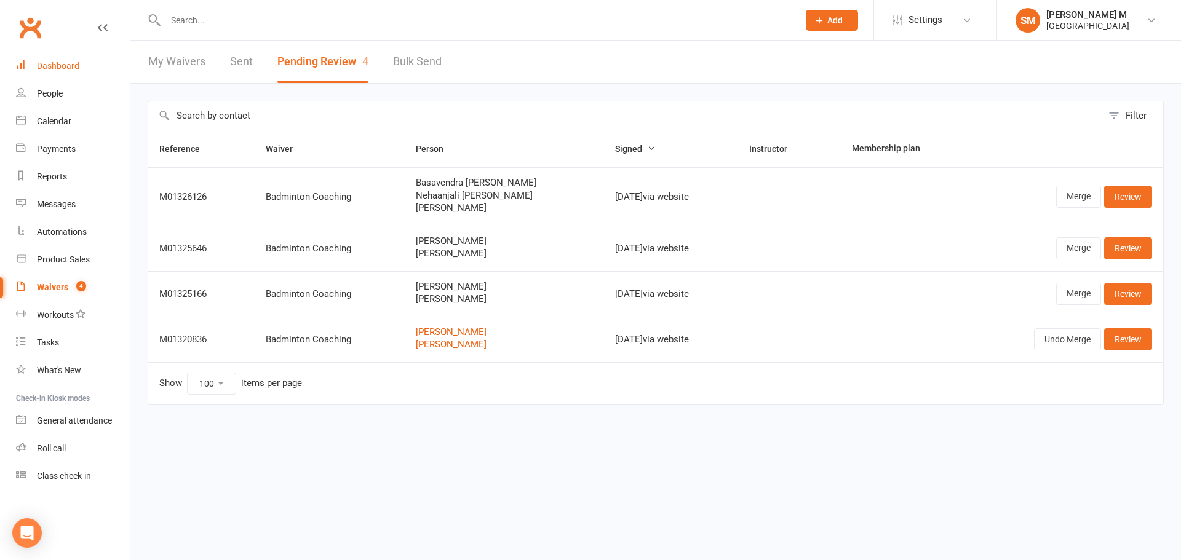
click at [49, 77] on link "Dashboard" at bounding box center [73, 66] width 114 height 28
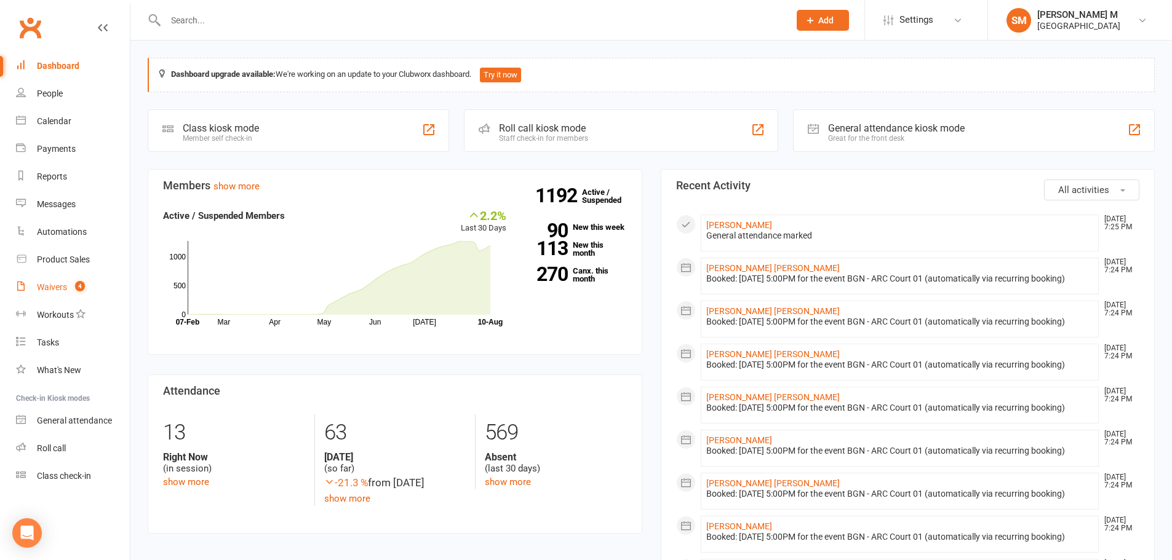
click at [55, 288] on div "Waivers" at bounding box center [52, 287] width 30 height 10
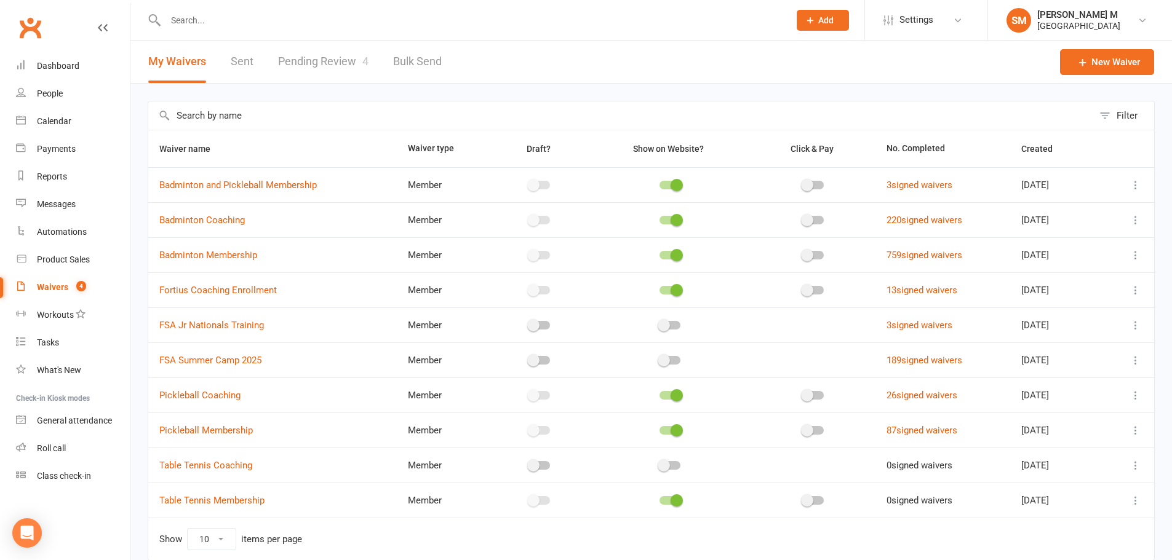
click at [300, 62] on link "Pending Review 4" at bounding box center [323, 62] width 90 height 42
select select "100"
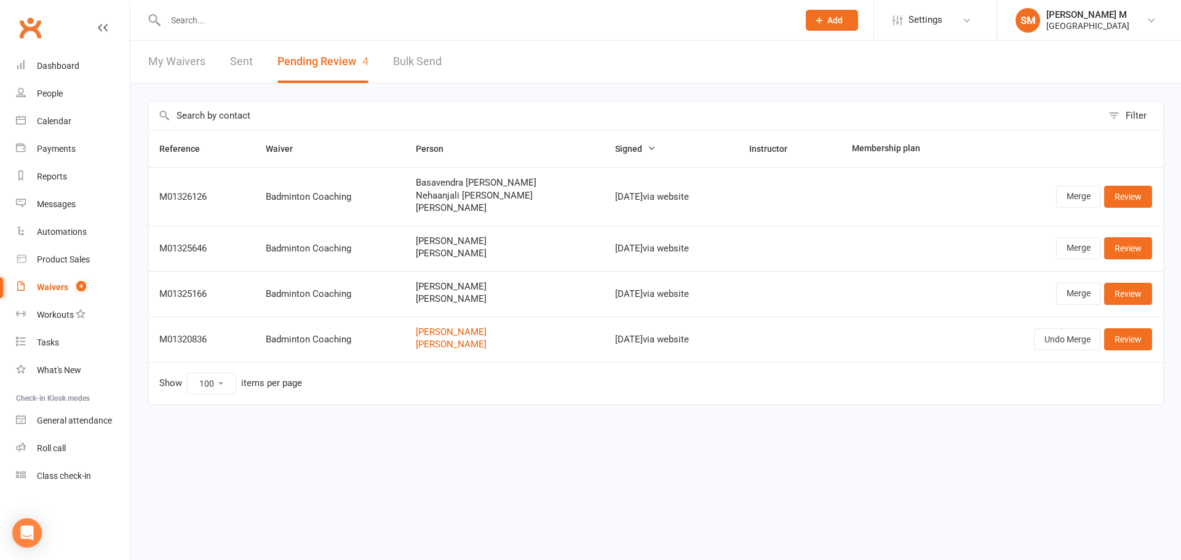
click at [249, 61] on link "Sent" at bounding box center [241, 62] width 23 height 42
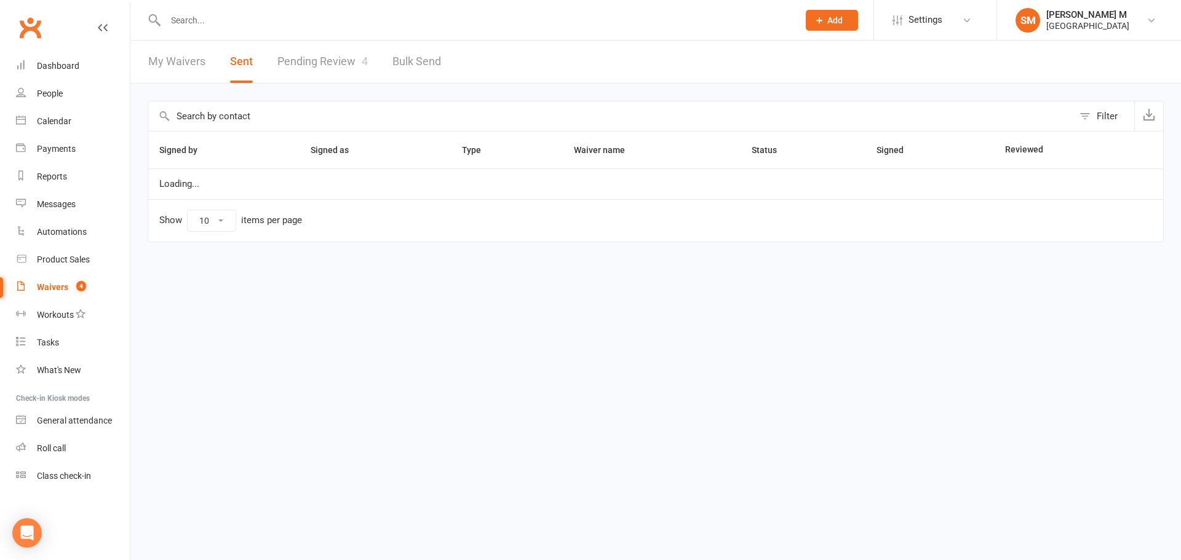
select select "50"
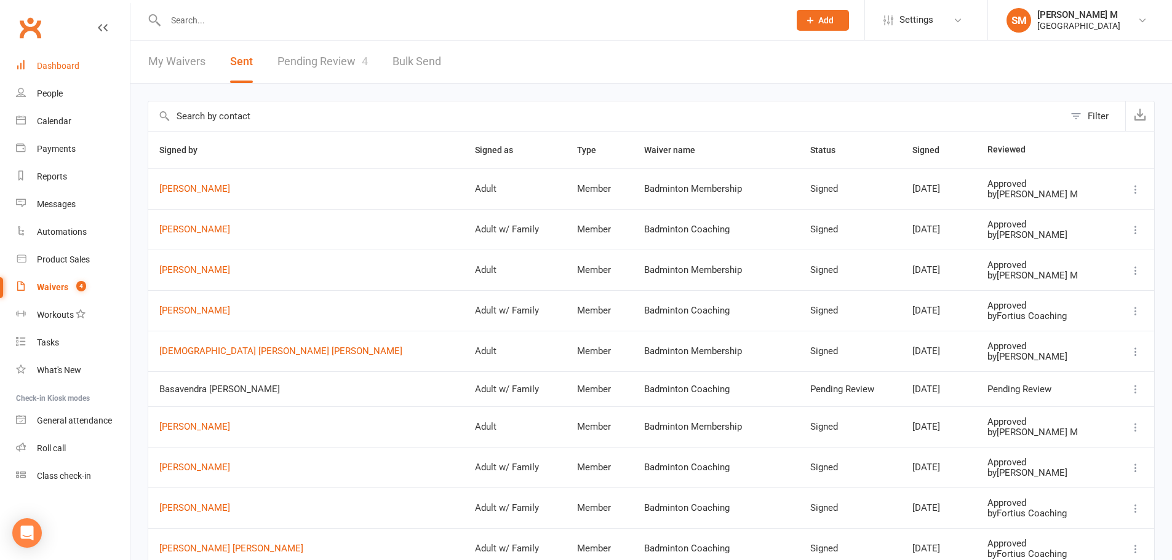
click at [55, 68] on div "Dashboard" at bounding box center [58, 66] width 42 height 10
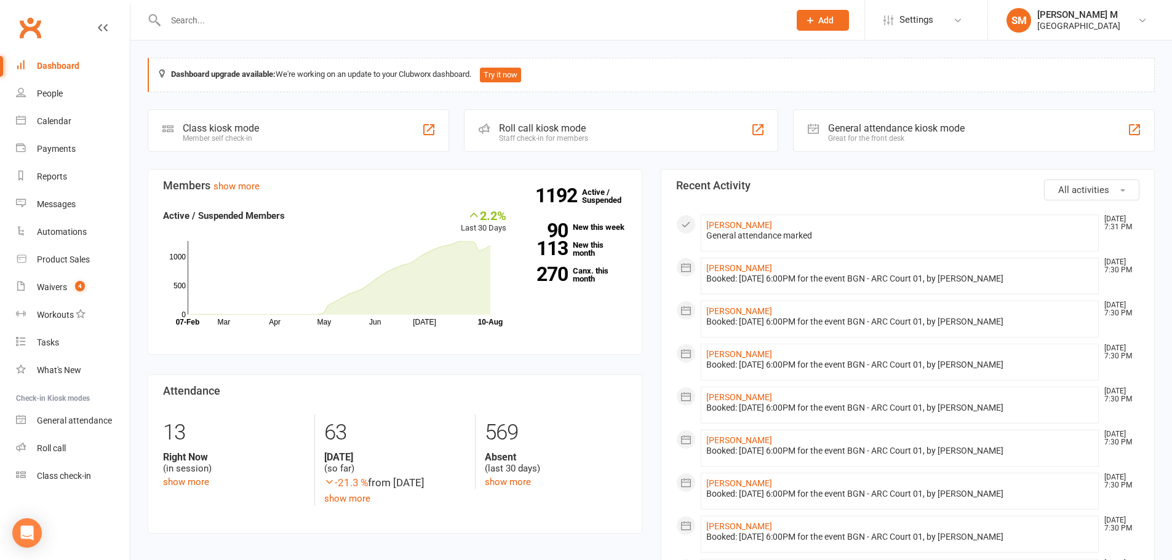
click at [239, 25] on input "text" at bounding box center [471, 20] width 619 height 17
paste input "Rehman Qureshi"
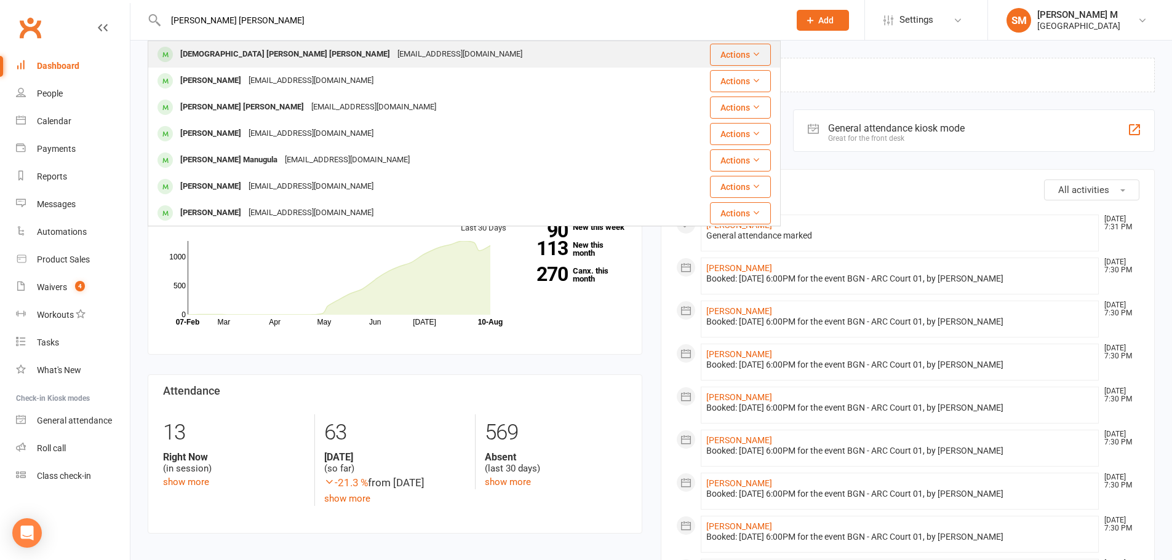
type input "Rehman Qureshi"
click at [259, 52] on div "Muhammad Faizan Rehman Qureshi" at bounding box center [285, 55] width 217 height 18
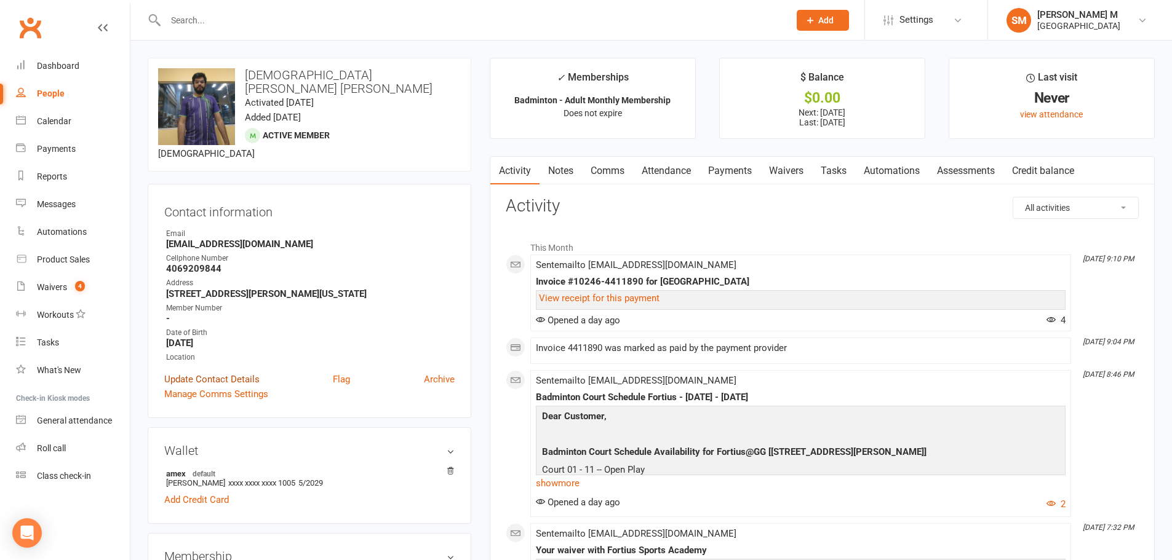
click at [201, 372] on link "Update Contact Details" at bounding box center [211, 379] width 95 height 15
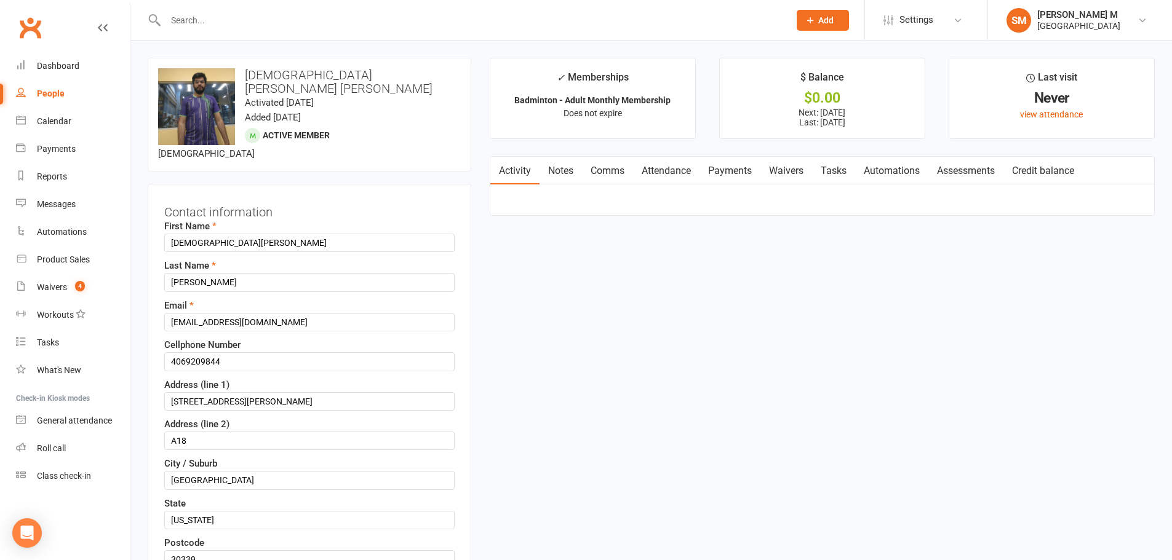
scroll to position [58, 0]
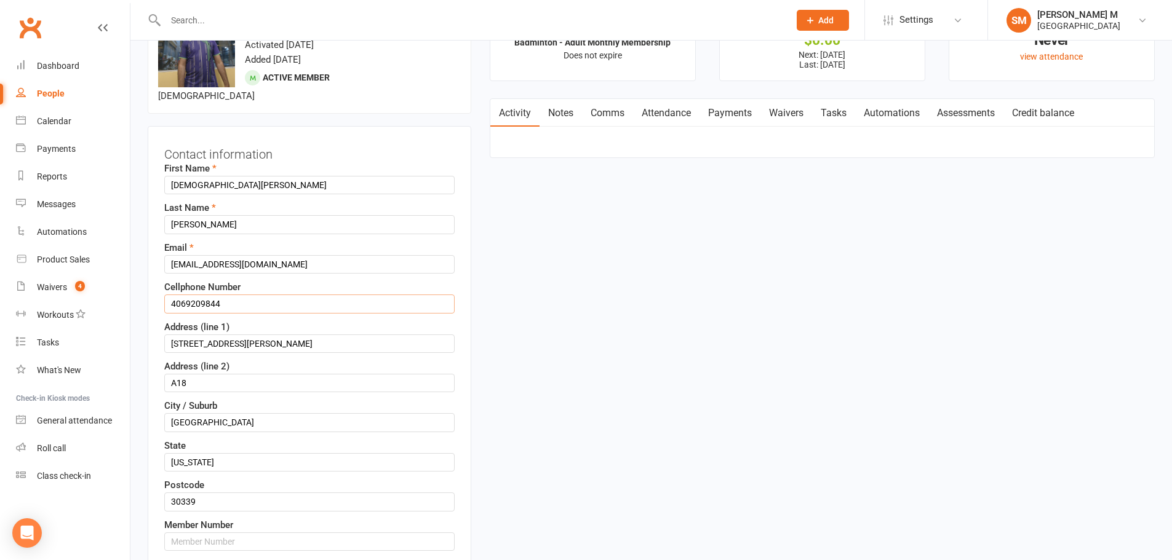
click at [222, 295] on input "4069209844" at bounding box center [309, 304] width 290 height 18
click at [223, 533] on input "text" at bounding box center [309, 542] width 290 height 18
paste input "4069209844"
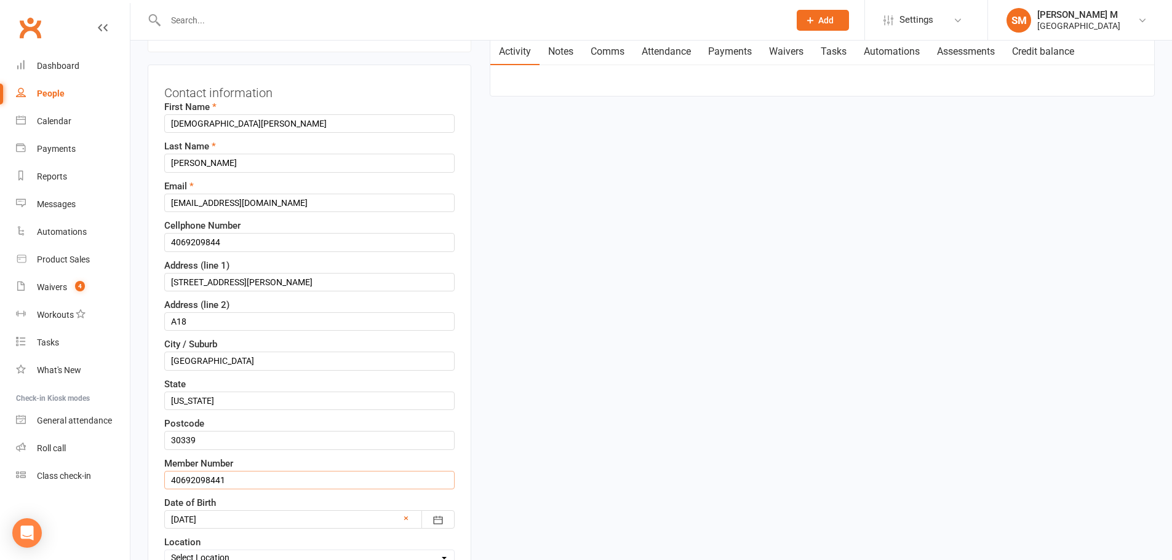
click at [238, 471] on input "40692098441" at bounding box center [309, 480] width 290 height 18
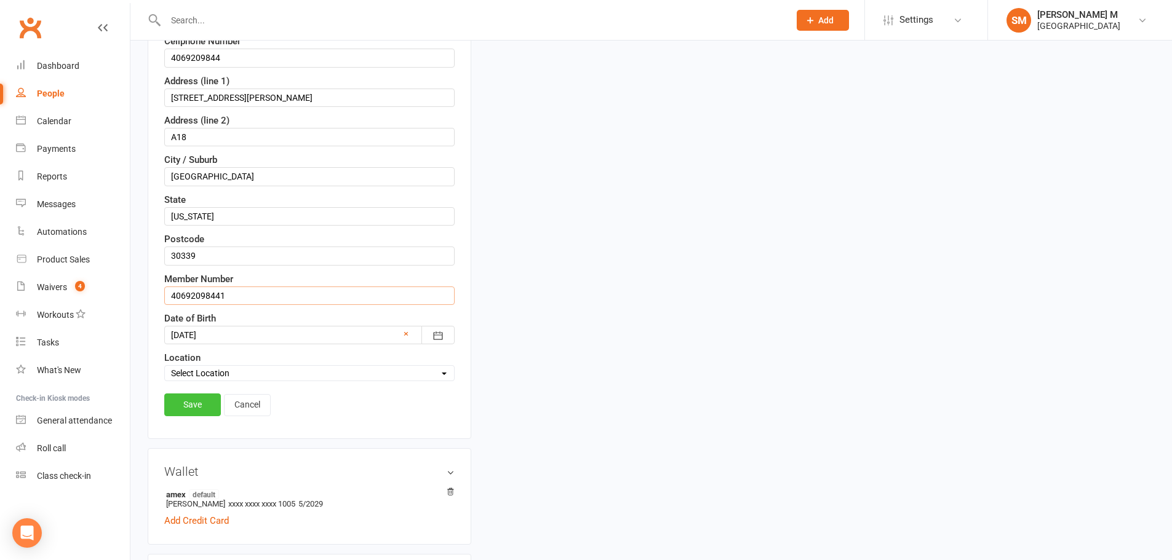
type input "40692098441"
click at [194, 395] on link "Save" at bounding box center [192, 405] width 57 height 22
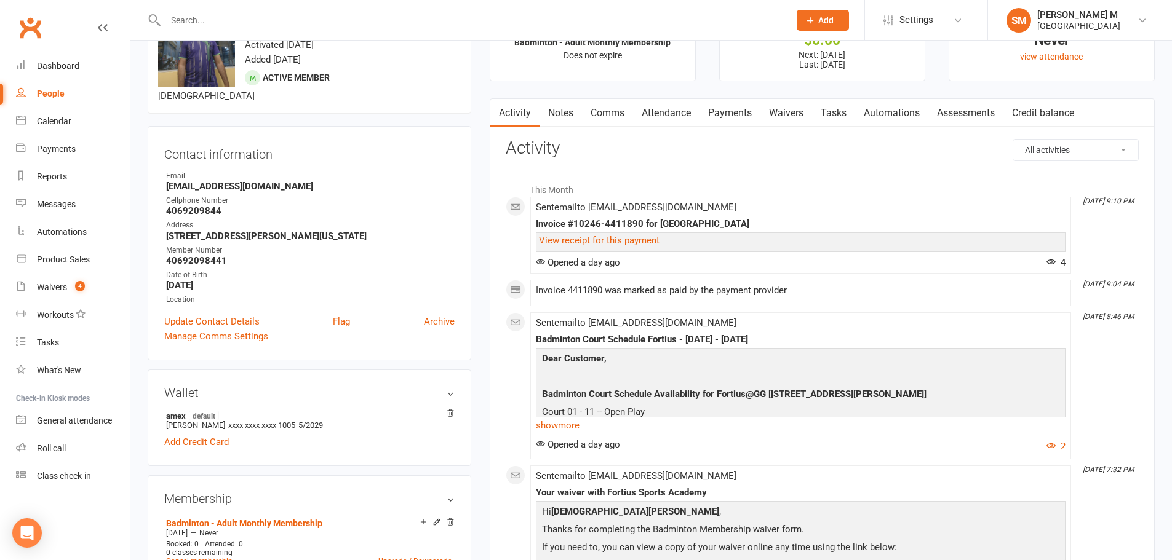
scroll to position [0, 0]
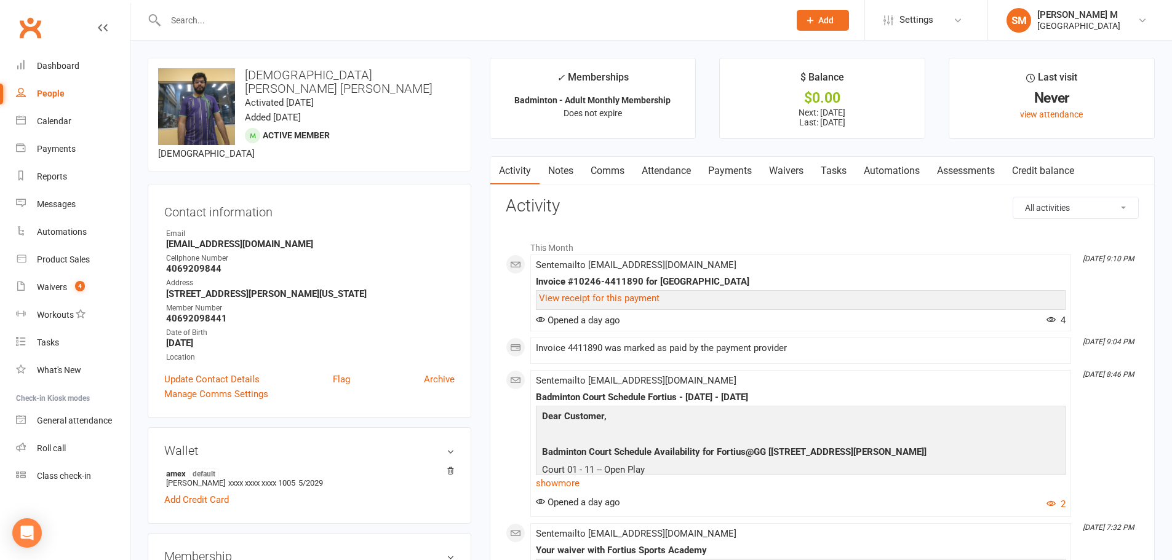
click at [427, 12] on input "text" at bounding box center [471, 20] width 619 height 17
paste input "Thangaraj"
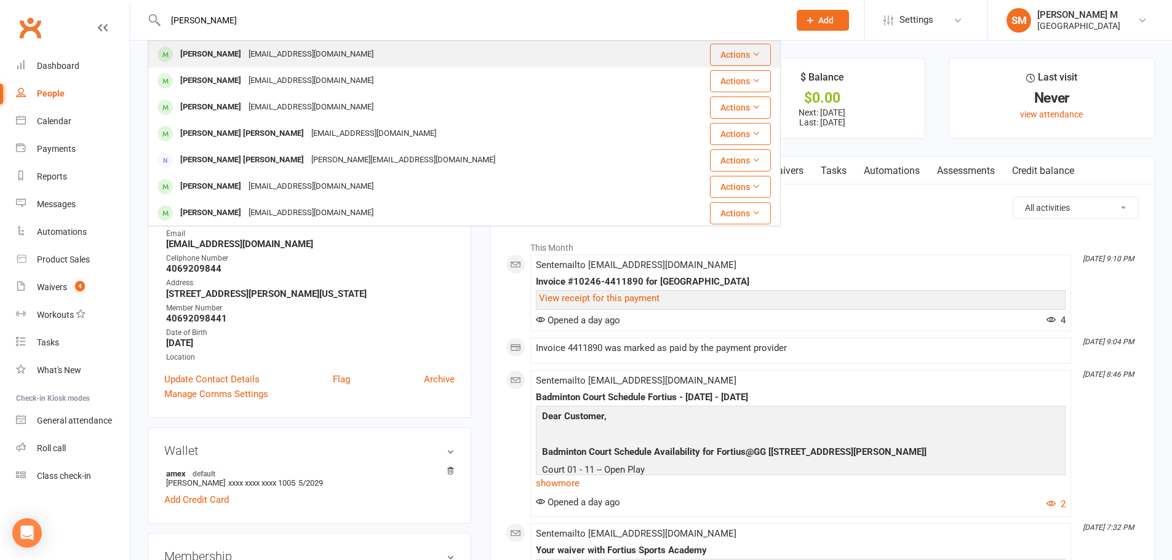
type input "Thangaraj"
click at [292, 49] on div "Janani.d@gmail.com" at bounding box center [311, 55] width 132 height 18
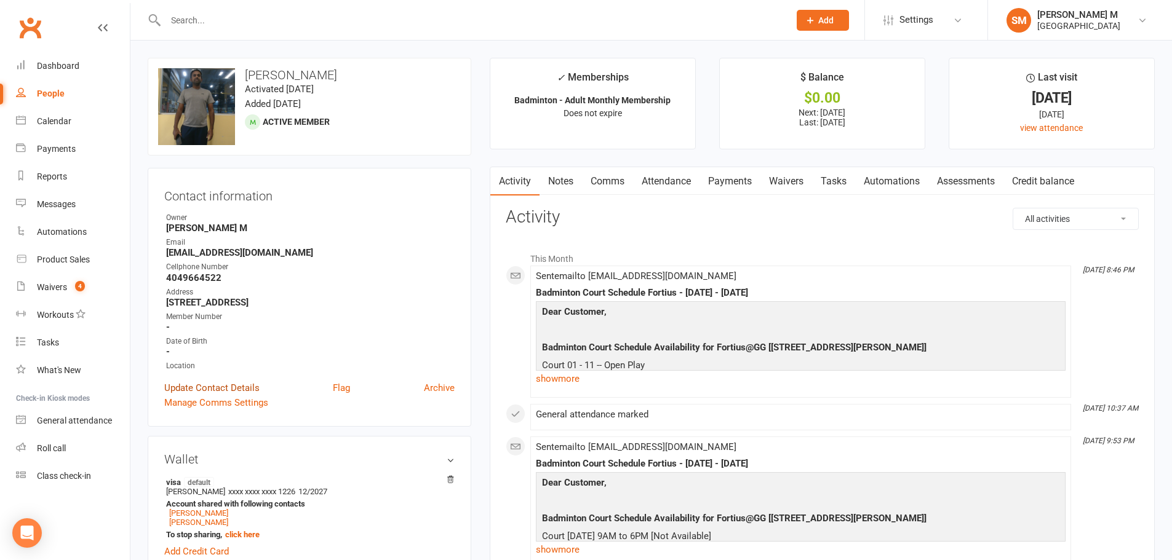
click at [219, 386] on link "Update Contact Details" at bounding box center [211, 388] width 95 height 15
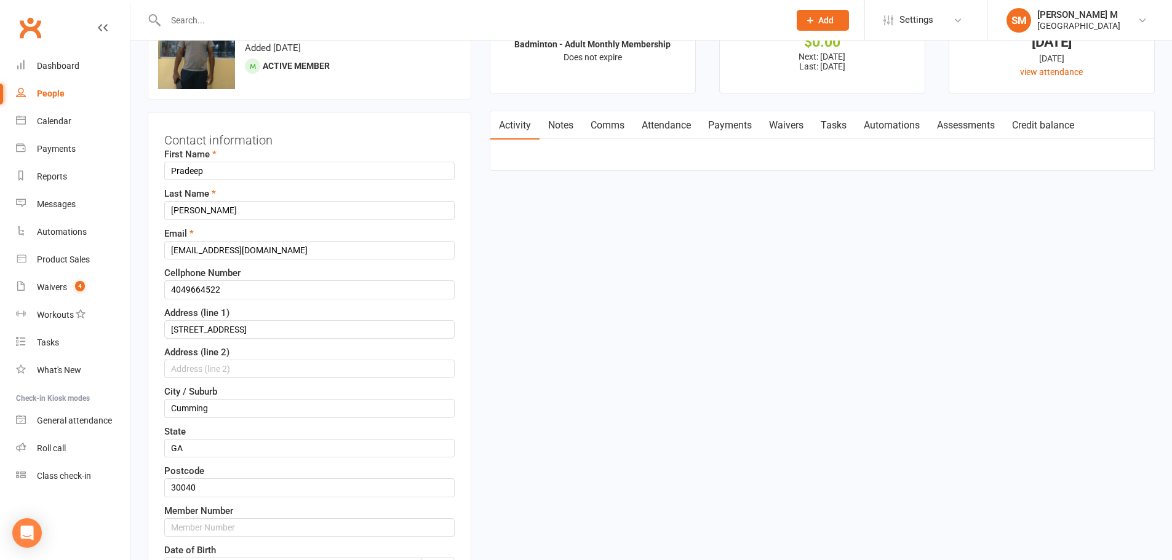
scroll to position [58, 0]
drag, startPoint x: 229, startPoint y: 283, endPoint x: 158, endPoint y: 287, distance: 71.4
click at [158, 287] on div "Contact information First Name Pradeep Last Name Thangaraj Email Janani.d@gmail…" at bounding box center [309, 389] width 323 height 559
click at [177, 526] on input "text" at bounding box center [309, 526] width 290 height 18
paste input "4049664522"
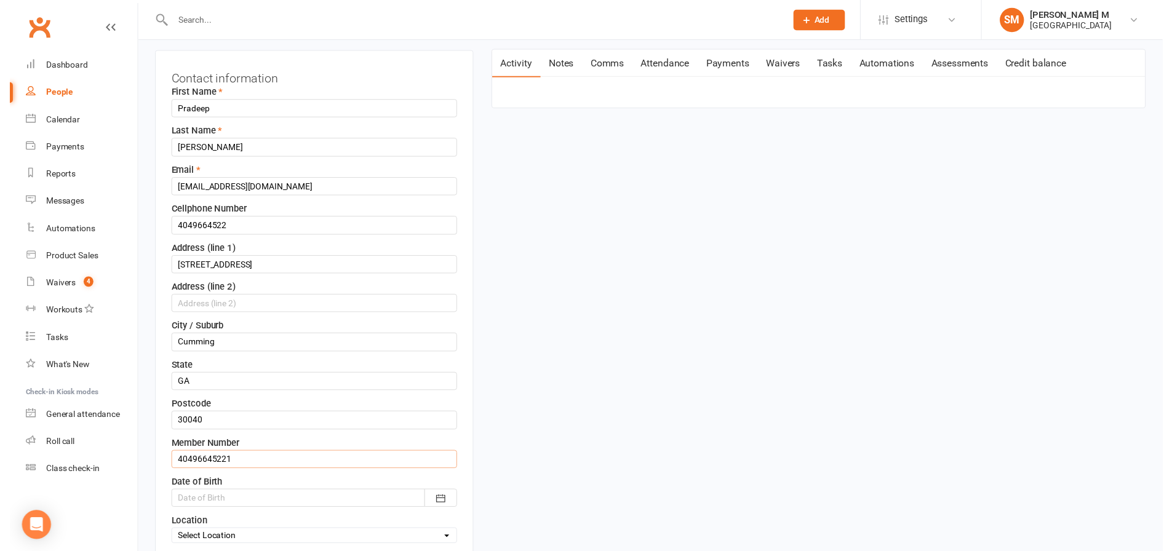
scroll to position [181, 0]
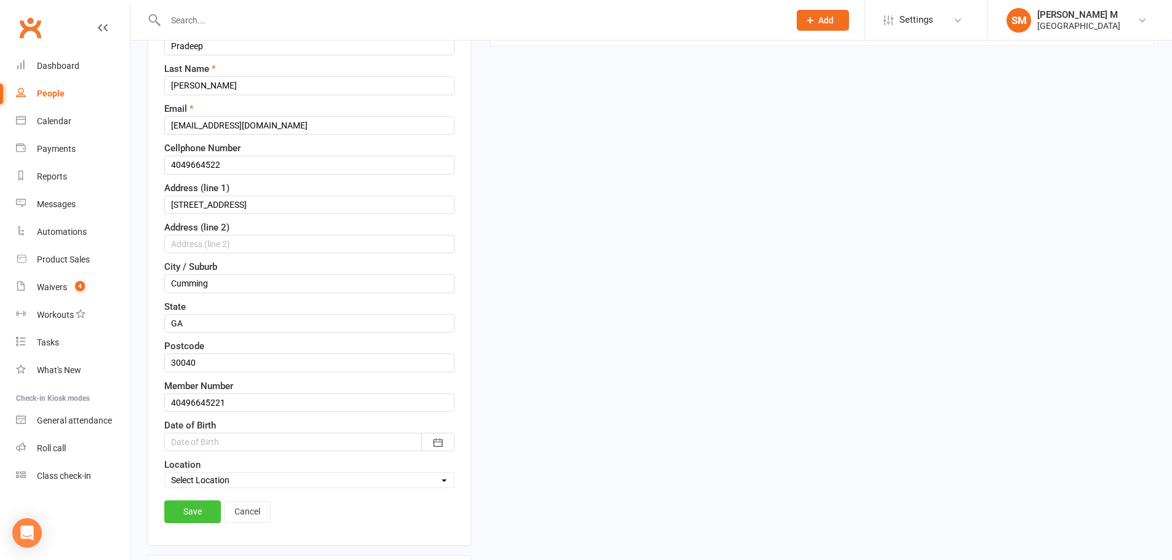
click at [176, 518] on link "Save" at bounding box center [192, 512] width 57 height 22
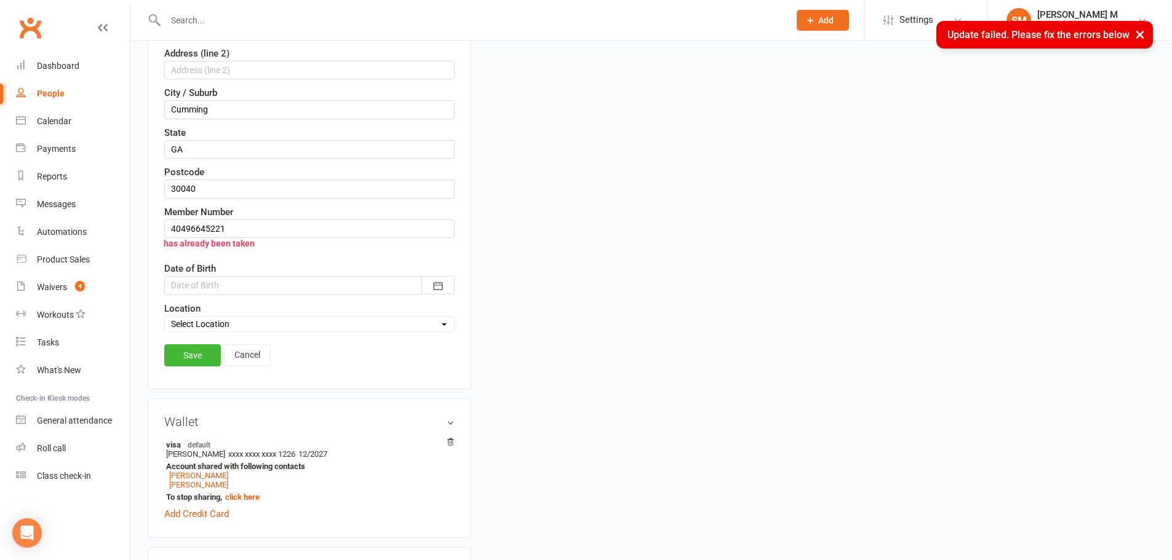
scroll to position [365, 0]
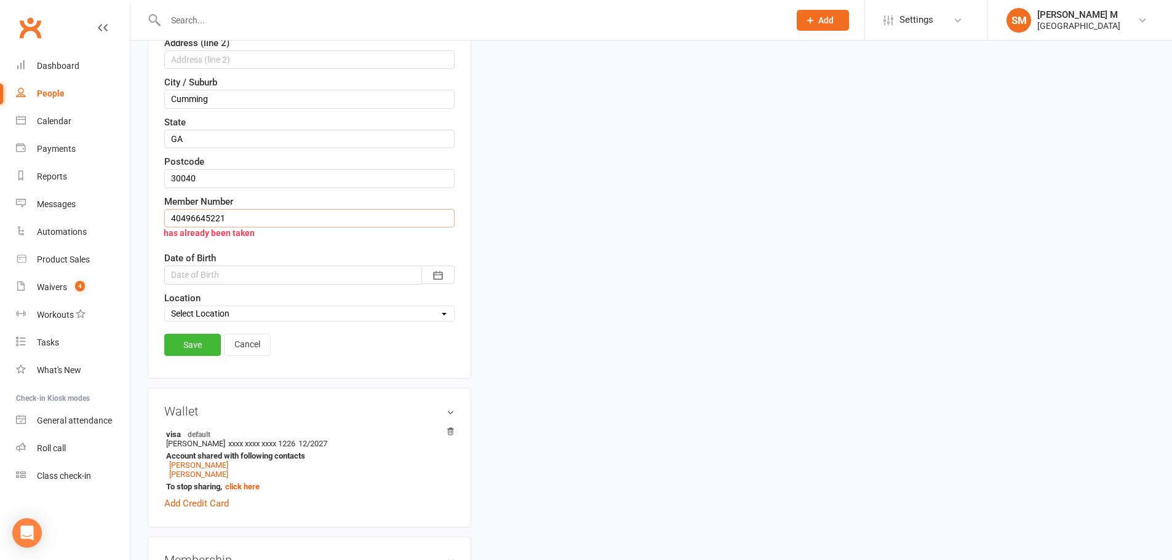
drag, startPoint x: 229, startPoint y: 219, endPoint x: 218, endPoint y: 219, distance: 11.1
click at [218, 219] on input "40496645221" at bounding box center [309, 218] width 290 height 18
type input "40496645222"
click at [198, 336] on link "Save" at bounding box center [192, 345] width 57 height 22
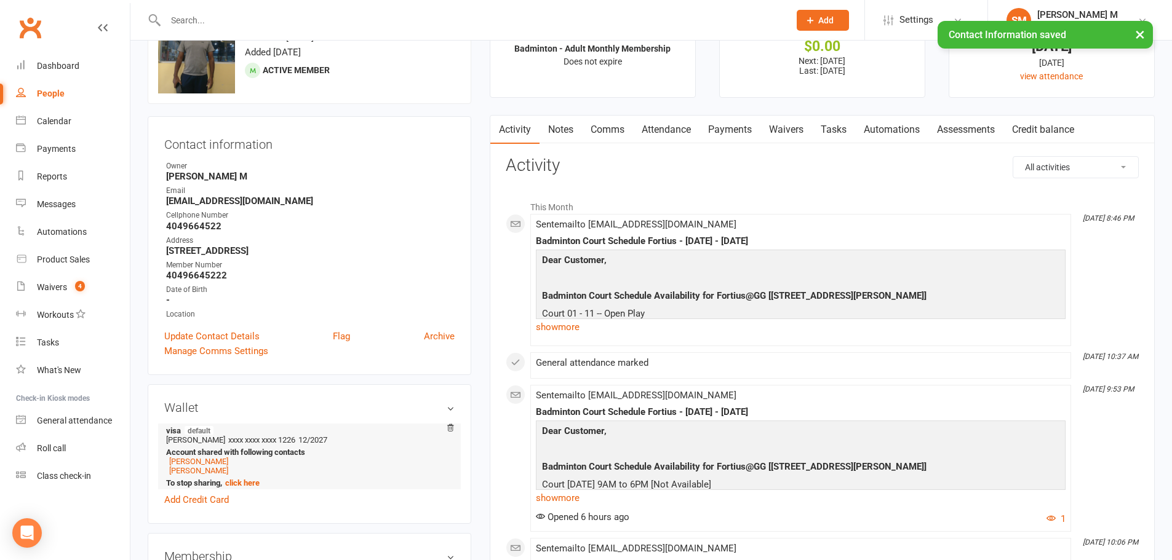
scroll to position [0, 0]
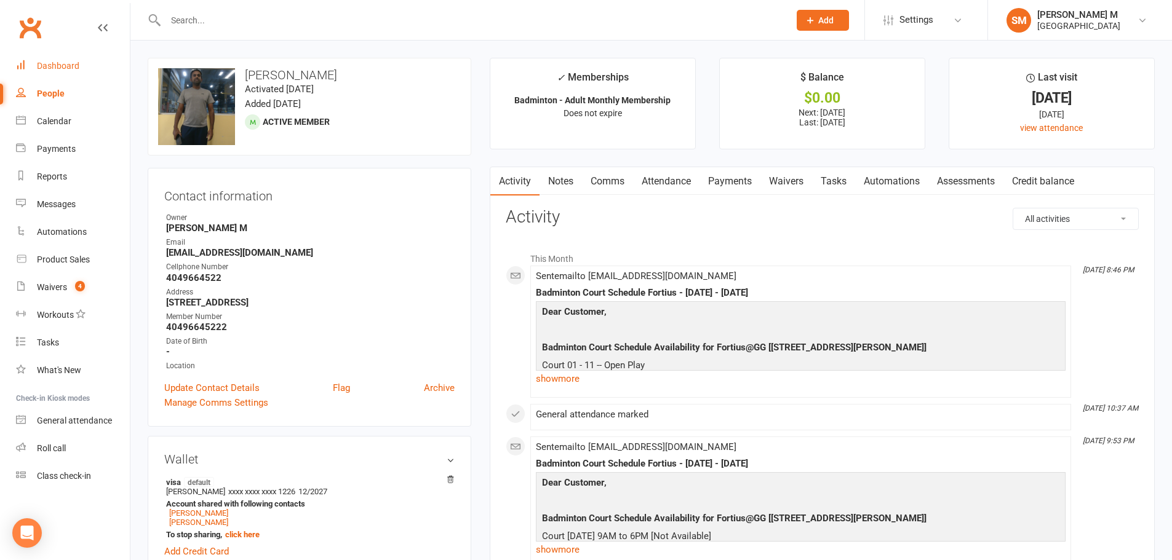
click at [59, 71] on link "Dashboard" at bounding box center [73, 66] width 114 height 28
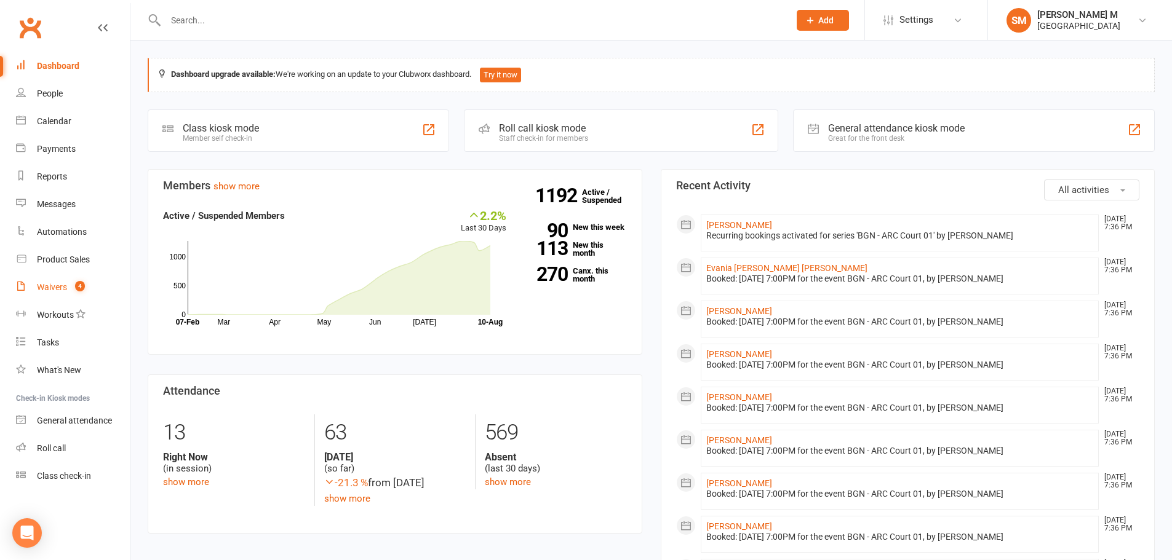
click at [52, 294] on link "Waivers 4" at bounding box center [73, 288] width 114 height 28
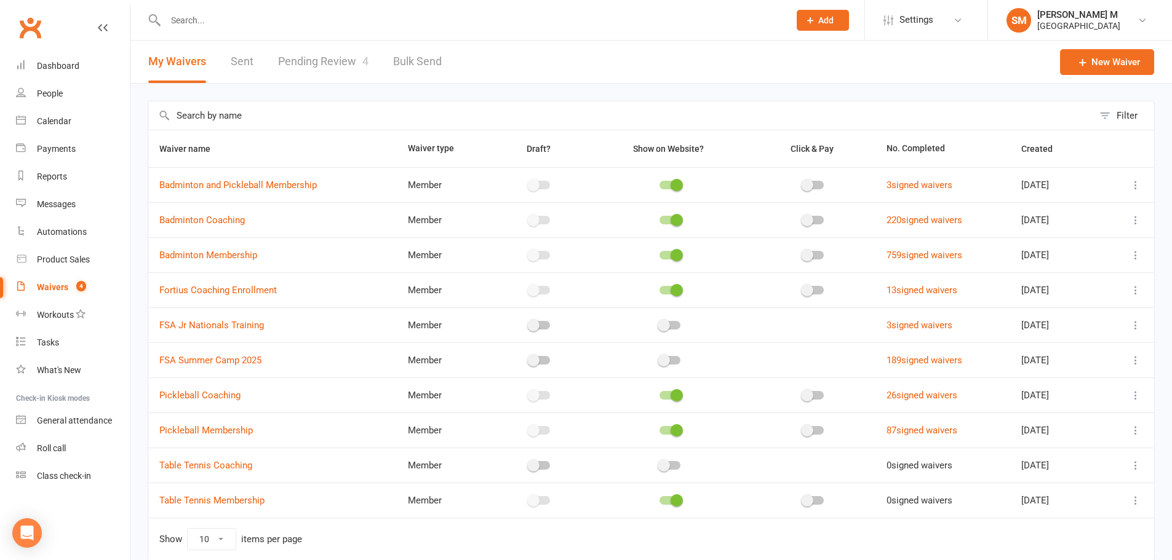
click at [323, 66] on link "Pending Review 4" at bounding box center [323, 62] width 90 height 42
select select "100"
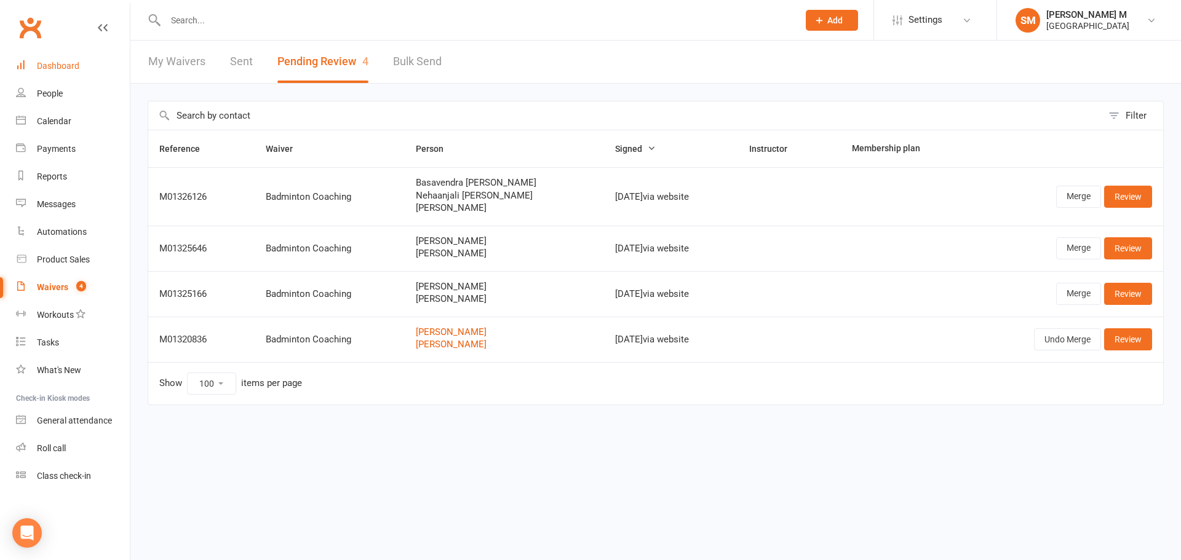
click at [36, 57] on link "Dashboard" at bounding box center [73, 66] width 114 height 28
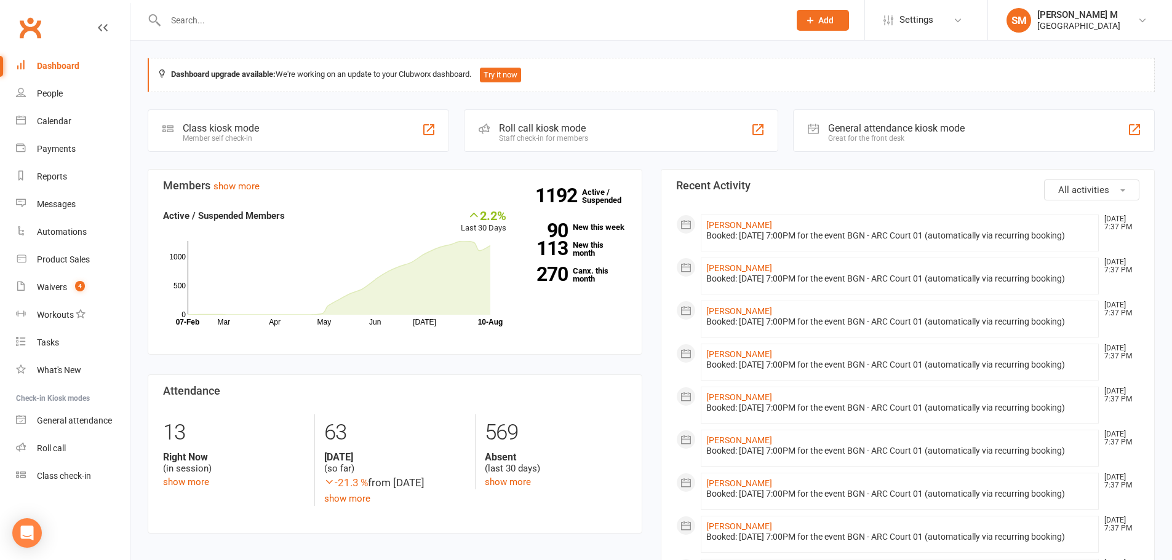
click at [181, 23] on input "text" at bounding box center [471, 20] width 619 height 17
paste input "[EMAIL_ADDRESS][DOMAIN_NAME]"
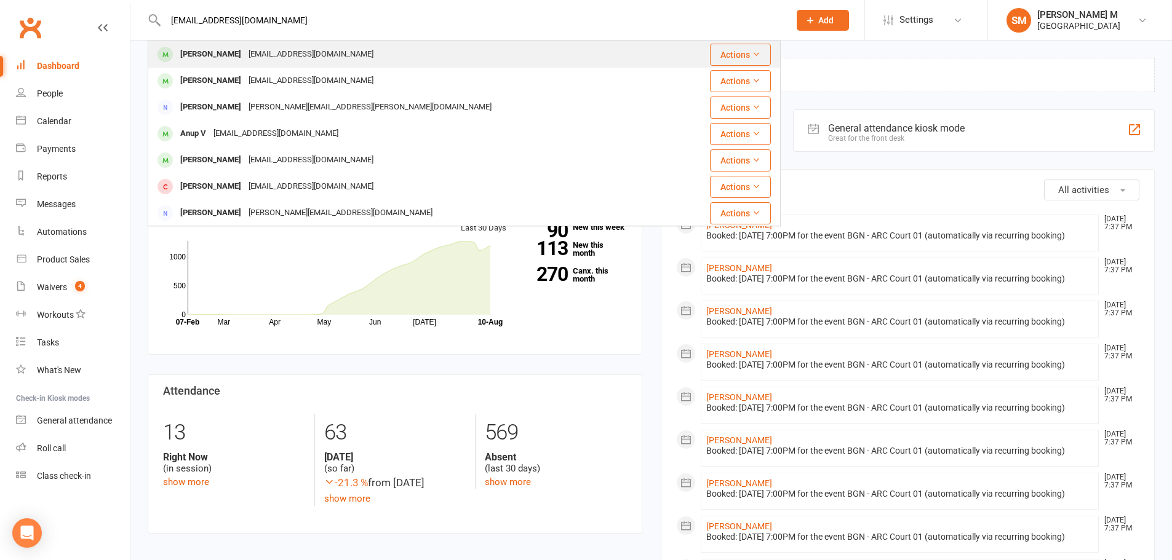
type input "[EMAIL_ADDRESS][DOMAIN_NAME]"
click at [325, 49] on div "[PERSON_NAME] [EMAIL_ADDRESS][DOMAIN_NAME]" at bounding box center [414, 54] width 531 height 25
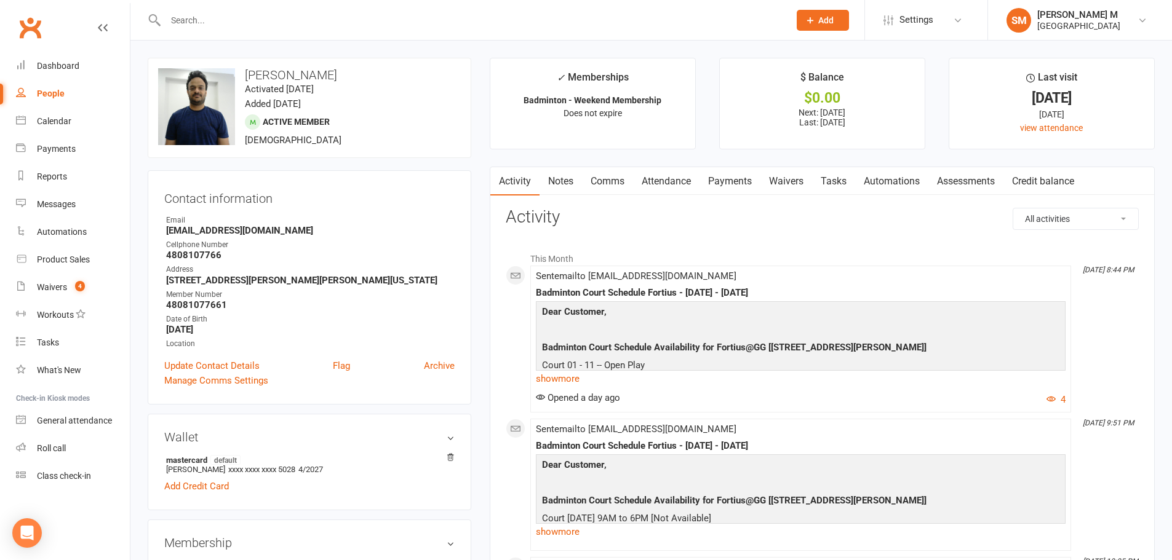
scroll to position [61, 0]
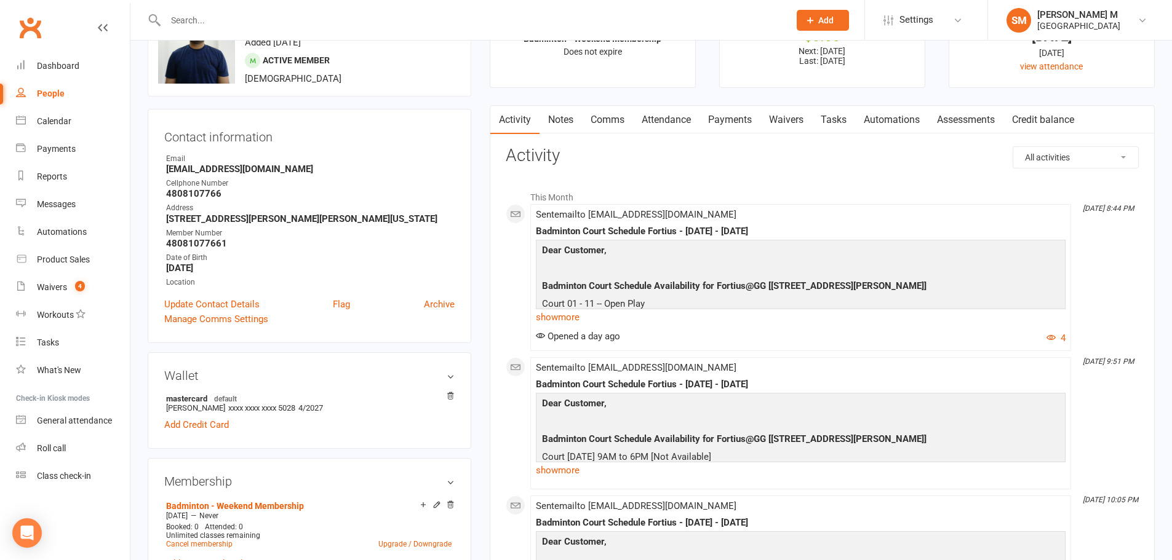
click at [682, 119] on link "Attendance" at bounding box center [666, 120] width 66 height 28
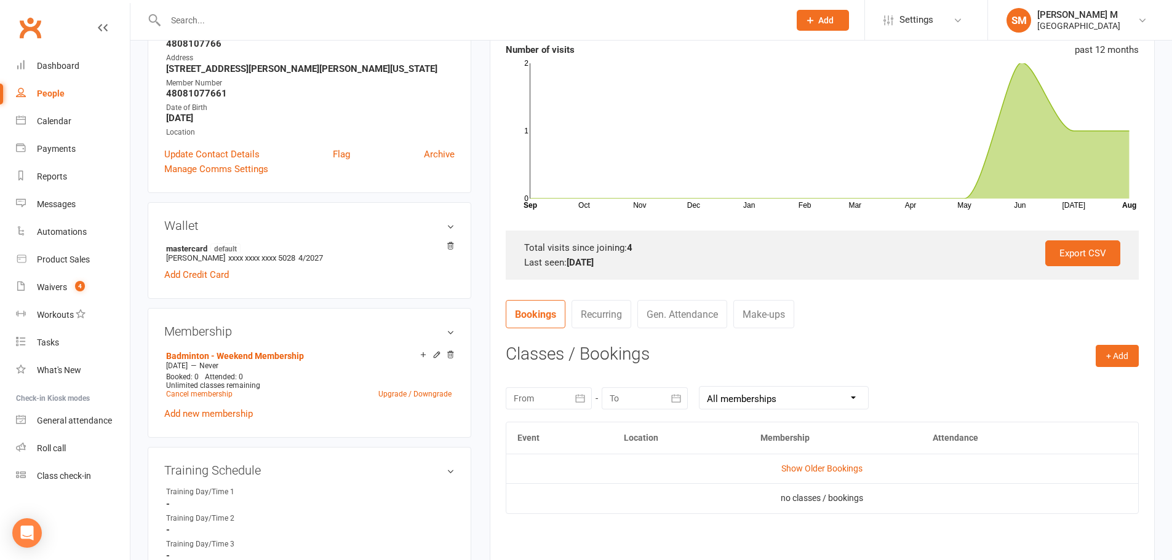
scroll to position [246, 0]
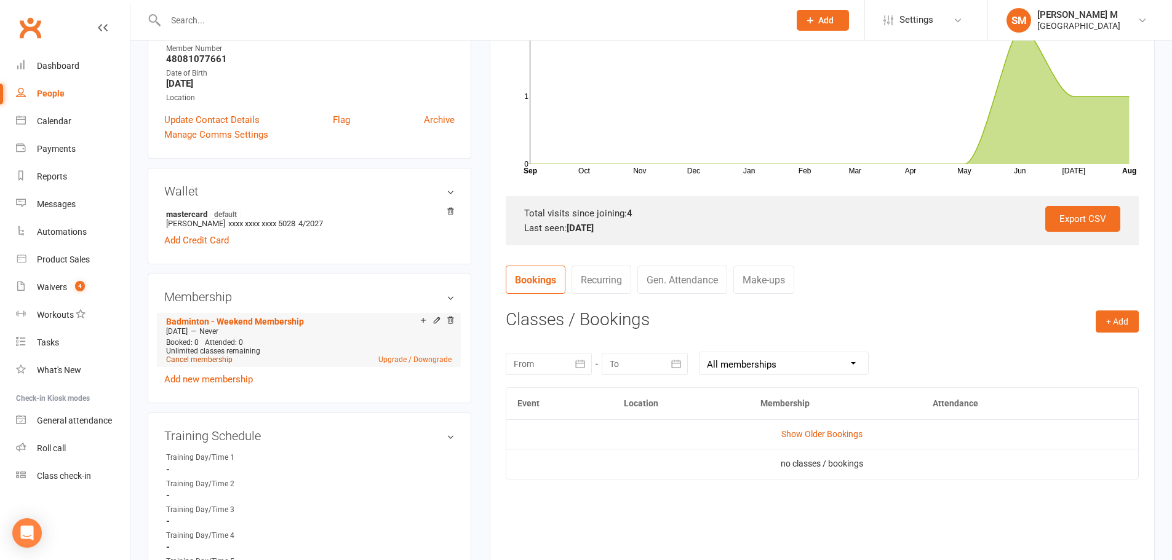
click at [220, 362] on link "Cancel membership" at bounding box center [199, 359] width 66 height 9
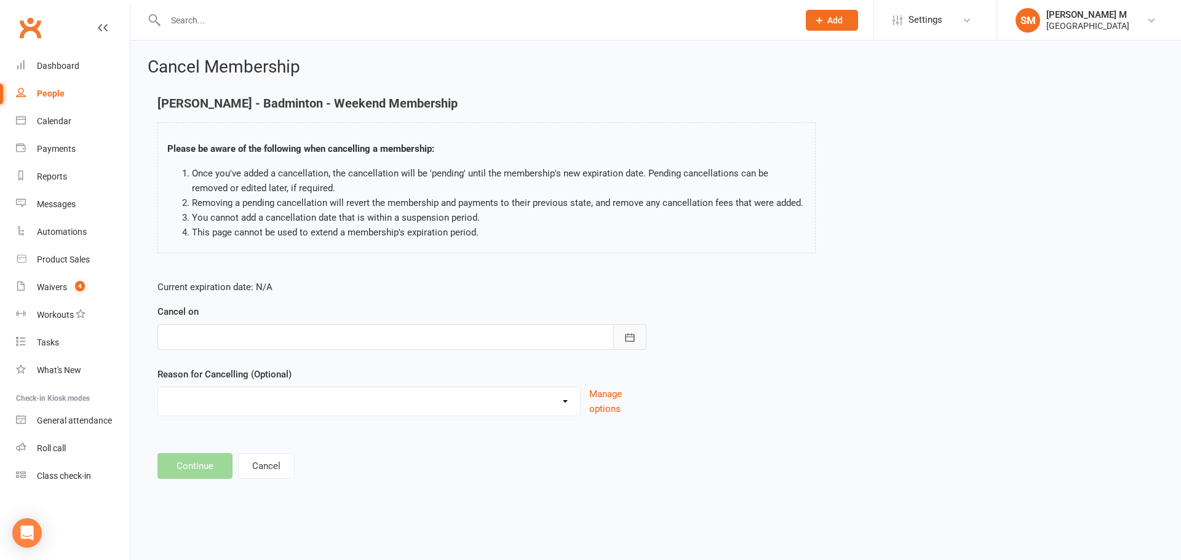
click at [624, 339] on icon "button" at bounding box center [630, 337] width 12 height 12
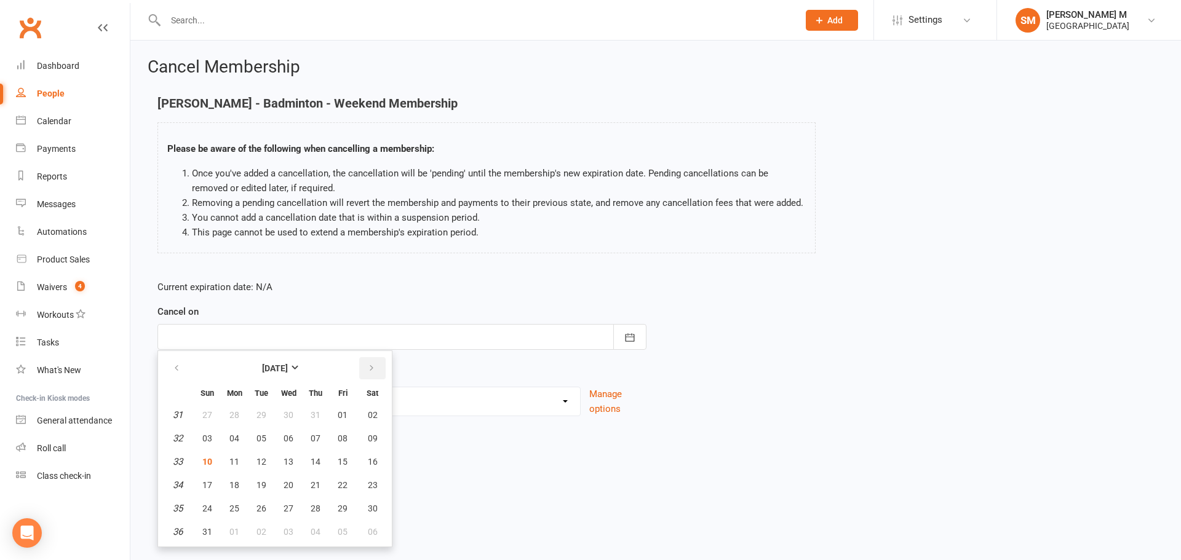
click at [371, 375] on button "button" at bounding box center [372, 368] width 26 height 22
click at [268, 511] on button "30" at bounding box center [261, 509] width 26 height 22
type input "[DATE]"
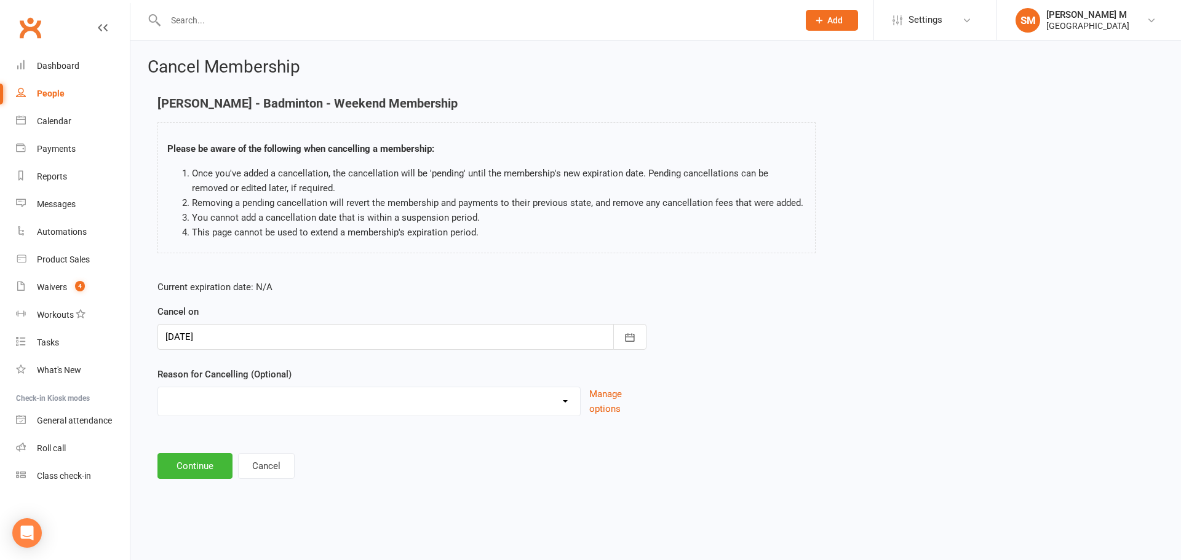
click at [307, 399] on select "Coaches Request Coach Request Customer requested via email to cancel End Of Sum…" at bounding box center [369, 399] width 422 height 25
select select "2"
click at [158, 387] on select "Coaches Request Coach Request Customer requested via email to cancel End Of Sum…" at bounding box center [369, 399] width 422 height 25
click at [214, 466] on button "Continue" at bounding box center [194, 466] width 75 height 26
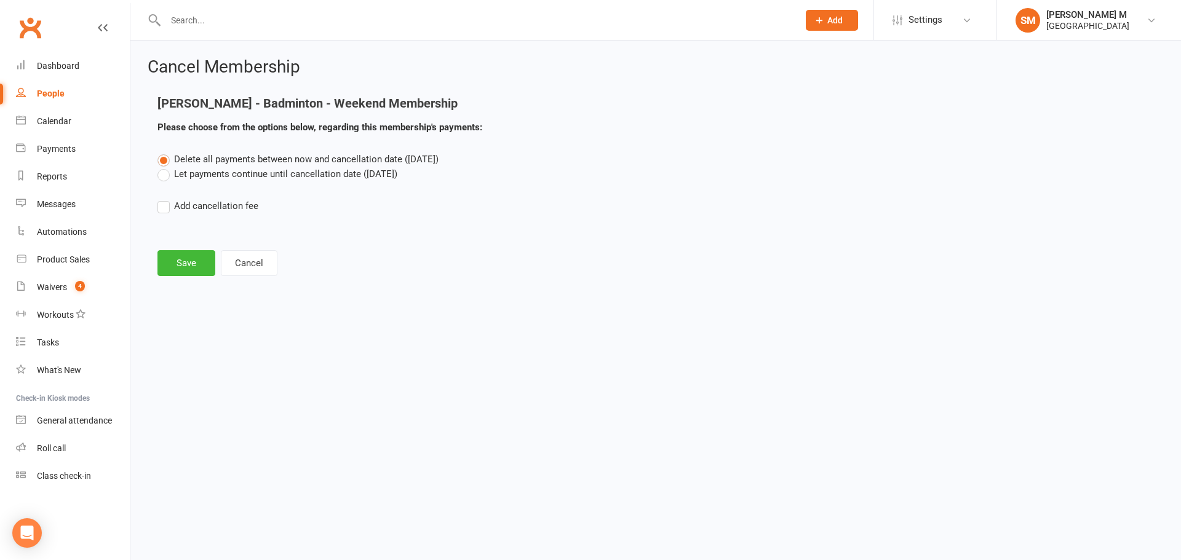
click at [212, 179] on label "Let payments continue until cancellation date ([DATE])" at bounding box center [277, 174] width 240 height 15
click at [165, 167] on input "Let payments continue until cancellation date ([DATE])" at bounding box center [161, 167] width 8 height 0
click at [185, 272] on button "Save" at bounding box center [186, 263] width 58 height 26
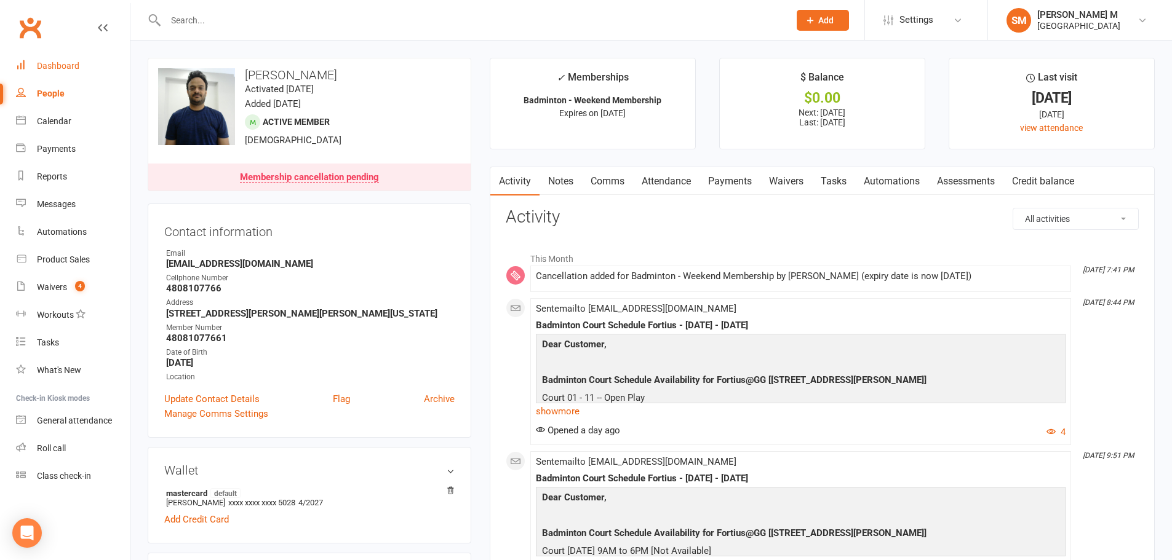
click at [54, 65] on div "Dashboard" at bounding box center [58, 66] width 42 height 10
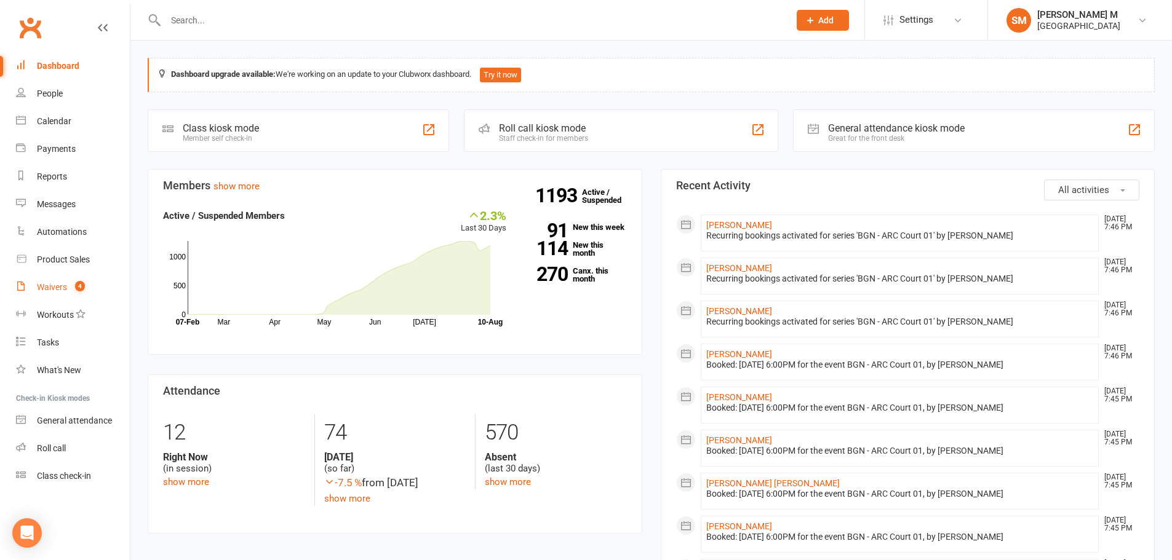
click at [60, 288] on div "Waivers" at bounding box center [52, 287] width 30 height 10
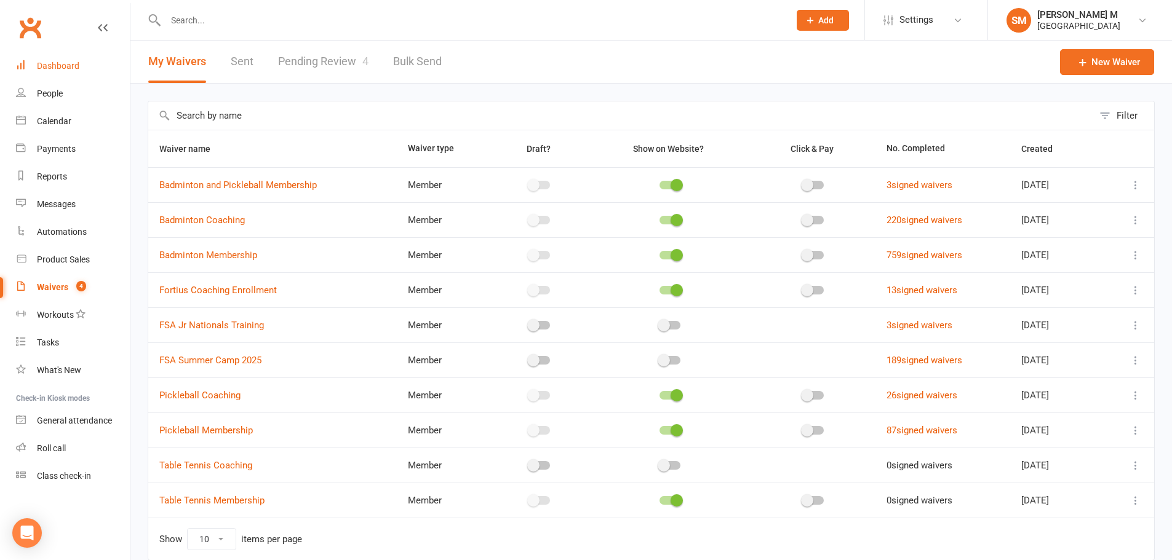
click at [58, 63] on div "Dashboard" at bounding box center [58, 66] width 42 height 10
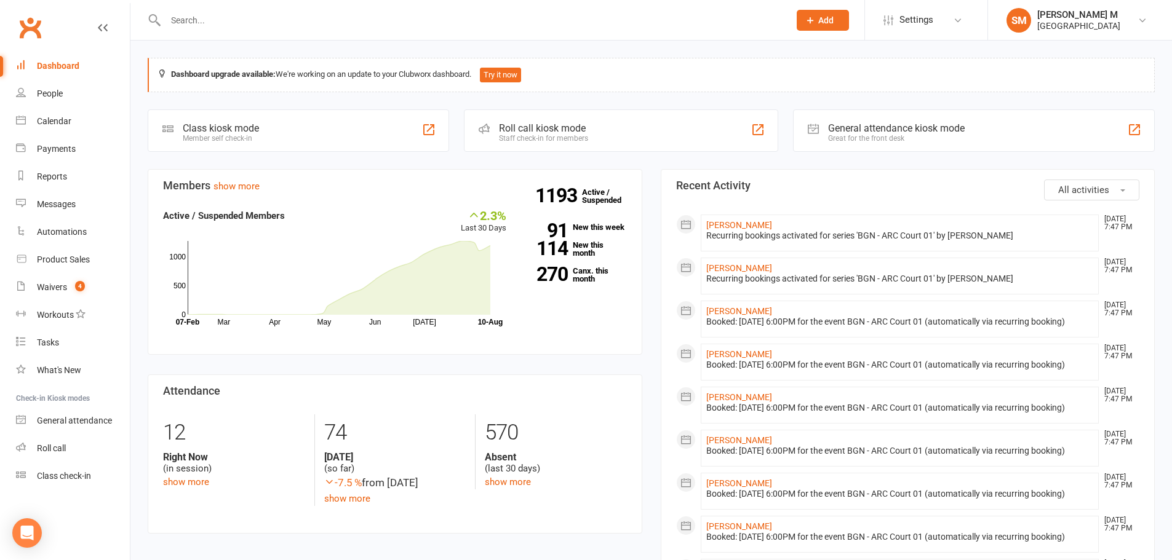
click at [191, 21] on input "text" at bounding box center [471, 20] width 619 height 17
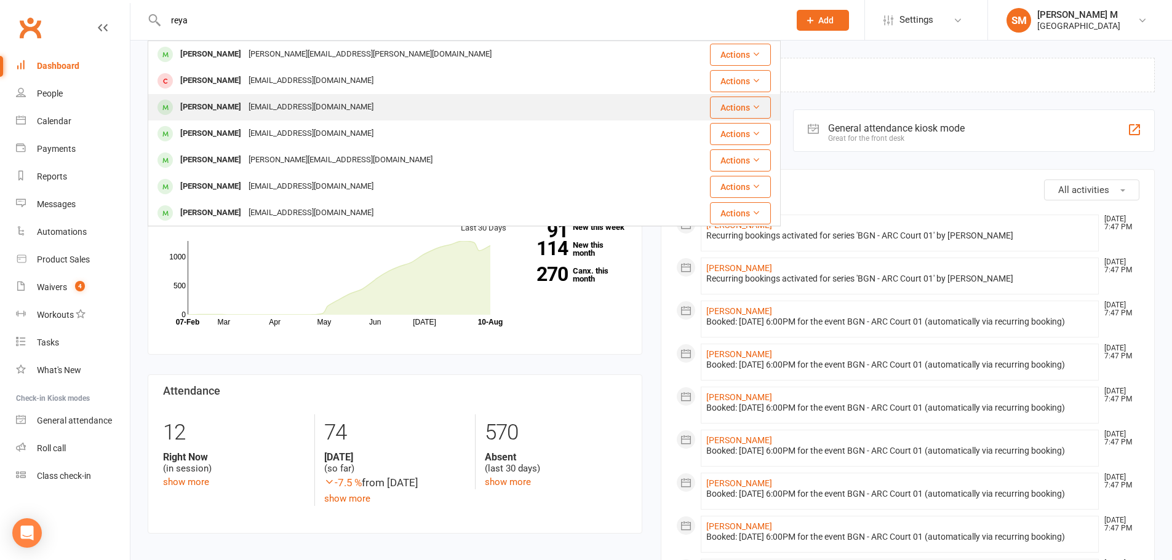
type input "reya"
click at [252, 105] on div "[EMAIL_ADDRESS][DOMAIN_NAME]" at bounding box center [311, 107] width 132 height 18
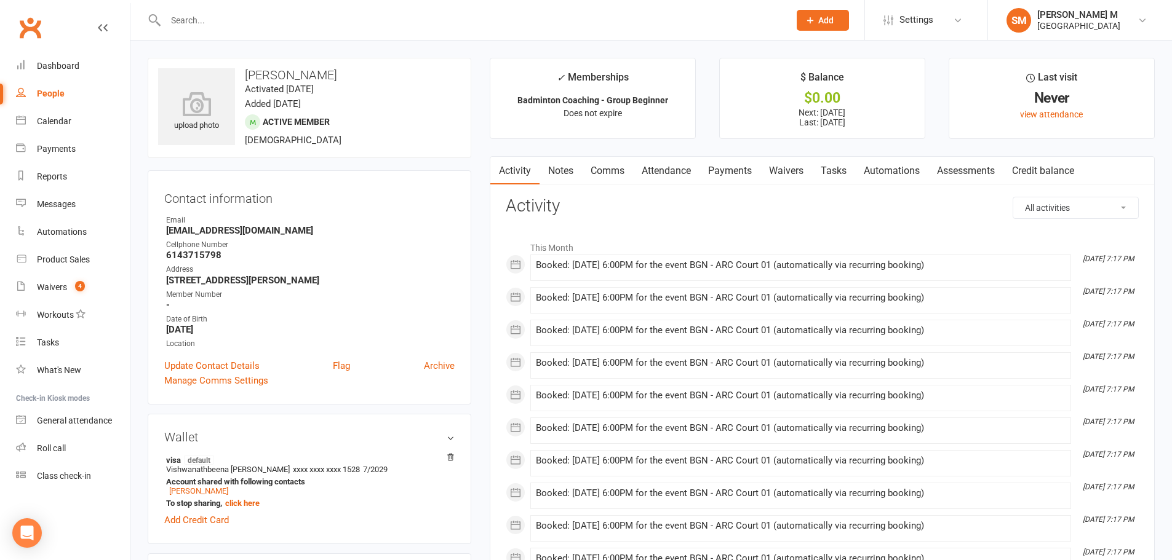
click at [560, 172] on link "Notes" at bounding box center [560, 171] width 42 height 28
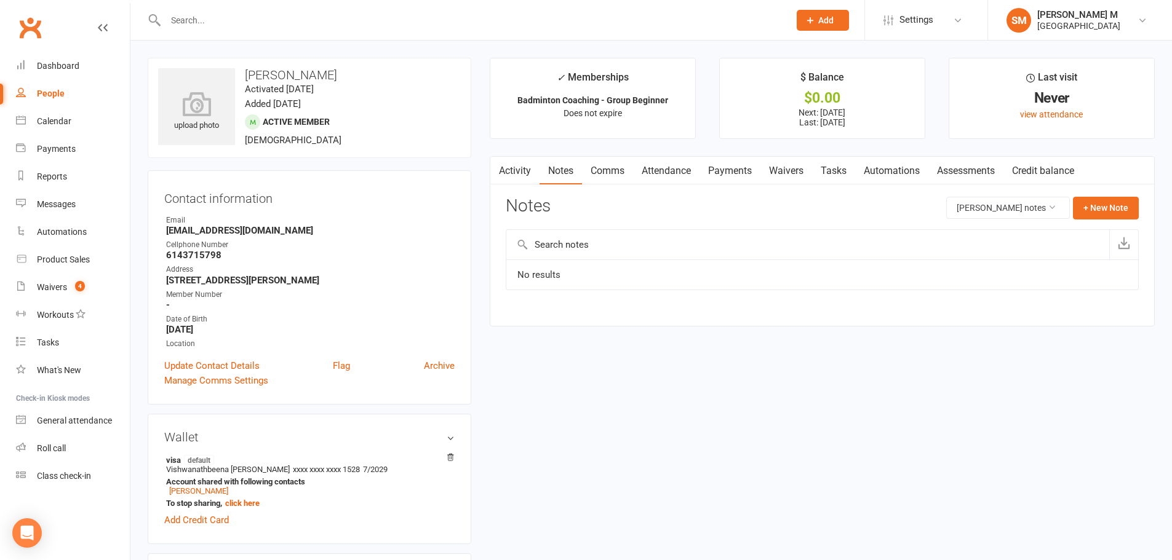
click at [611, 169] on link "Comms" at bounding box center [607, 171] width 51 height 28
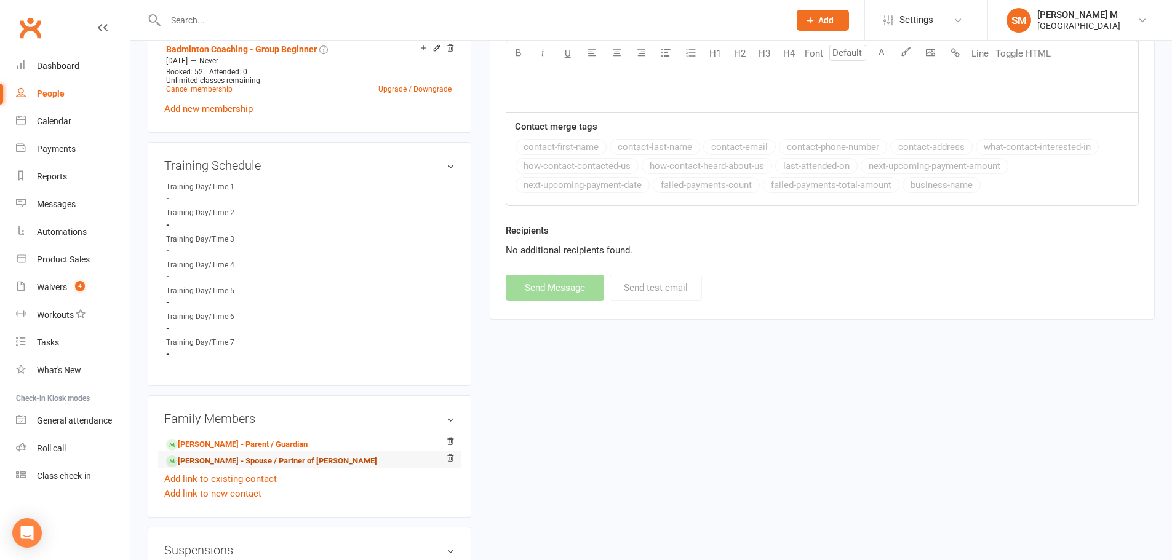
scroll to position [553, 0]
click at [225, 447] on link "[PERSON_NAME] - Parent / Guardian" at bounding box center [236, 443] width 141 height 13
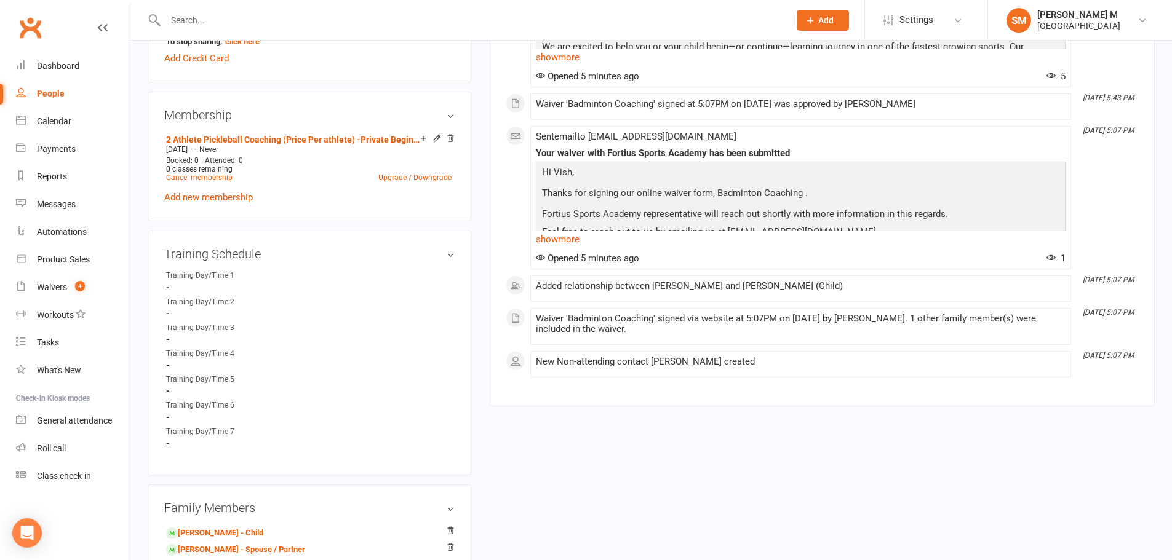
scroll to position [676, 0]
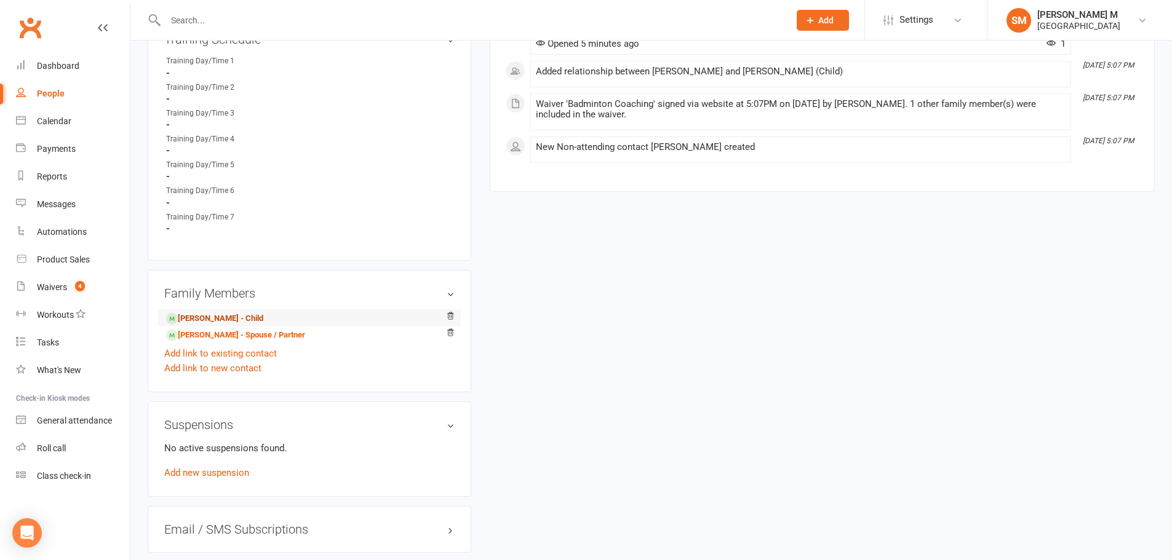
click at [218, 320] on link "[PERSON_NAME] - Child" at bounding box center [214, 318] width 97 height 13
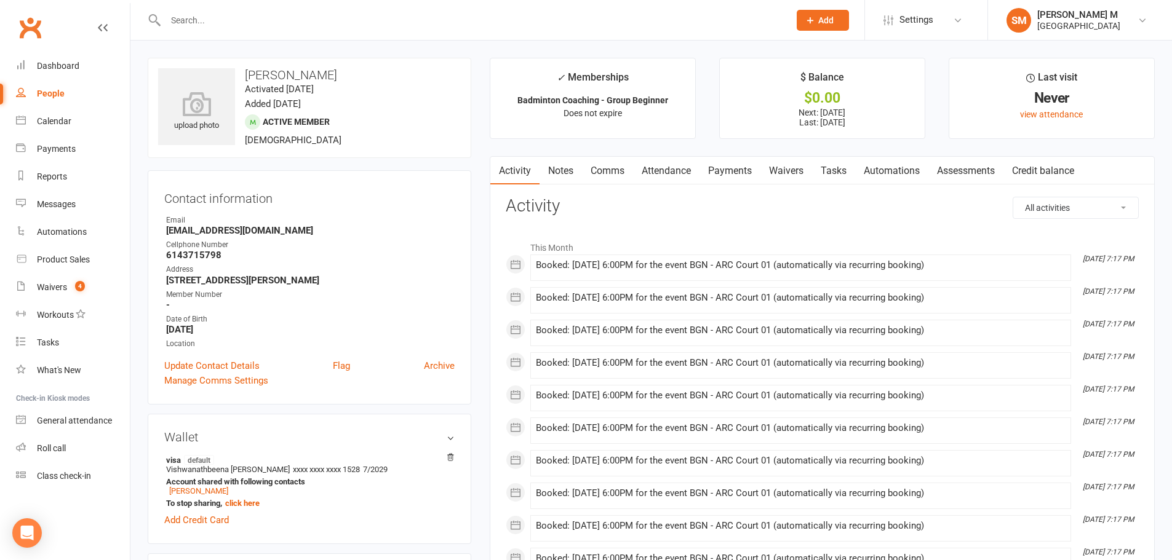
click at [511, 164] on link "Activity" at bounding box center [514, 171] width 49 height 28
click at [64, 69] on div "Dashboard" at bounding box center [58, 66] width 42 height 10
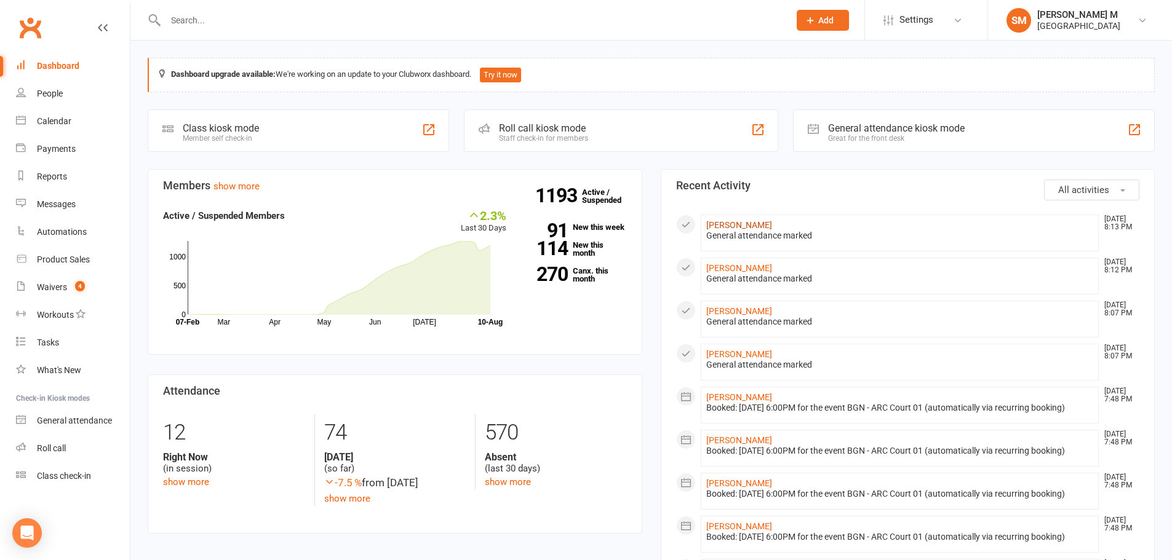
click at [772, 223] on link "[PERSON_NAME]" at bounding box center [739, 225] width 66 height 10
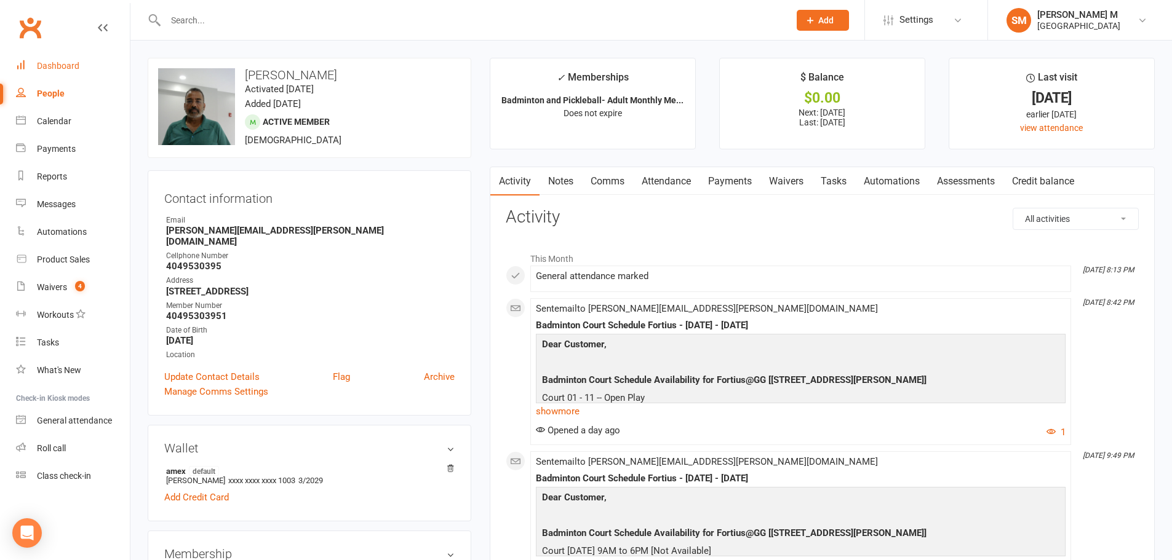
click at [55, 75] on link "Dashboard" at bounding box center [73, 66] width 114 height 28
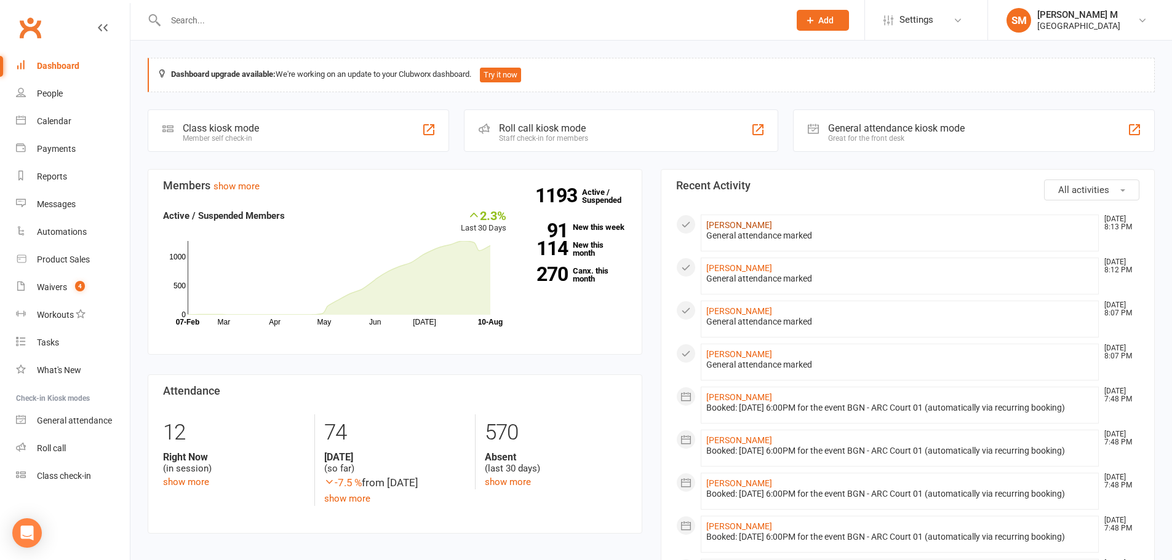
click at [772, 222] on link "Ramanathan Krishnamurthi" at bounding box center [739, 225] width 66 height 10
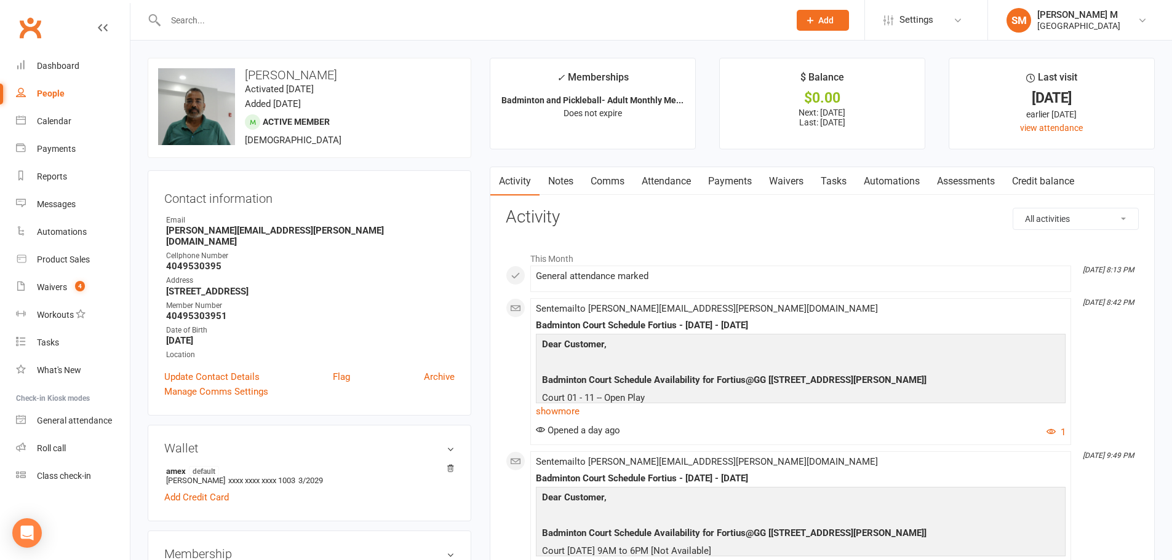
click at [732, 177] on link "Payments" at bounding box center [729, 181] width 61 height 28
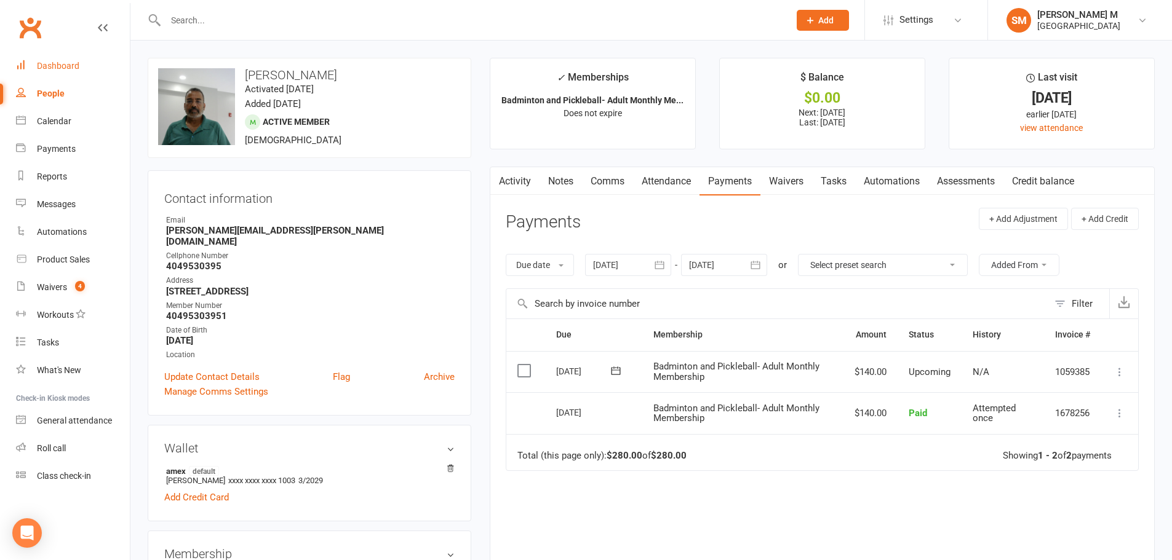
click at [65, 61] on div "Dashboard" at bounding box center [58, 66] width 42 height 10
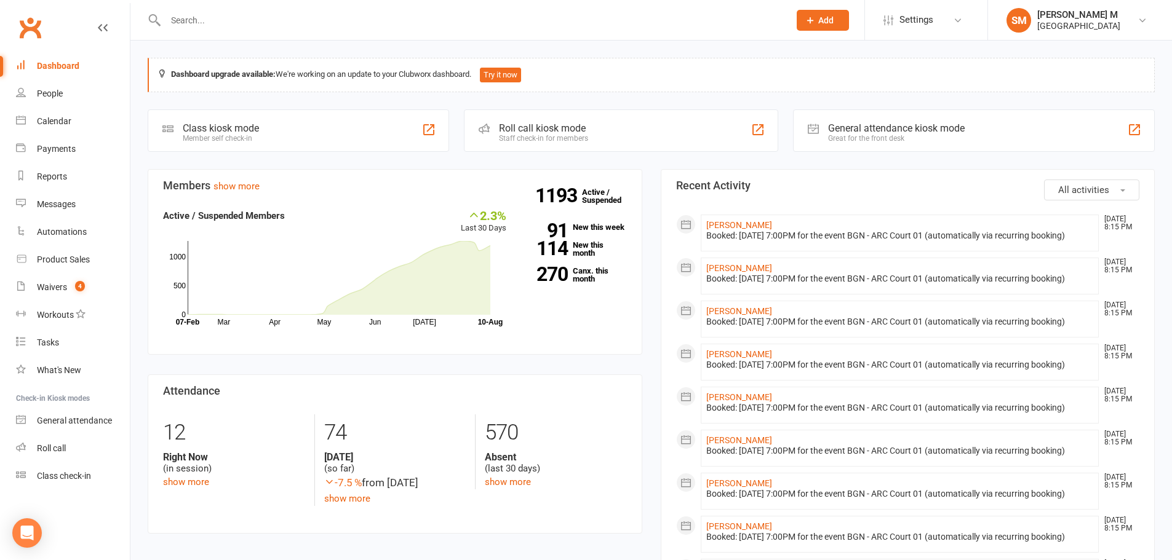
click at [72, 77] on link "Dashboard" at bounding box center [73, 66] width 114 height 28
click at [67, 293] on link "Waivers 4" at bounding box center [73, 288] width 114 height 28
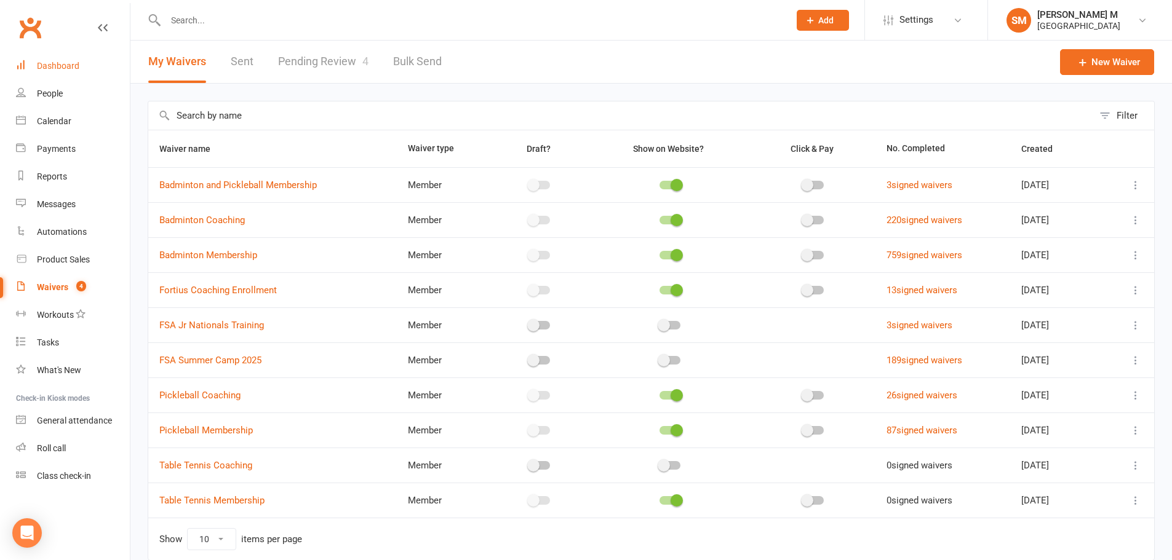
click at [61, 72] on link "Dashboard" at bounding box center [73, 66] width 114 height 28
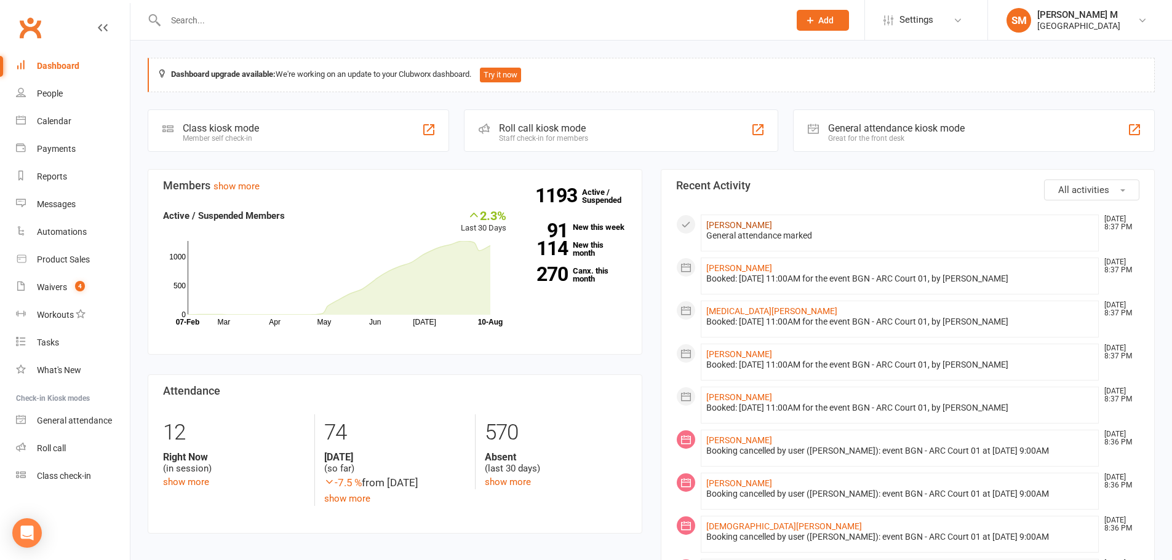
click at [739, 229] on link "[PERSON_NAME]" at bounding box center [739, 225] width 66 height 10
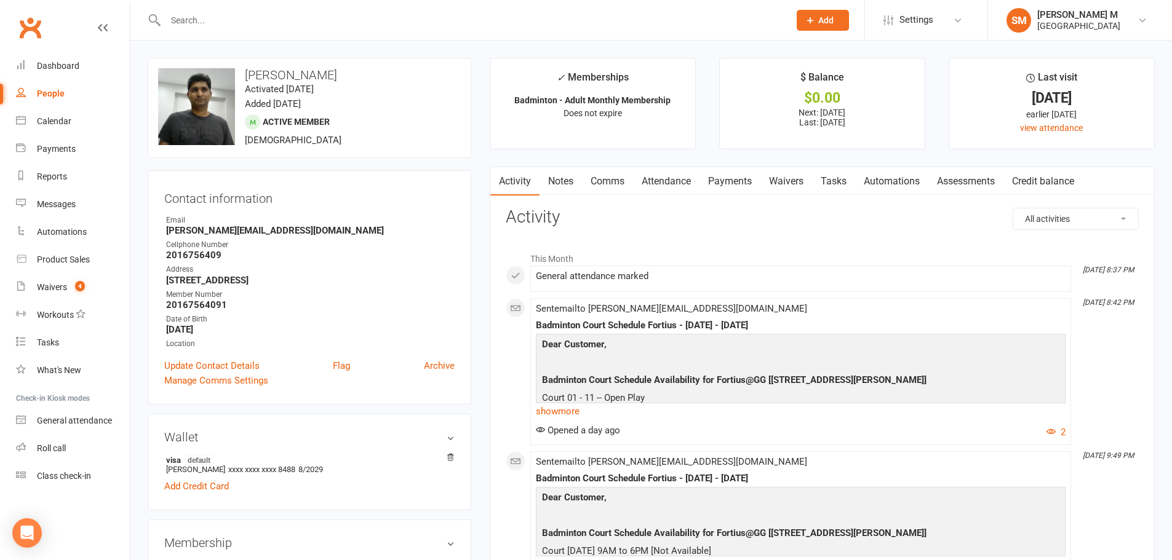
click at [666, 176] on link "Attendance" at bounding box center [666, 181] width 66 height 28
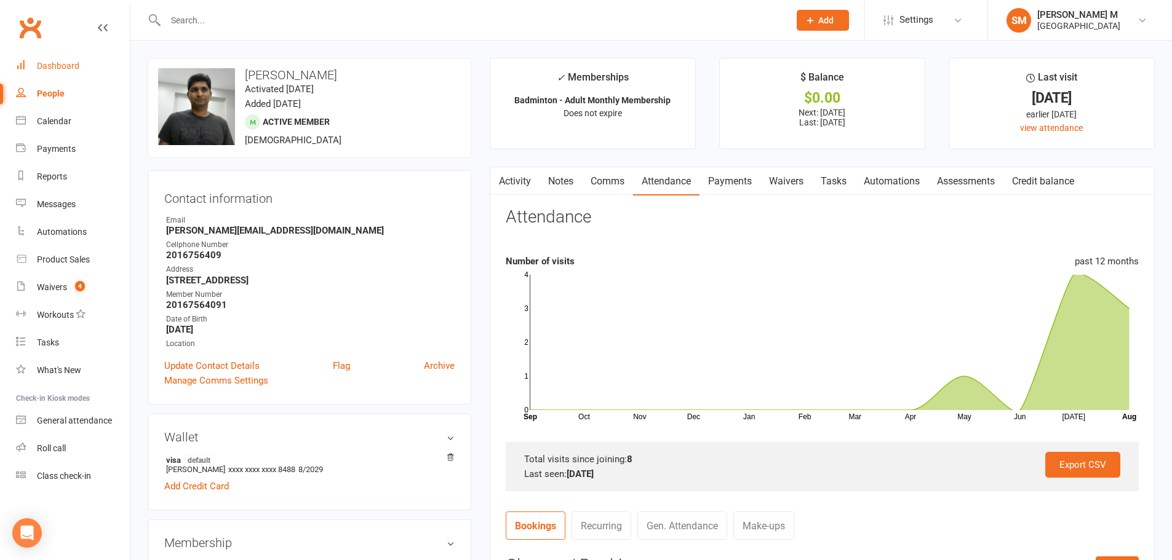
click at [73, 71] on link "Dashboard" at bounding box center [73, 66] width 114 height 28
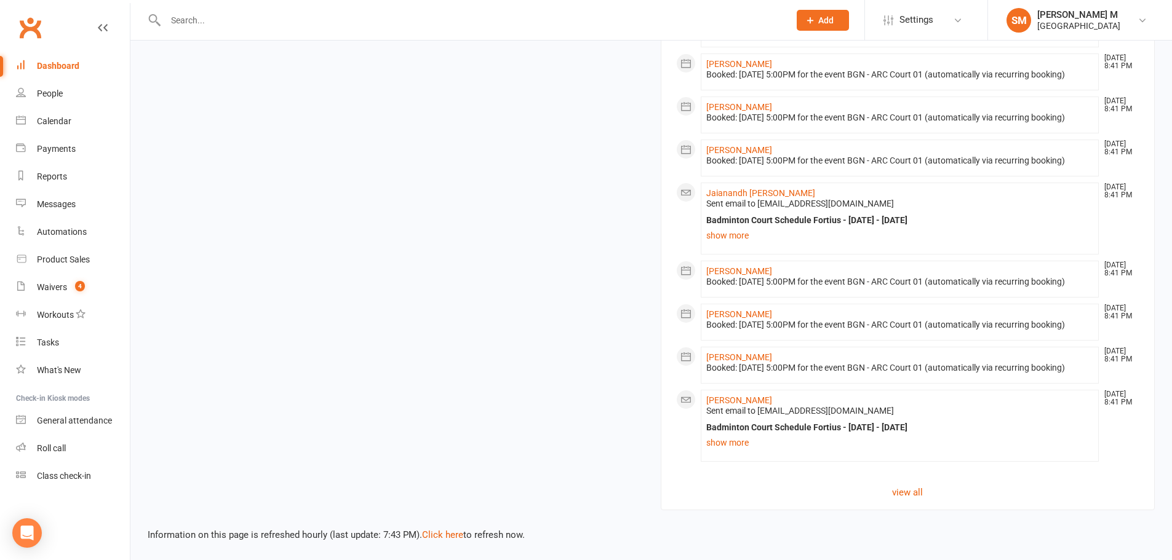
scroll to position [1038, 0]
click at [898, 494] on link "view all" at bounding box center [908, 492] width 464 height 15
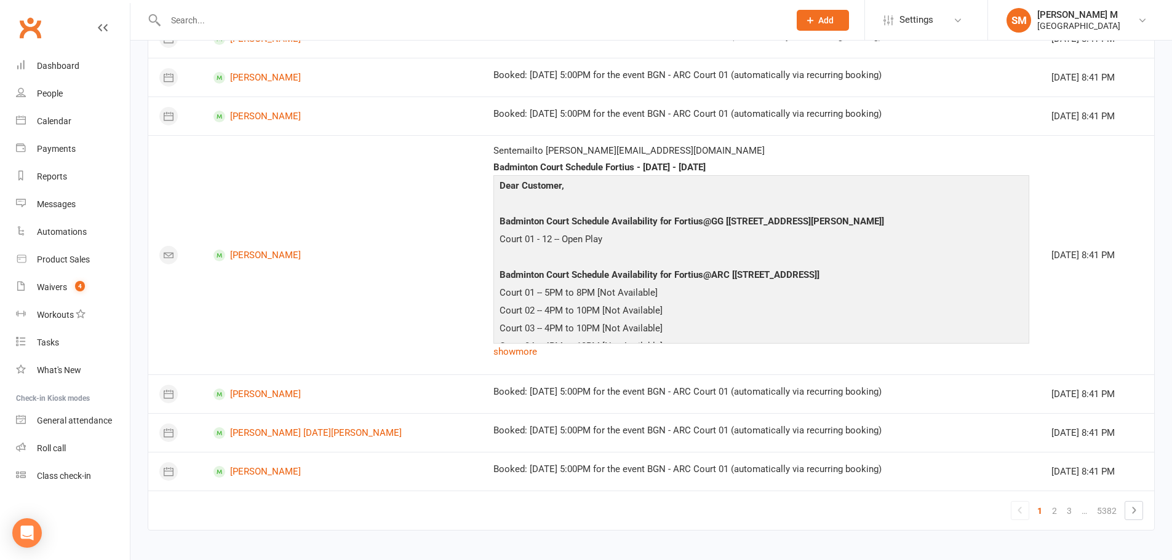
scroll to position [2838, 0]
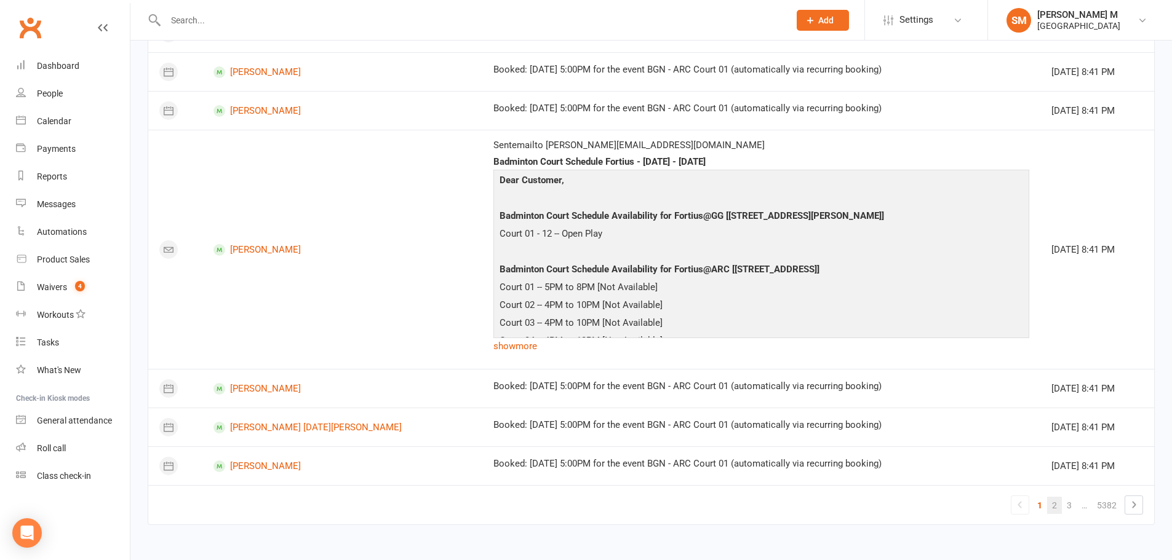
click at [1061, 509] on link "2" at bounding box center [1054, 505] width 15 height 17
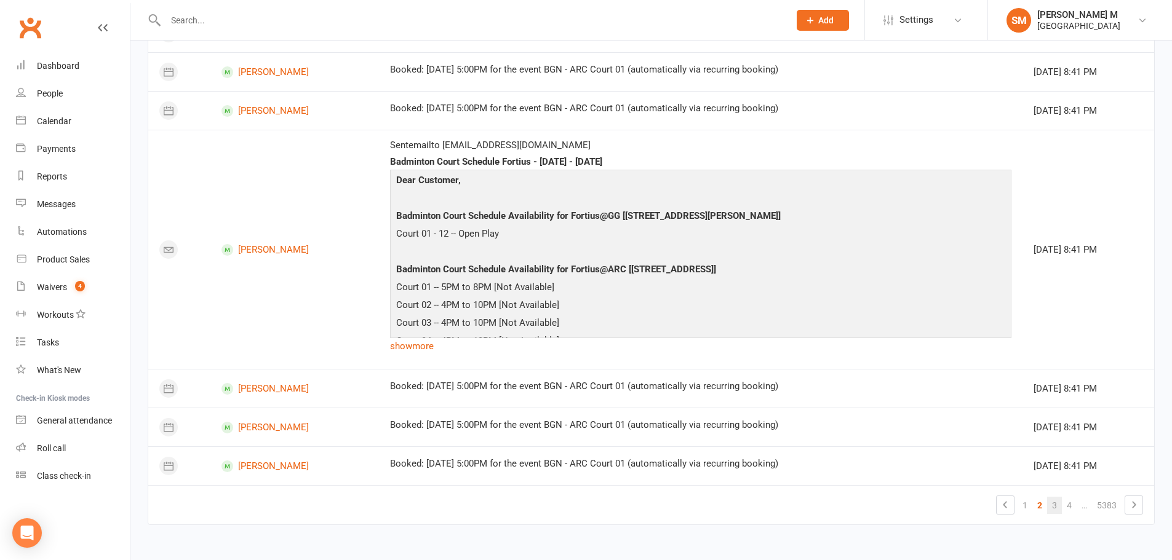
click at [1059, 504] on link "3" at bounding box center [1054, 505] width 15 height 17
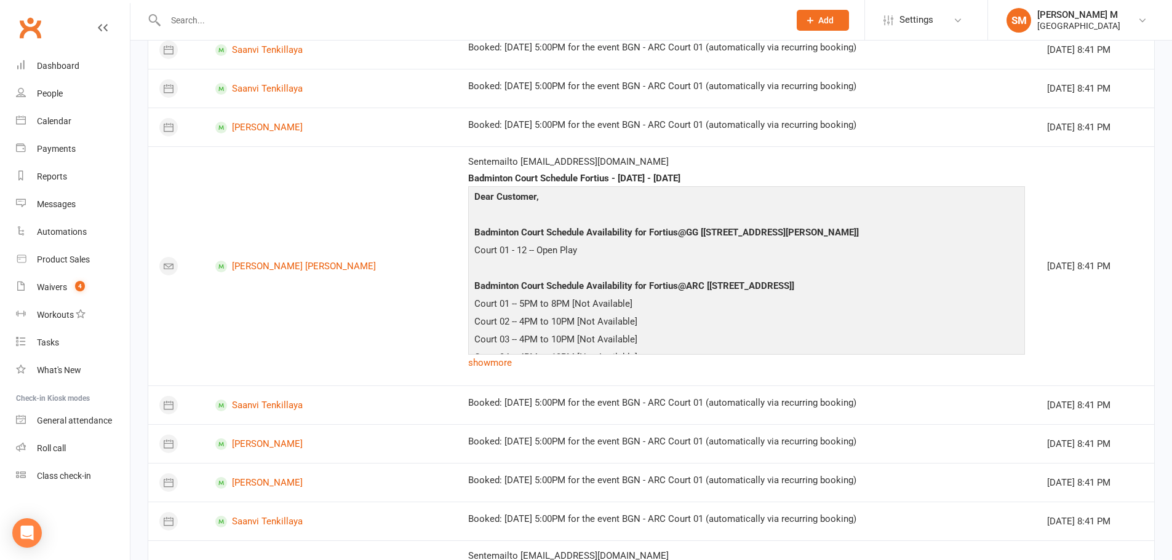
scroll to position [312, 0]
click at [71, 63] on div "Dashboard" at bounding box center [58, 66] width 42 height 10
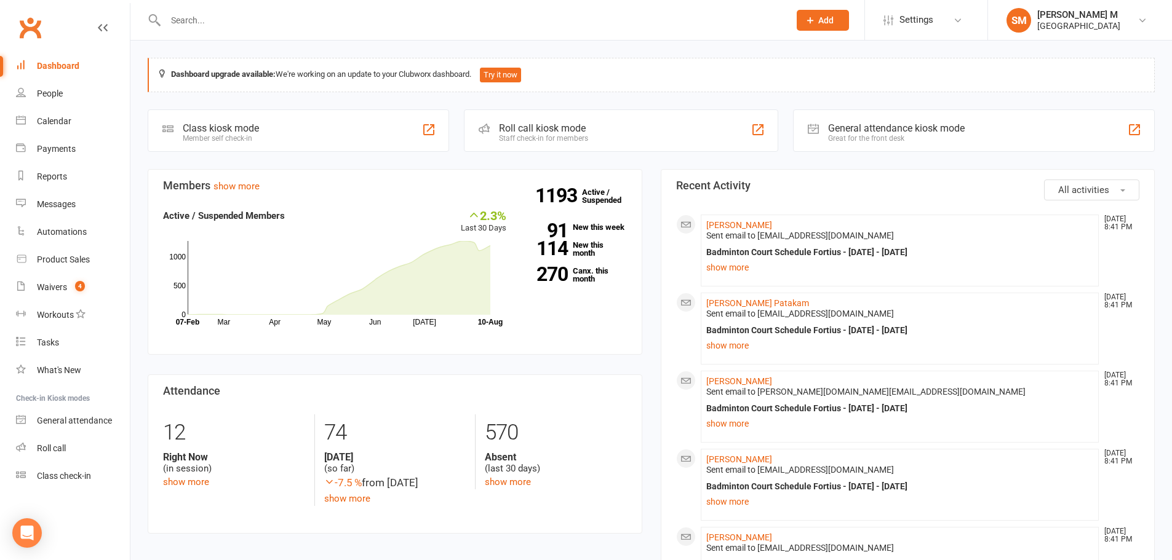
click at [188, 23] on input "text" at bounding box center [471, 20] width 619 height 17
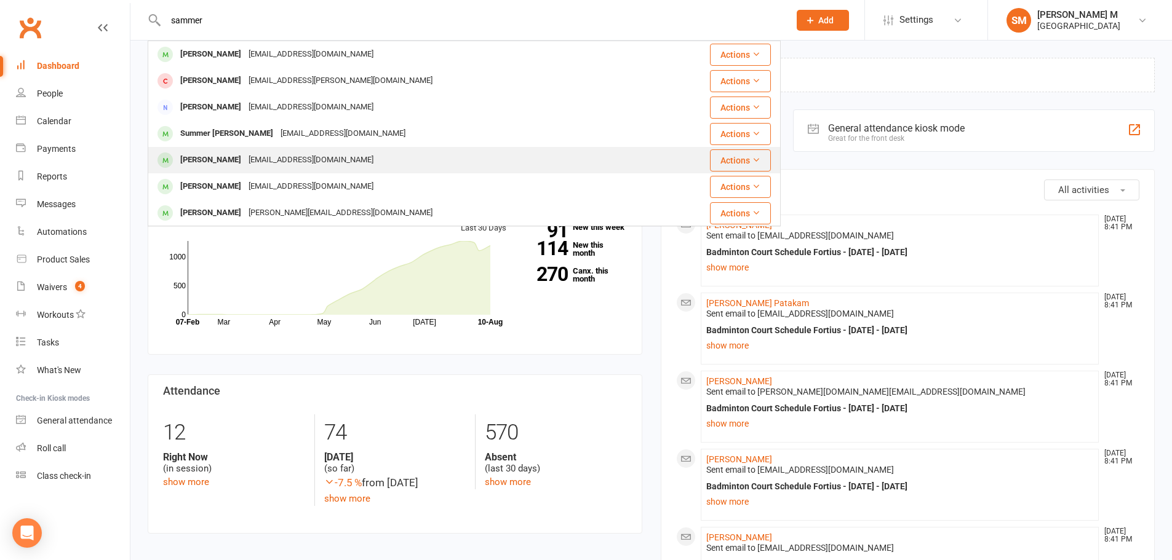
type input "sammer"
click at [270, 159] on div "sameer.mash@gmail.com" at bounding box center [311, 160] width 132 height 18
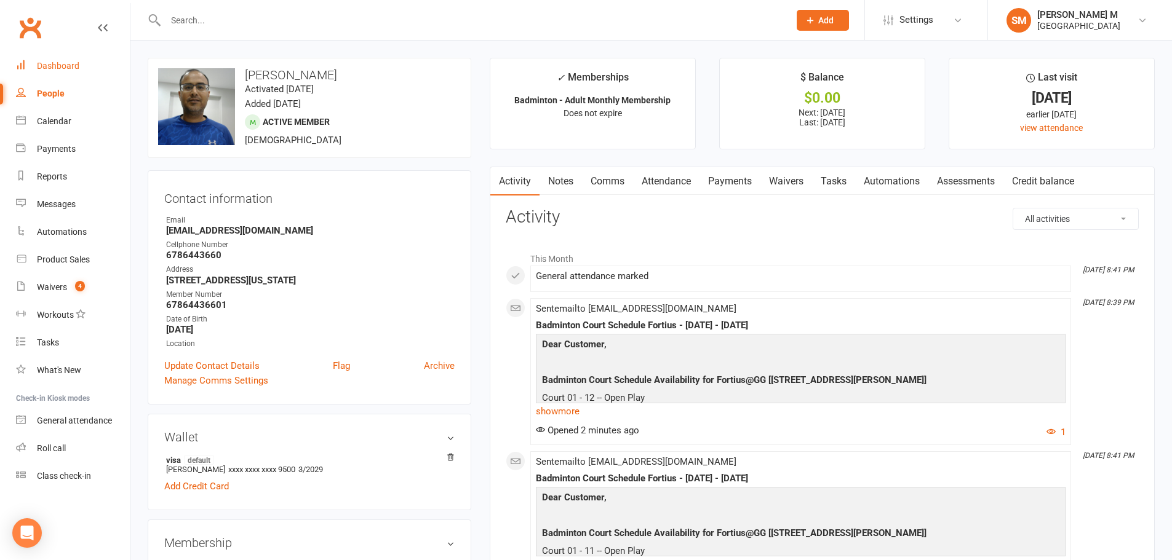
click at [70, 61] on div "Dashboard" at bounding box center [58, 66] width 42 height 10
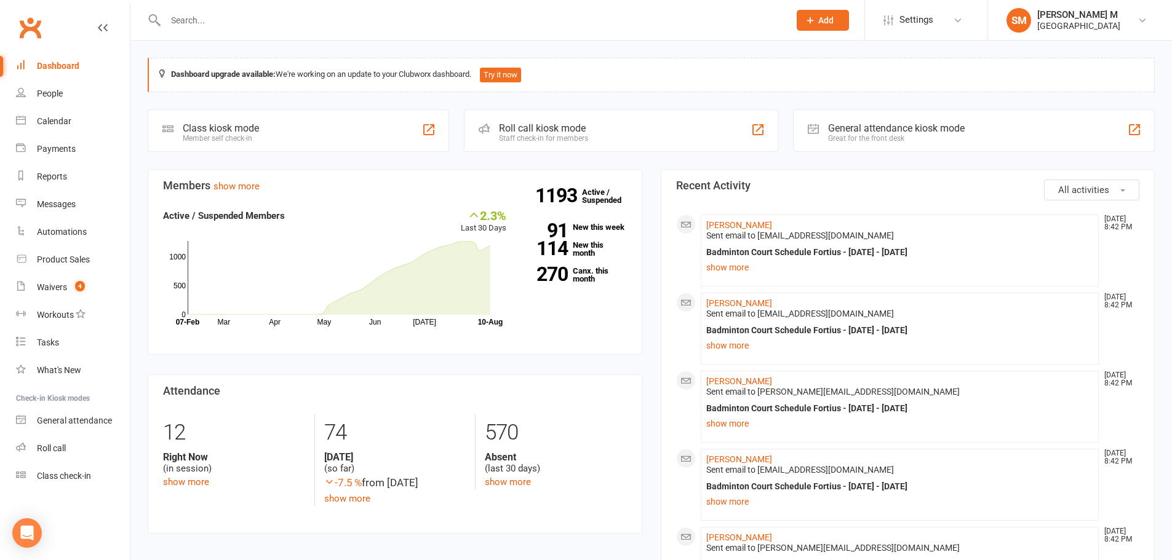
click at [84, 60] on link "Dashboard" at bounding box center [73, 66] width 114 height 28
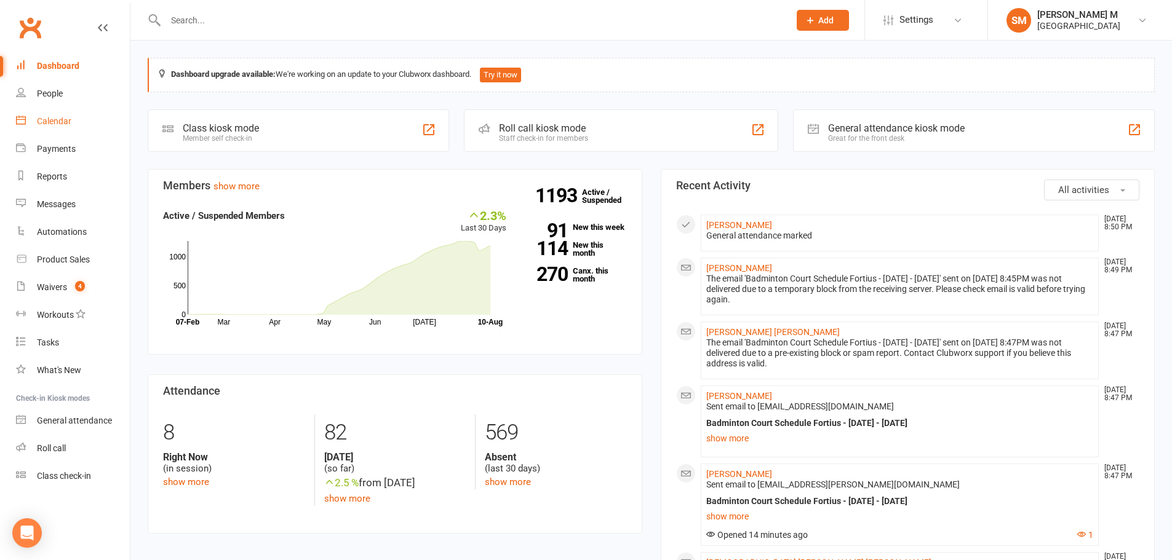
click at [58, 121] on div "Calendar" at bounding box center [54, 121] width 34 height 10
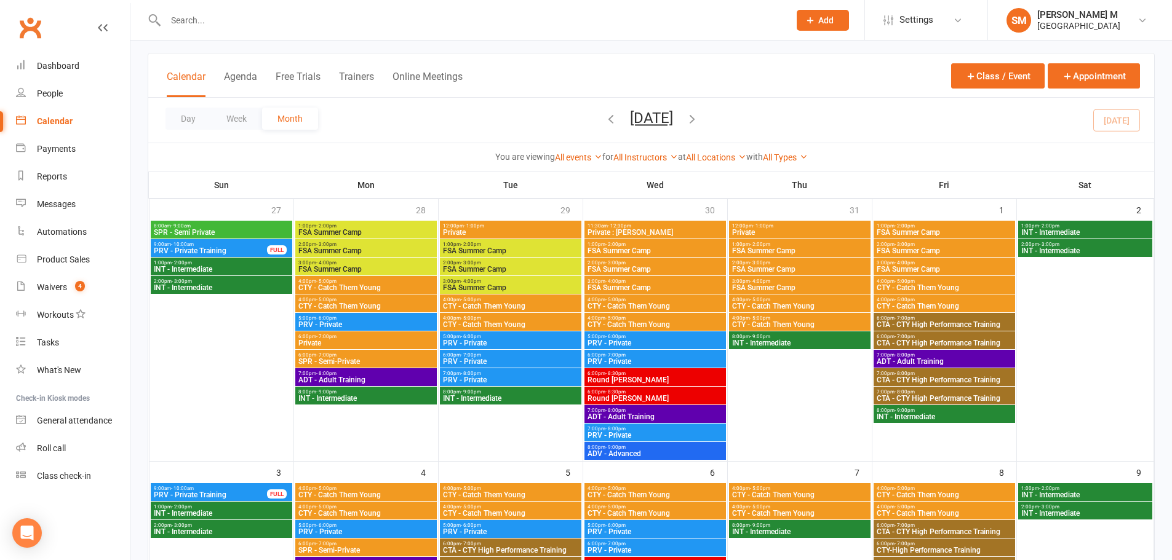
scroll to position [61, 0]
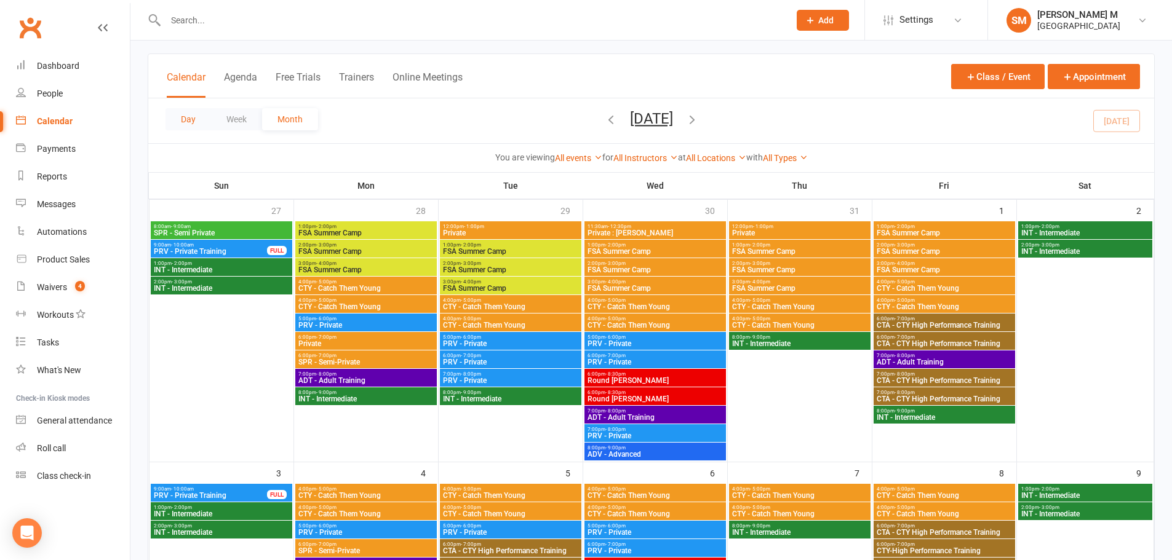
click at [193, 119] on button "Day" at bounding box center [188, 119] width 46 height 22
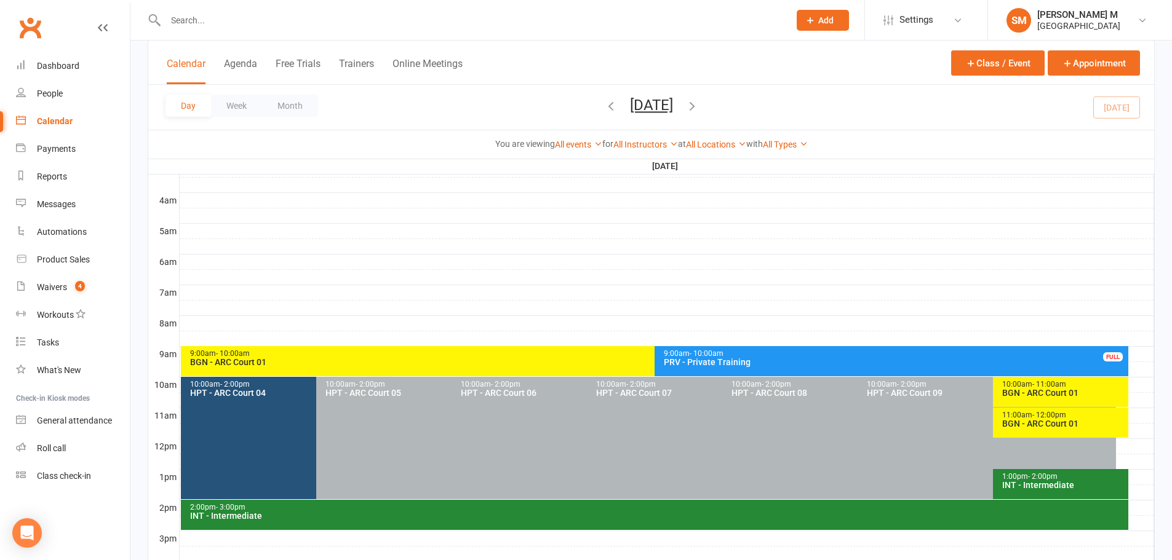
scroll to position [246, 0]
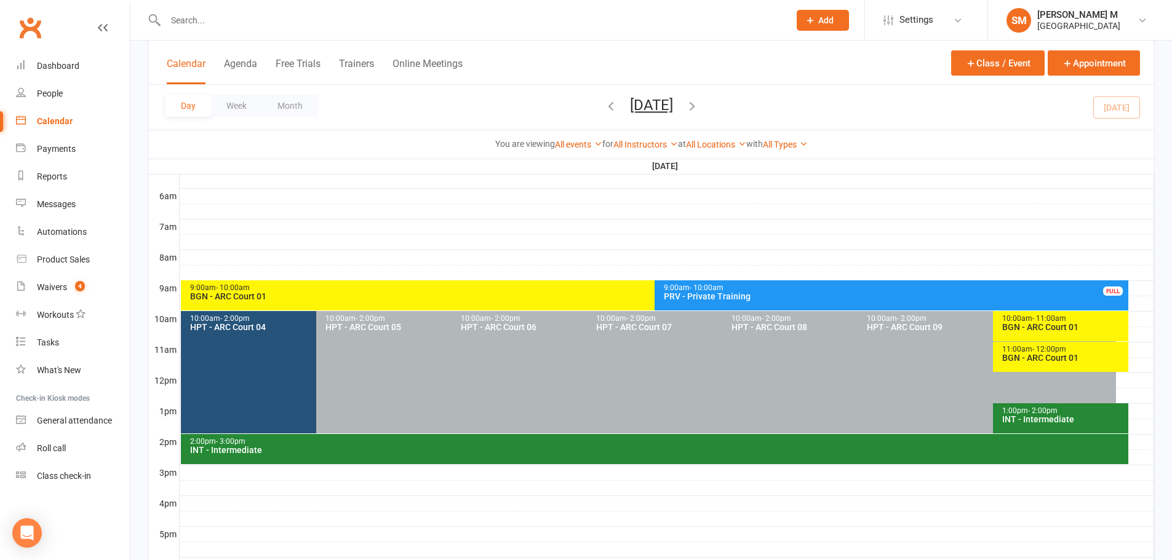
click at [297, 451] on div "INT - Intermediate" at bounding box center [657, 450] width 936 height 9
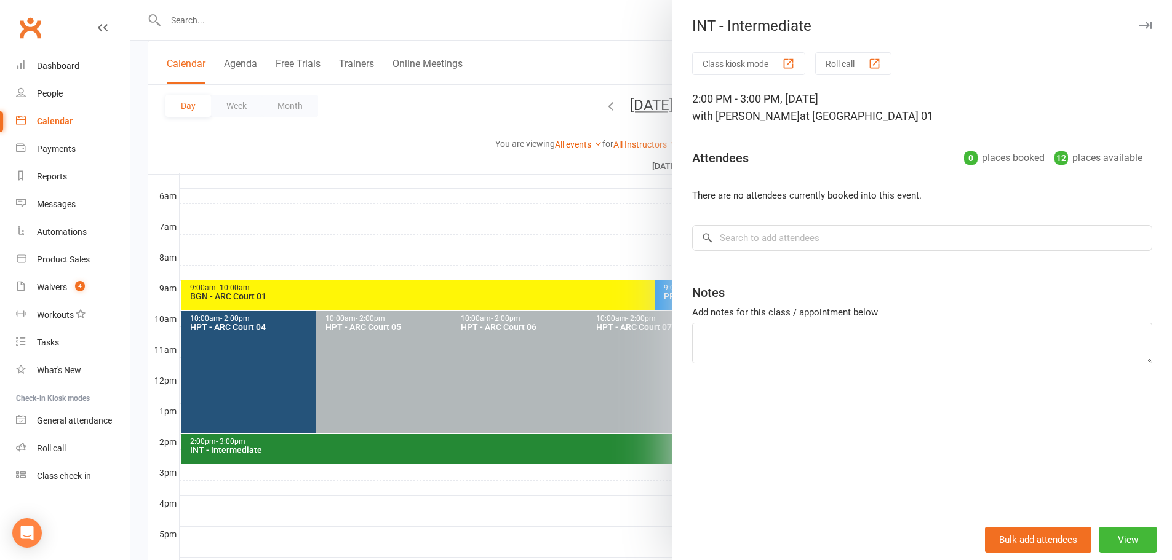
click at [297, 451] on div at bounding box center [650, 280] width 1041 height 560
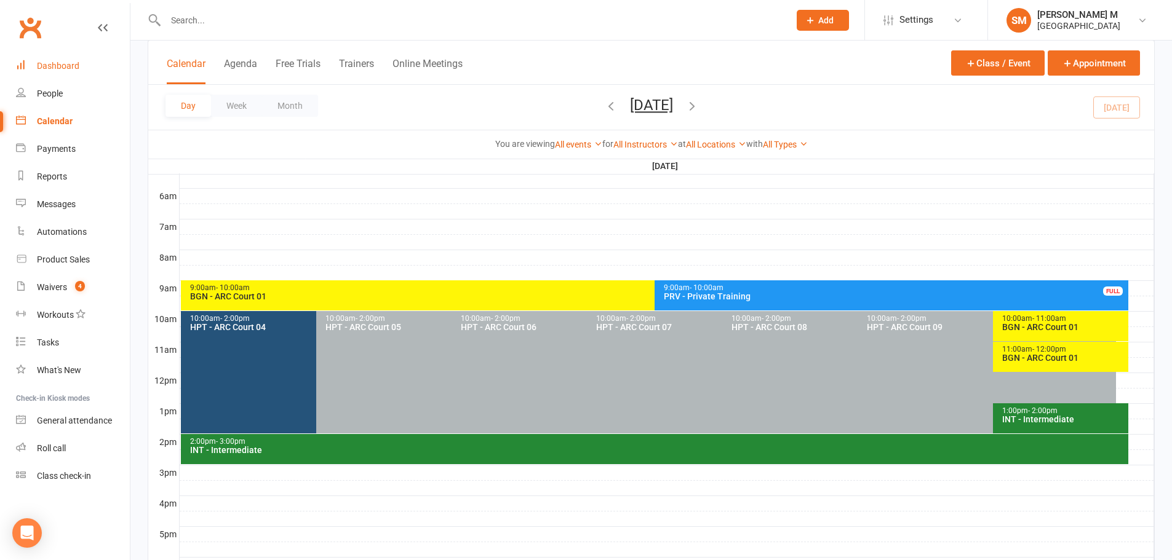
click at [57, 73] on link "Dashboard" at bounding box center [73, 66] width 114 height 28
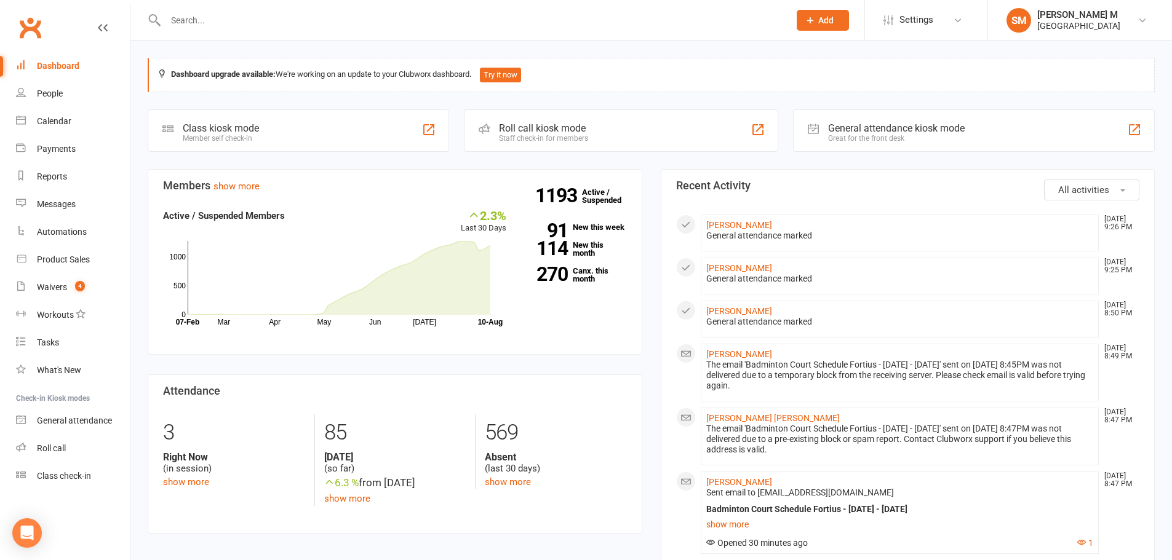
click at [204, 18] on input "text" at bounding box center [471, 20] width 619 height 17
paste input "[PERSON_NAME][EMAIL_ADDRESS][PERSON_NAME][DOMAIN_NAME]"
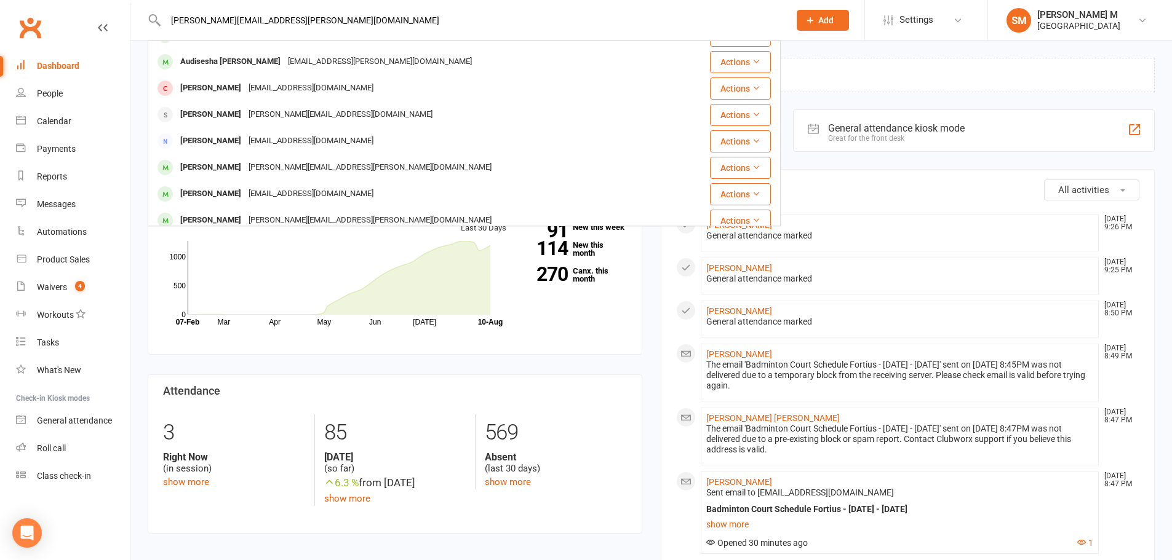
scroll to position [283, 0]
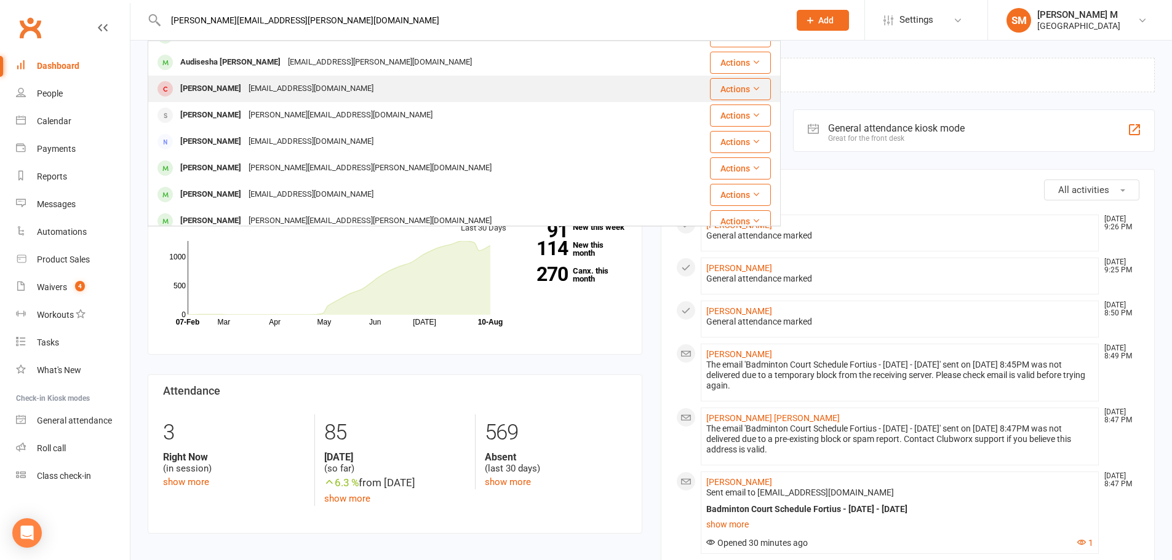
type input "[PERSON_NAME][EMAIL_ADDRESS][PERSON_NAME][DOMAIN_NAME]"
click at [314, 85] on div "[EMAIL_ADDRESS][DOMAIN_NAME]" at bounding box center [311, 89] width 132 height 18
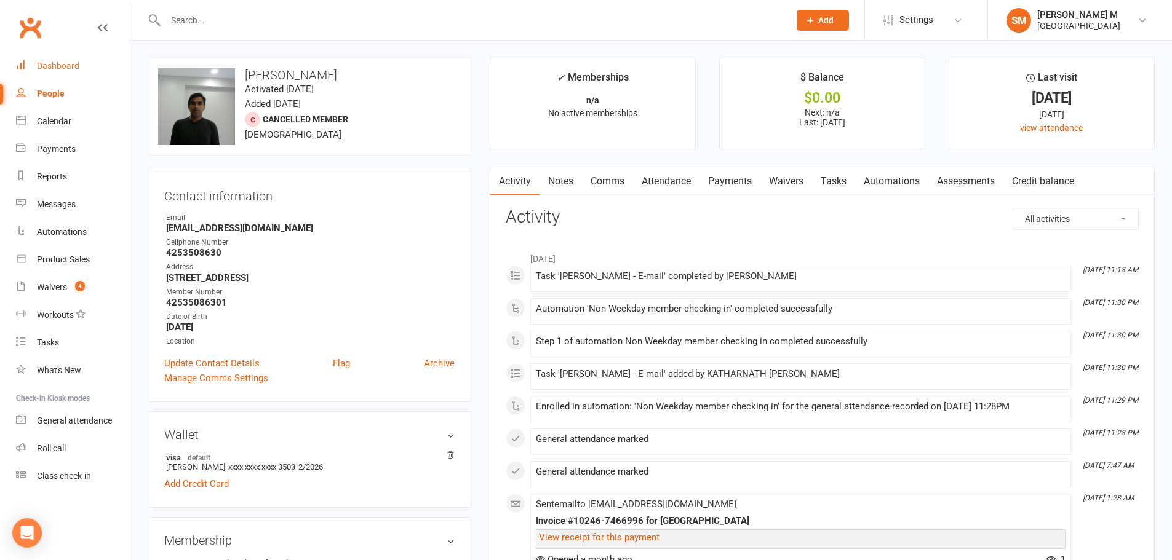
click at [63, 59] on link "Dashboard" at bounding box center [73, 66] width 114 height 28
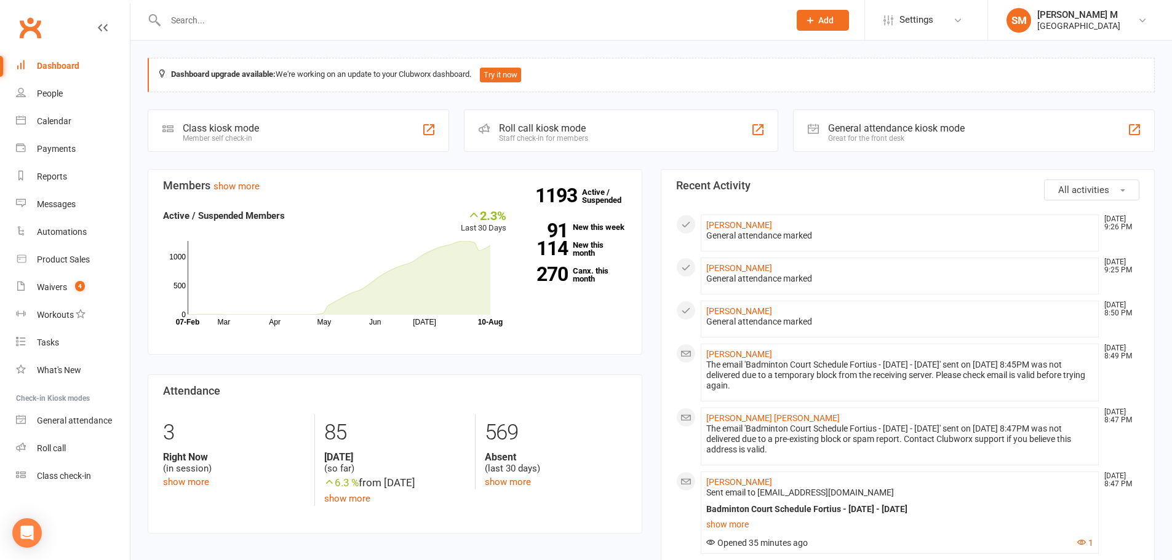
click at [236, 9] on div at bounding box center [464, 20] width 633 height 40
click at [38, 277] on link "Waivers 4" at bounding box center [73, 288] width 114 height 28
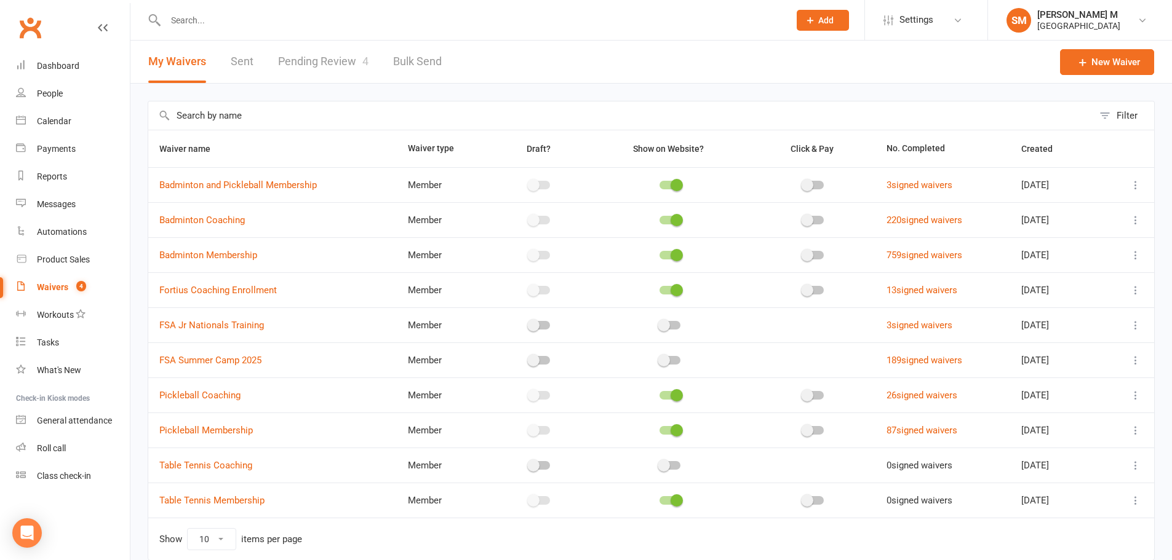
click at [310, 50] on link "Pending Review 4" at bounding box center [323, 62] width 90 height 42
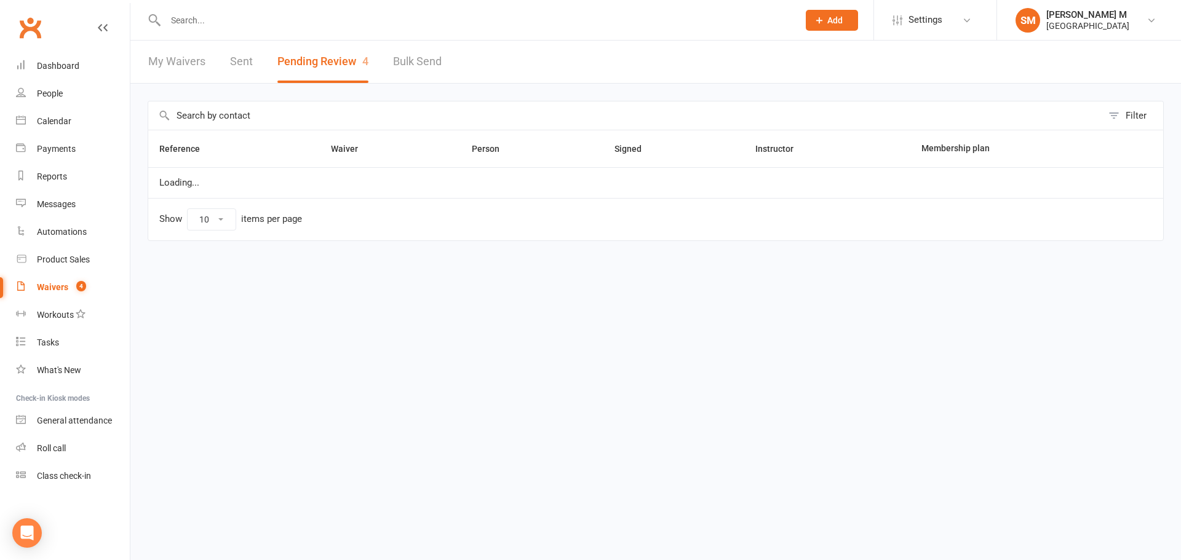
select select "100"
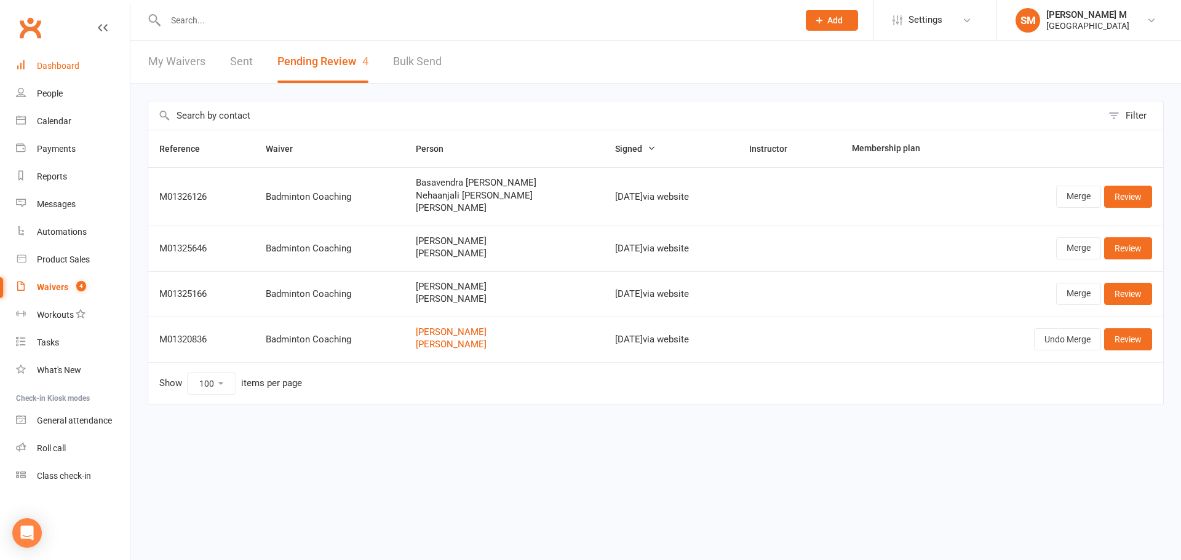
click at [54, 65] on div "Dashboard" at bounding box center [58, 66] width 42 height 10
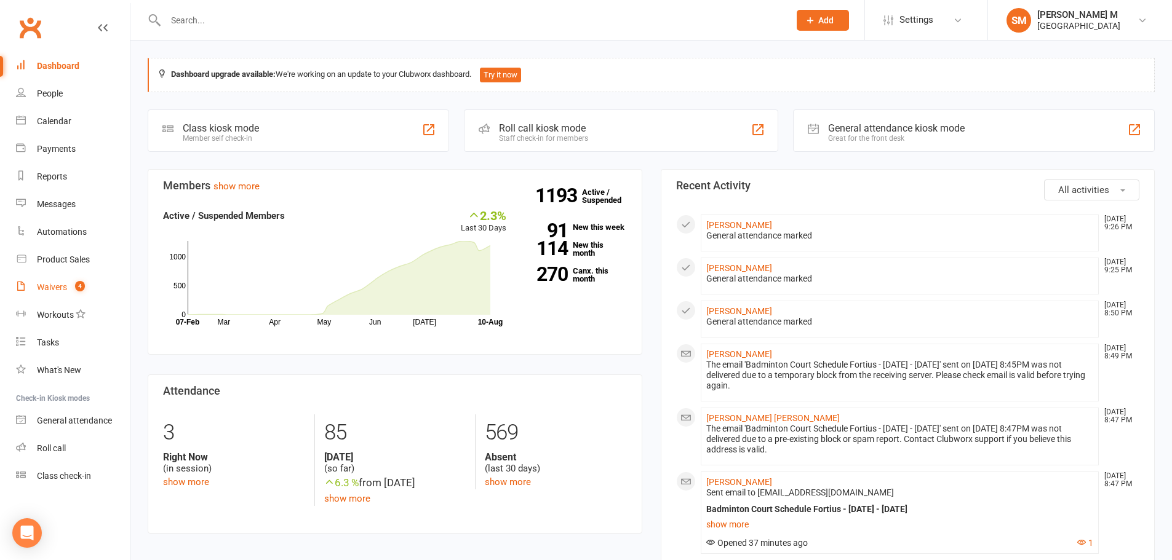
click at [70, 295] on link "Waivers 4" at bounding box center [73, 288] width 114 height 28
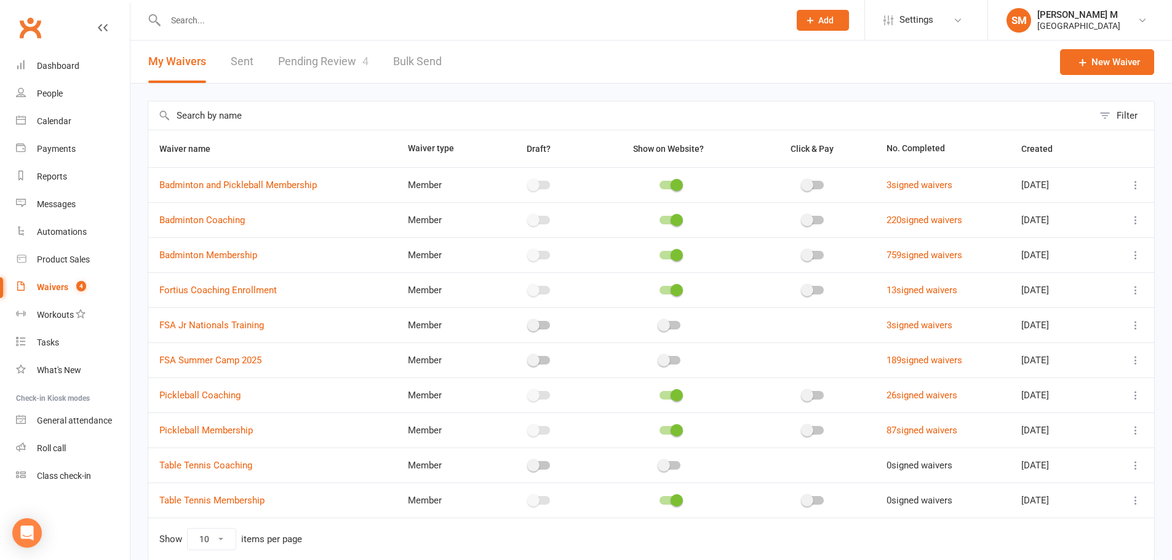
click at [352, 55] on link "Pending Review 4" at bounding box center [323, 62] width 90 height 42
select select "100"
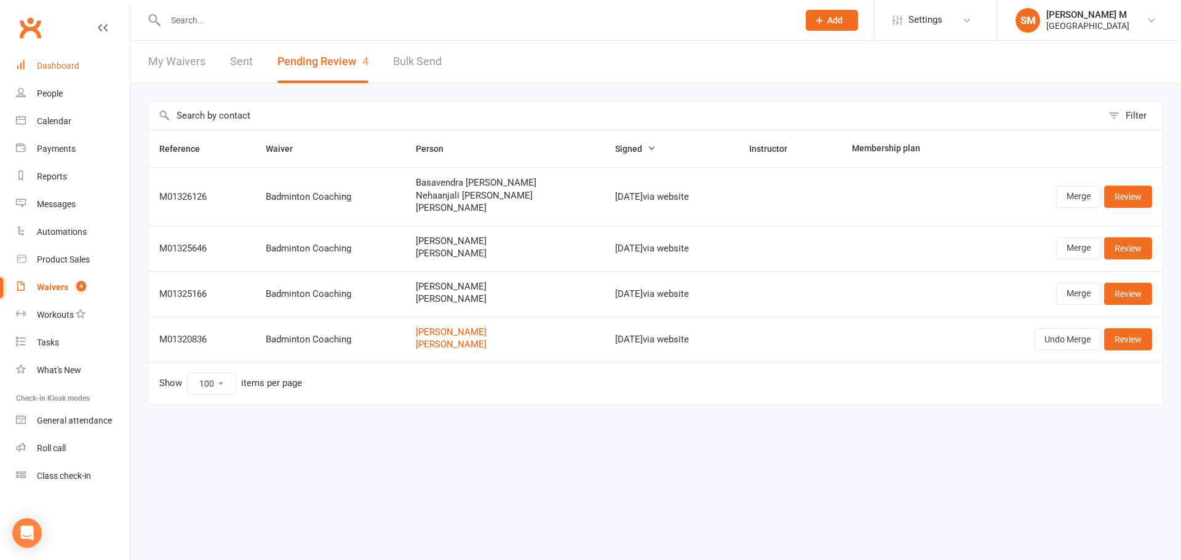
click at [78, 61] on div "Dashboard" at bounding box center [58, 66] width 42 height 10
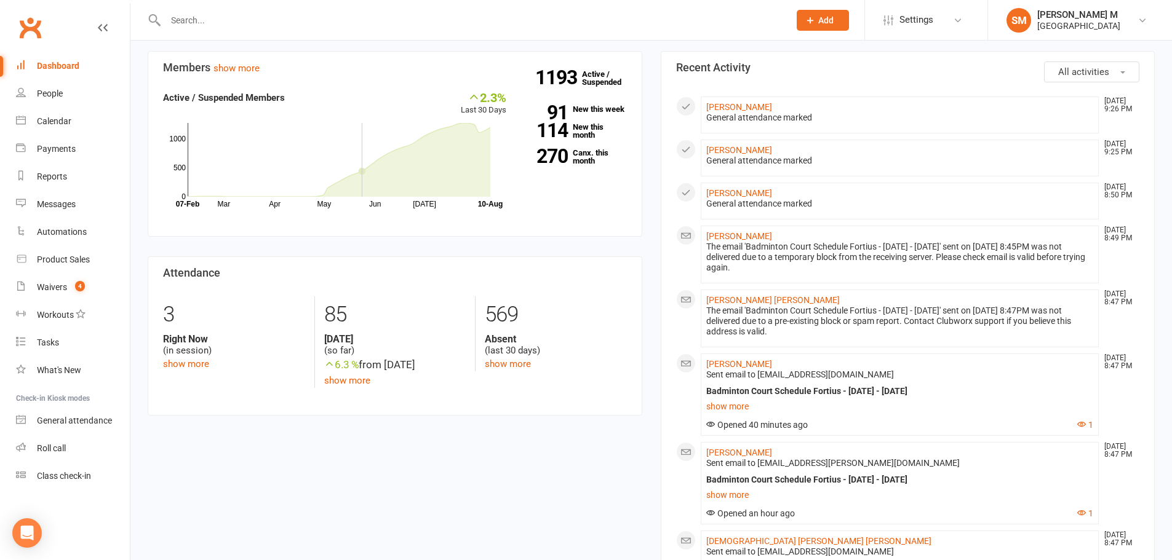
scroll to position [123, 0]
